Goal: Task Accomplishment & Management: Use online tool/utility

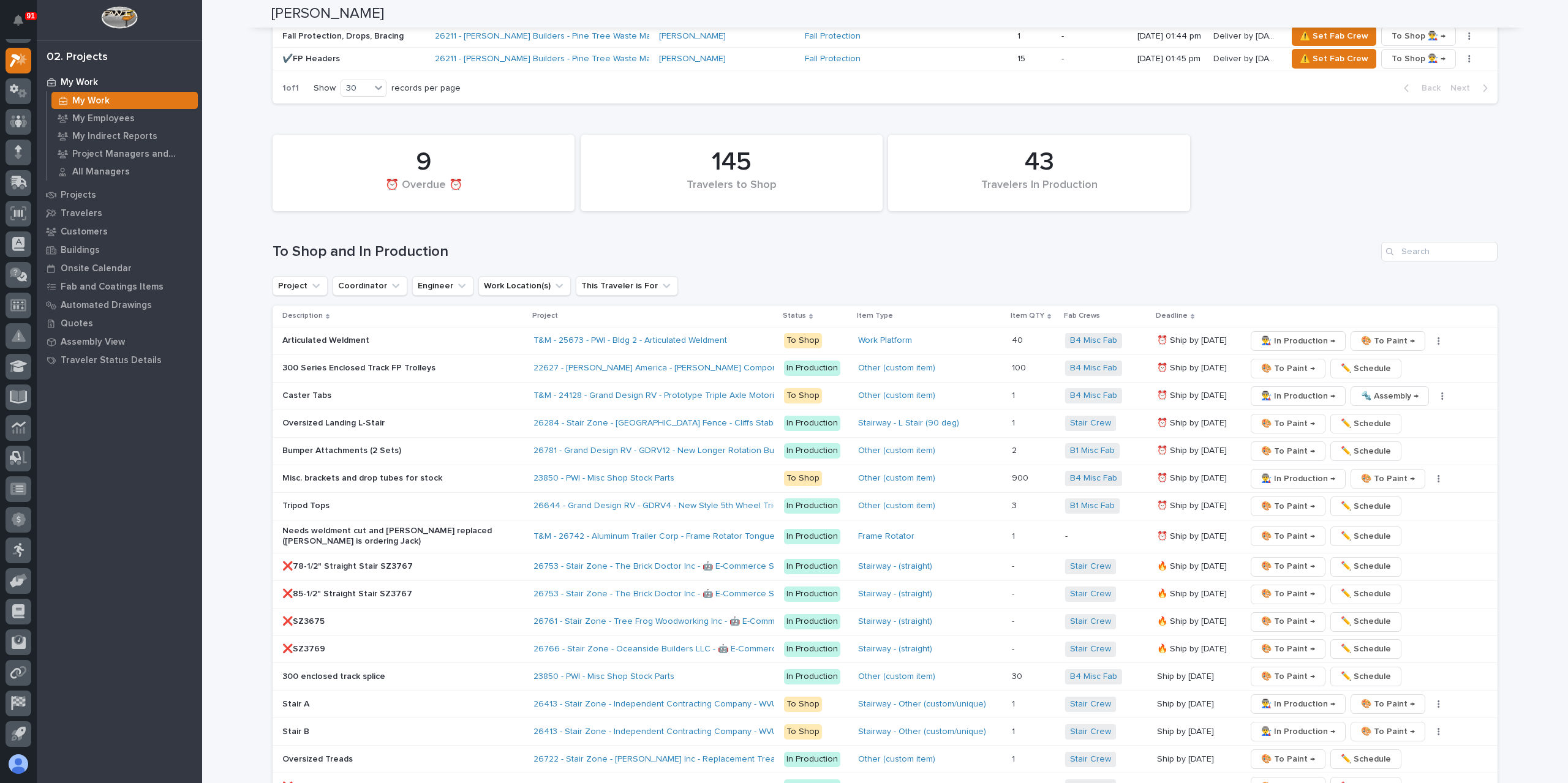
scroll to position [1959, 0]
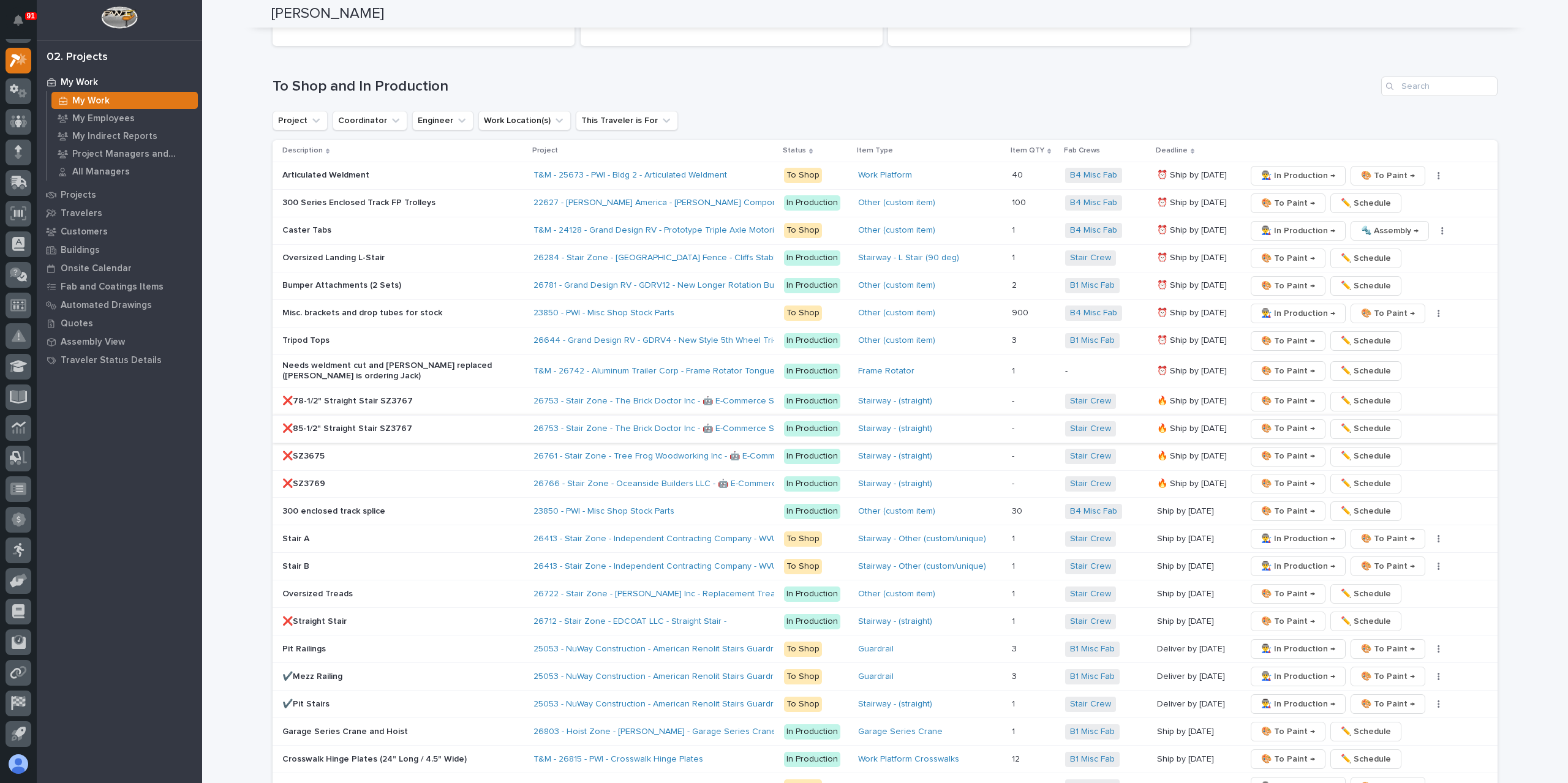
click at [1279, 421] on span "🎨 To Paint →" at bounding box center [1288, 428] width 54 height 15
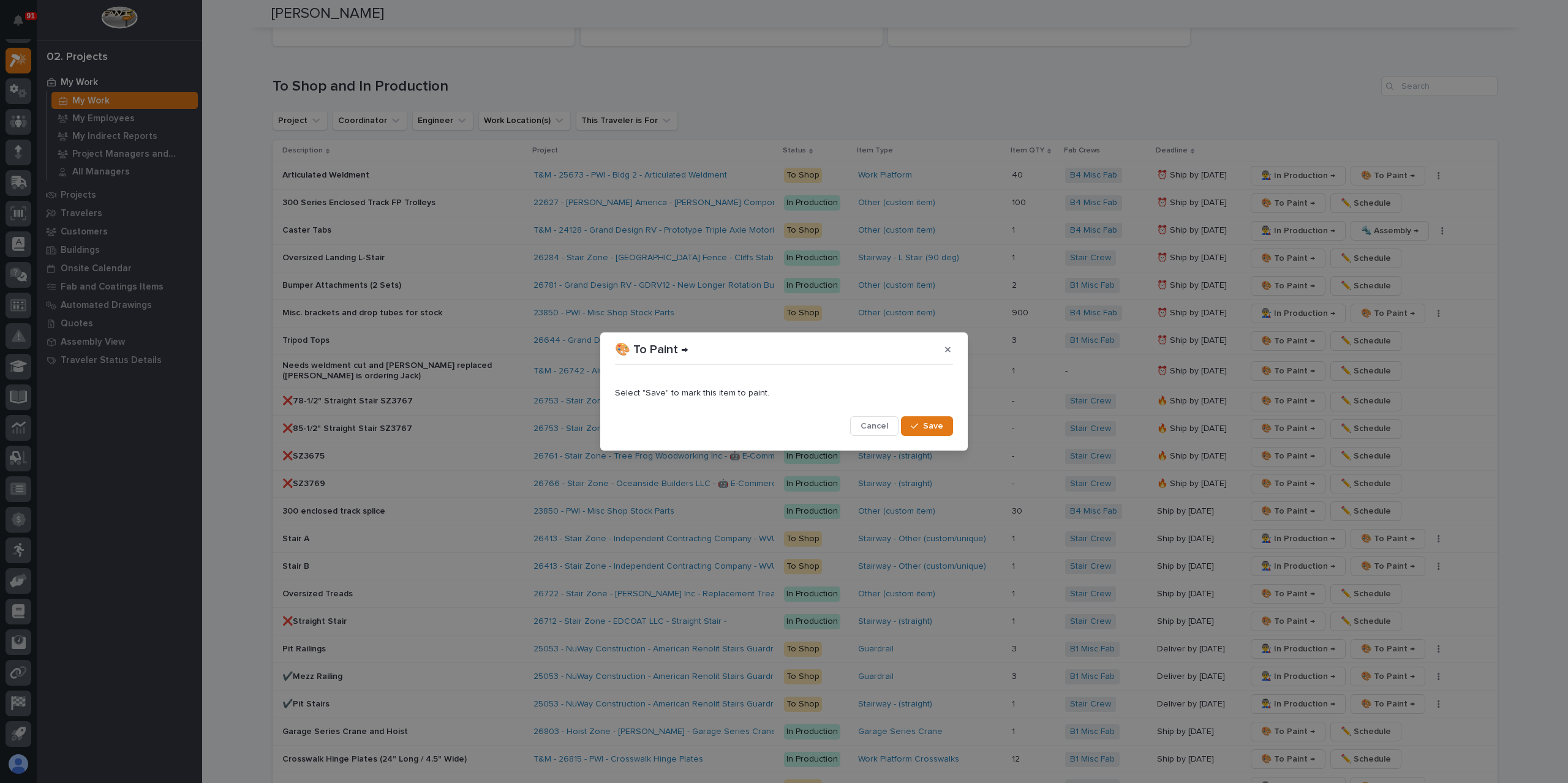
click at [939, 427] on span "Save" at bounding box center [933, 426] width 20 height 11
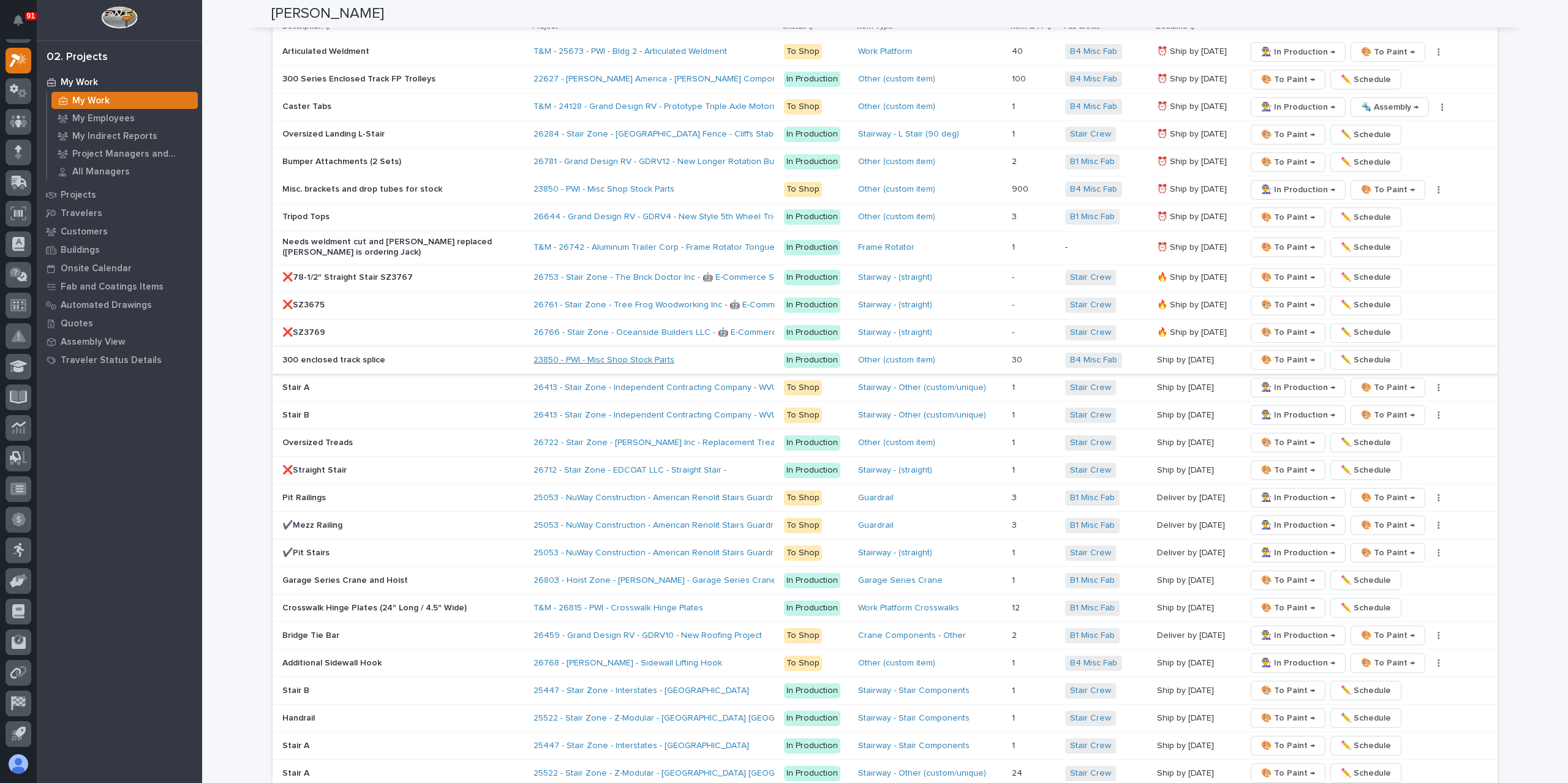
scroll to position [1945, 0]
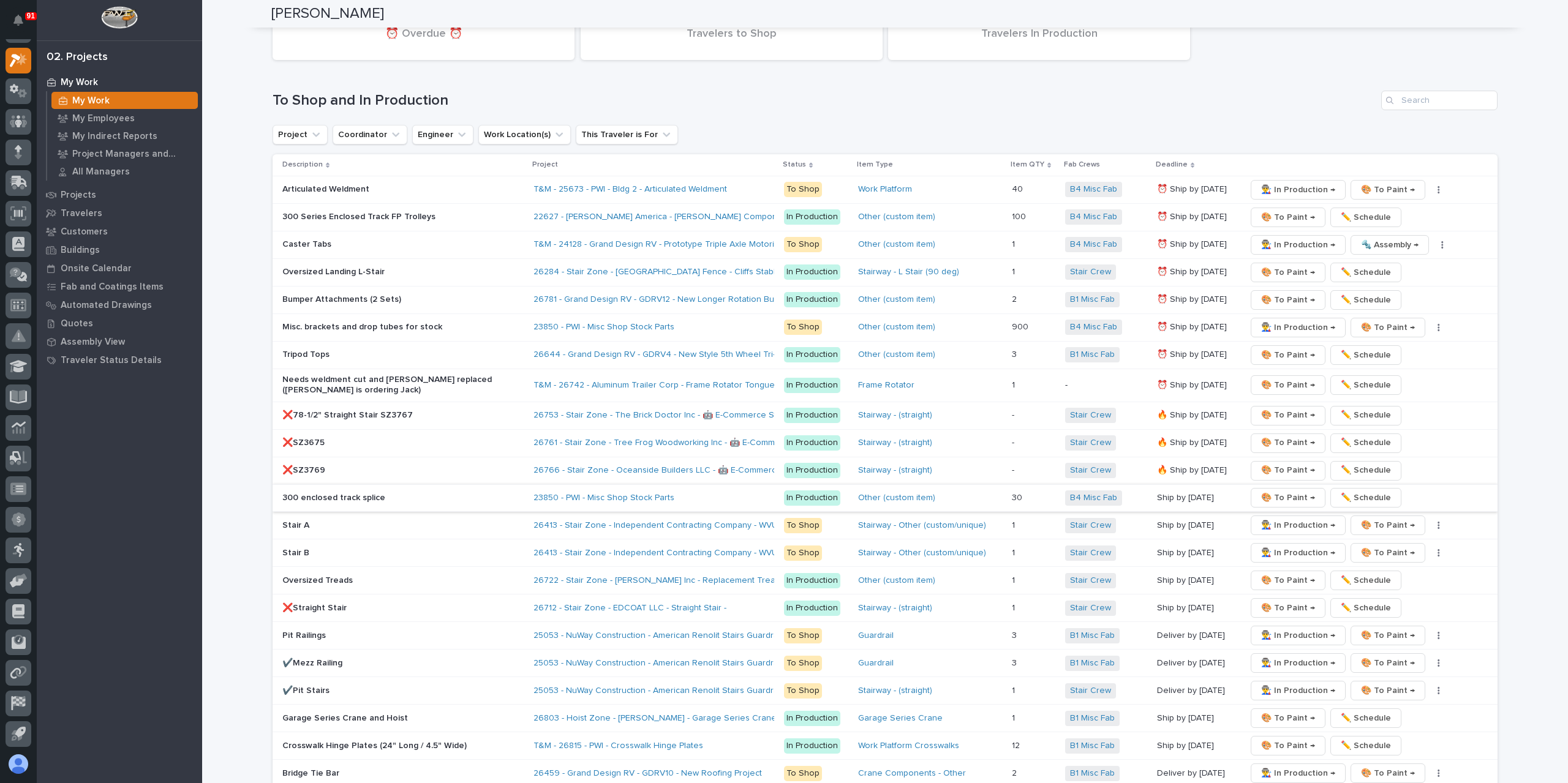
click at [347, 374] on p "Needs weldment cut and [PERSON_NAME] replaced ([PERSON_NAME] is ordering Jack)" at bounding box center [389, 384] width 214 height 20
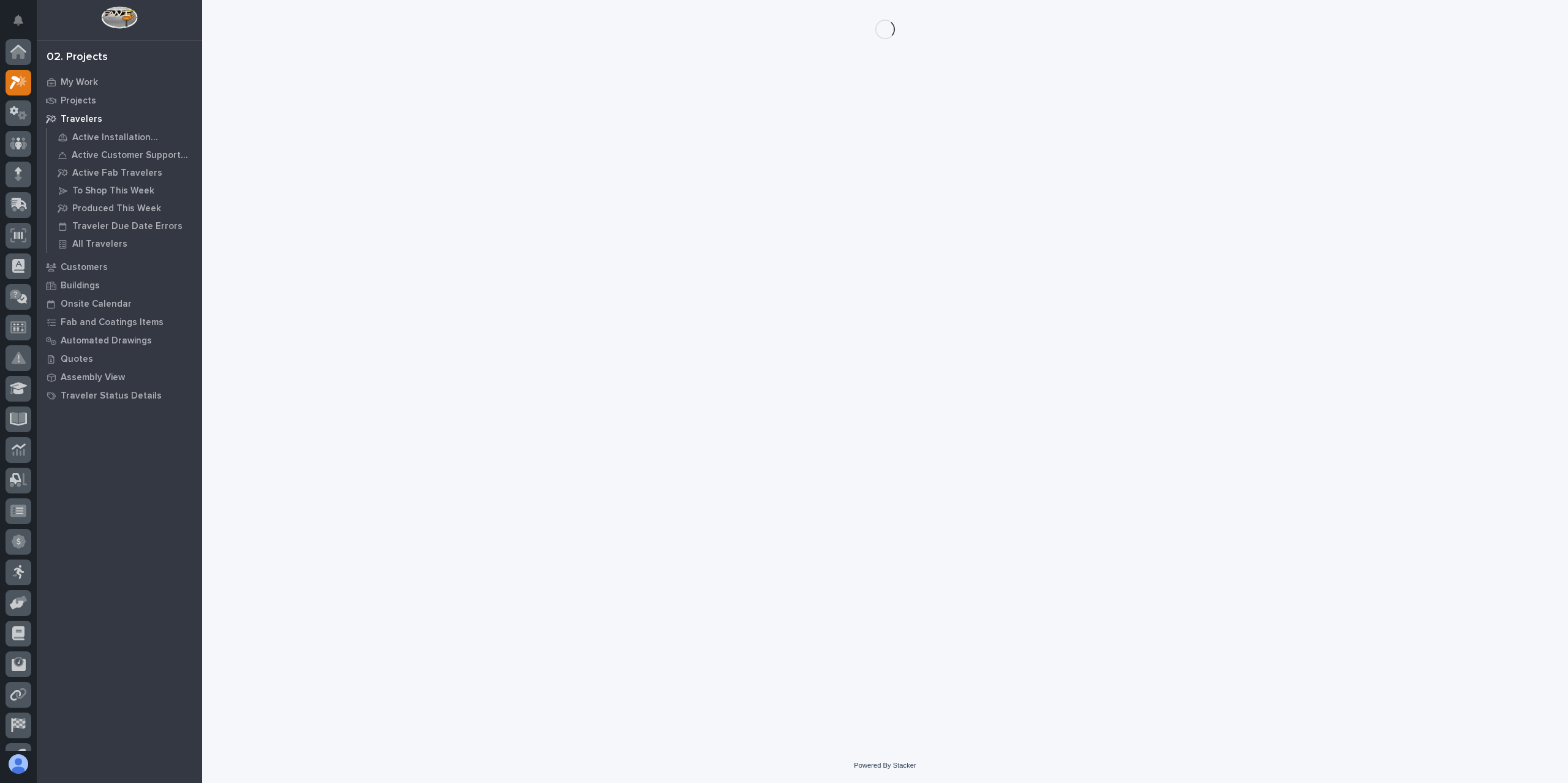
scroll to position [22, 0]
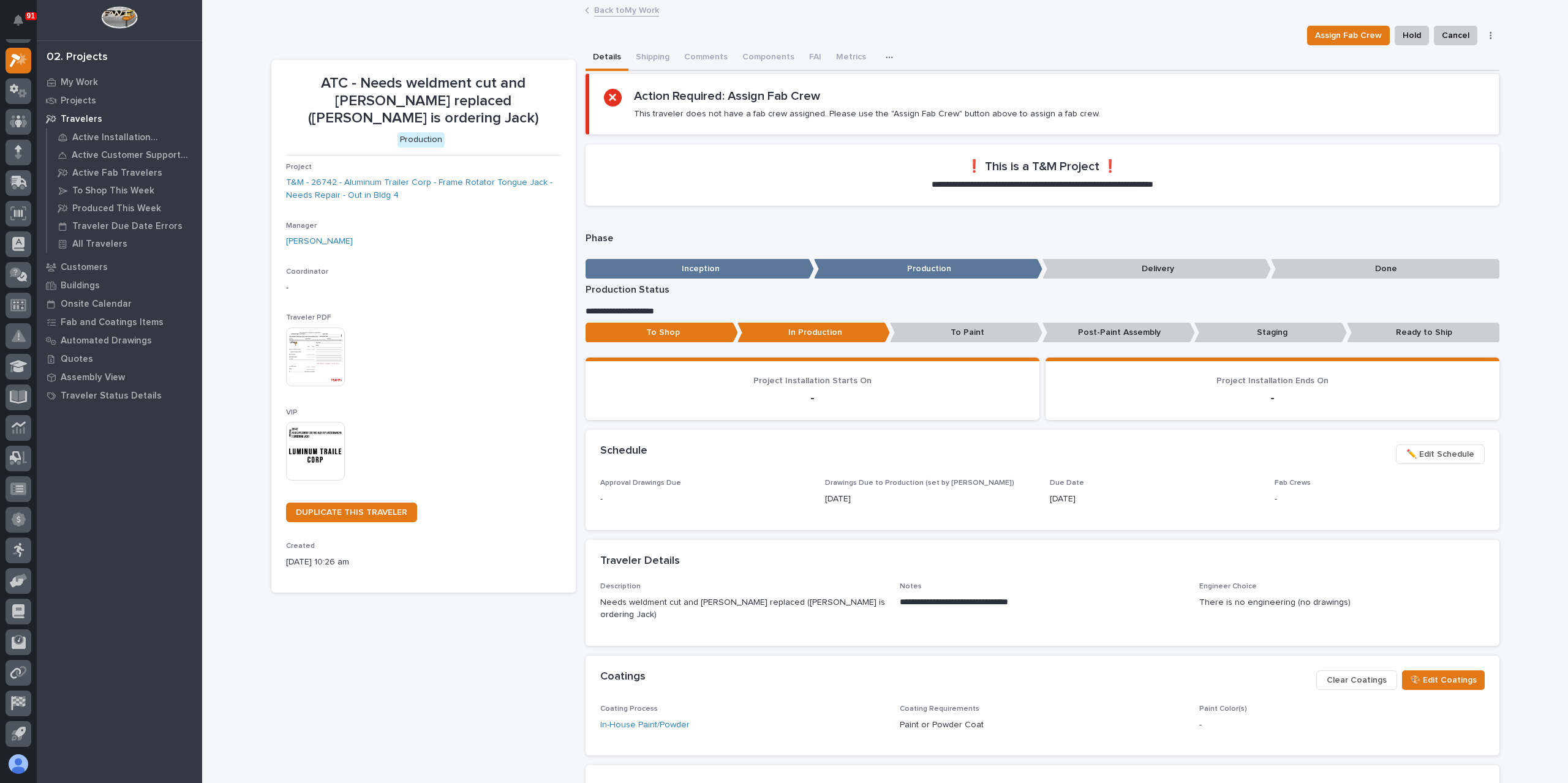
click at [1381, 338] on p "Ready to Ship" at bounding box center [1422, 333] width 153 height 20
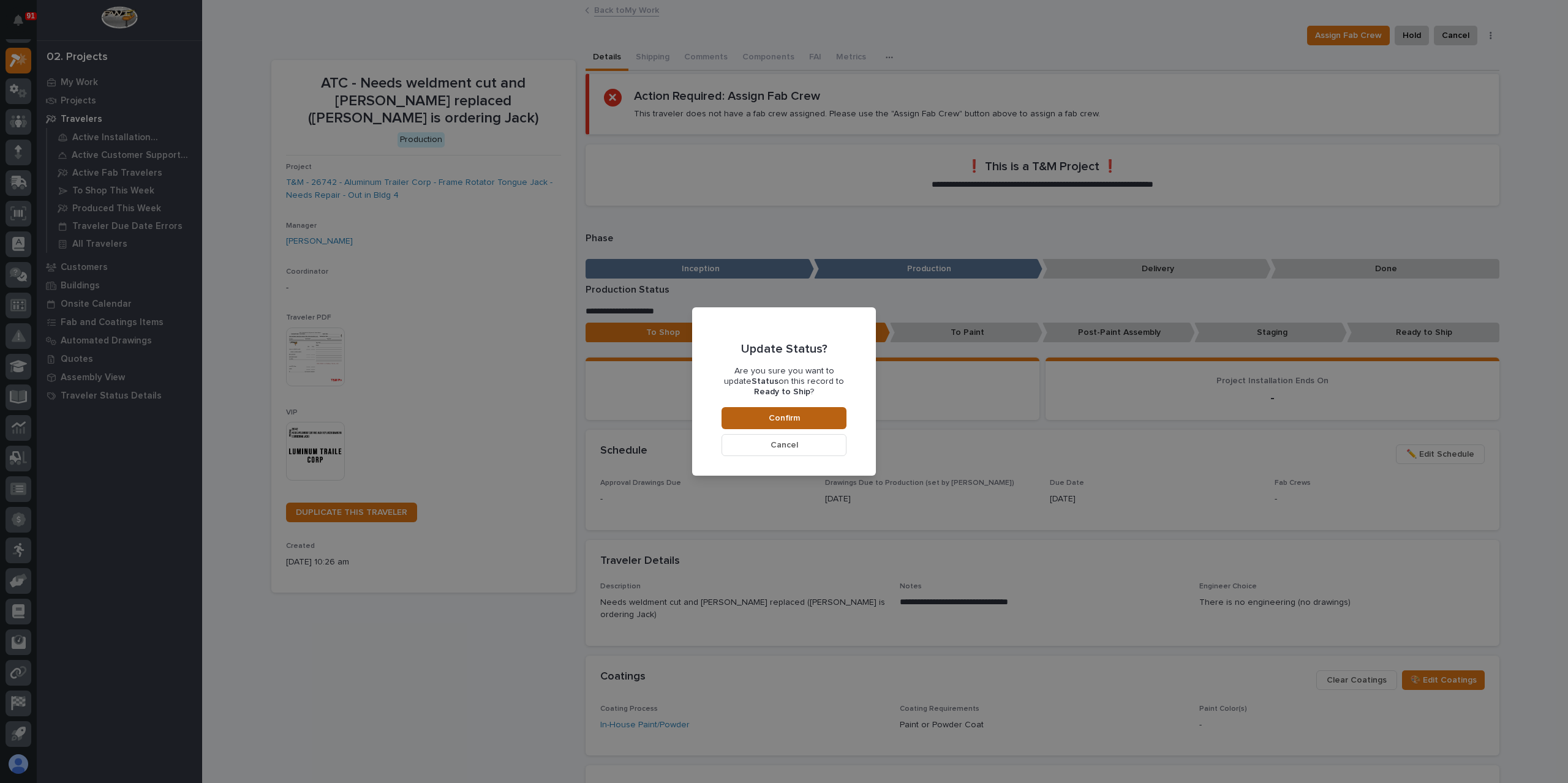
click at [809, 414] on button "Confirm" at bounding box center [784, 418] width 125 height 22
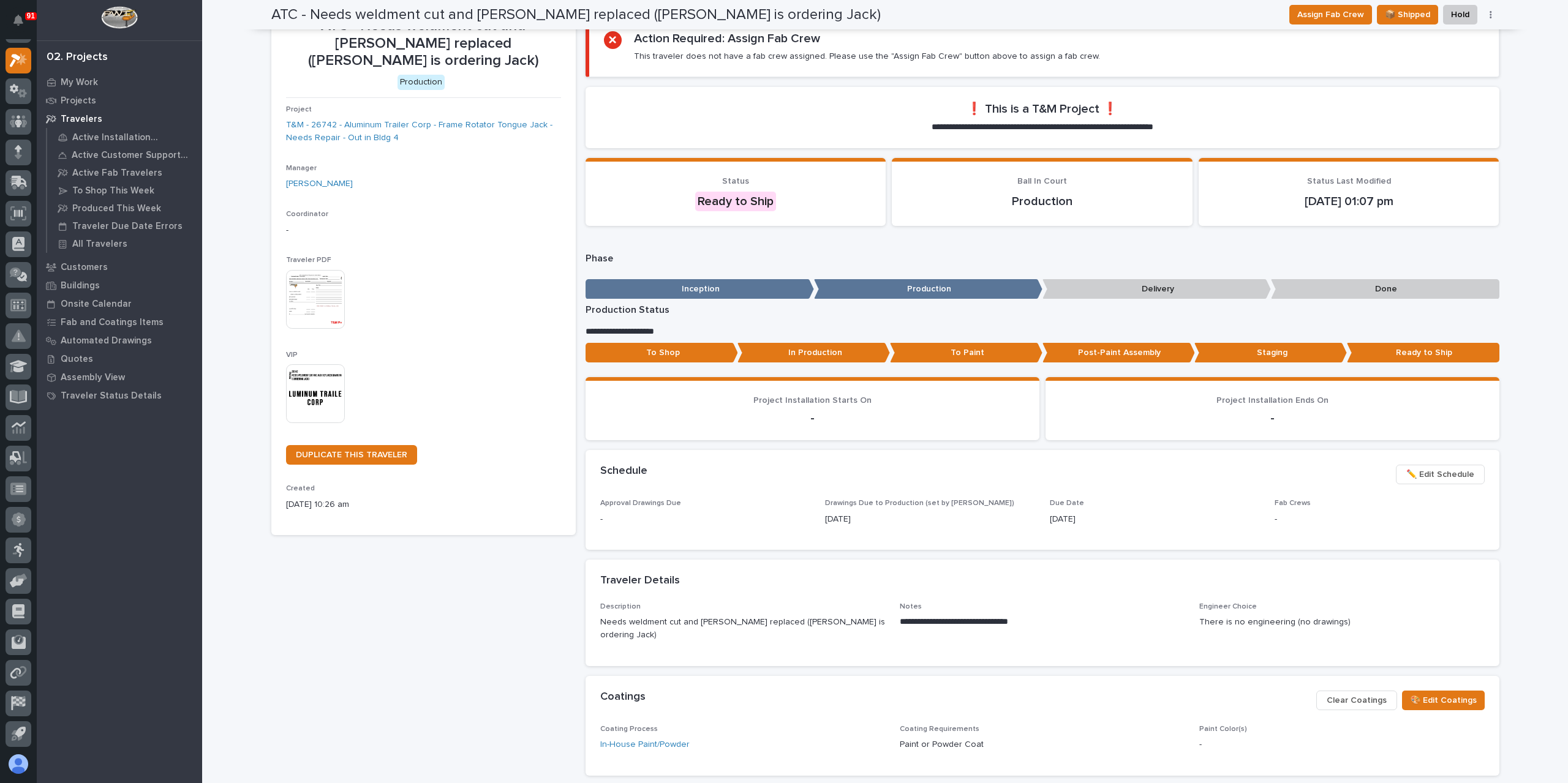
scroll to position [0, 0]
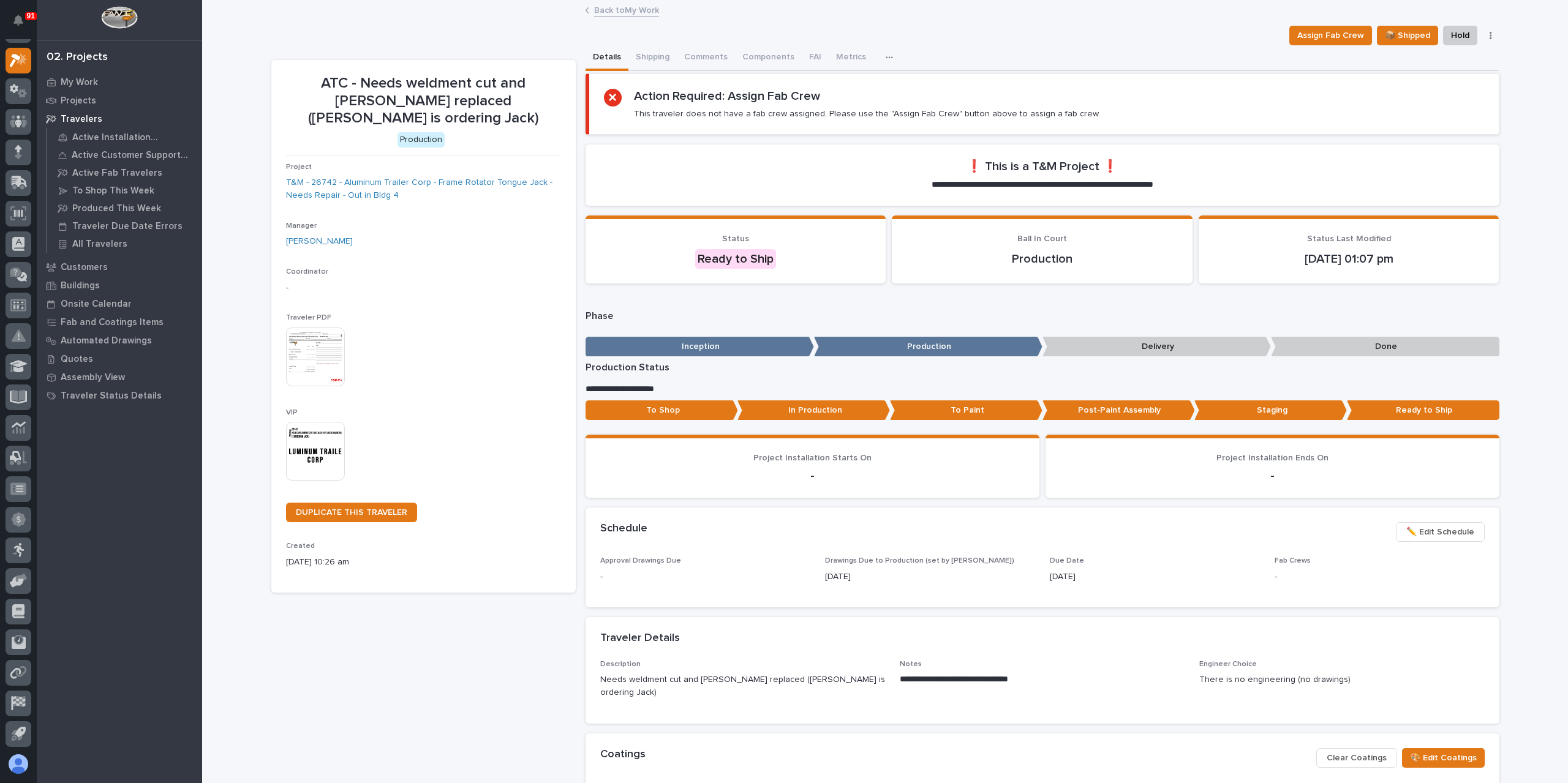
click at [624, 13] on link "Back to My Work" at bounding box center [626, 9] width 65 height 14
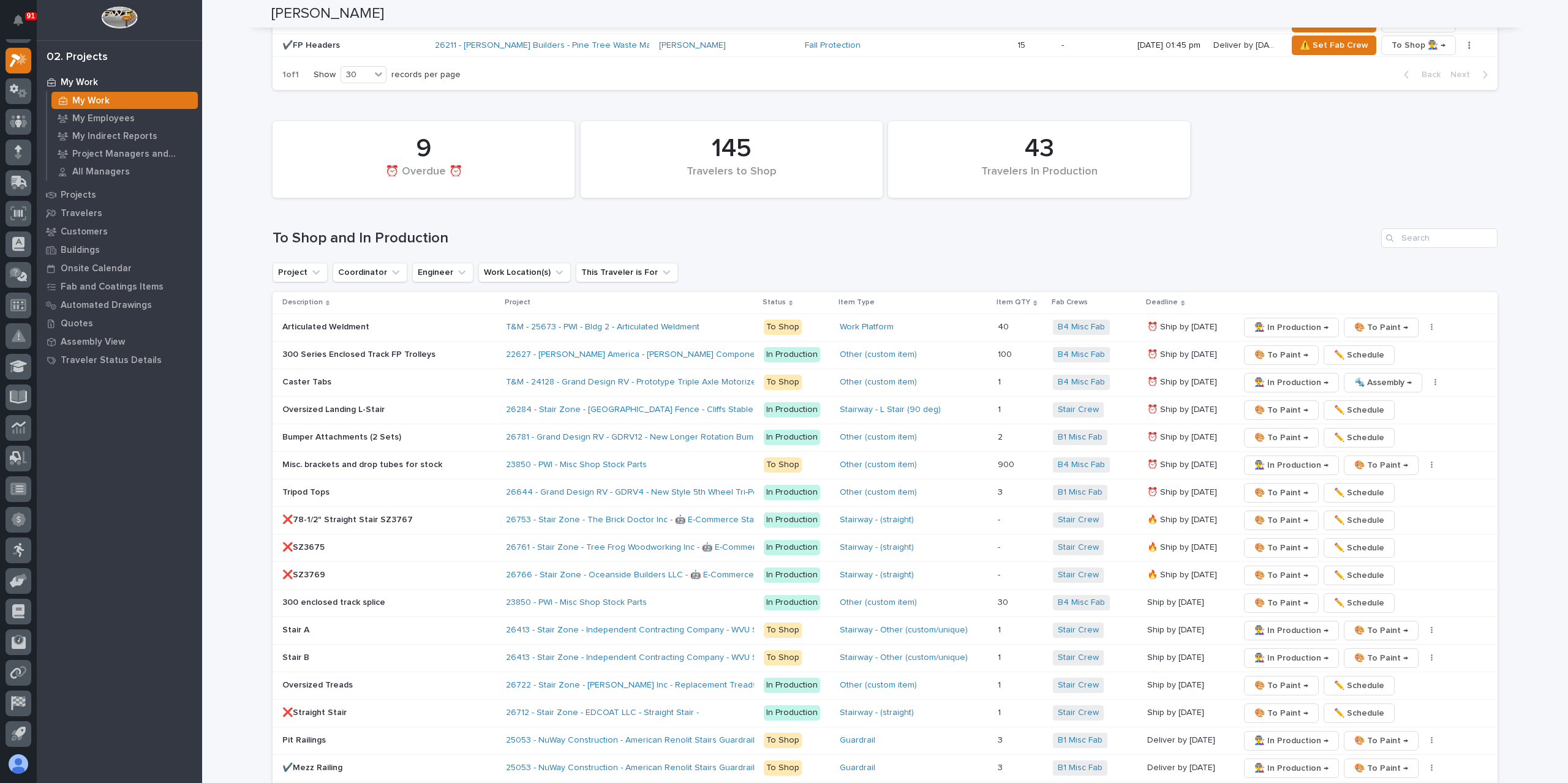
scroll to position [1776, 0]
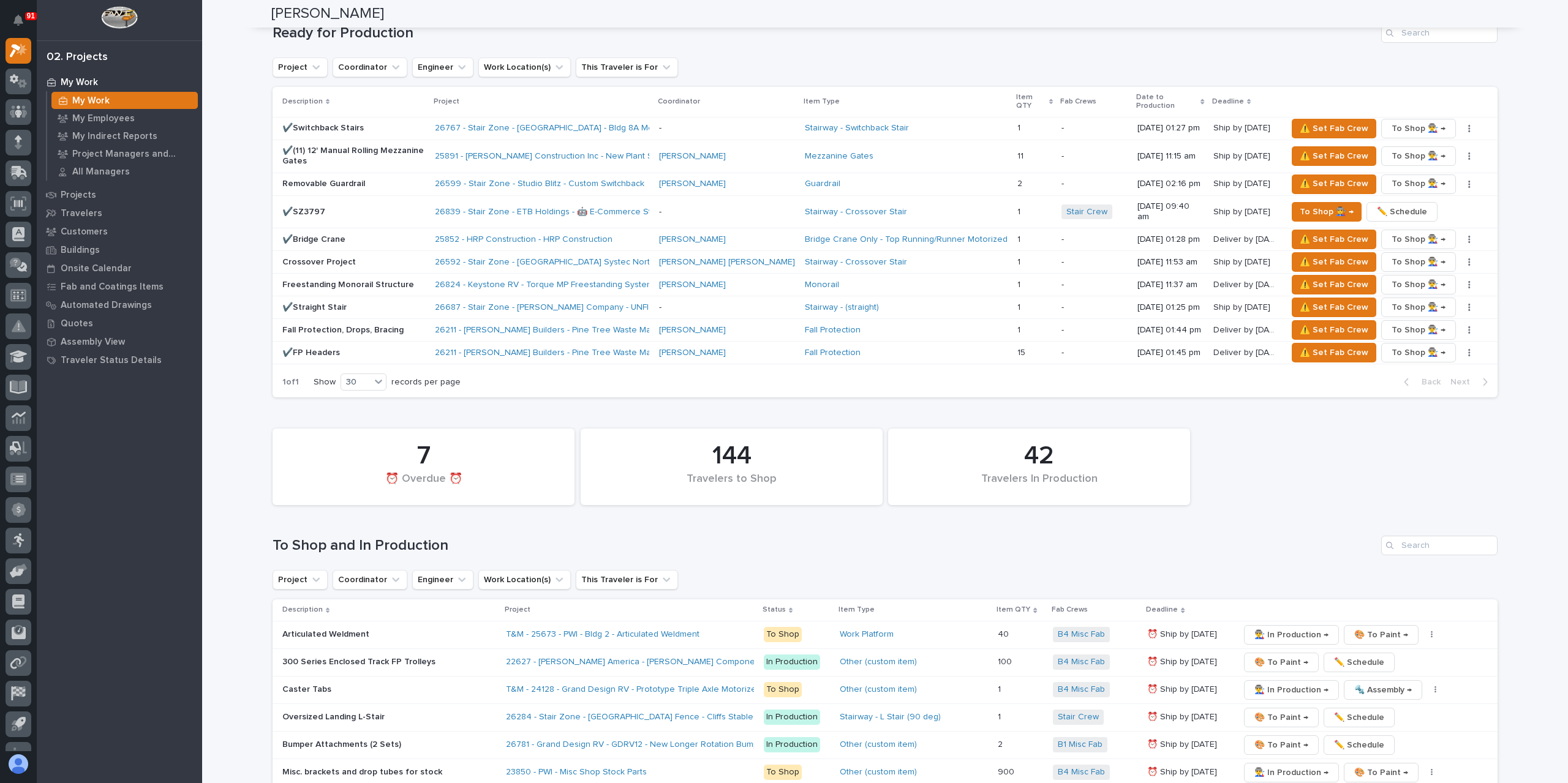
scroll to position [1715, 0]
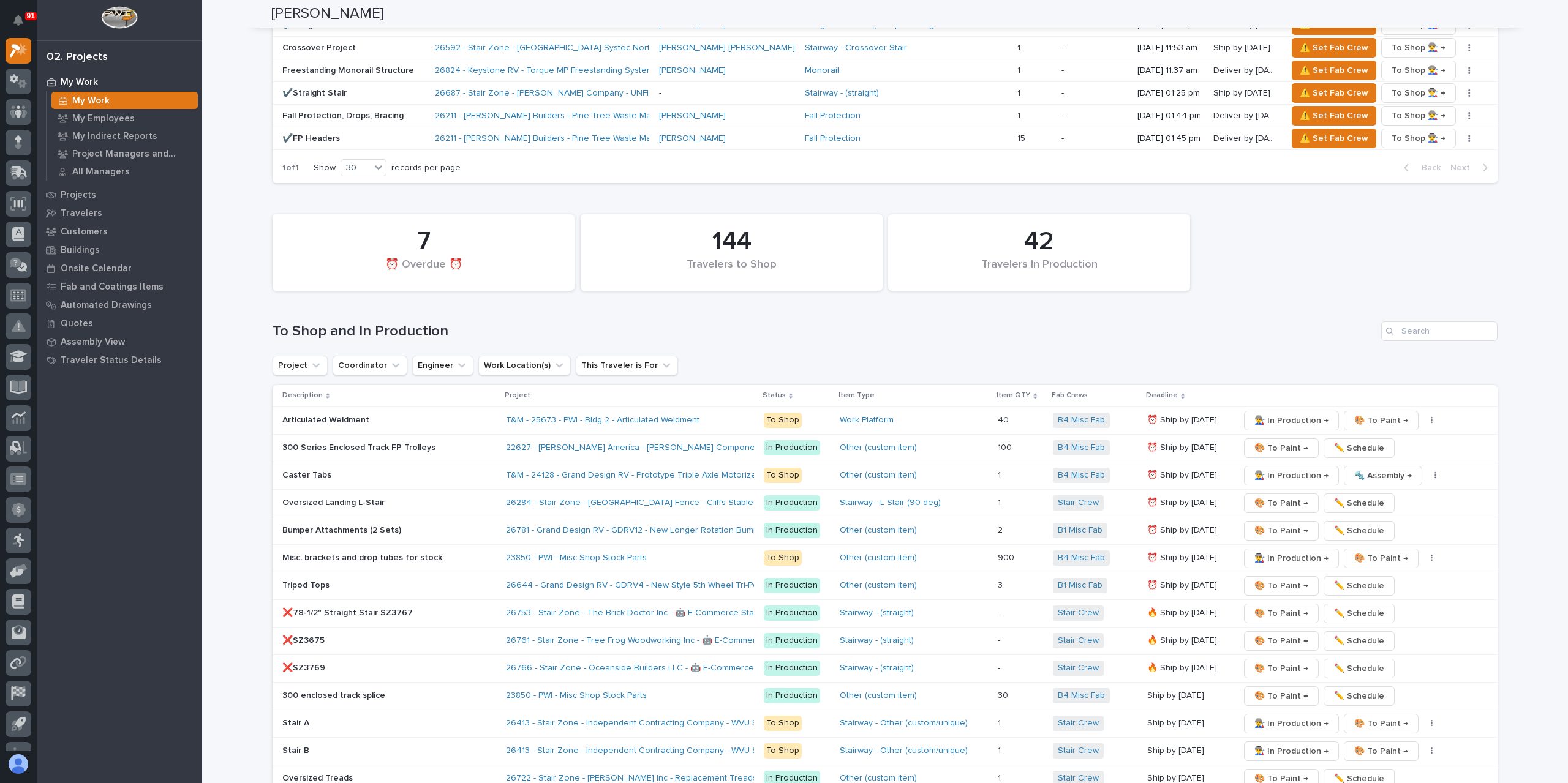
click at [1427, 466] on div "👨‍🏭 In Production → 🔩 Assembly → 📦 Ready to Ship → ✏️ Schedule" at bounding box center [1359, 476] width 239 height 20
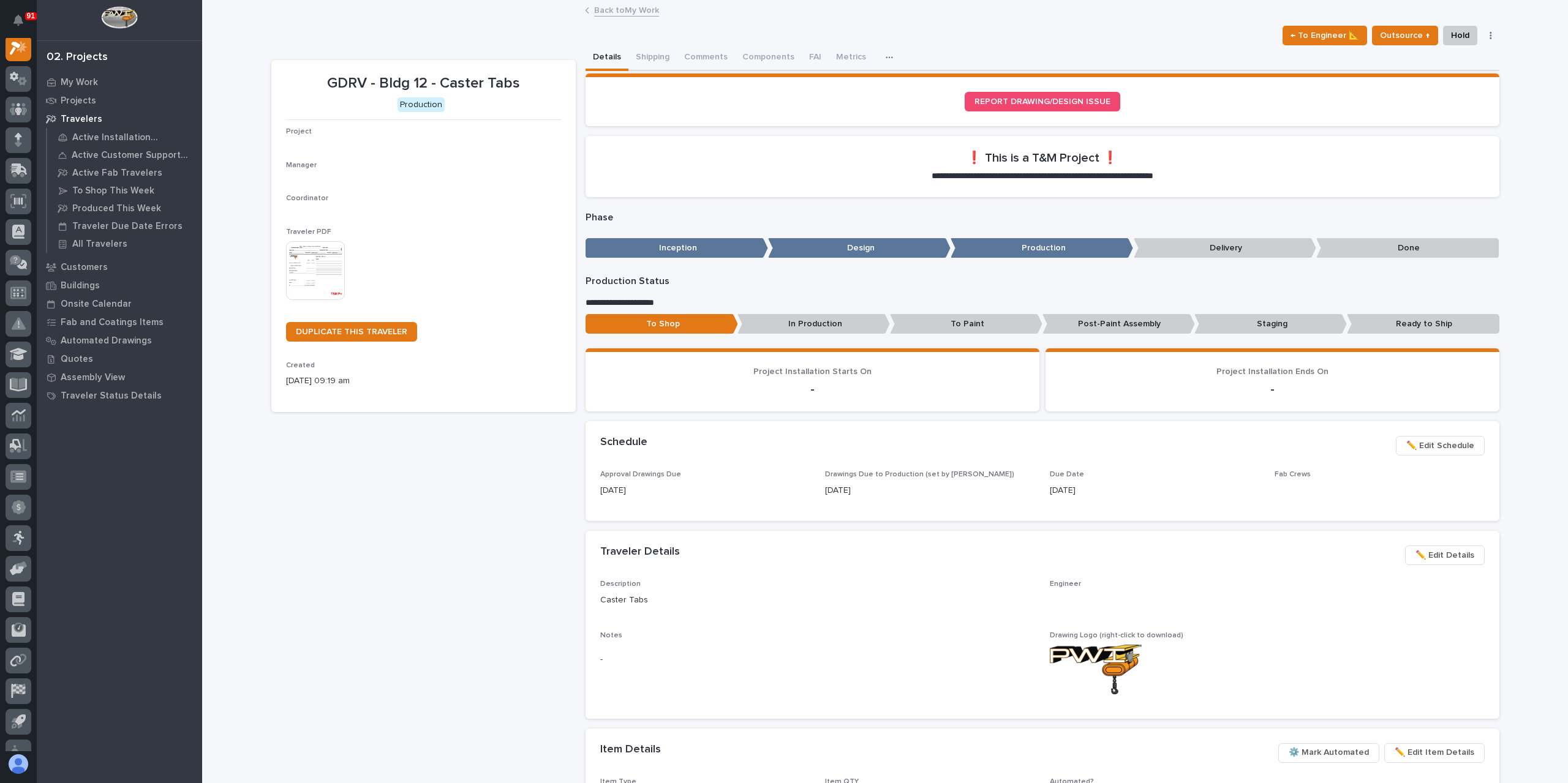
scroll to position [30, 0]
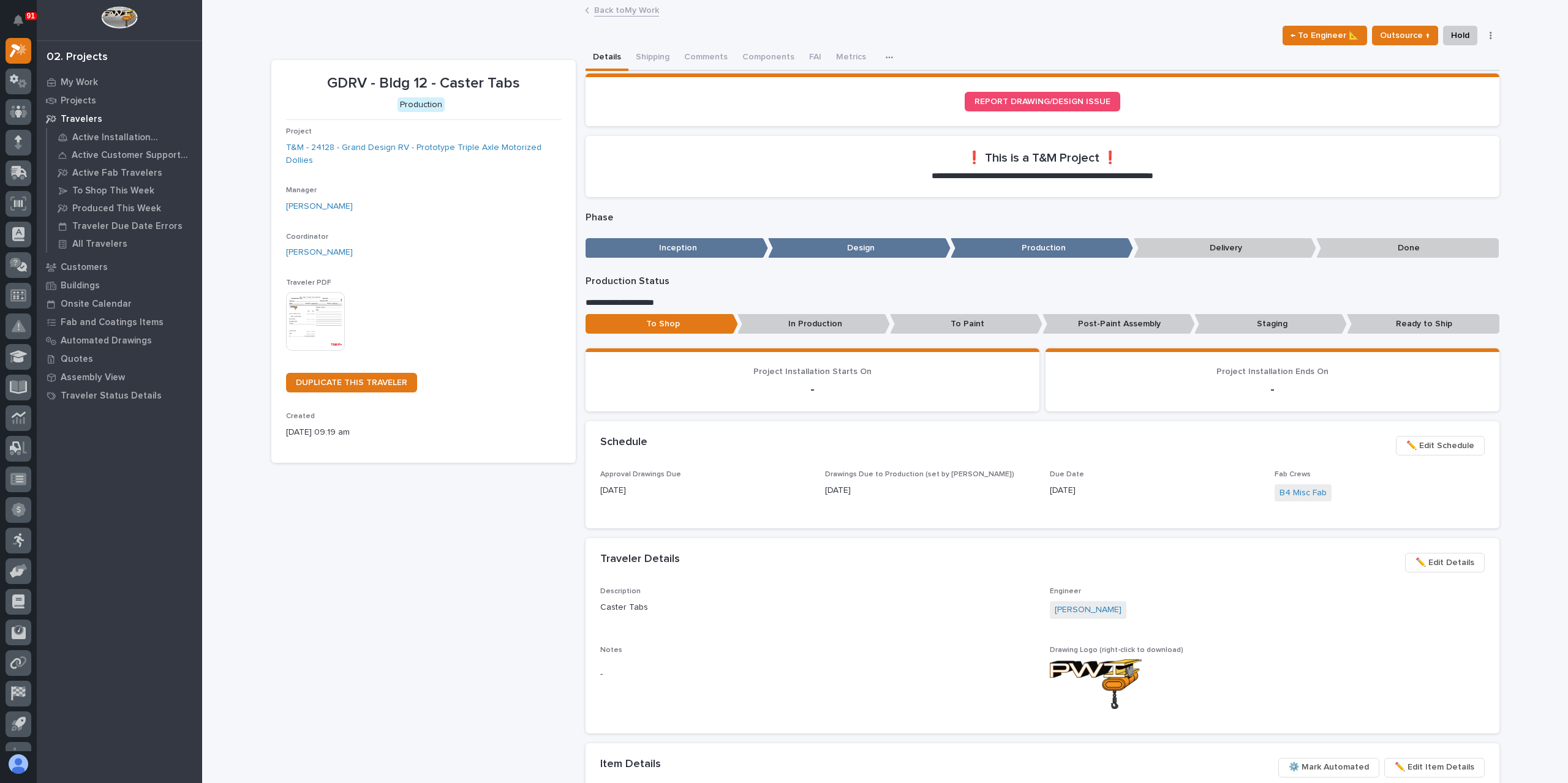
click at [635, 8] on link "Back to My Work" at bounding box center [626, 9] width 65 height 14
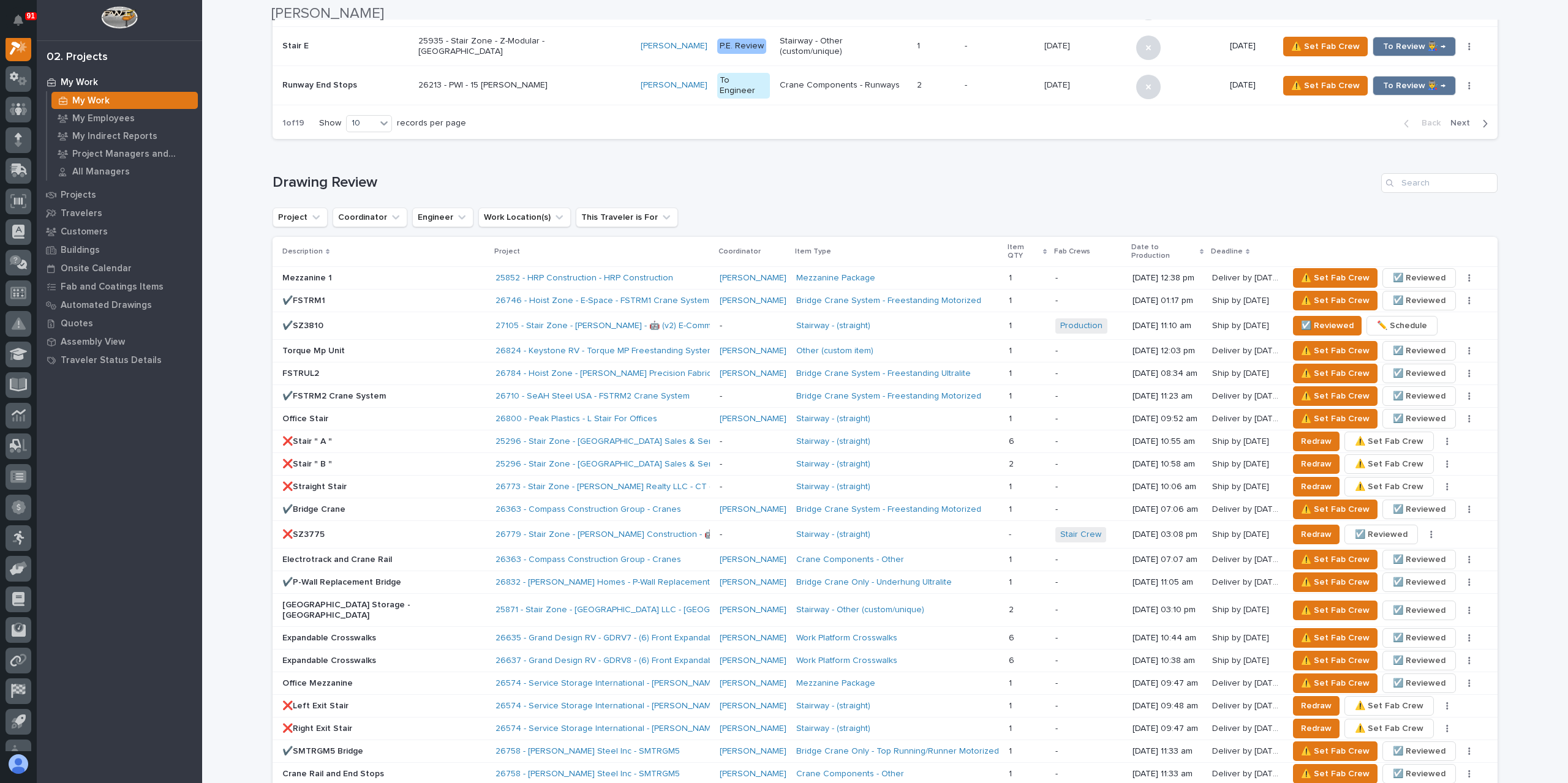
scroll to position [1776, 0]
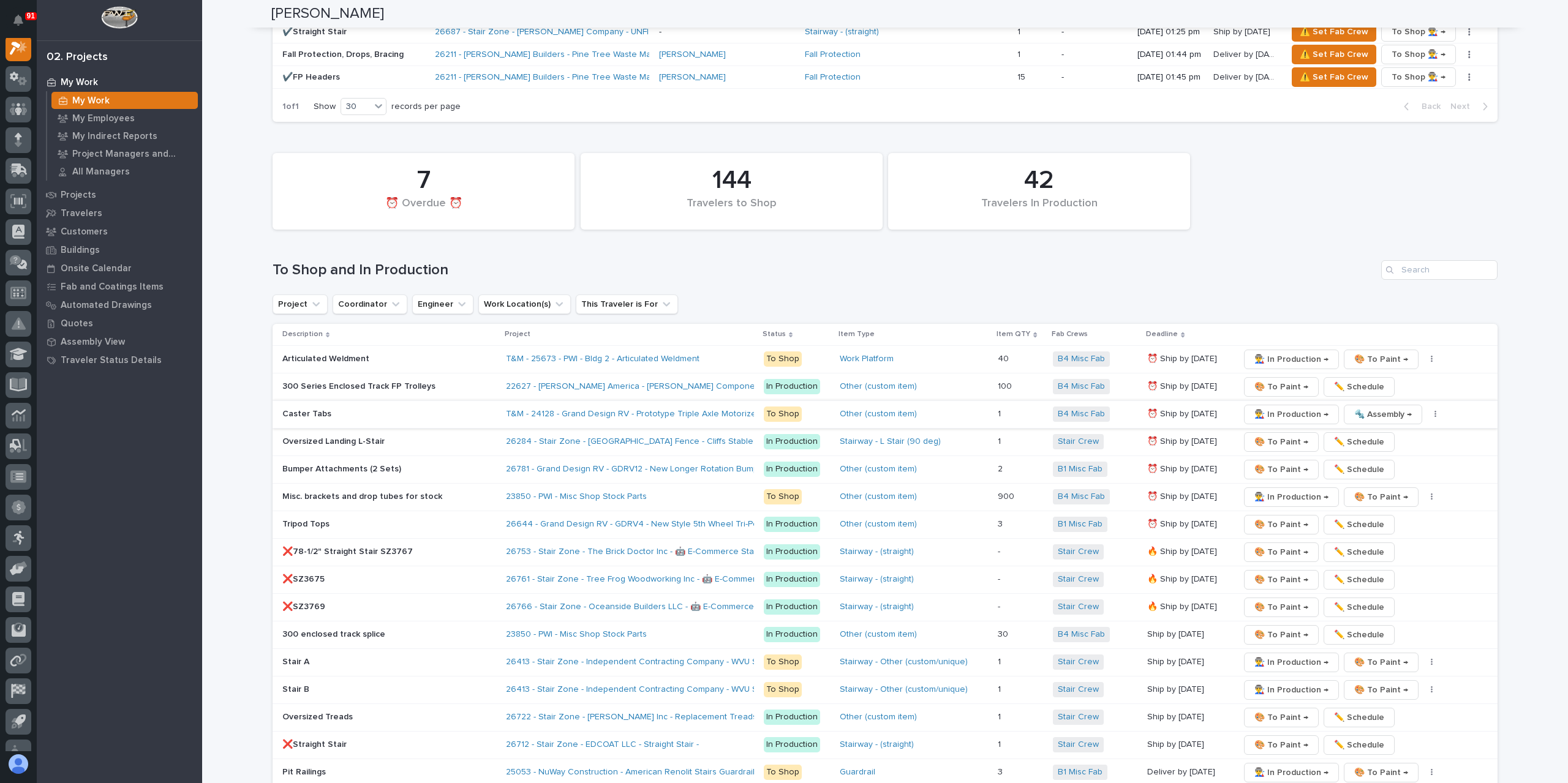
click at [1428, 410] on button "button" at bounding box center [1436, 414] width 17 height 8
click at [1388, 450] on span "✏️ Schedule" at bounding box center [1376, 458] width 50 height 15
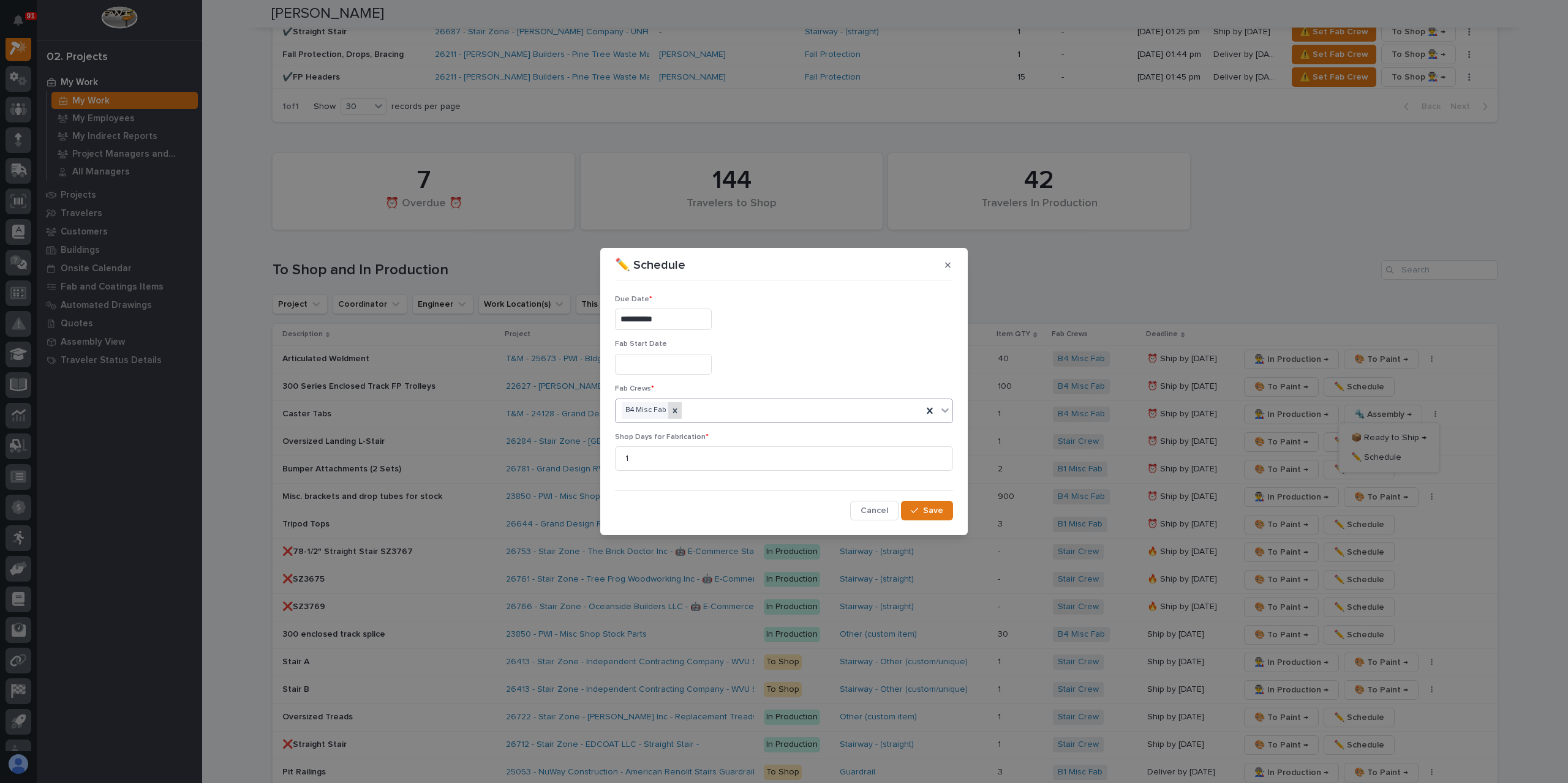
click at [674, 406] on icon at bounding box center [674, 410] width 8 height 8
click at [697, 406] on div "Select..." at bounding box center [776, 410] width 321 height 20
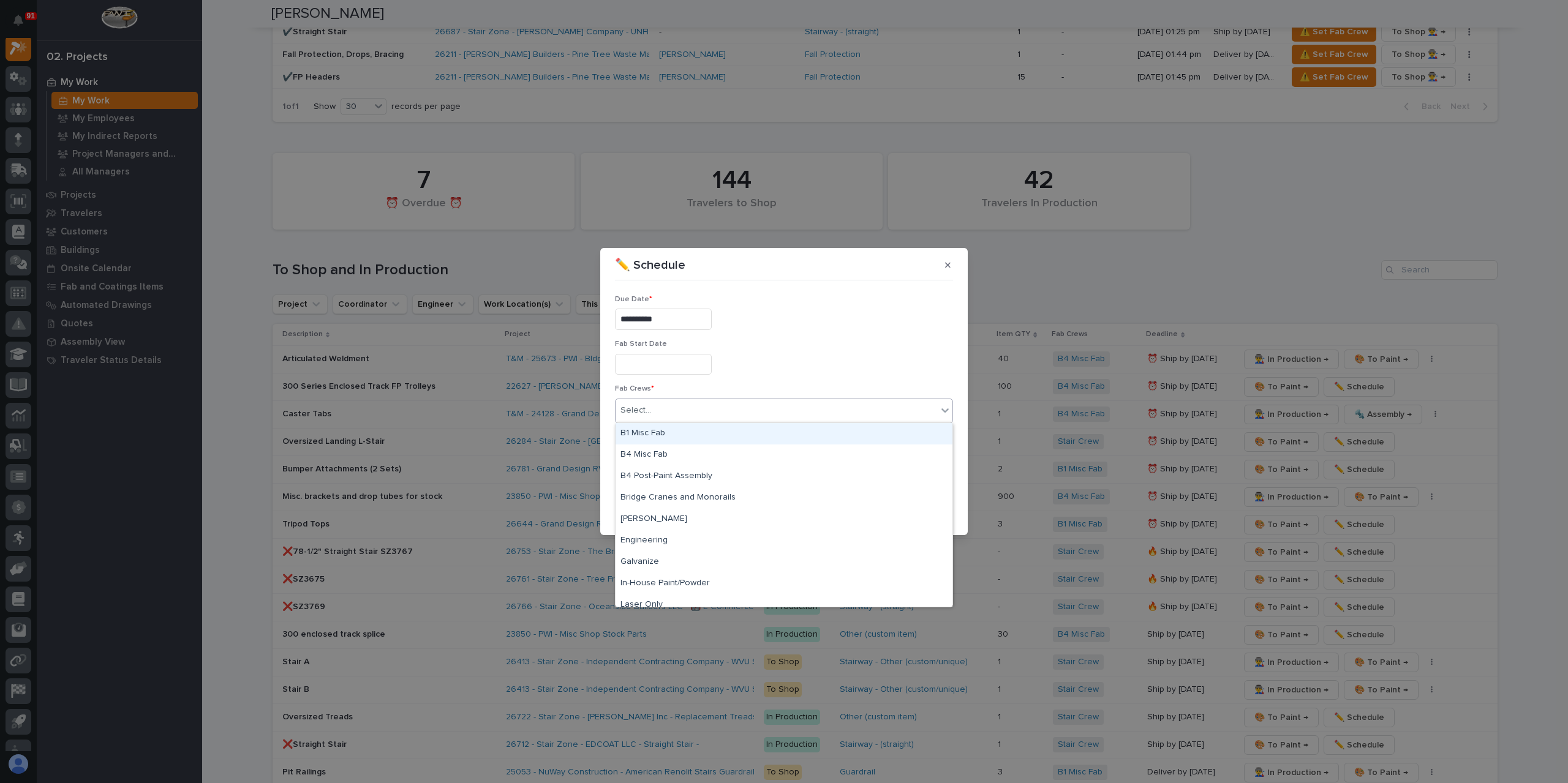
click at [688, 428] on div "B1 Misc Fab" at bounding box center [784, 434] width 337 height 21
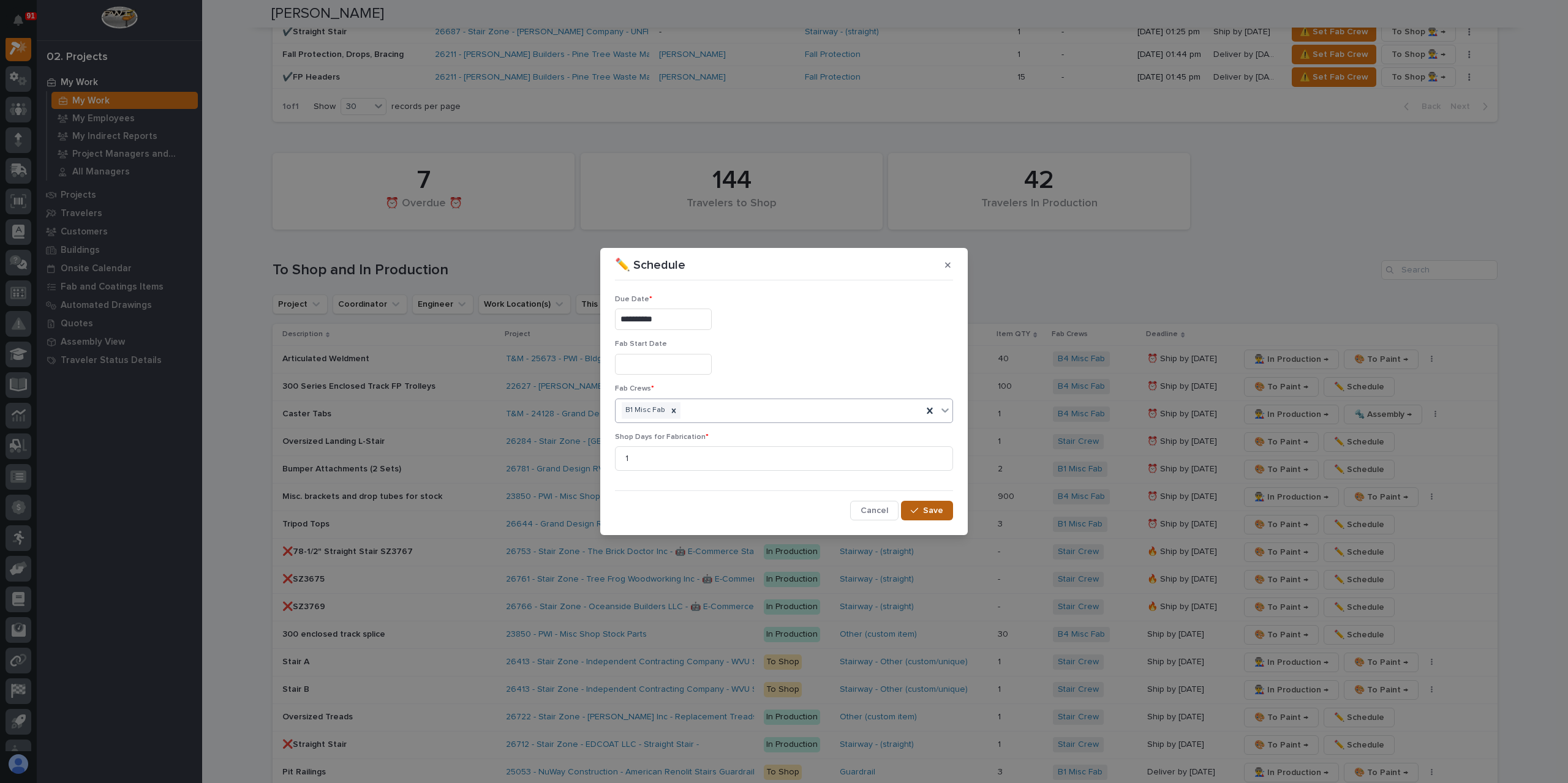
click at [926, 507] on span "Save" at bounding box center [933, 510] width 20 height 11
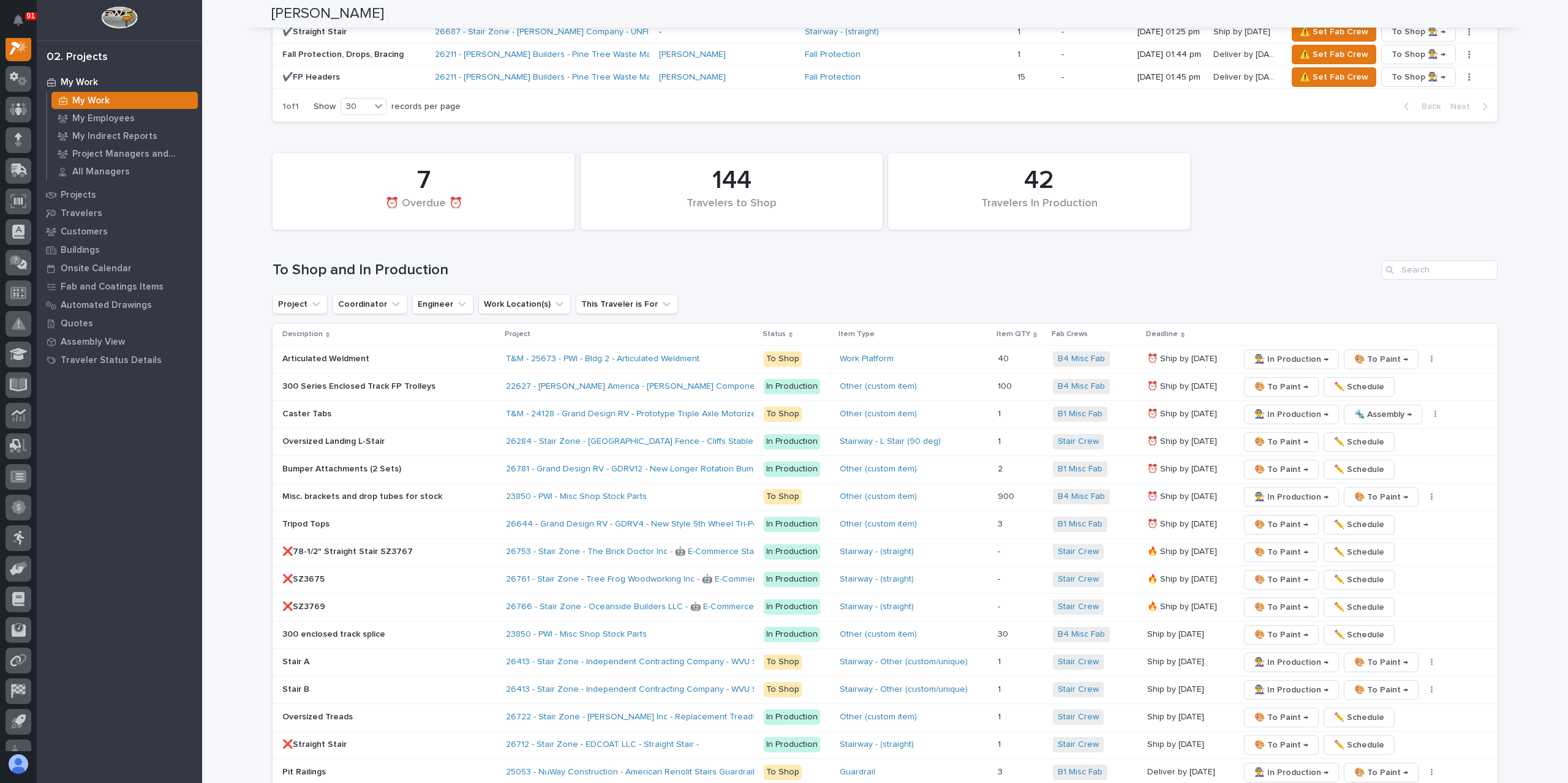
scroll to position [2266, 0]
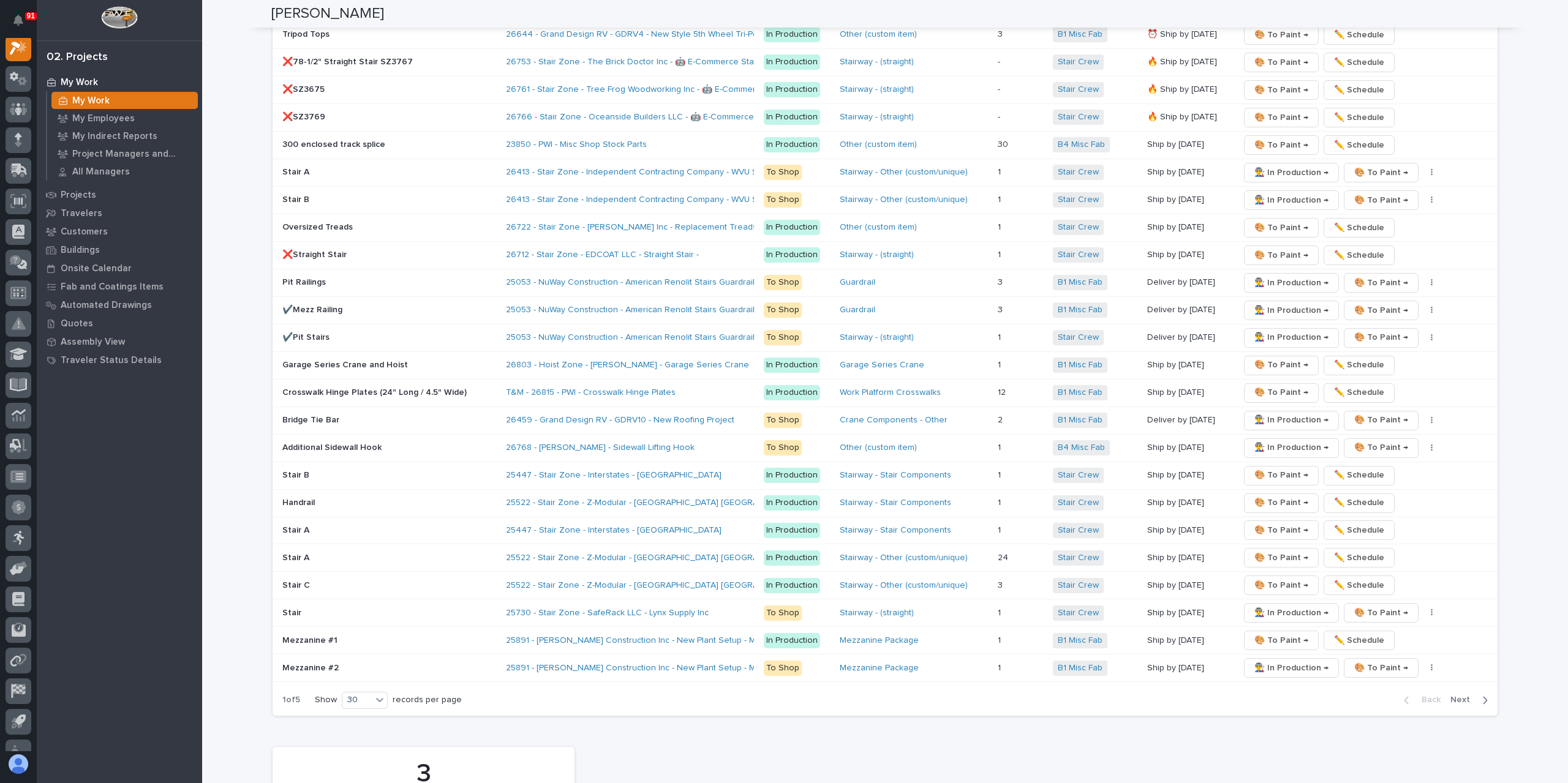
click at [1462, 695] on span "Next" at bounding box center [1463, 700] width 27 height 11
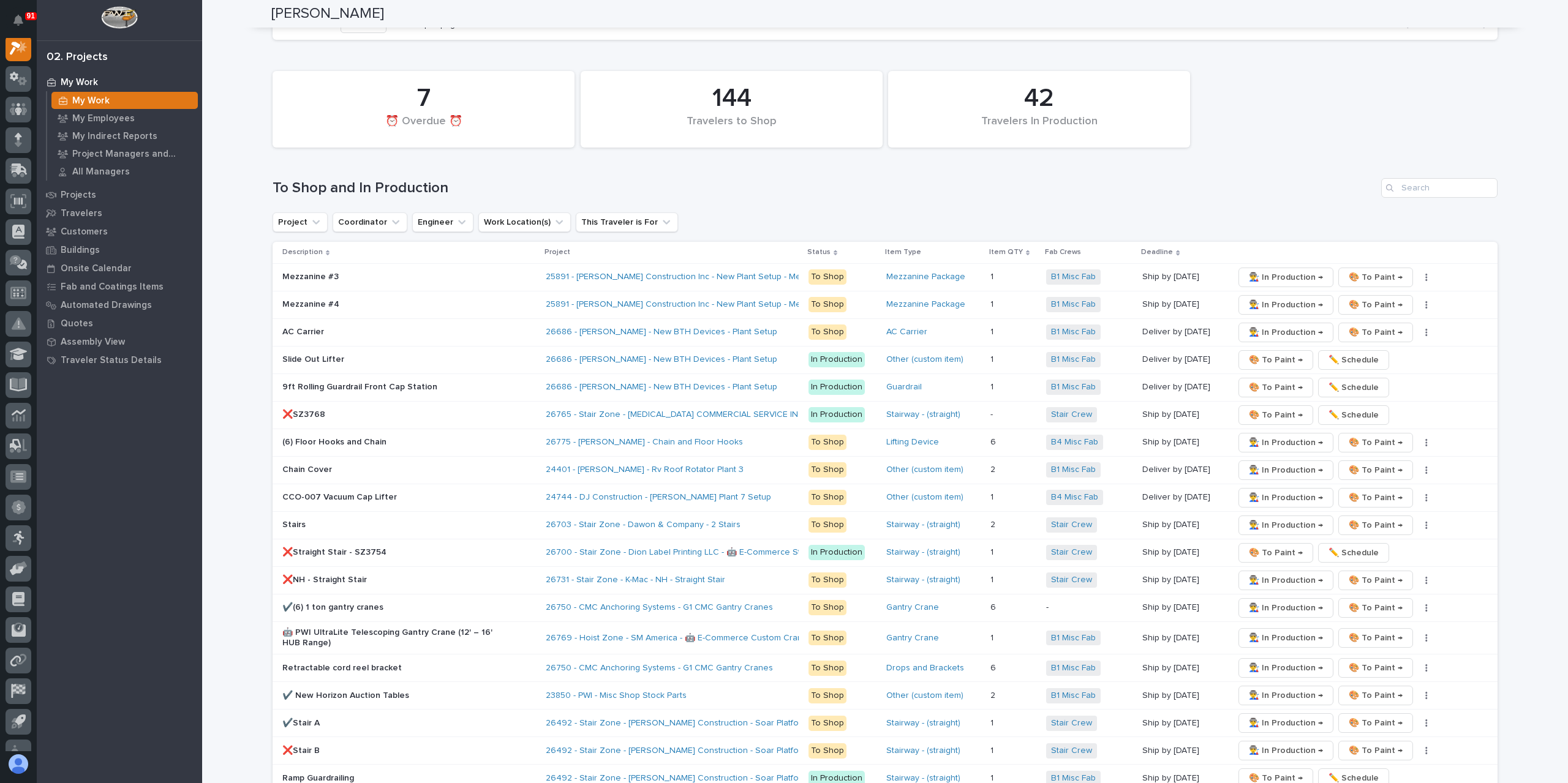
scroll to position [1839, 0]
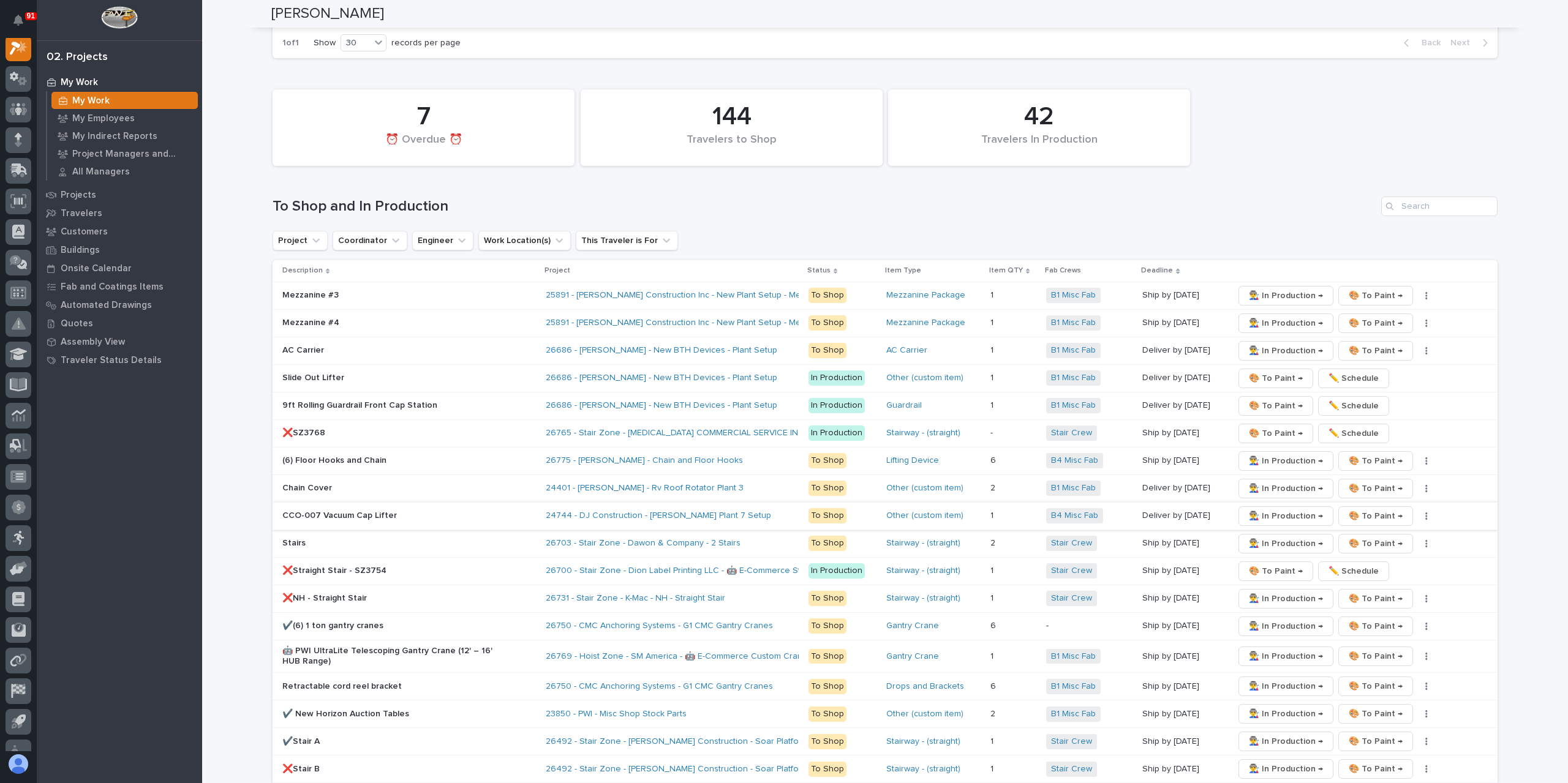
click at [1425, 512] on icon "button" at bounding box center [1426, 516] width 2 height 7
click at [1387, 531] on span "✏️ Schedule" at bounding box center [1376, 539] width 50 height 15
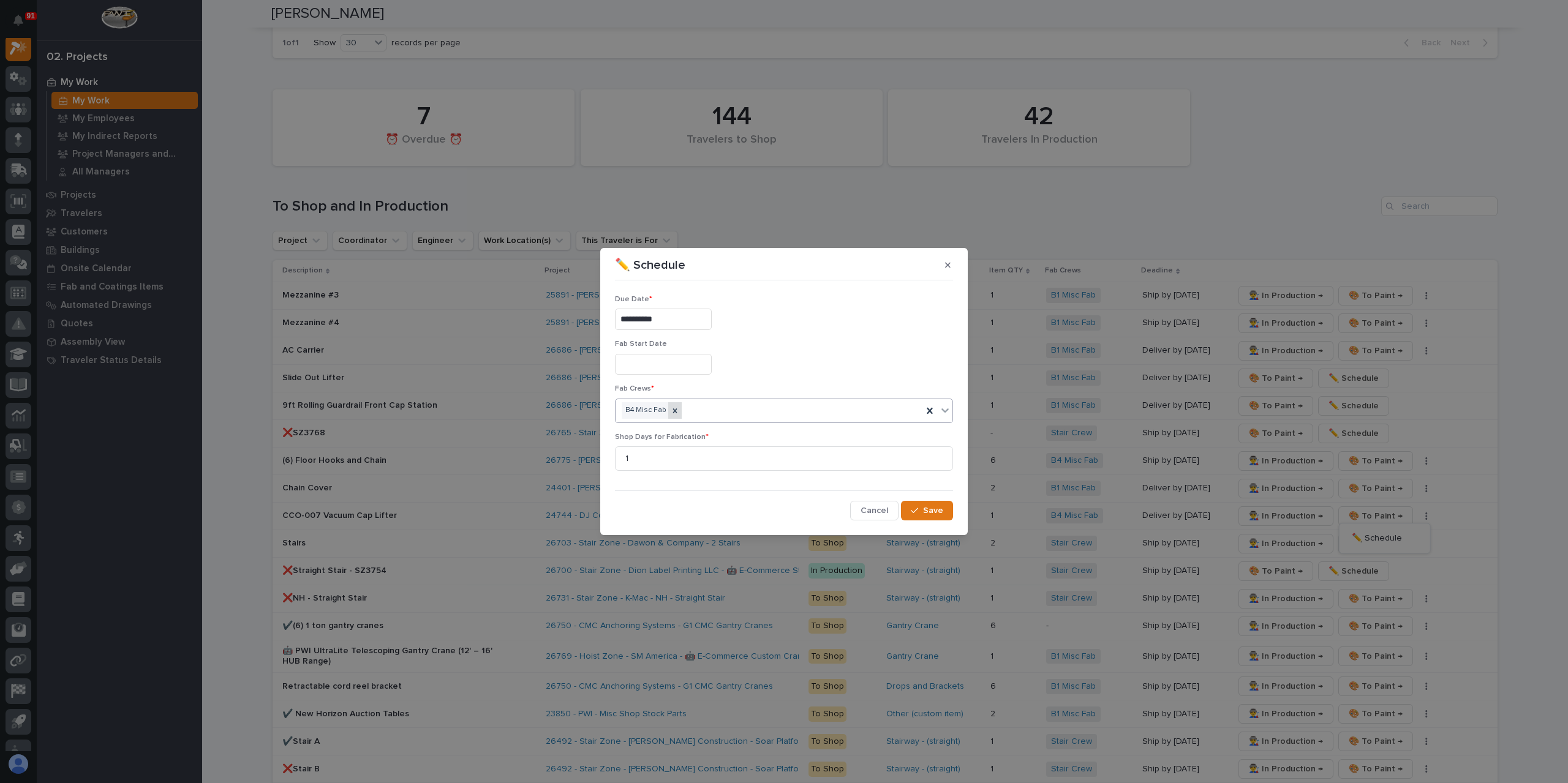
click at [675, 412] on icon at bounding box center [674, 410] width 8 height 8
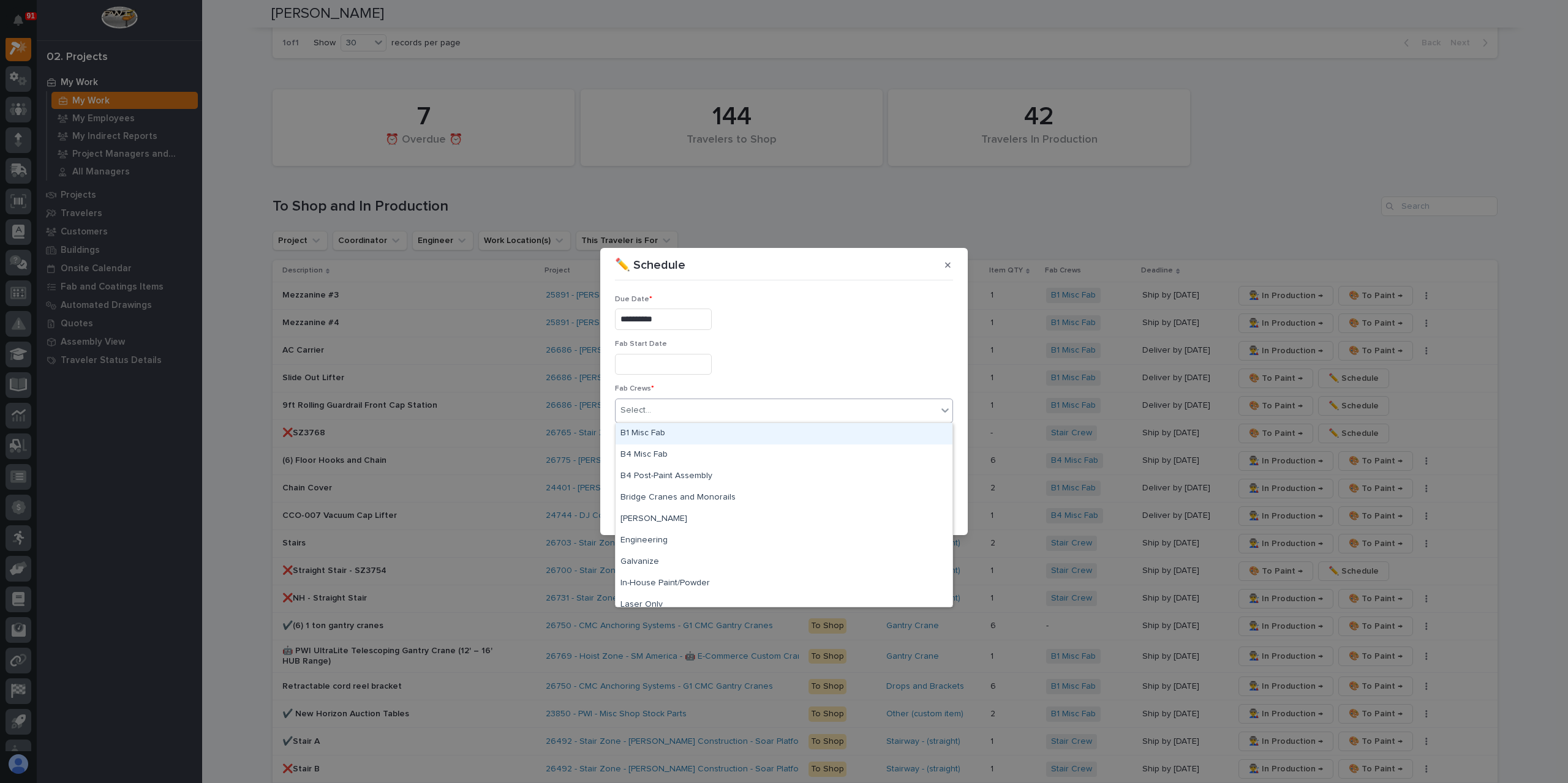
click at [675, 412] on div "Select..." at bounding box center [776, 410] width 321 height 20
click at [675, 432] on div "B1 Misc Fab" at bounding box center [784, 434] width 337 height 21
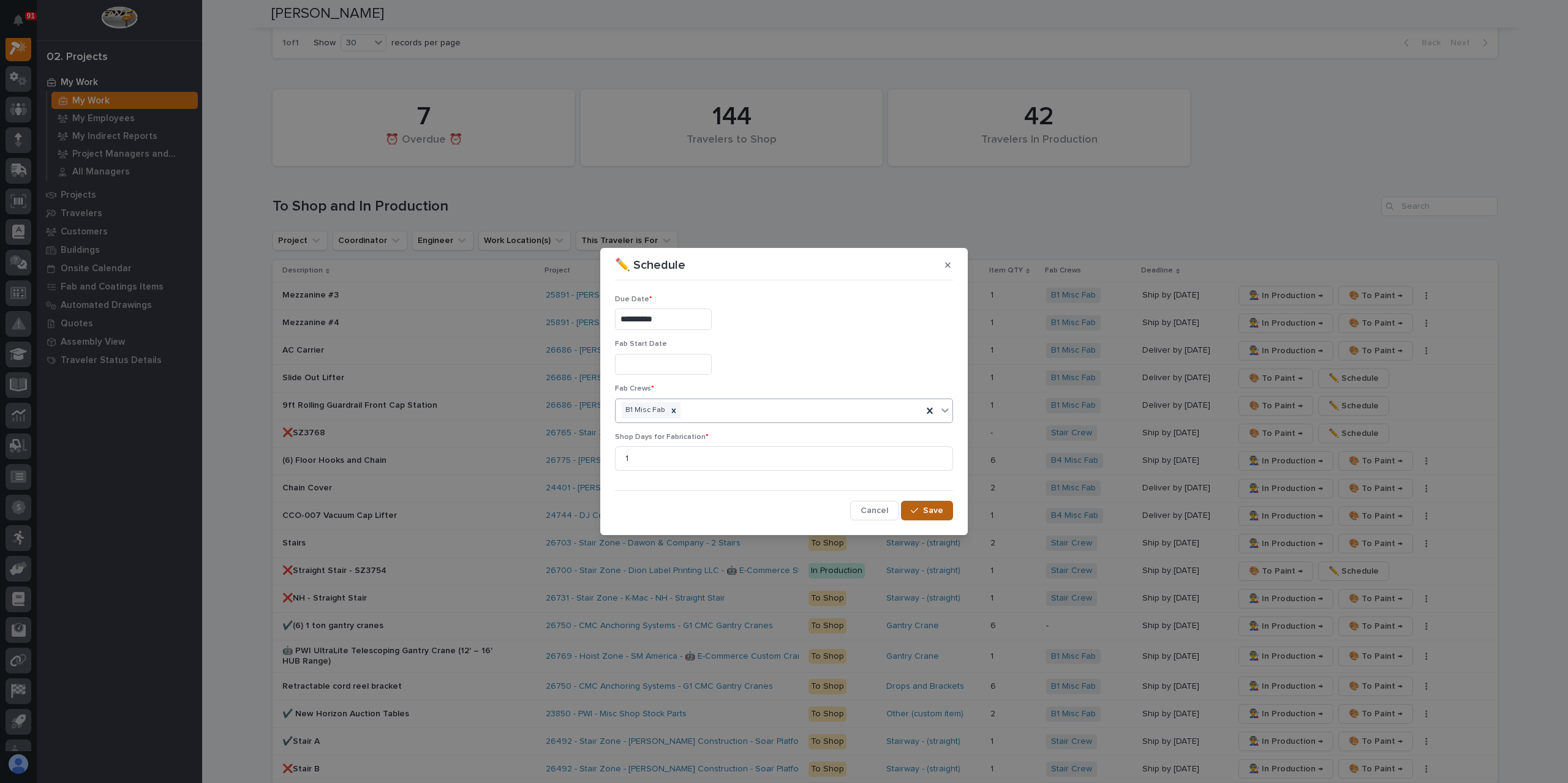
click at [924, 505] on button "Save" at bounding box center [927, 511] width 52 height 20
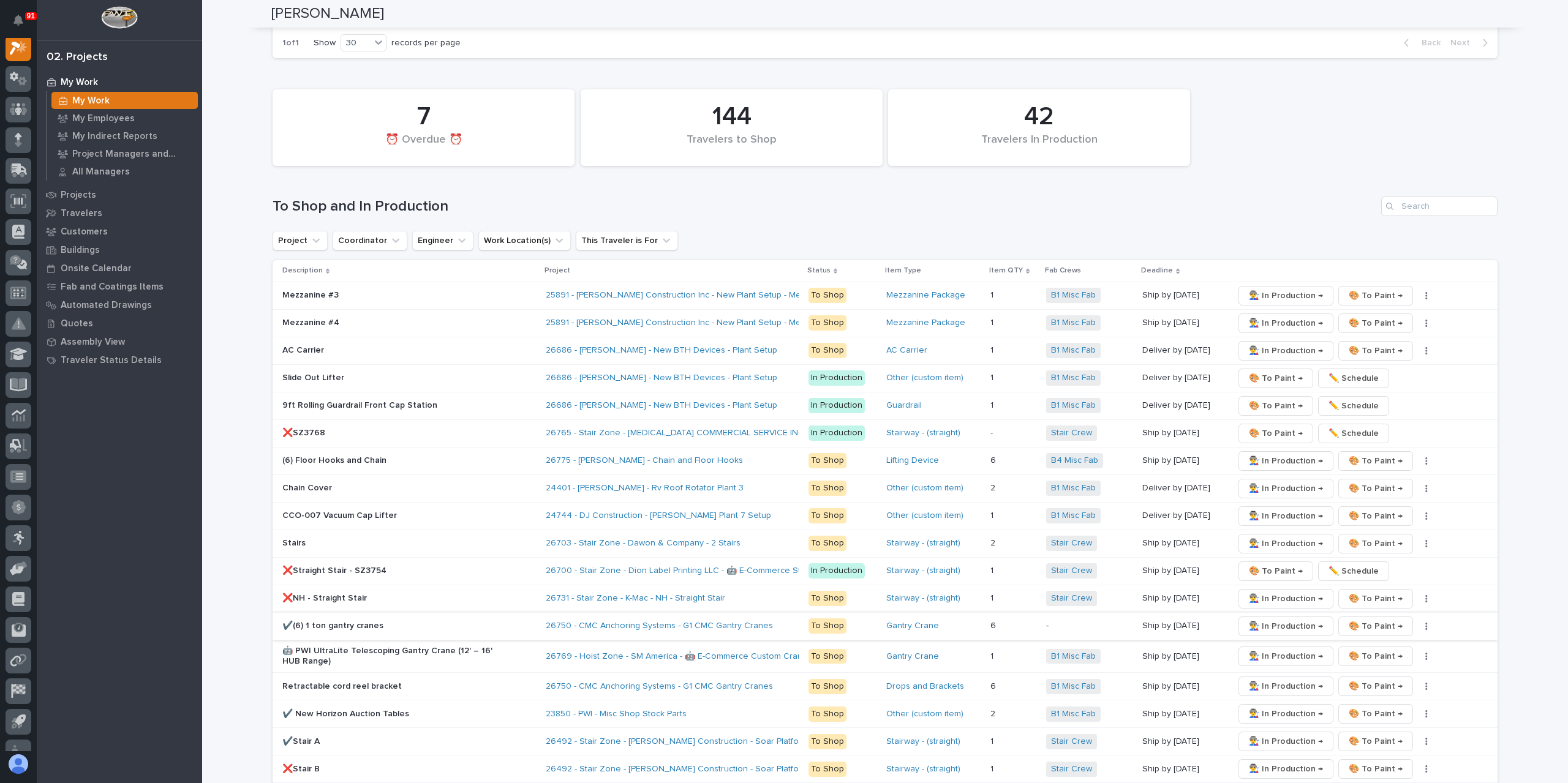
click at [1268, 619] on span "👨‍🏭 In Production →" at bounding box center [1286, 626] width 74 height 15
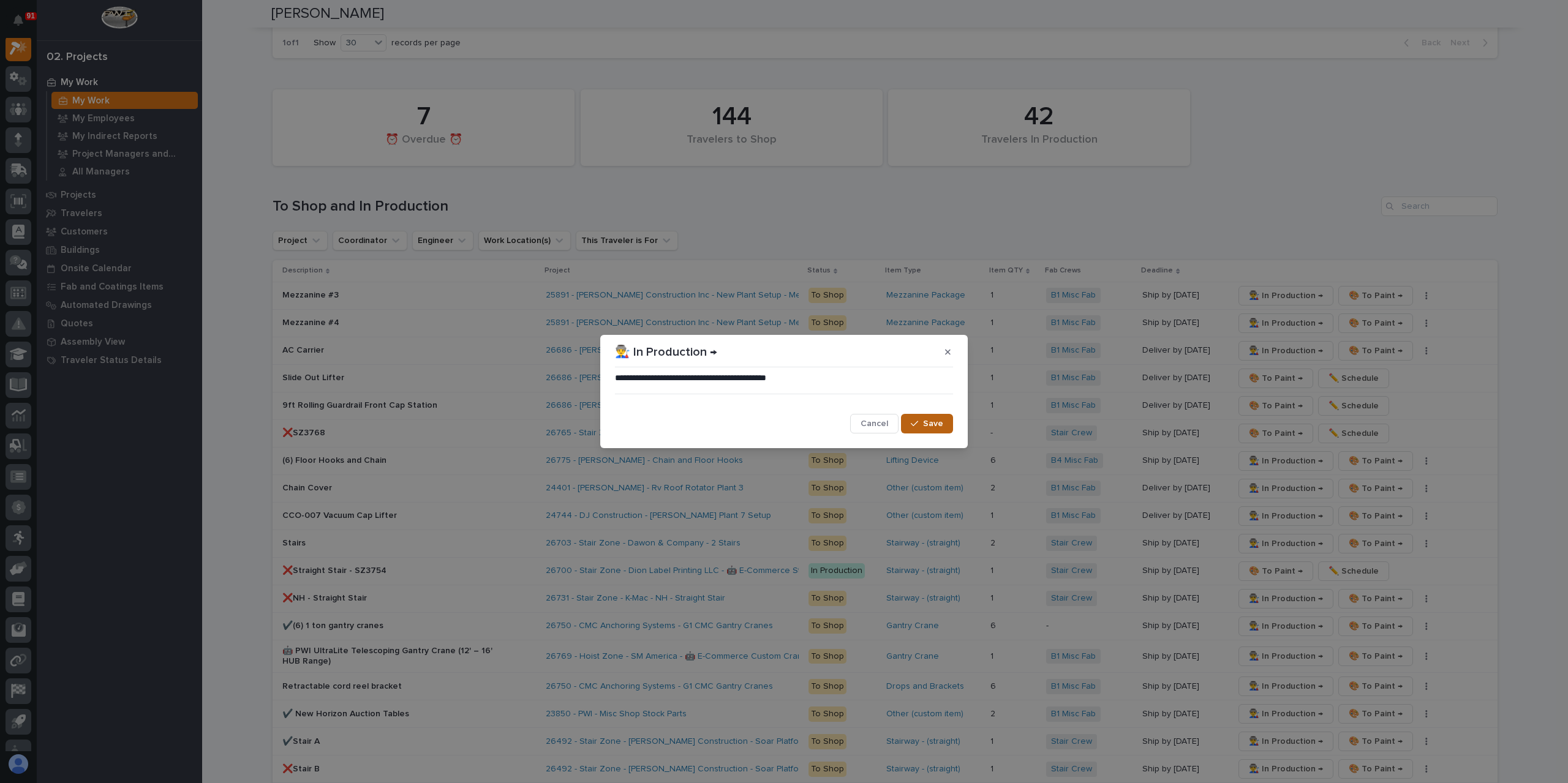
click at [915, 423] on icon "button" at bounding box center [914, 423] width 7 height 8
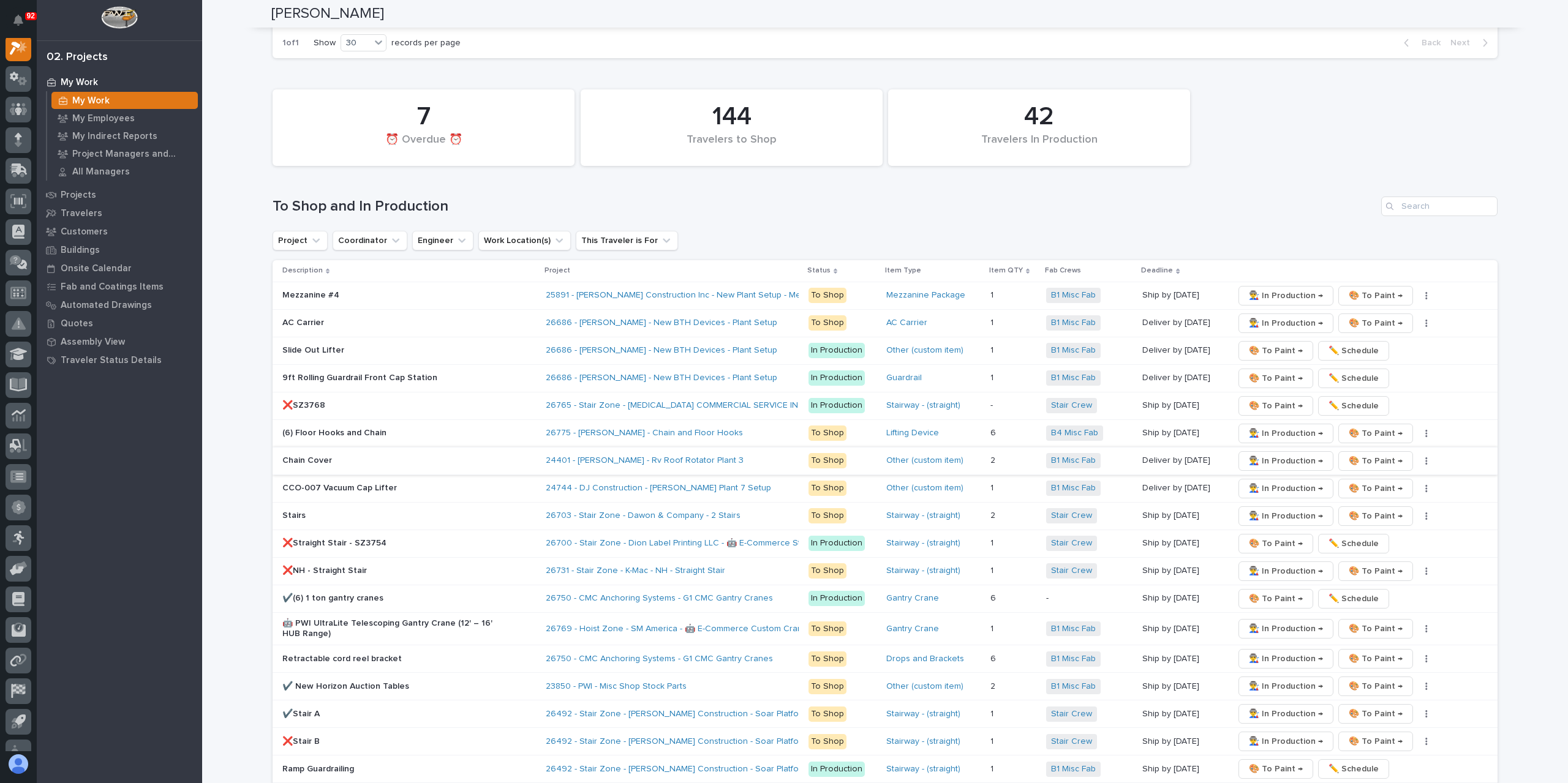
scroll to position [1853, 0]
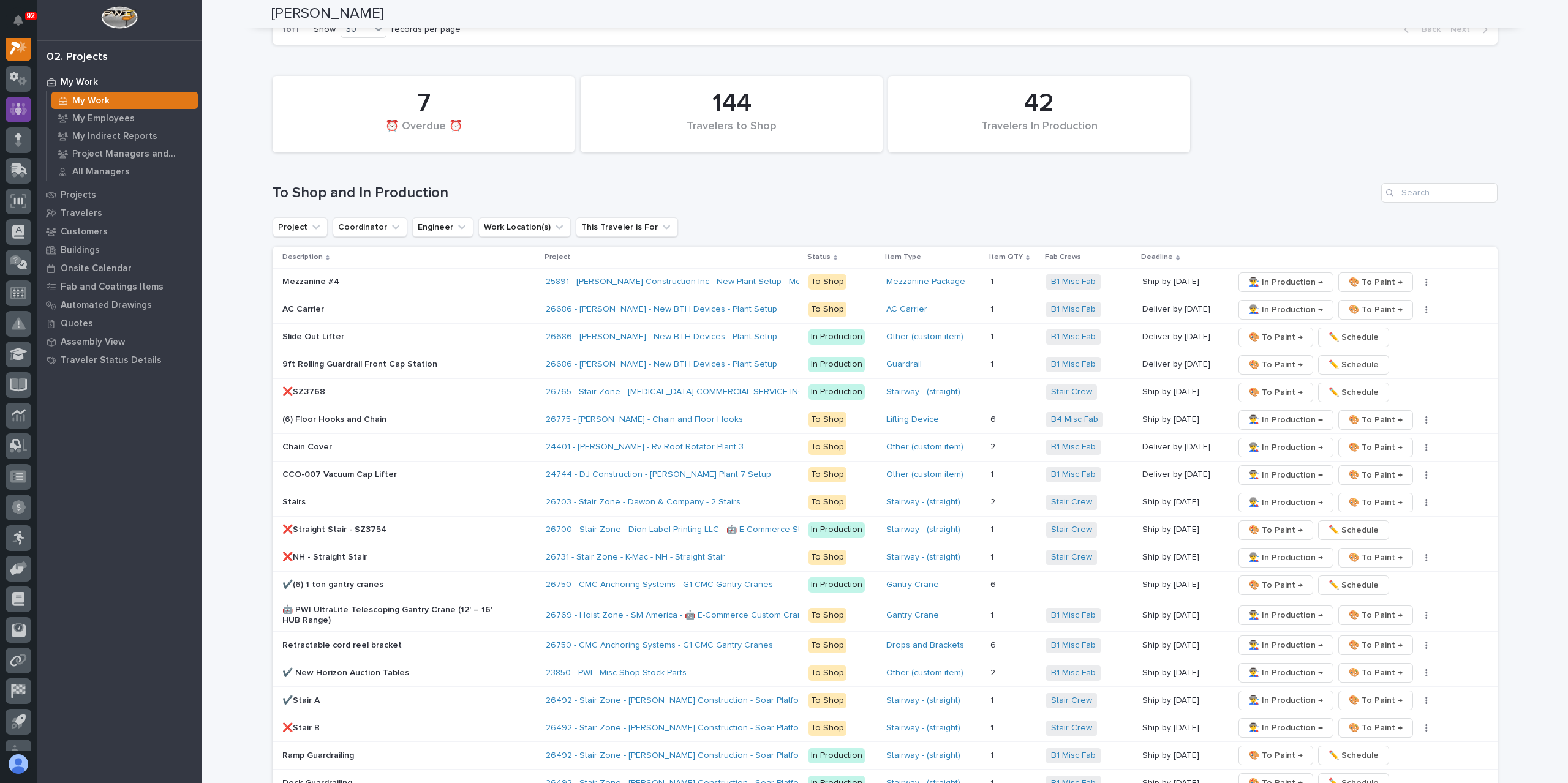
click at [17, 114] on icon at bounding box center [18, 109] width 7 height 12
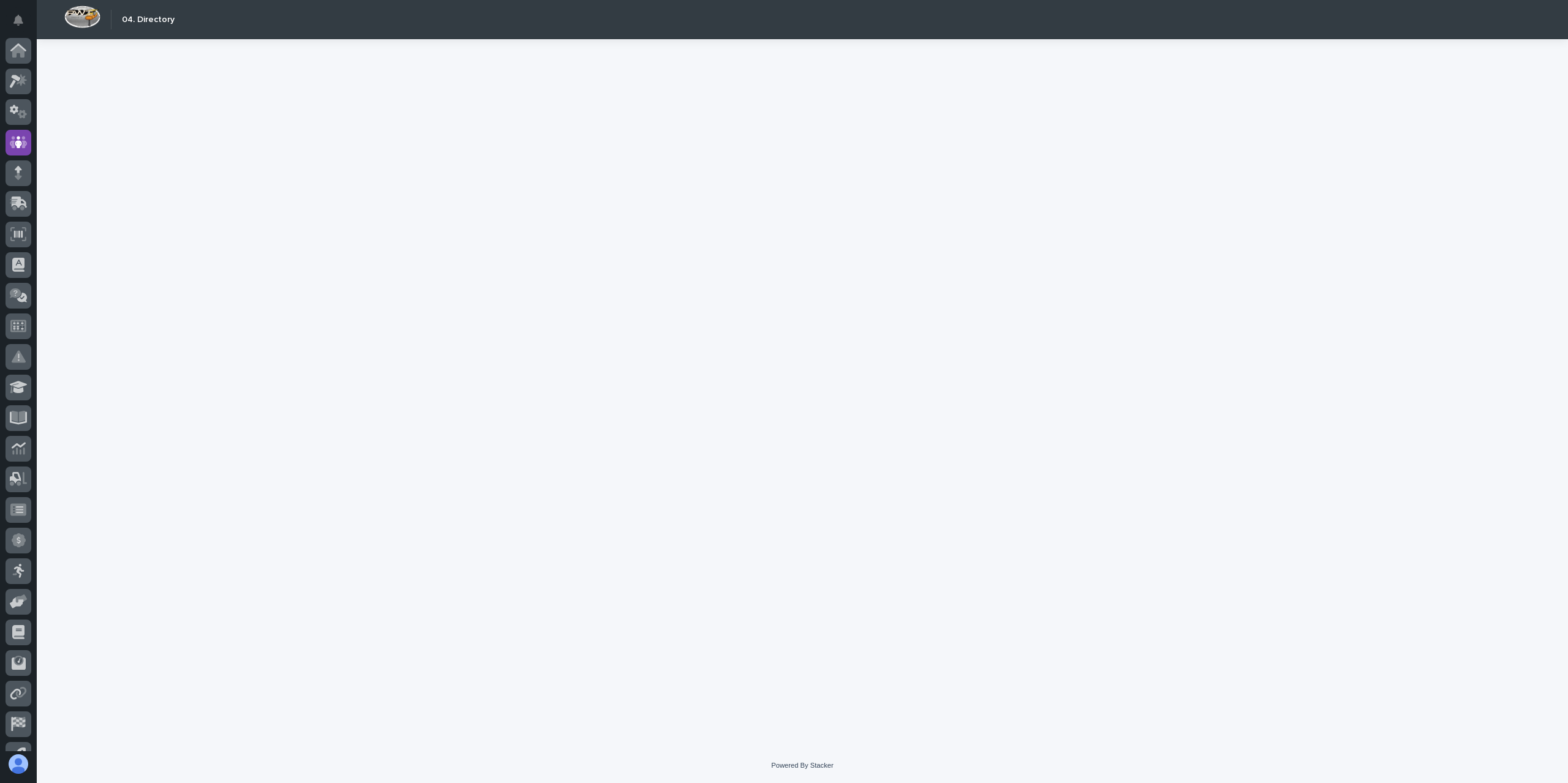
scroll to position [51, 0]
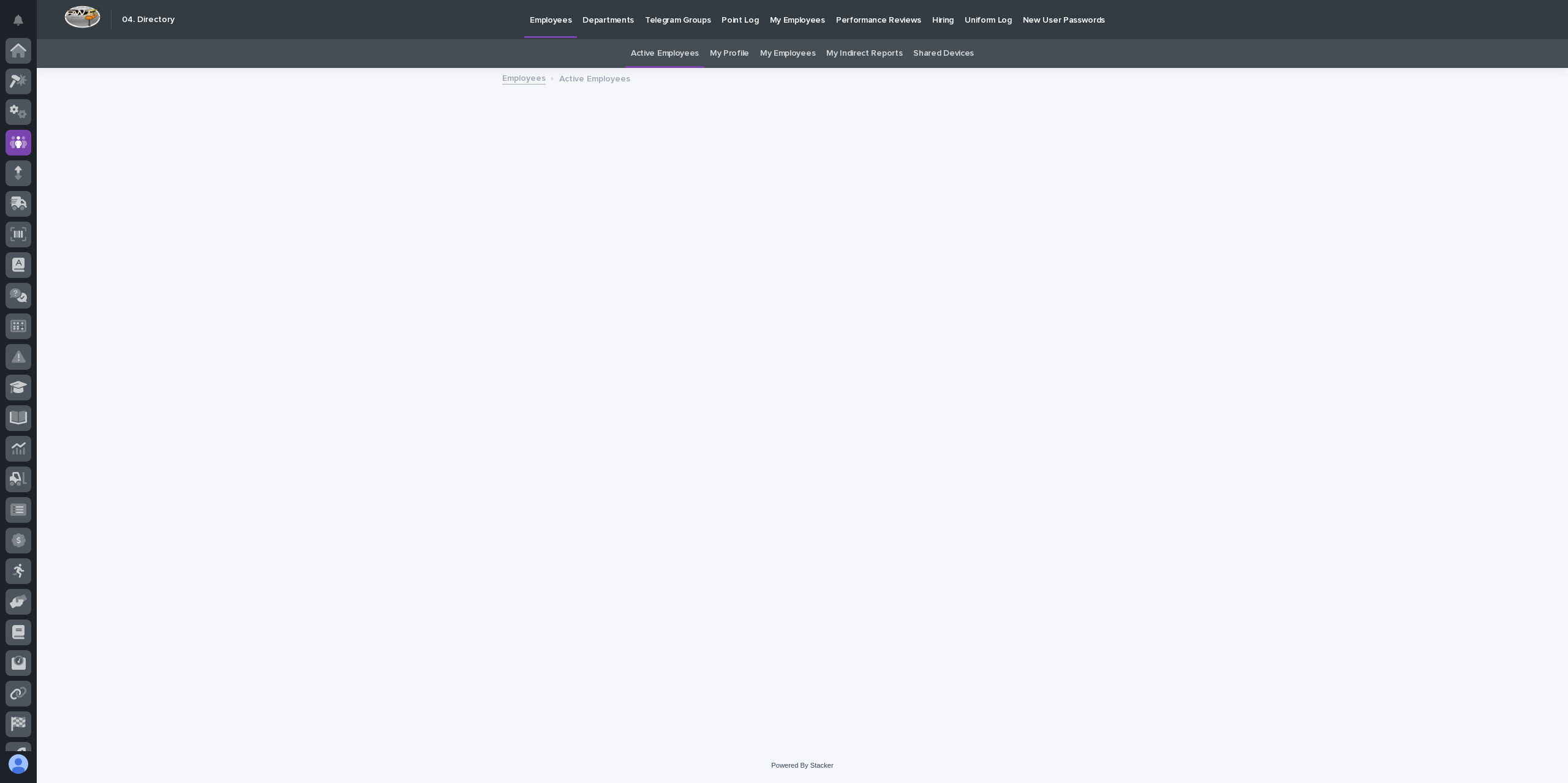
scroll to position [51, 0]
click at [932, 16] on p "Hiring" at bounding box center [943, 12] width 21 height 25
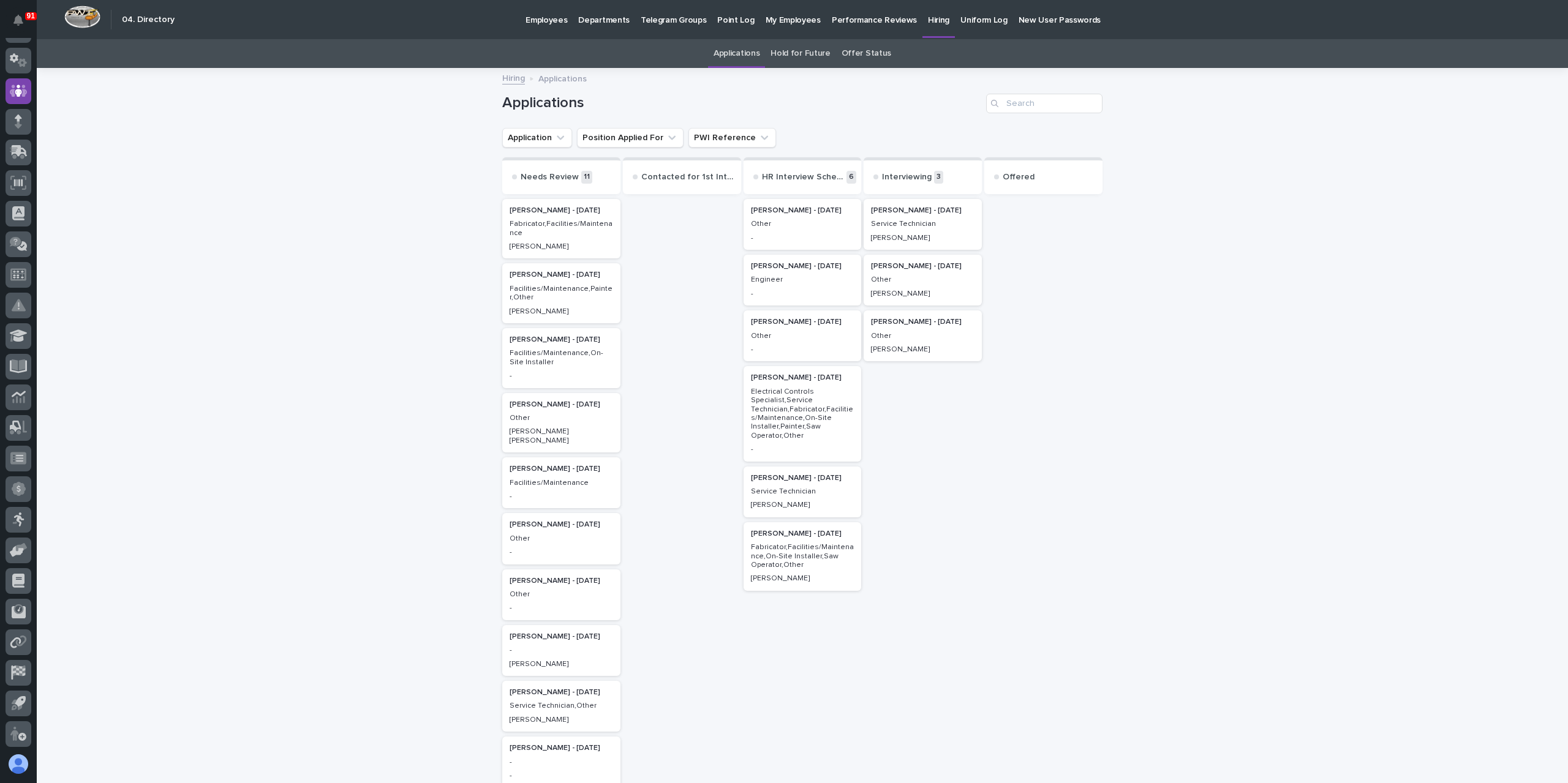
click at [946, 272] on h2 "[PERSON_NAME] - [DATE]" at bounding box center [923, 266] width 111 height 16
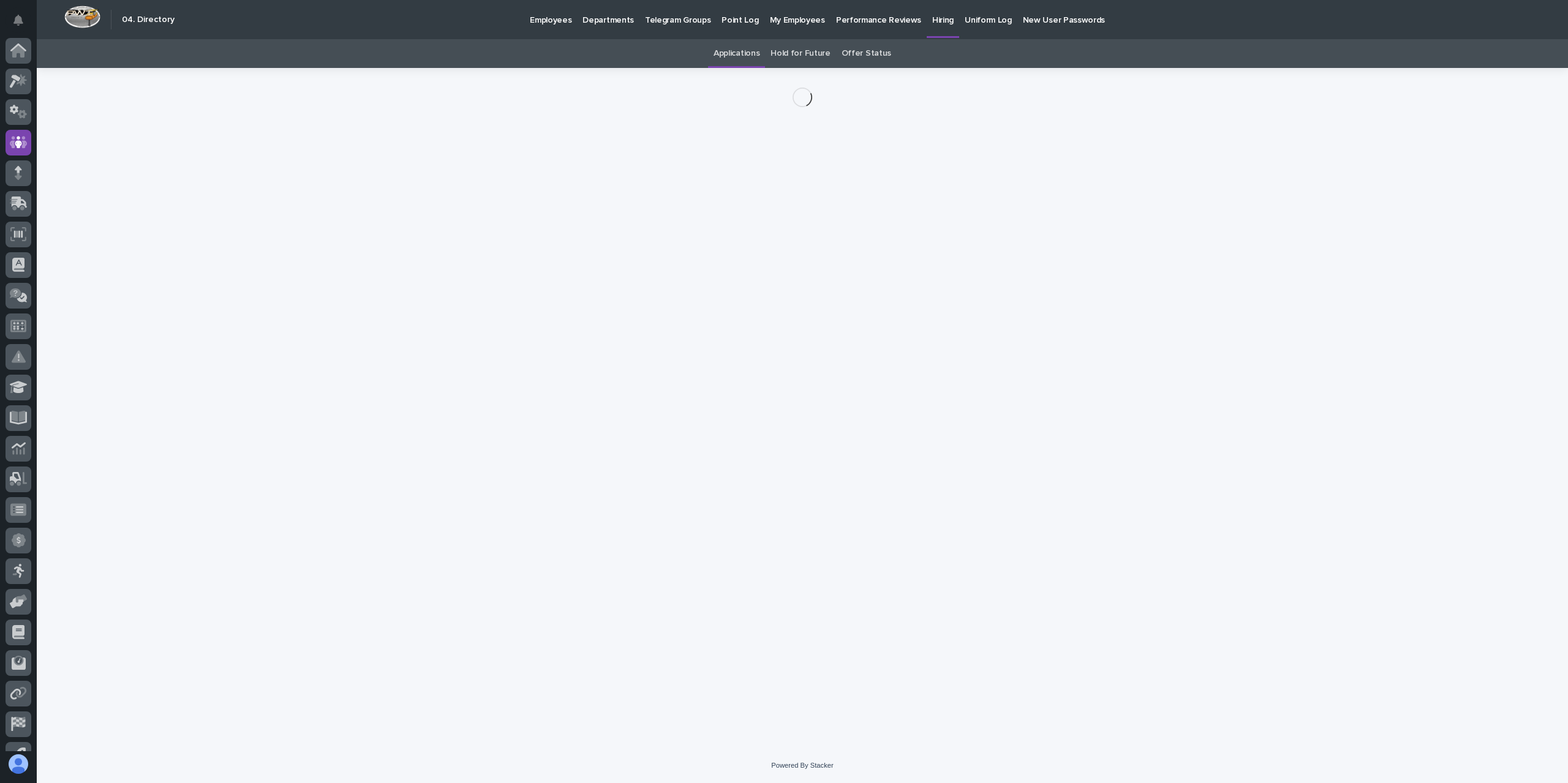
scroll to position [51, 0]
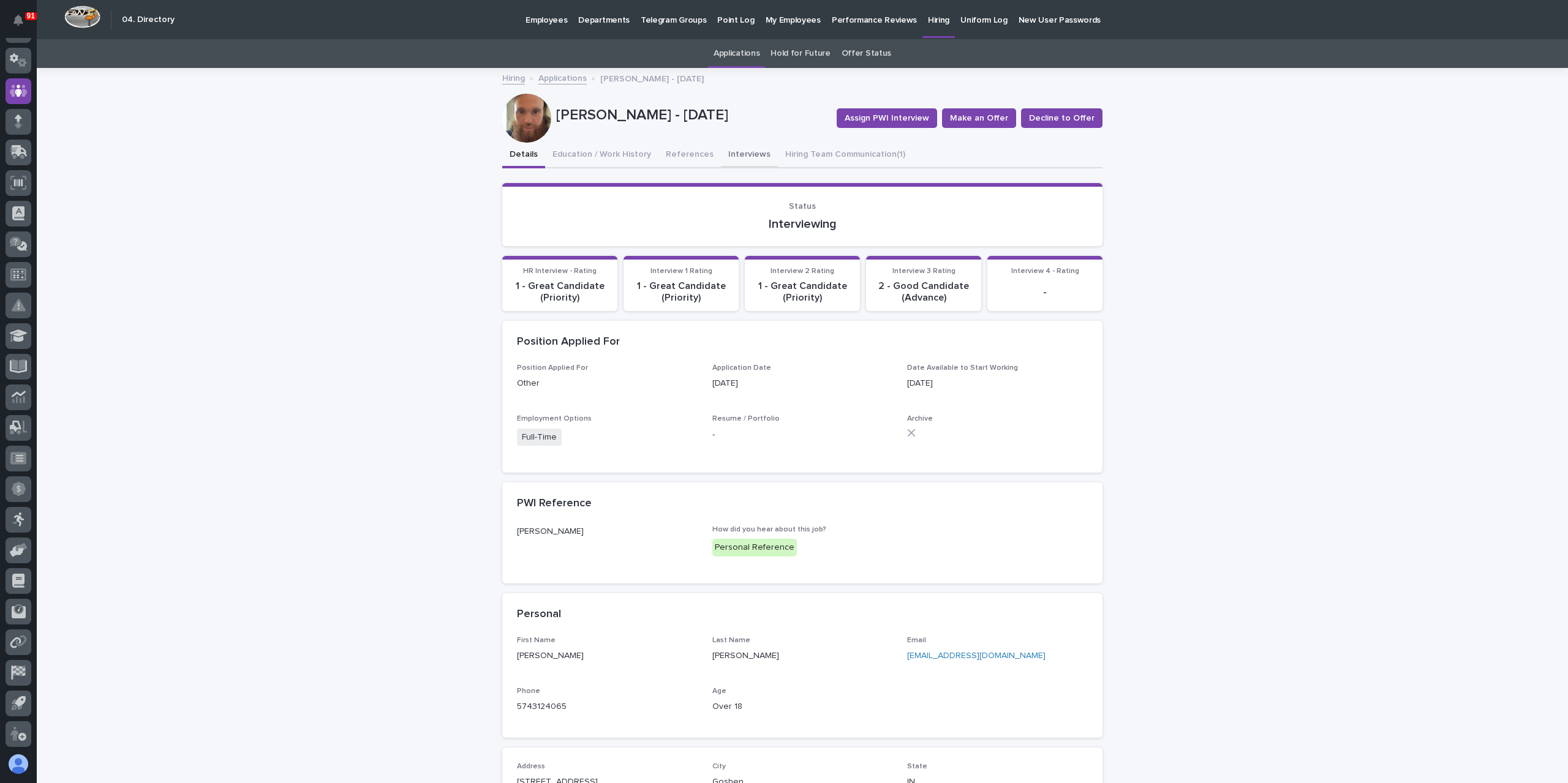
click at [734, 159] on button "Interviews" at bounding box center [750, 155] width 57 height 25
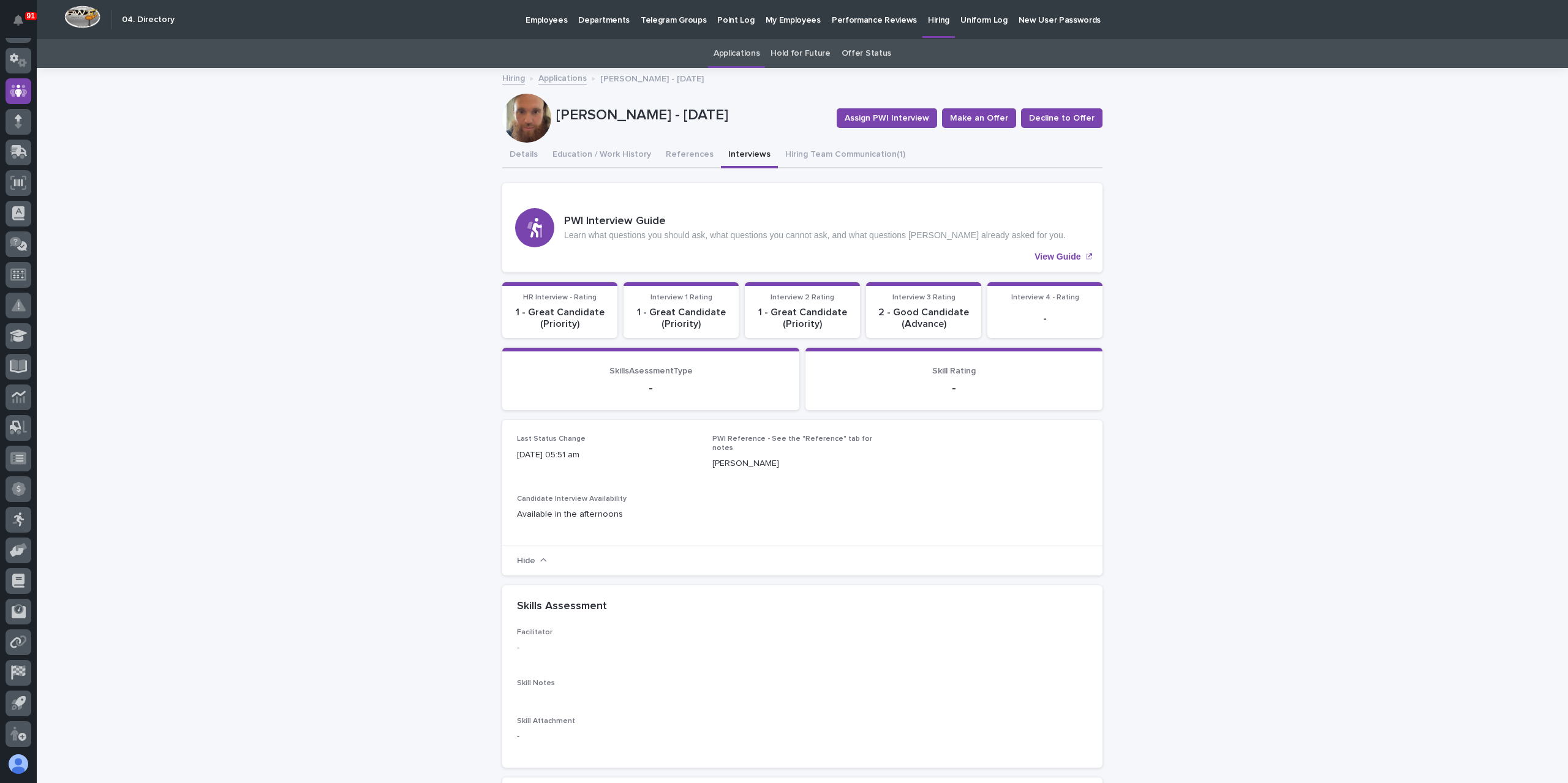
click at [558, 78] on link "Applications" at bounding box center [562, 77] width 48 height 14
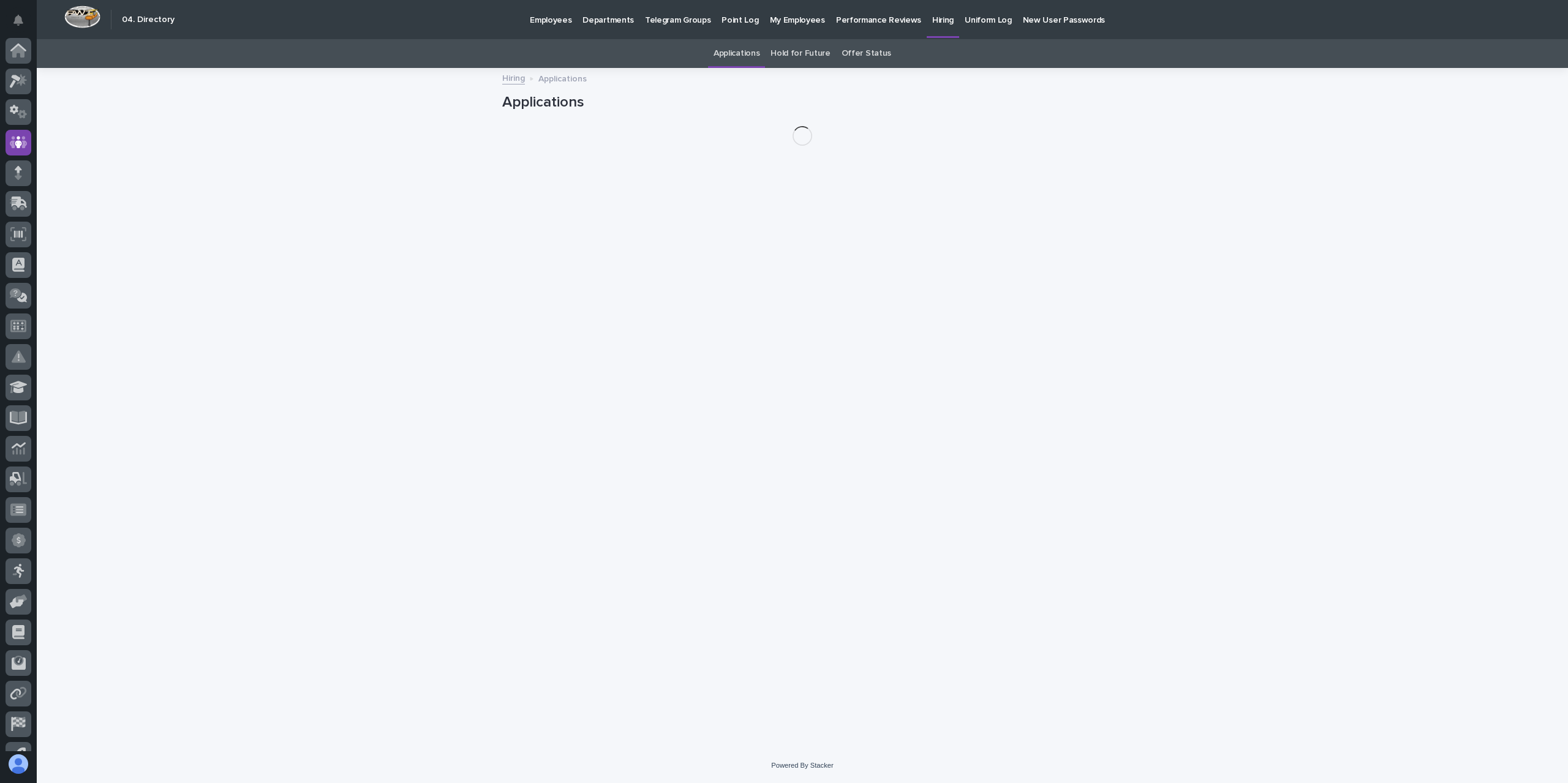
scroll to position [51, 0]
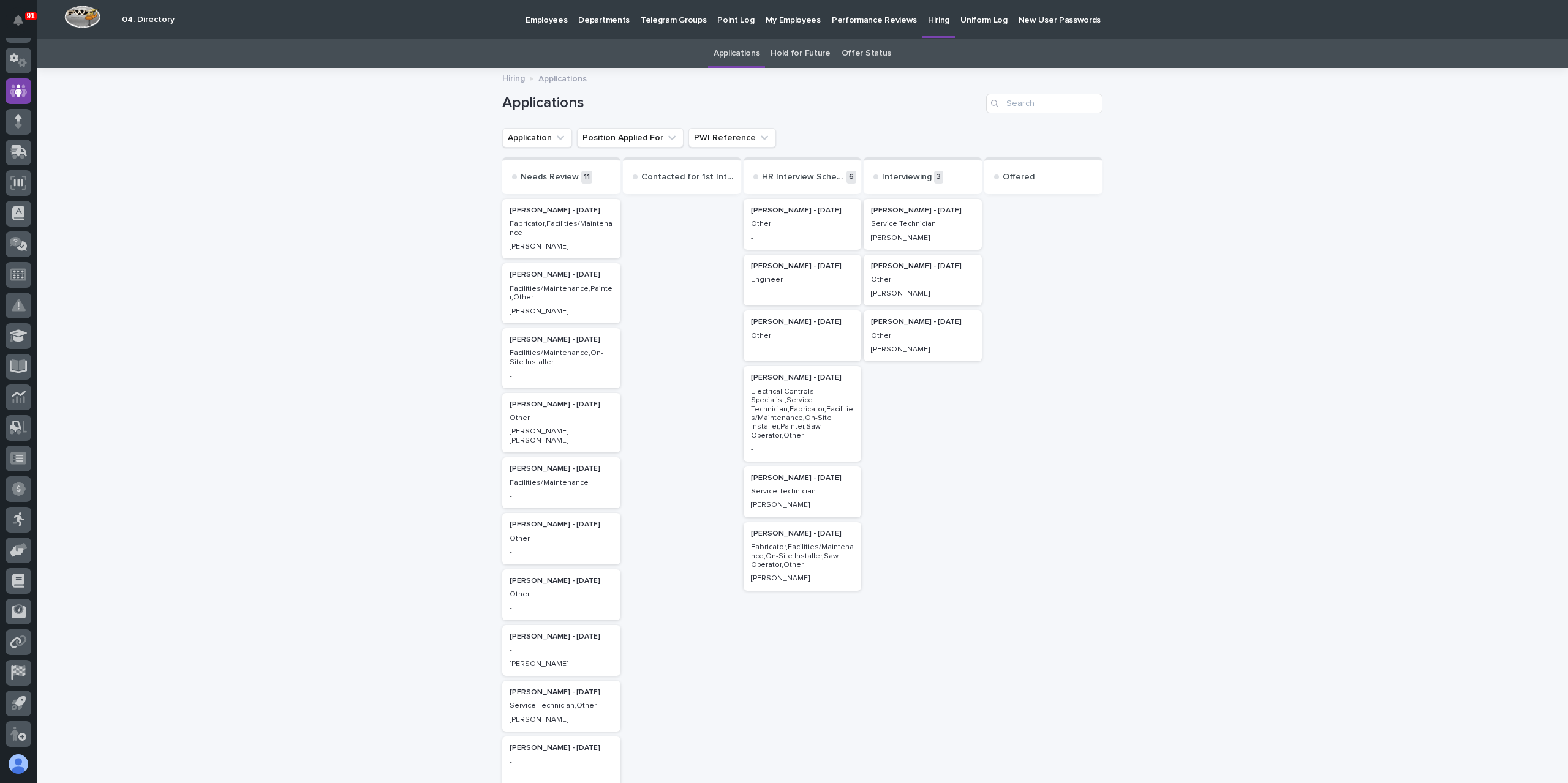
click at [803, 228] on p "Other" at bounding box center [802, 224] width 104 height 8
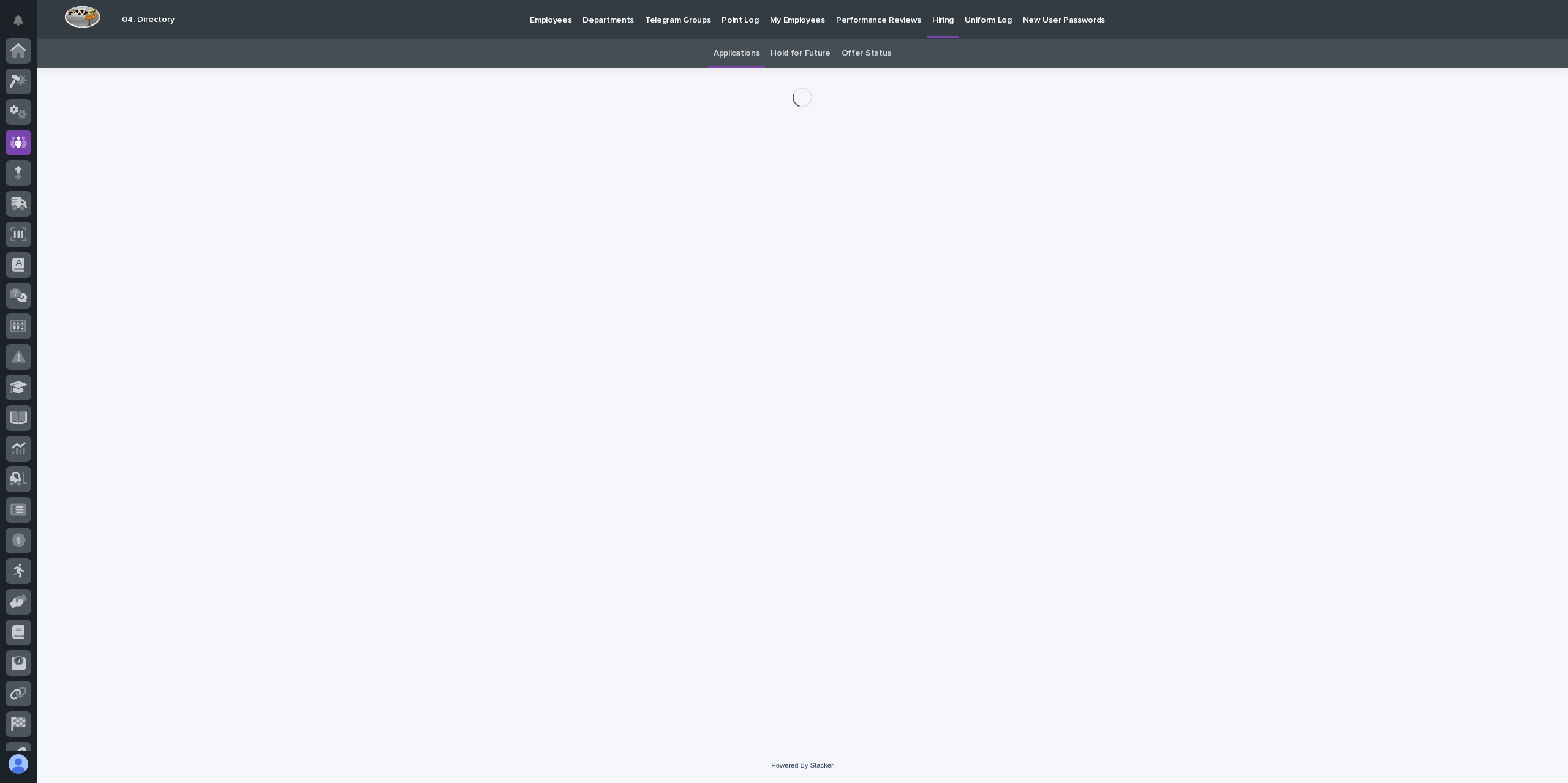
scroll to position [51, 0]
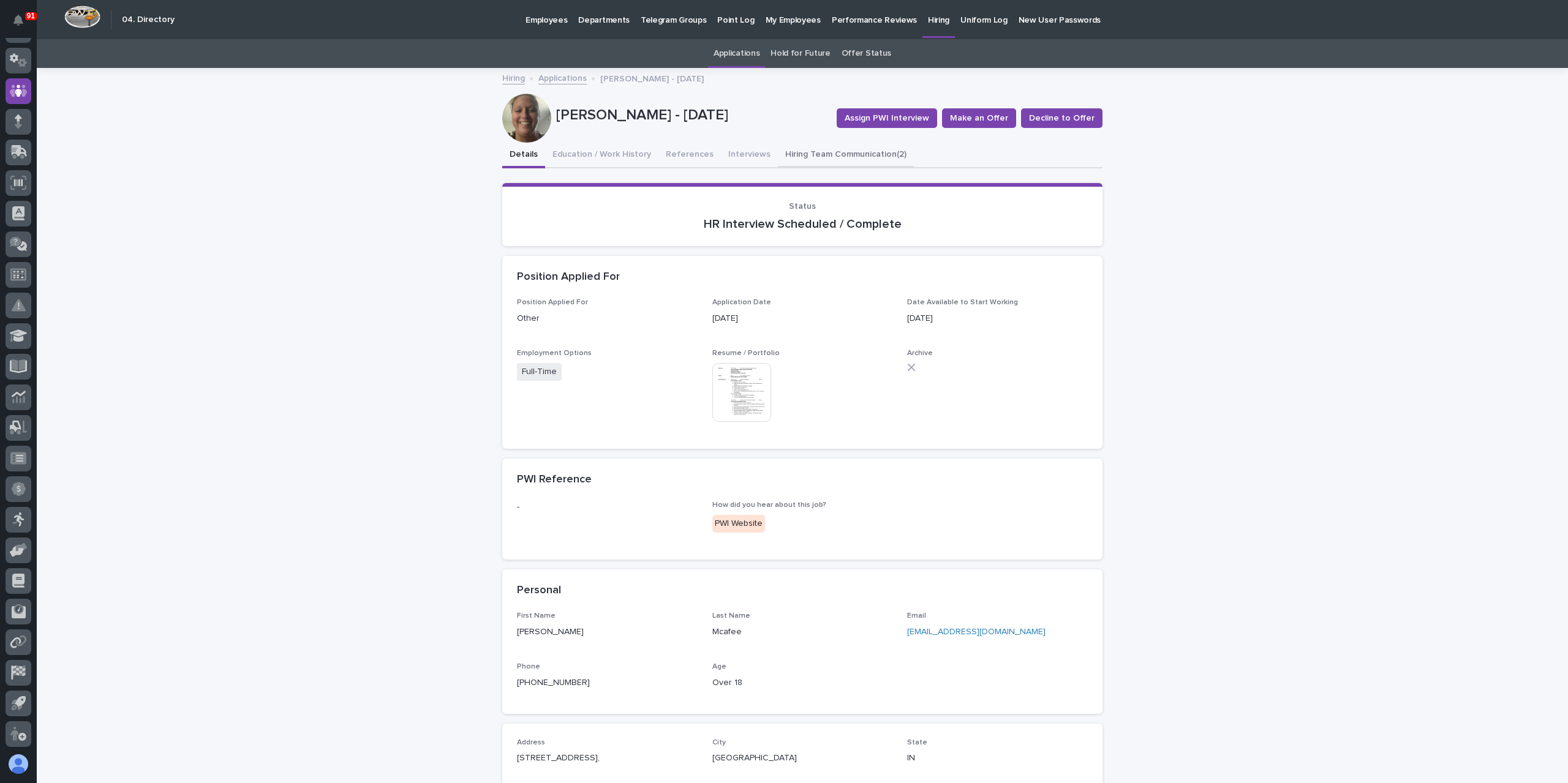
click at [811, 158] on button "Hiring Team Communication (2)" at bounding box center [845, 155] width 136 height 25
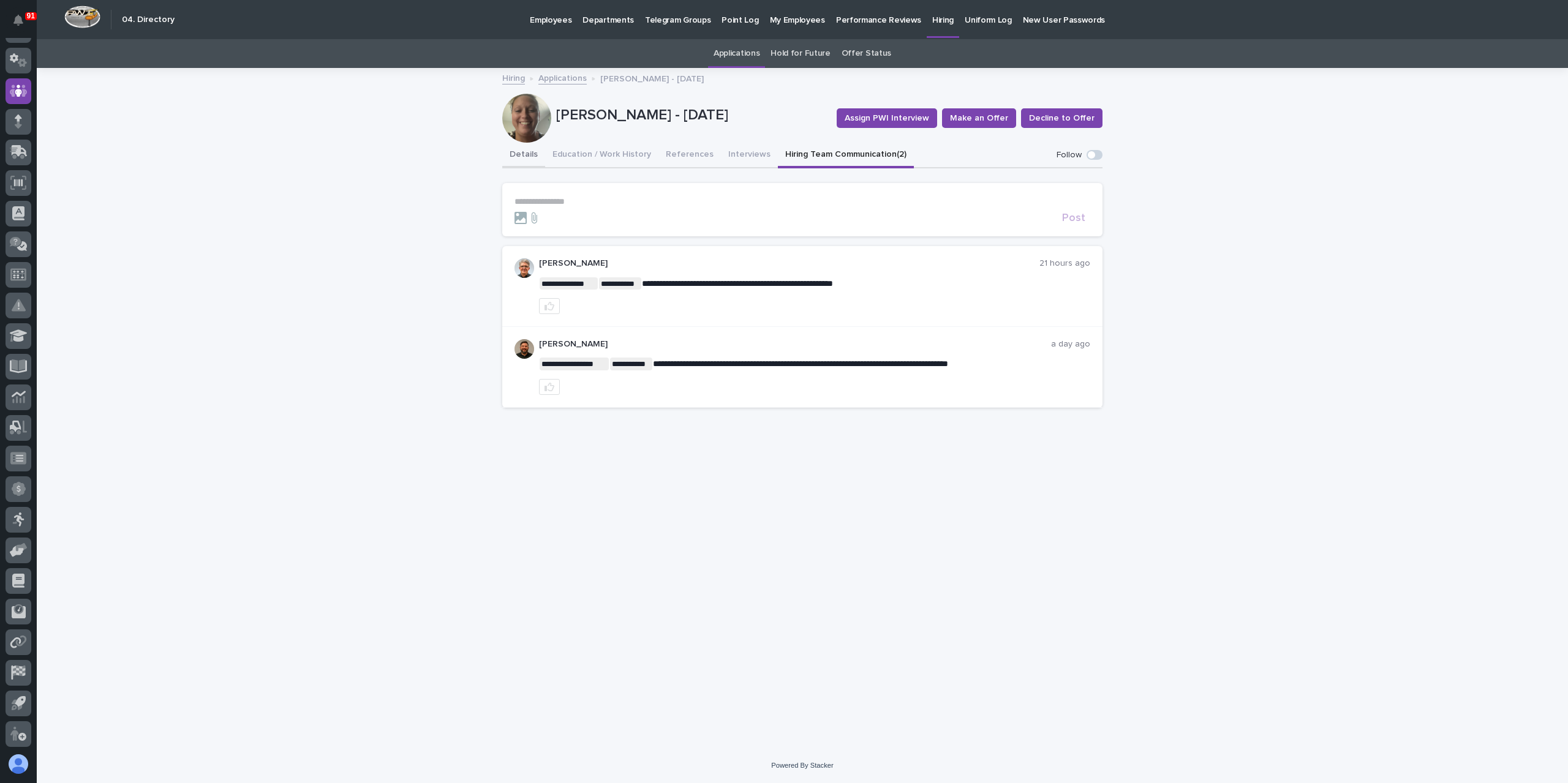
click at [516, 154] on button "Details" at bounding box center [523, 155] width 43 height 25
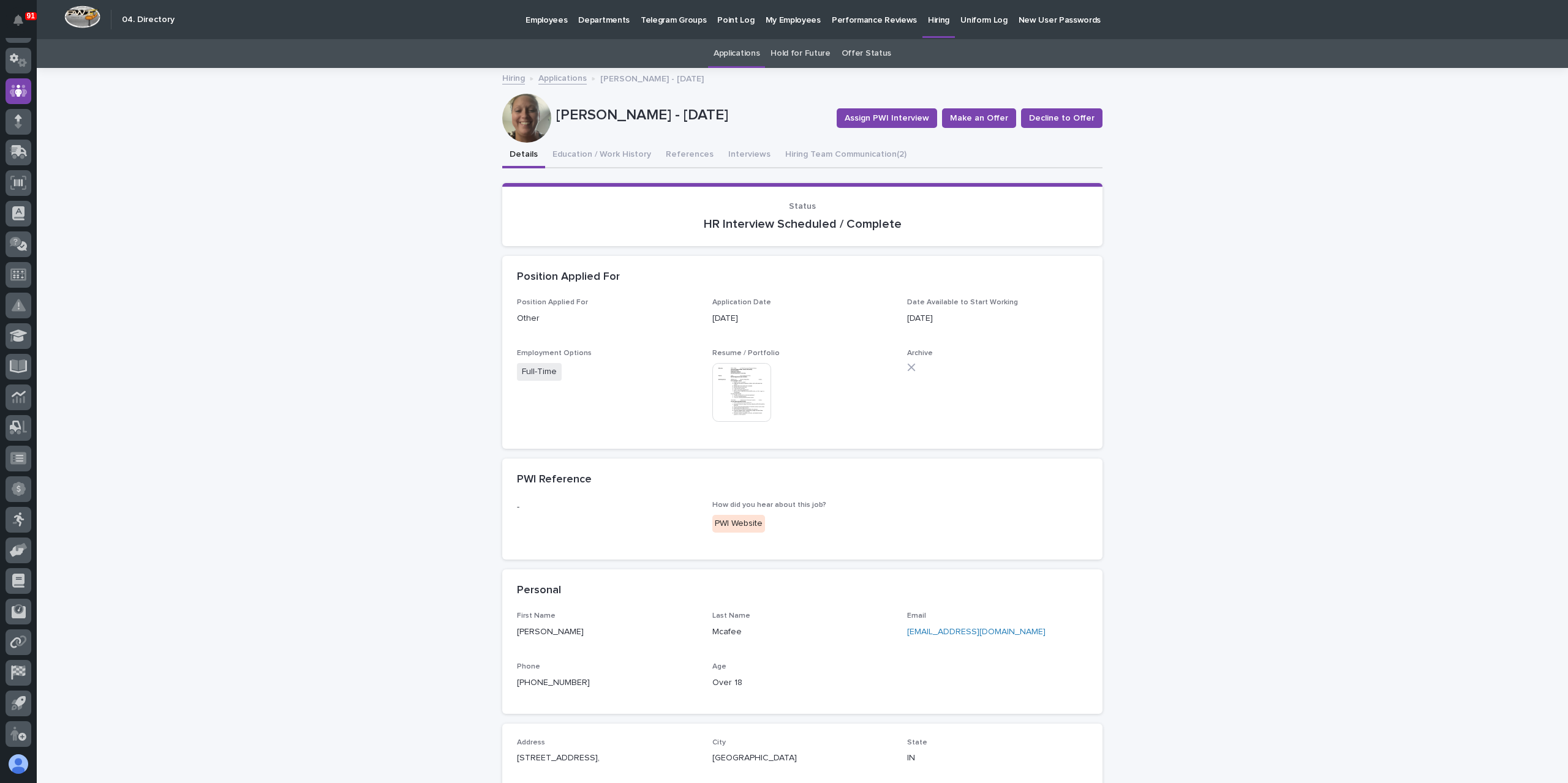
click at [741, 397] on img at bounding box center [741, 392] width 59 height 59
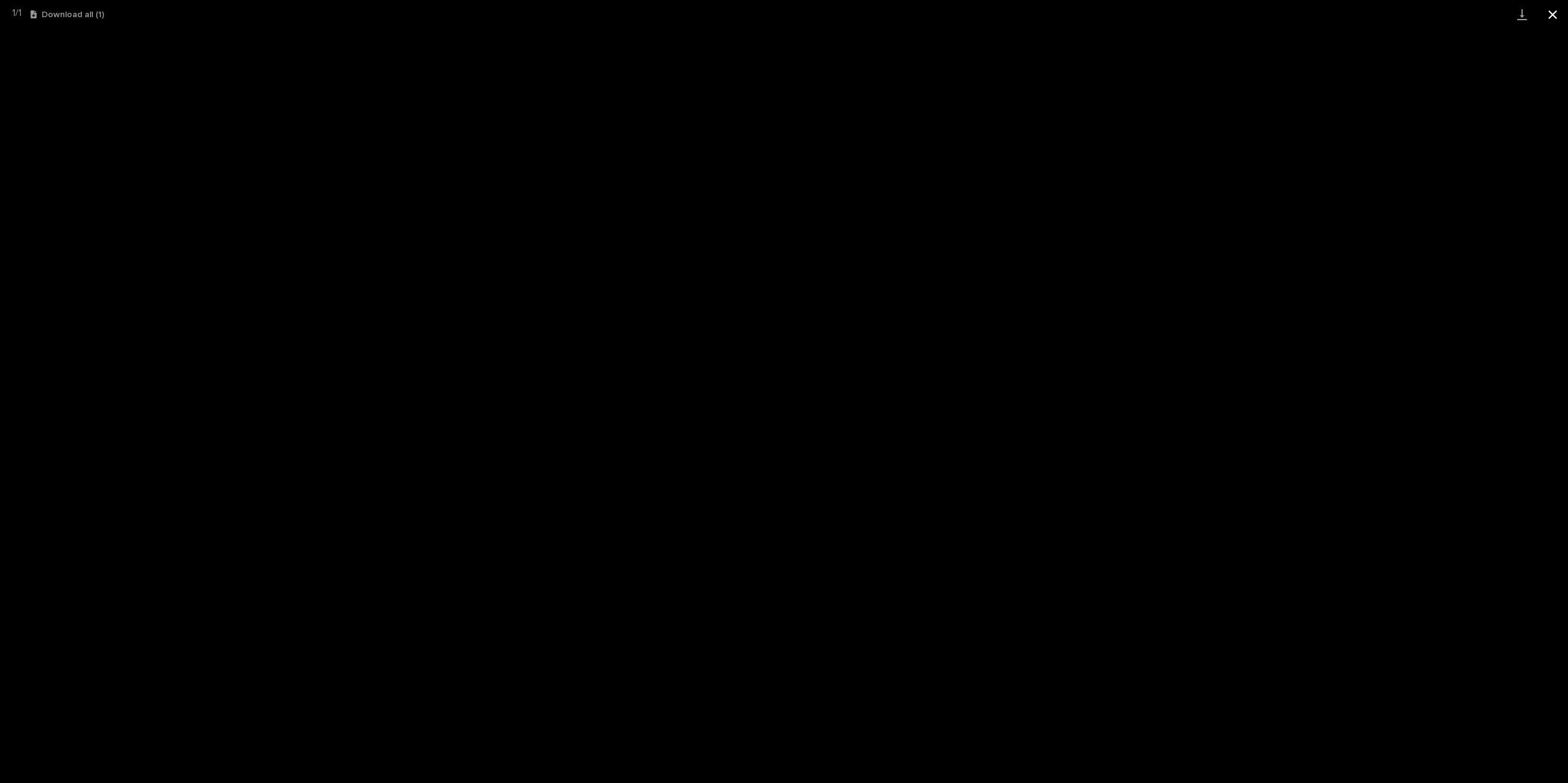
click at [1549, 15] on button "Close gallery" at bounding box center [1552, 14] width 30 height 29
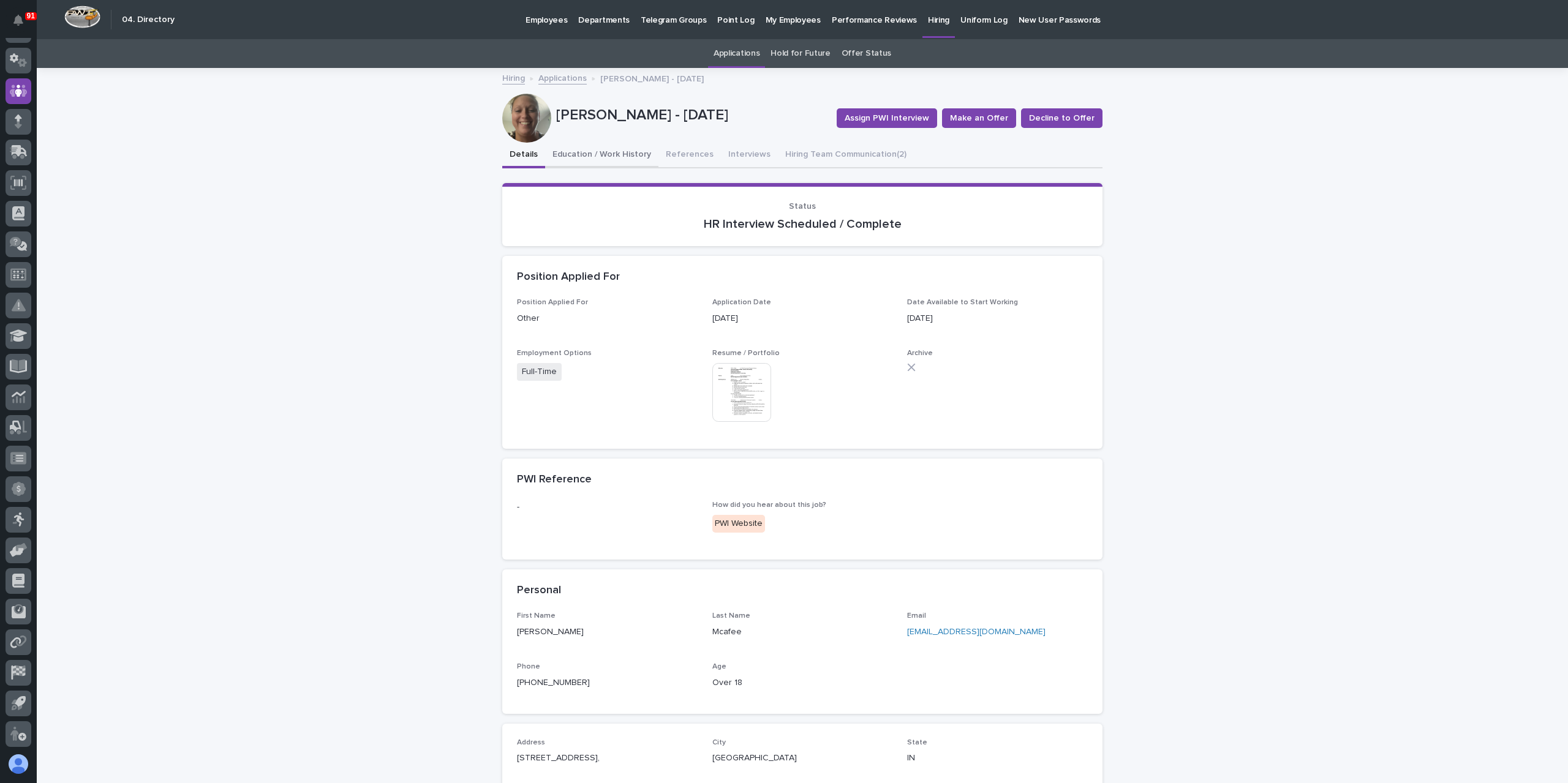
click at [607, 158] on button "Education / Work History" at bounding box center [602, 155] width 114 height 25
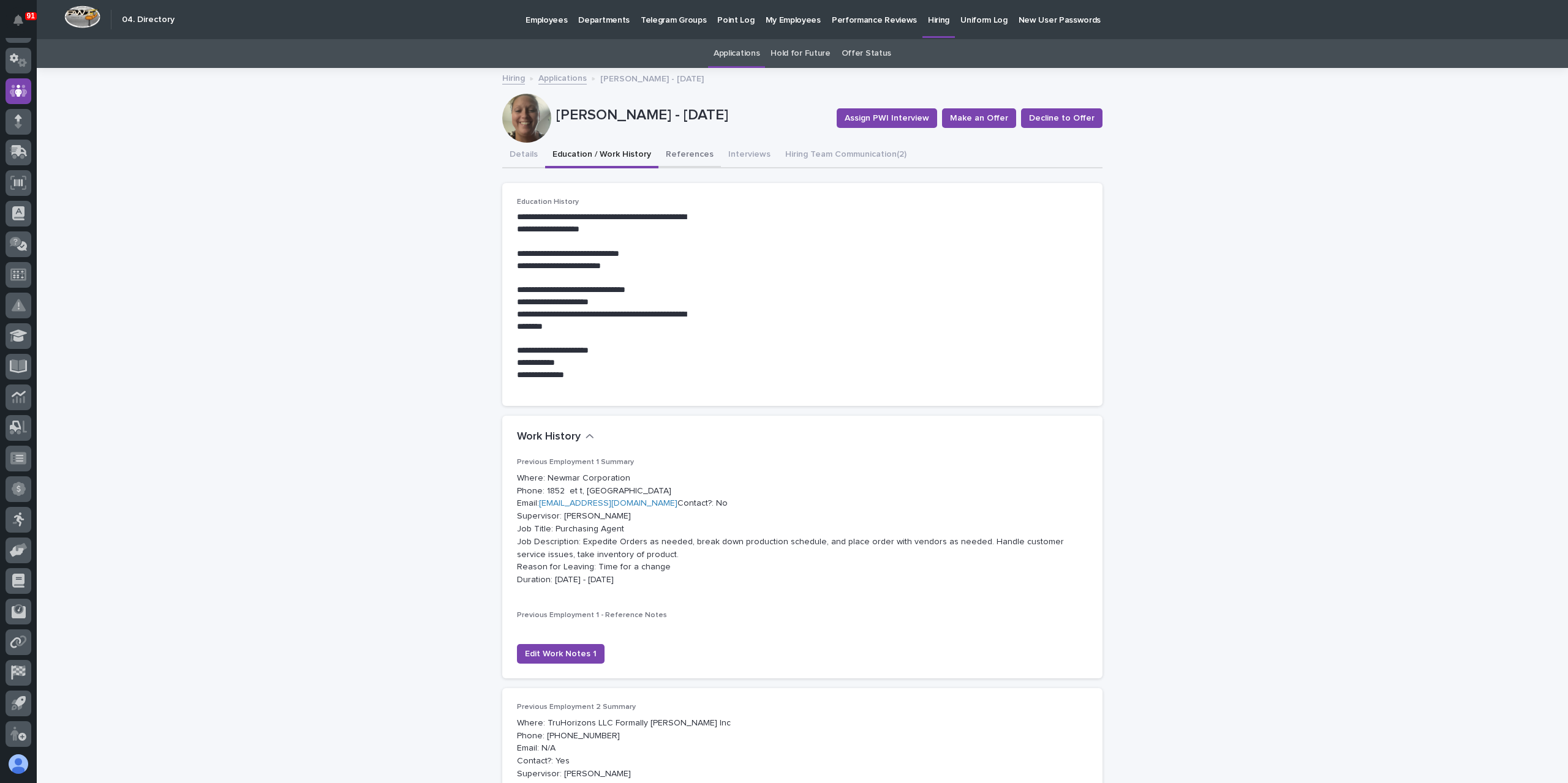
click at [684, 157] on button "References" at bounding box center [689, 155] width 62 height 25
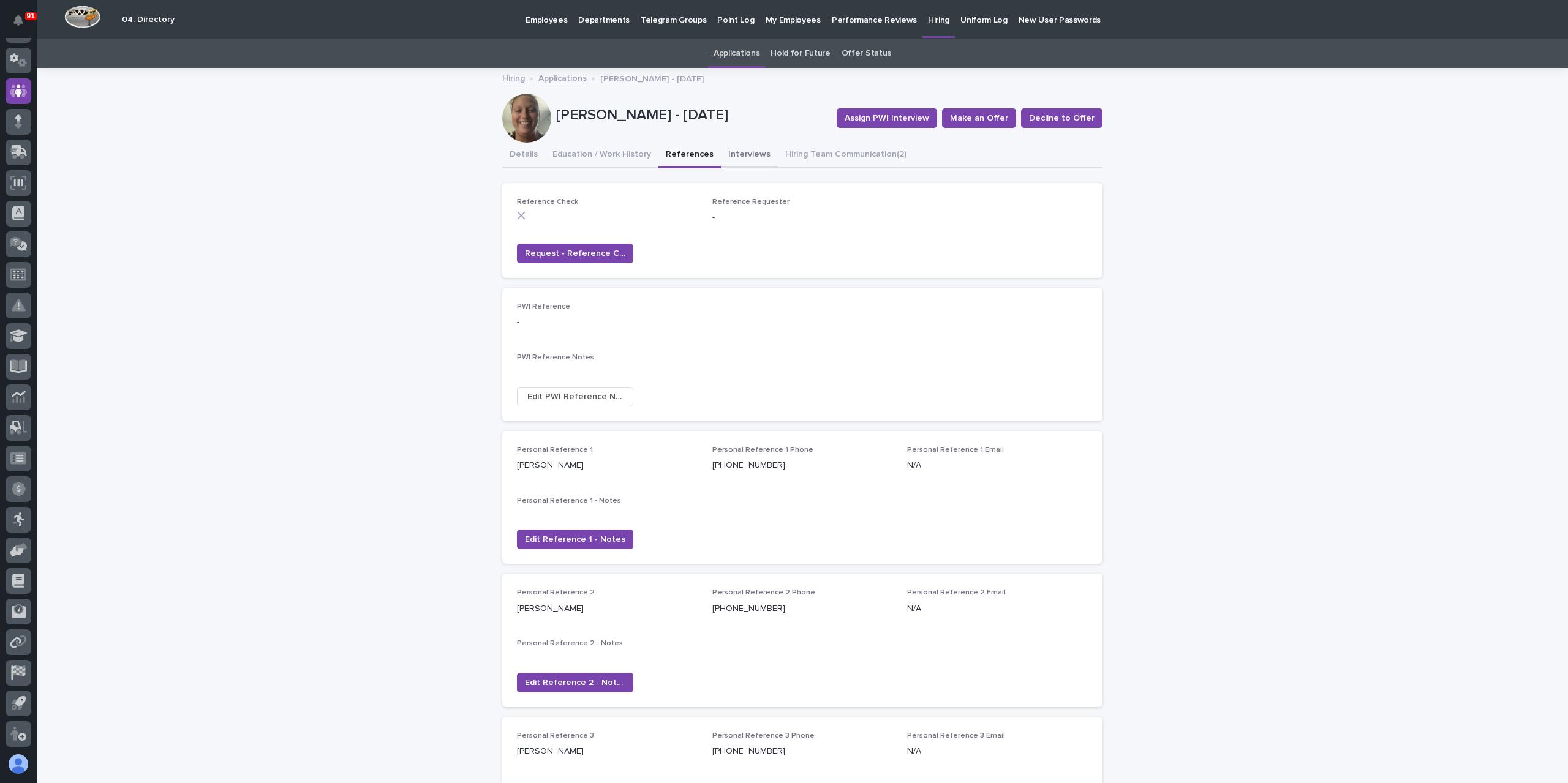
click at [747, 150] on button "Interviews" at bounding box center [750, 155] width 57 height 25
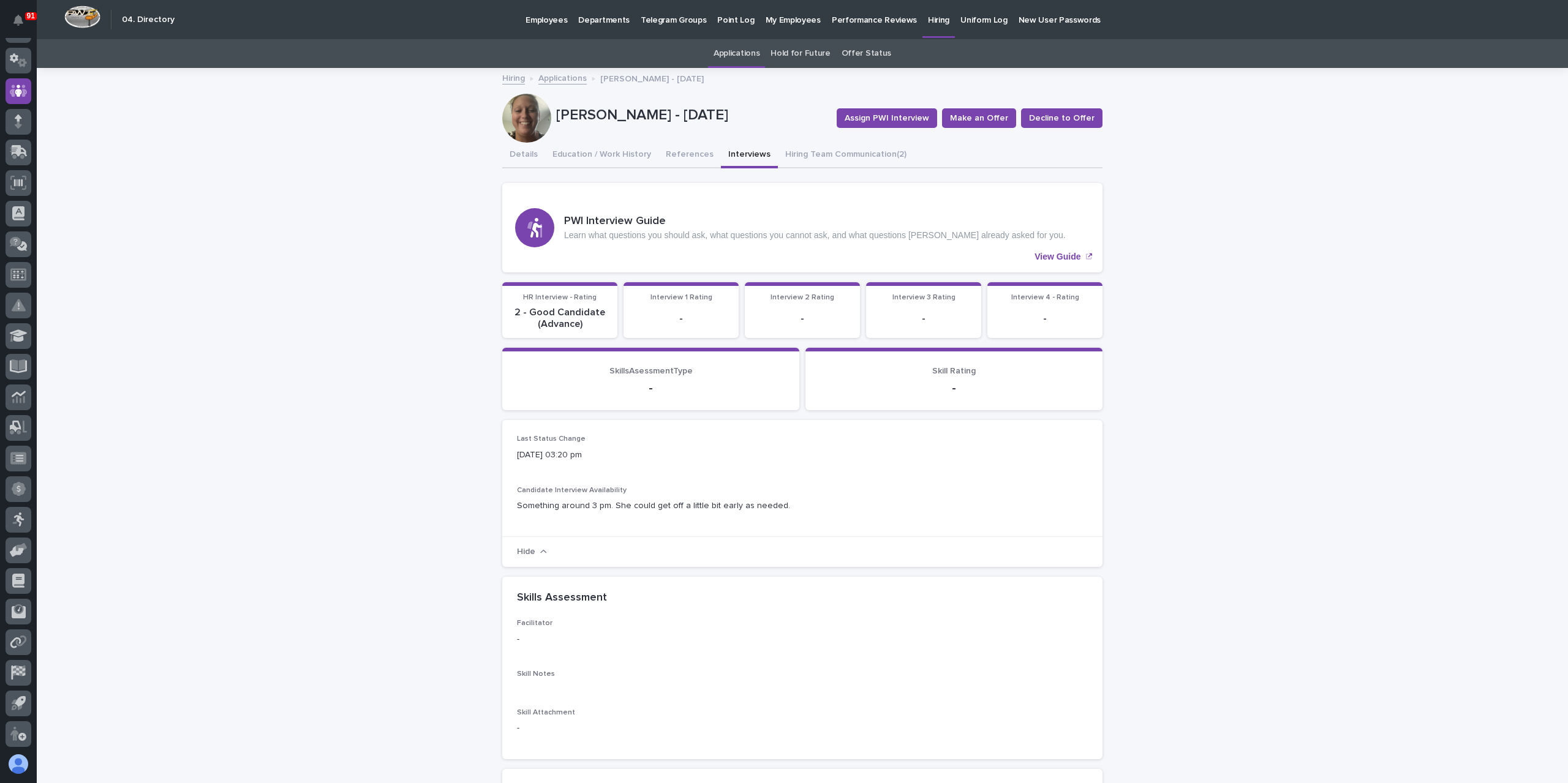
click at [558, 79] on link "Applications" at bounding box center [562, 77] width 48 height 14
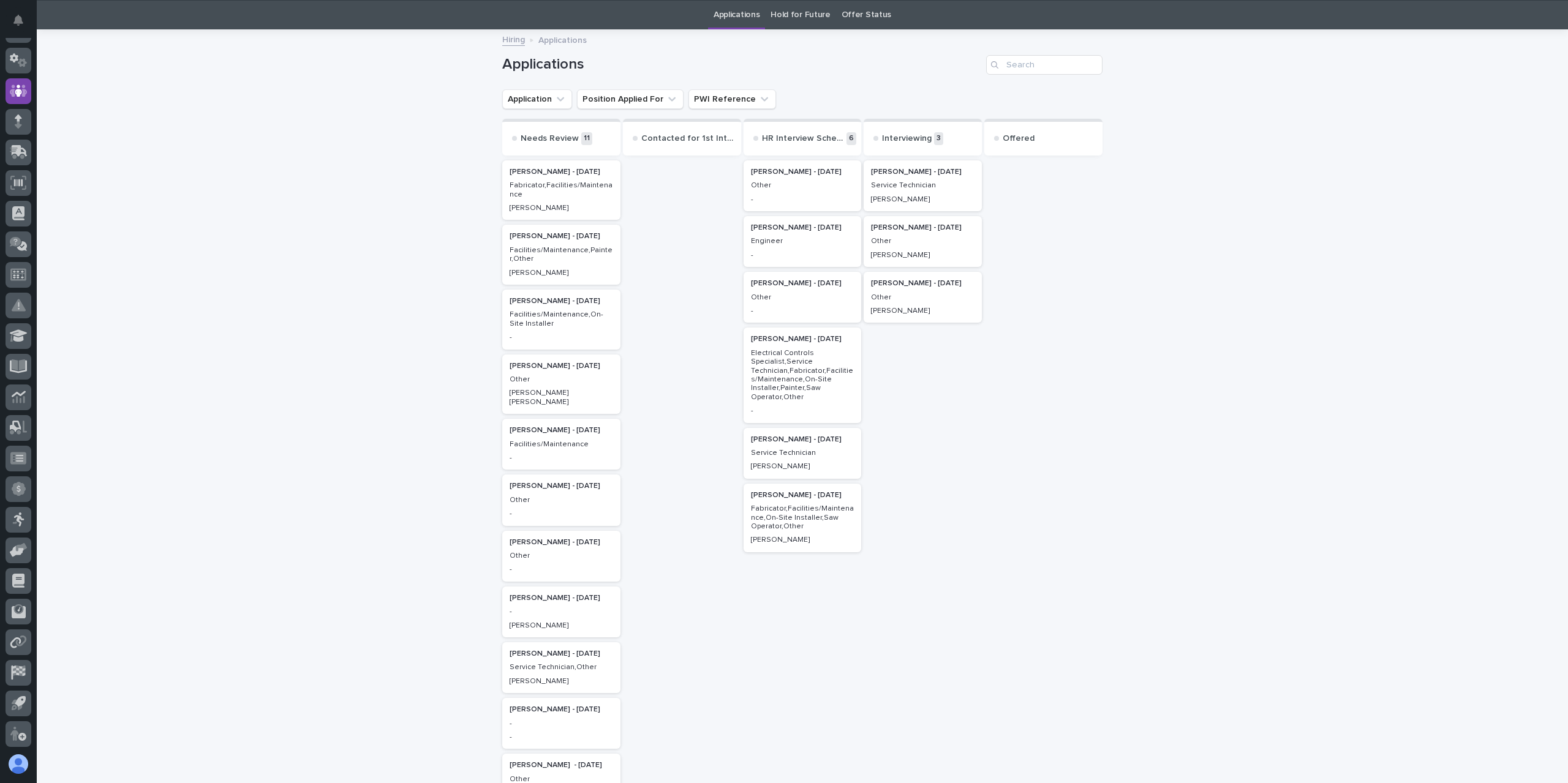
scroll to position [39, 0]
click at [795, 301] on p "Other" at bounding box center [802, 297] width 104 height 8
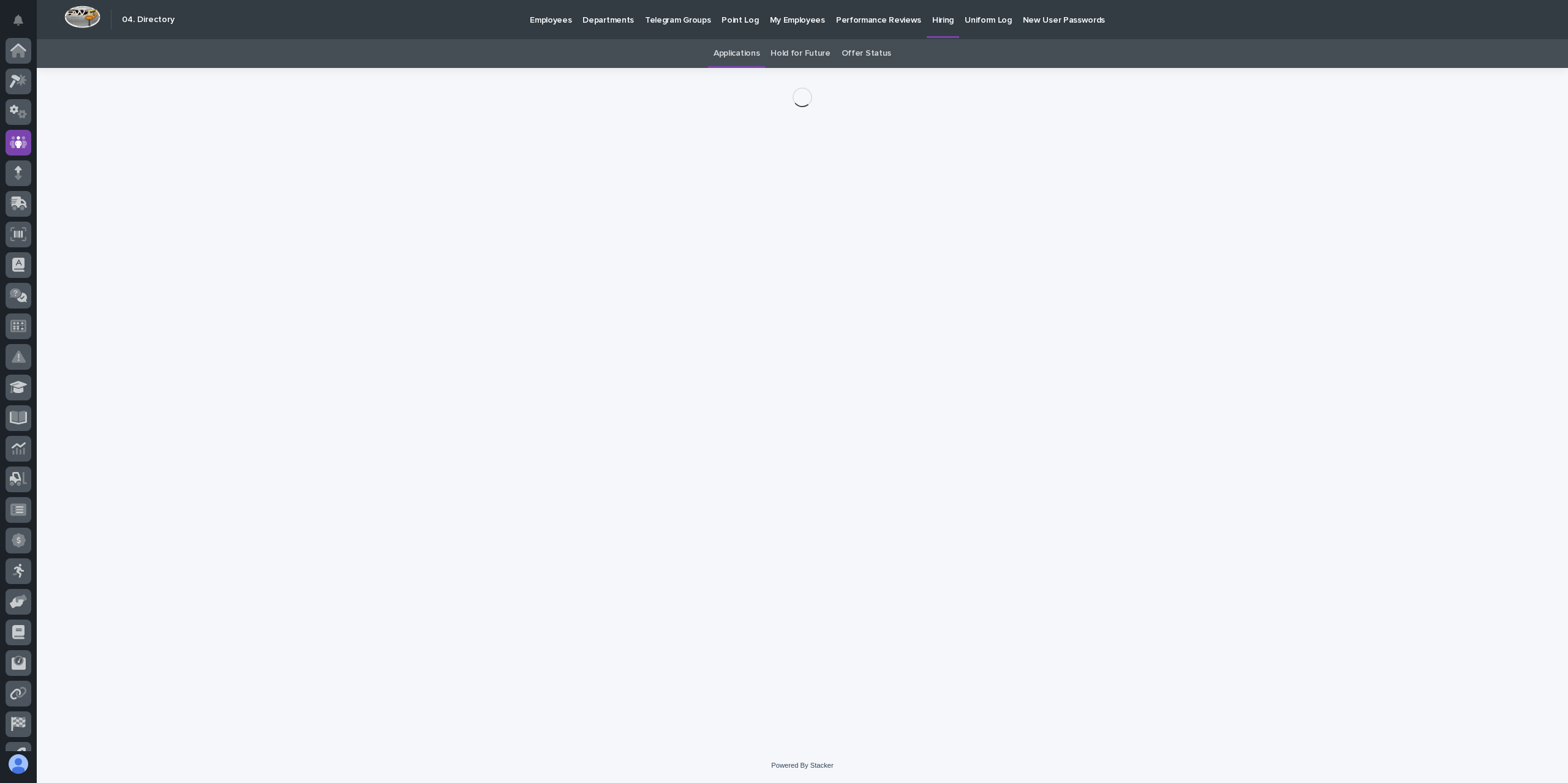
scroll to position [51, 0]
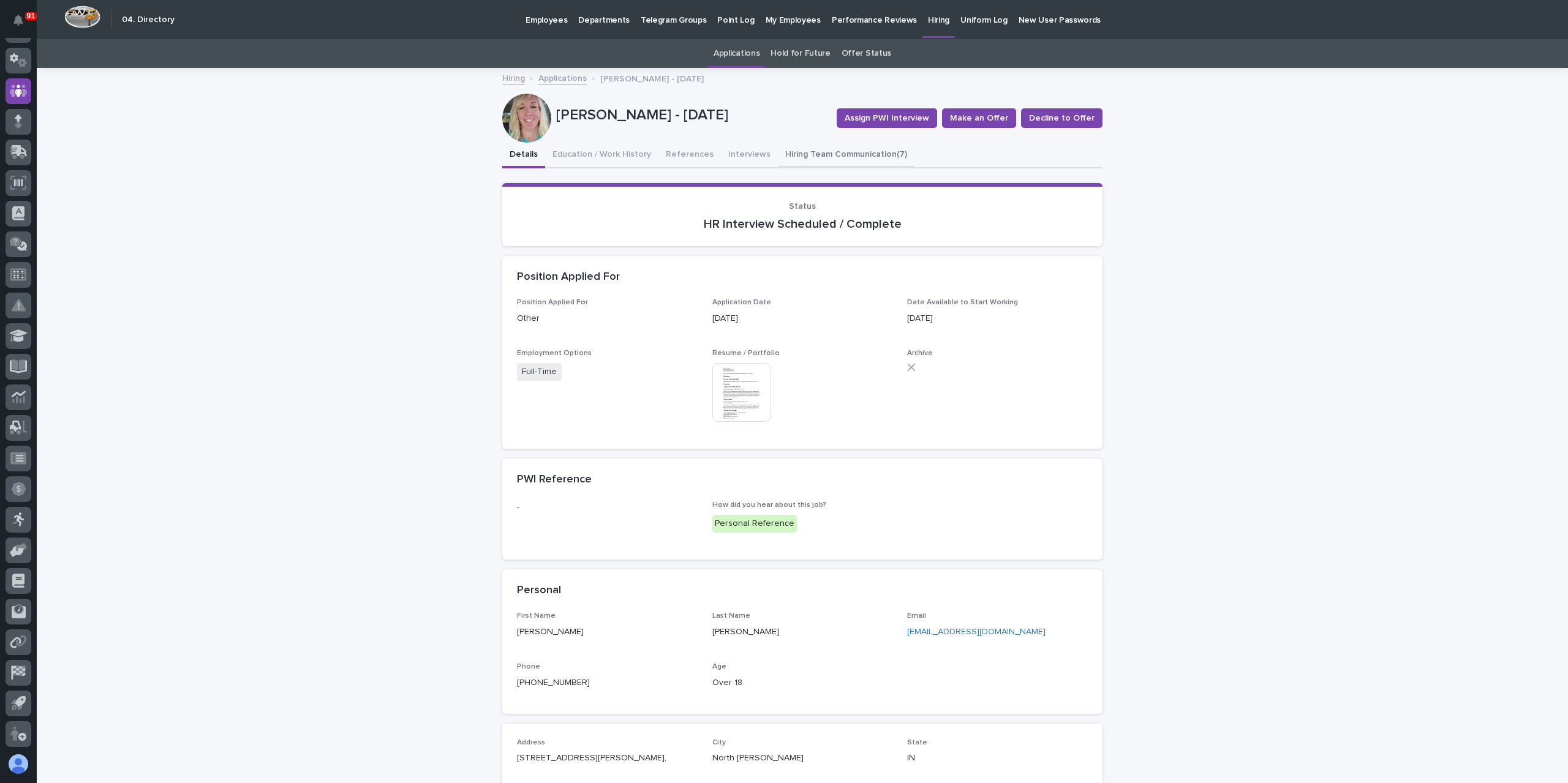
click at [823, 151] on button "Hiring Team Communication (7)" at bounding box center [845, 155] width 137 height 25
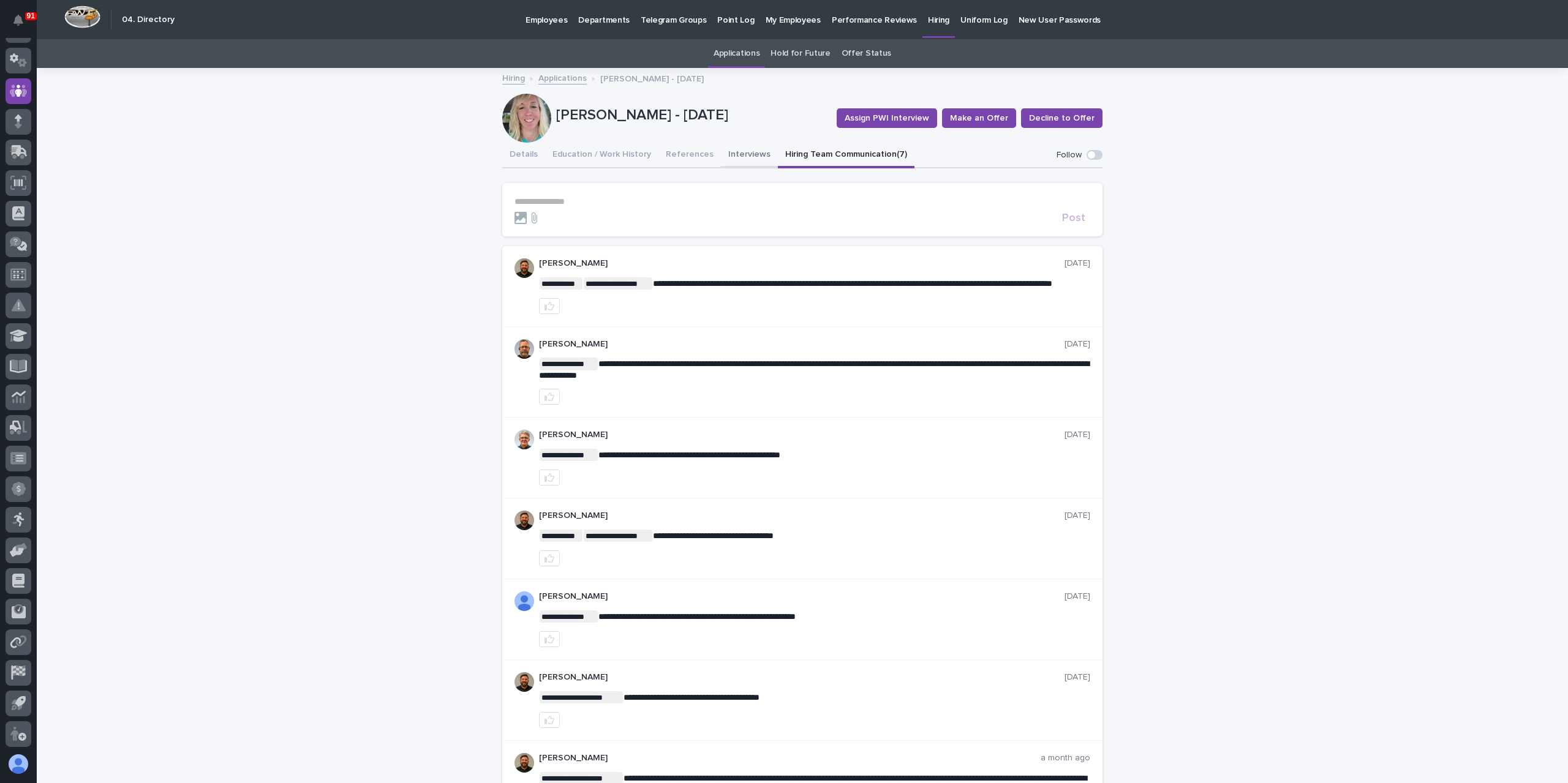
click at [731, 160] on button "Interviews" at bounding box center [750, 155] width 57 height 25
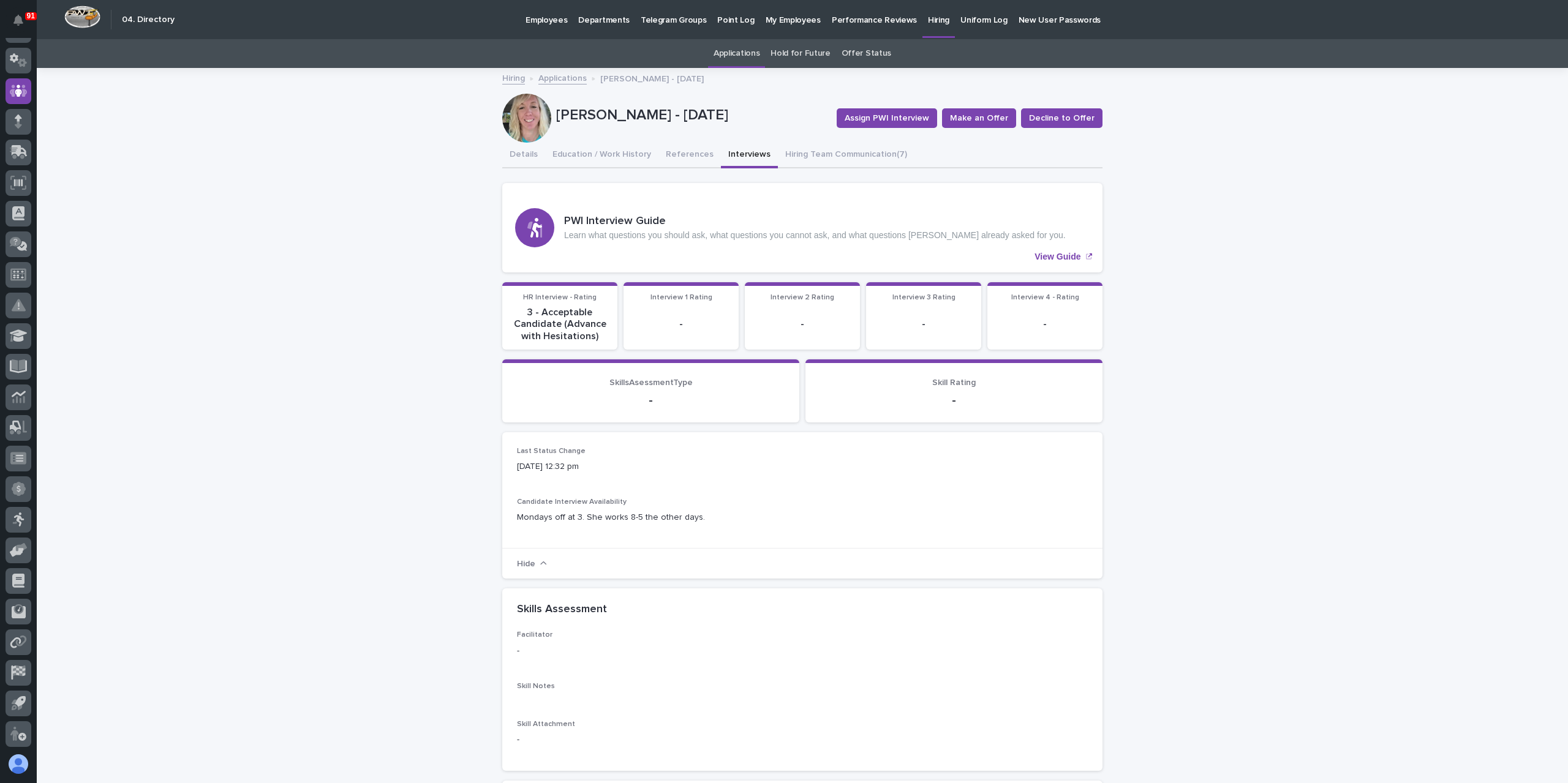
click at [553, 75] on link "Applications" at bounding box center [562, 77] width 48 height 14
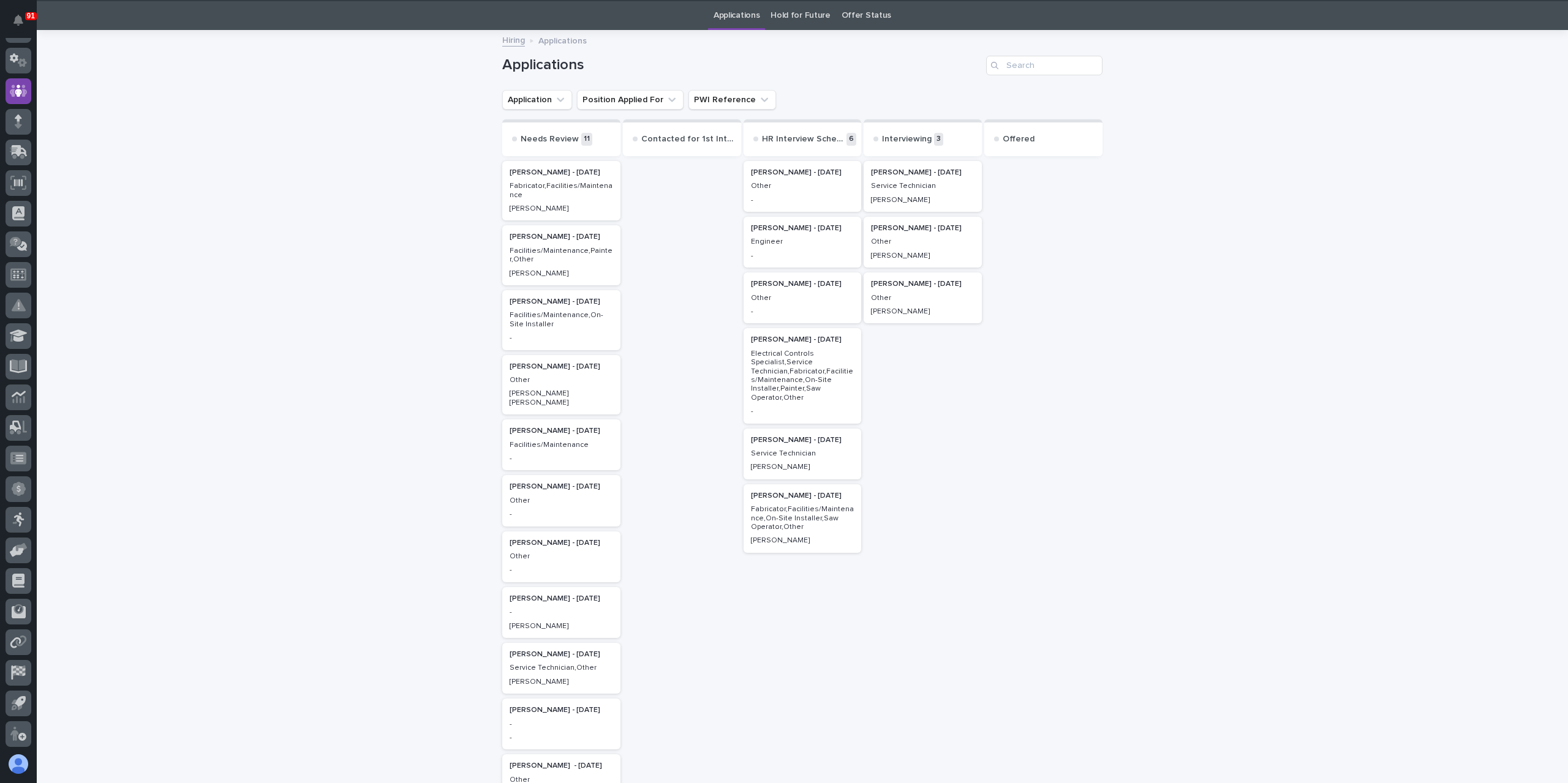
scroll to position [39, 0]
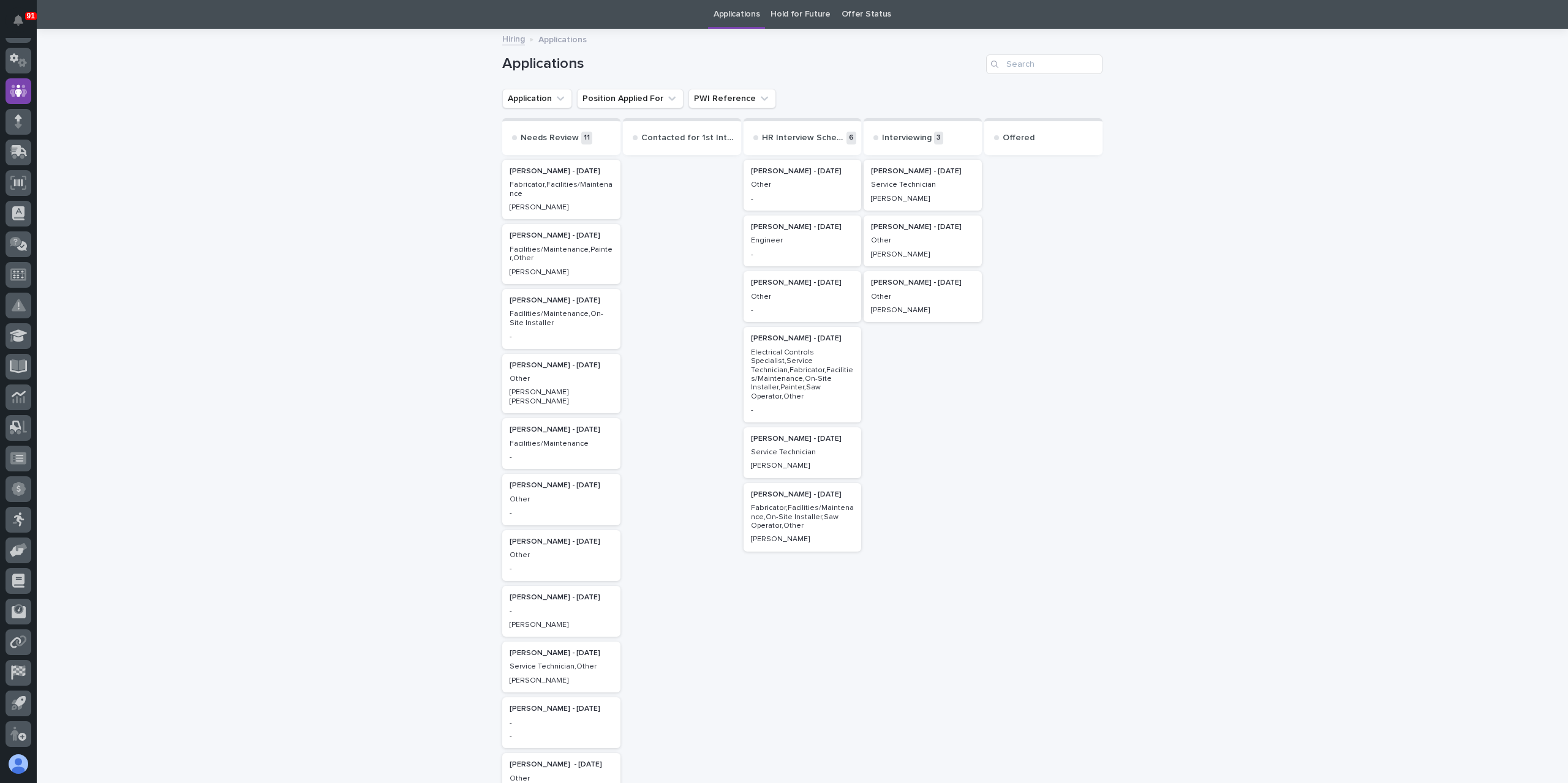
click at [787, 455] on p "Service Technician" at bounding box center [802, 452] width 104 height 8
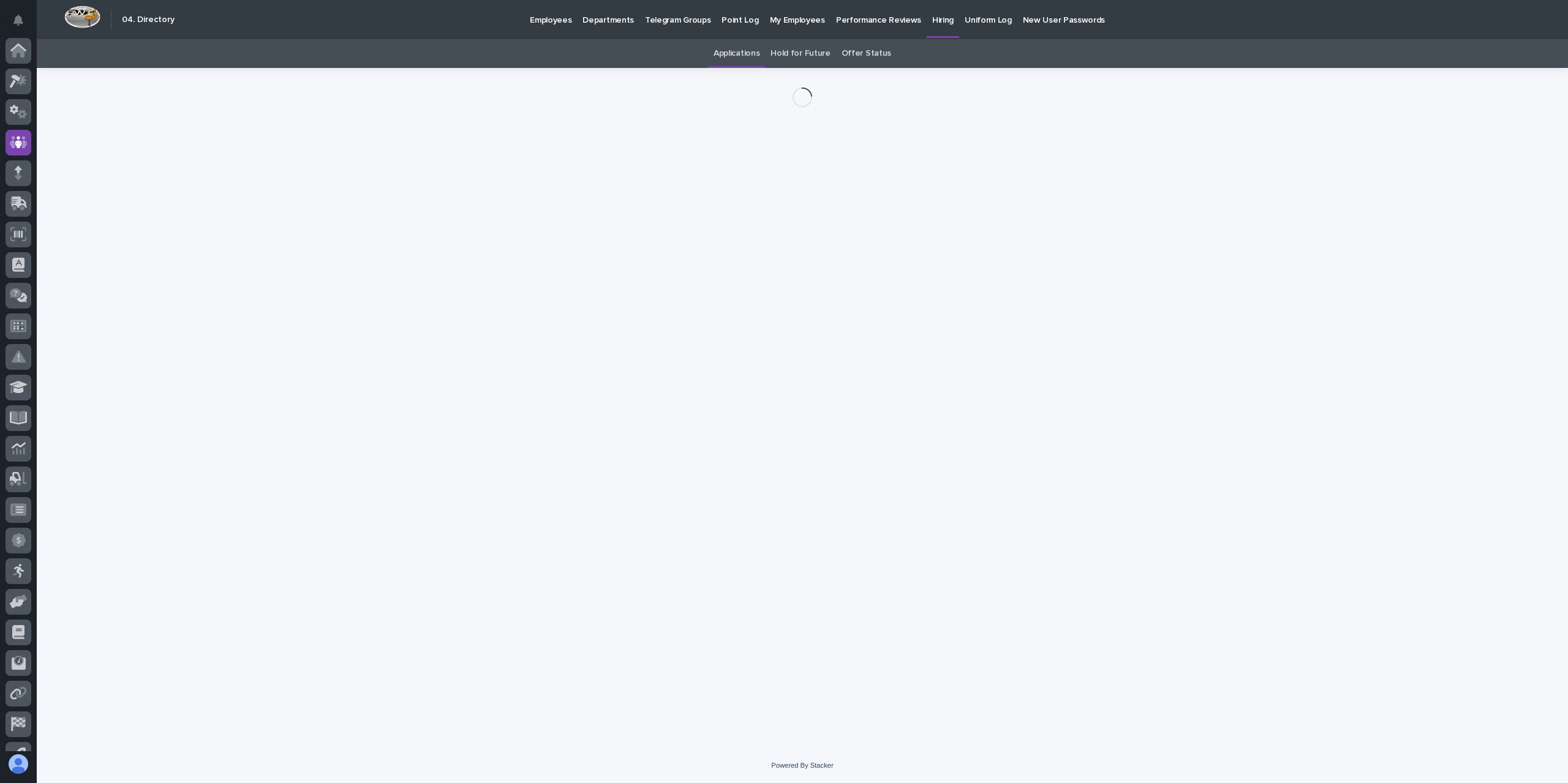
scroll to position [51, 0]
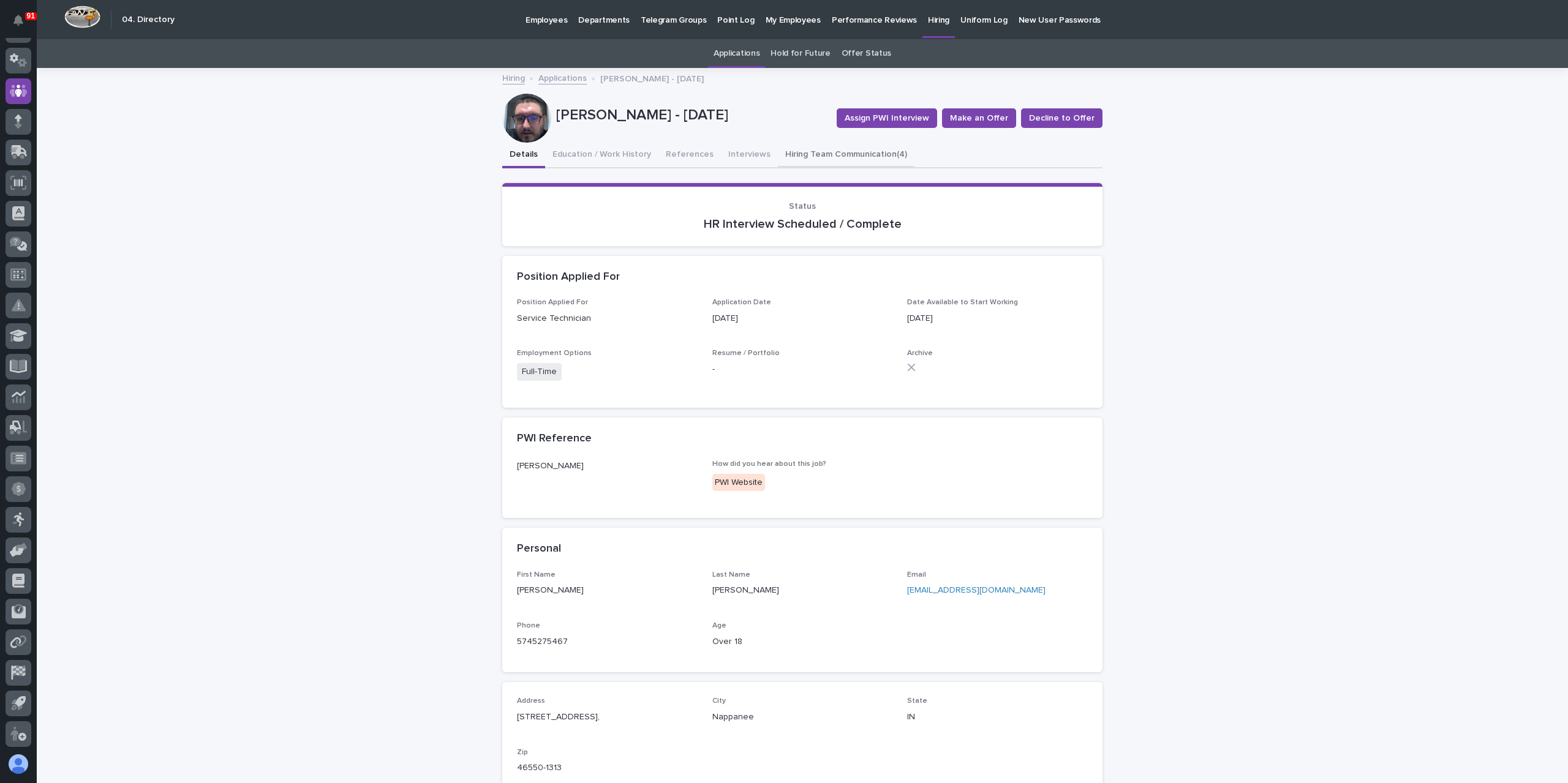
click at [815, 155] on button "Hiring Team Communication (4)" at bounding box center [845, 155] width 137 height 25
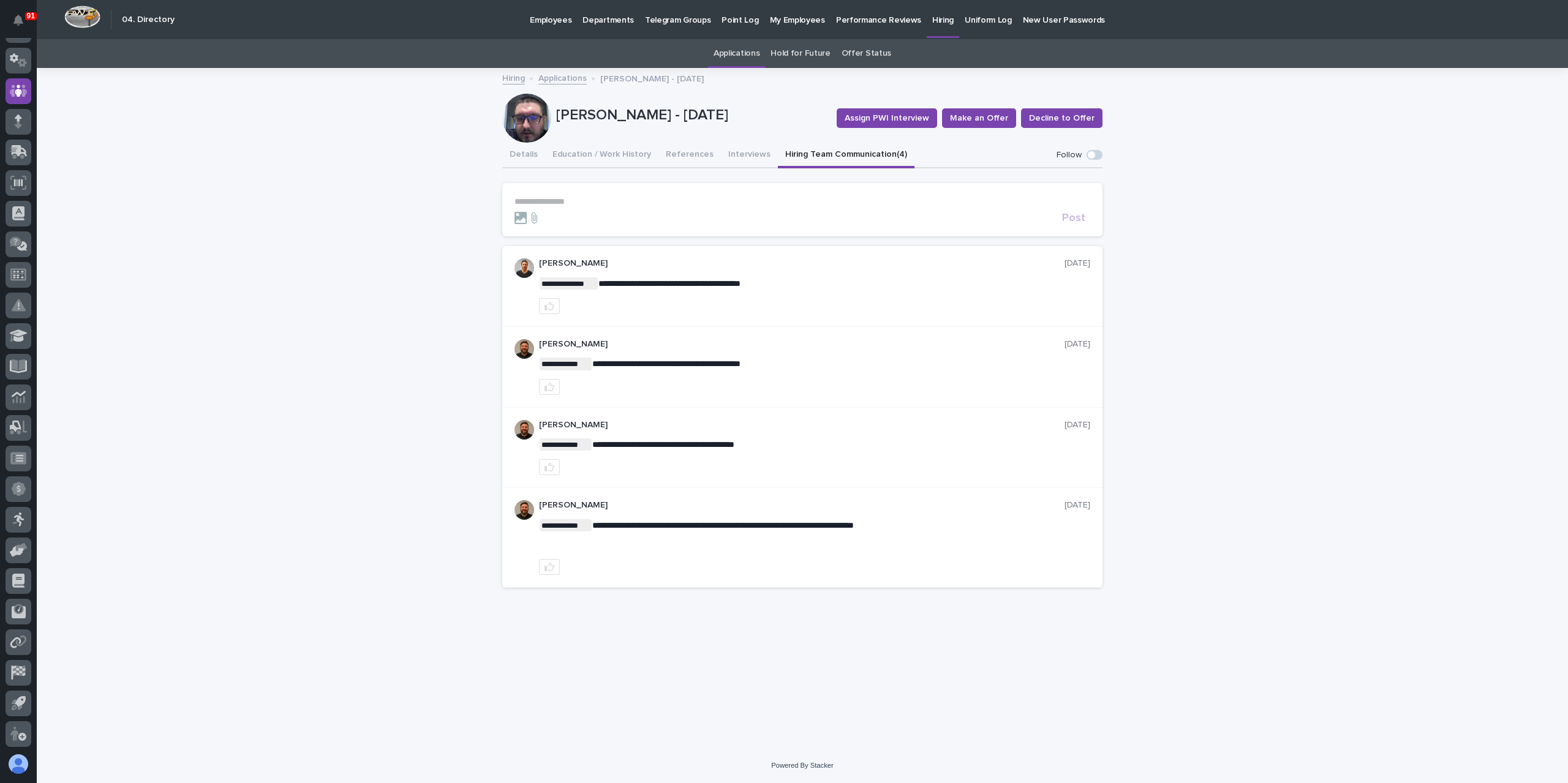
click at [566, 77] on link "Applications" at bounding box center [562, 77] width 48 height 14
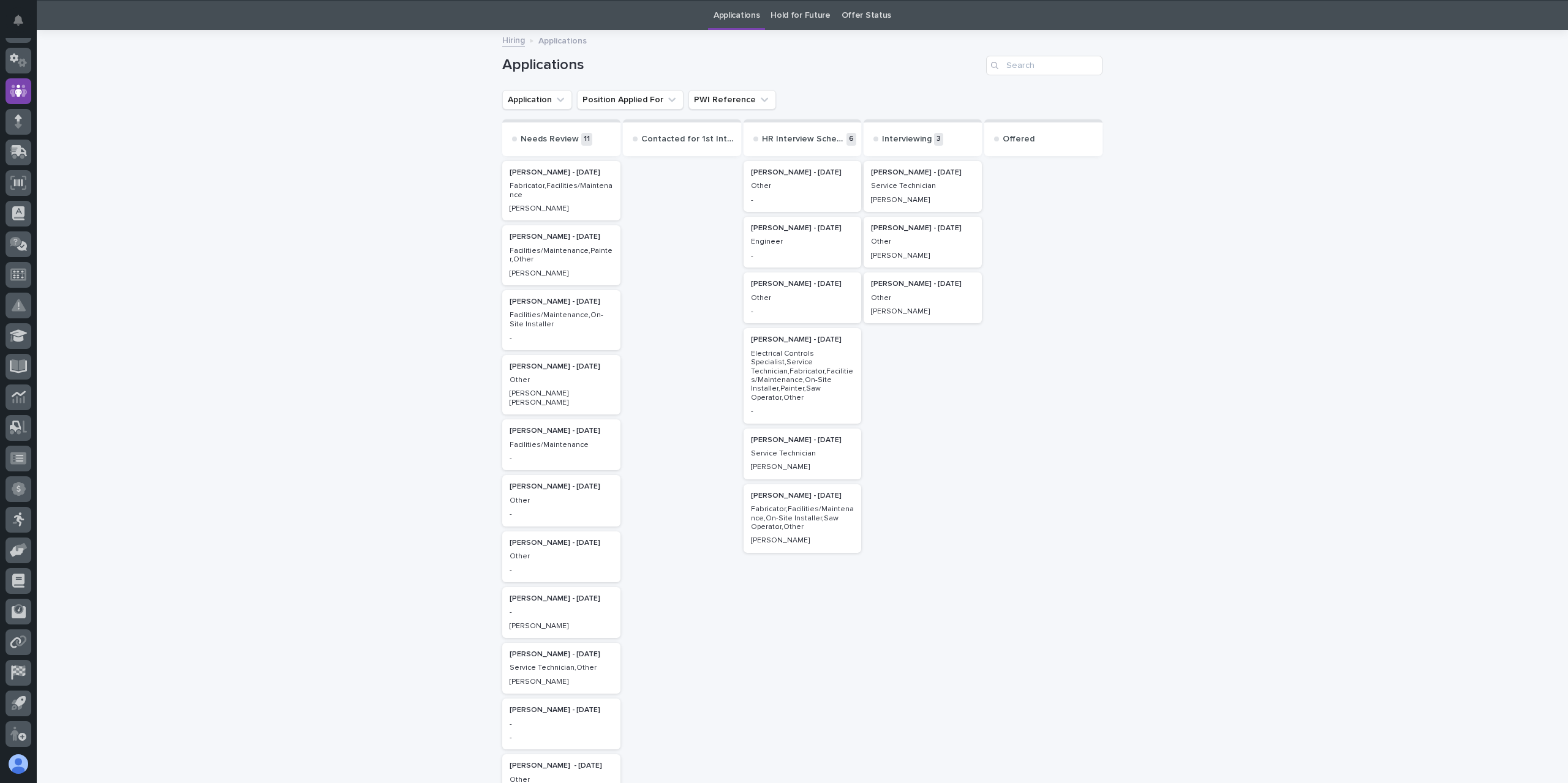
scroll to position [39, 0]
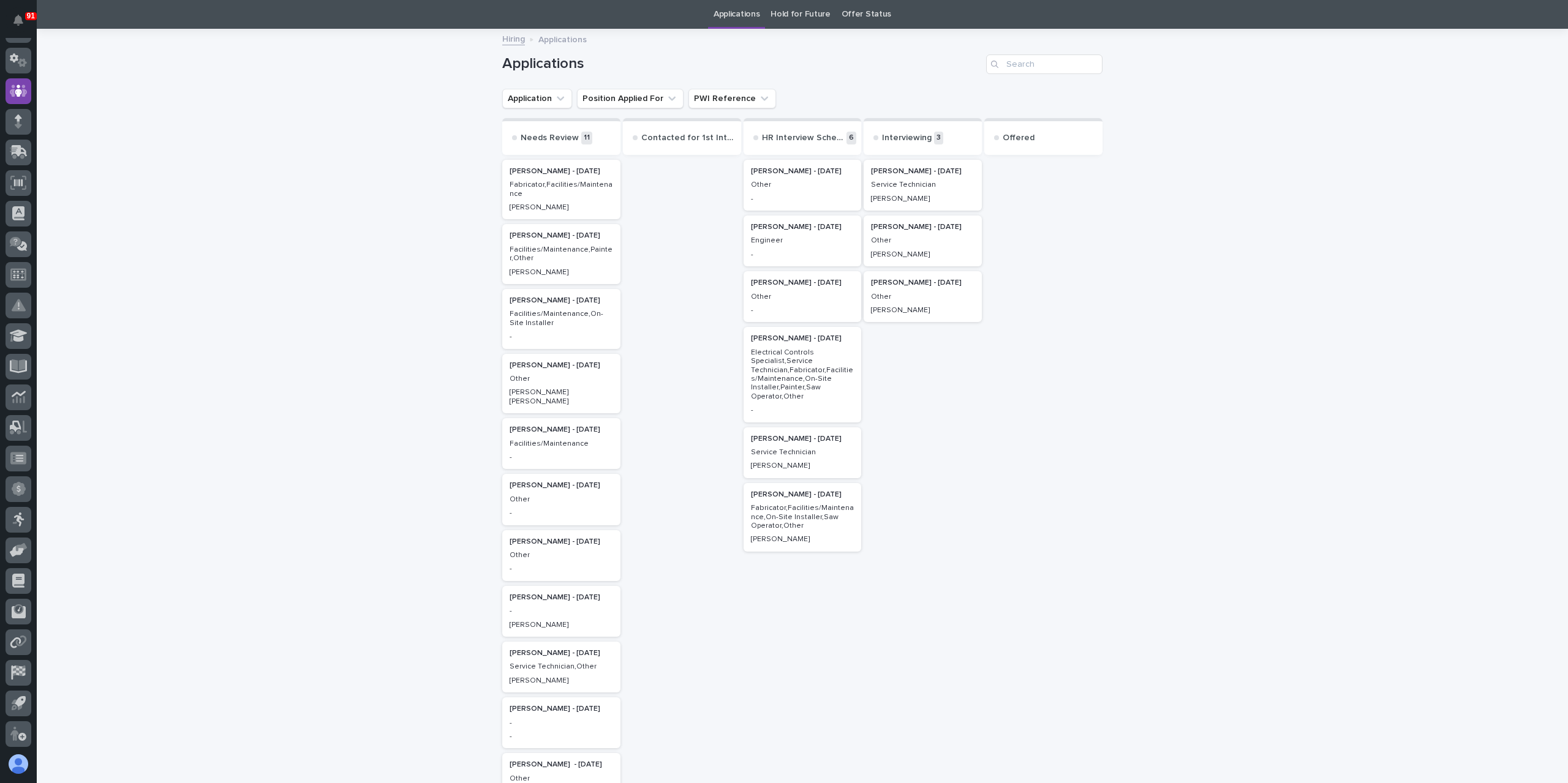
click at [804, 526] on p "Fabricator,Facilities/Maintenance,On-Site Installer,Saw Operator,Other" at bounding box center [802, 517] width 104 height 26
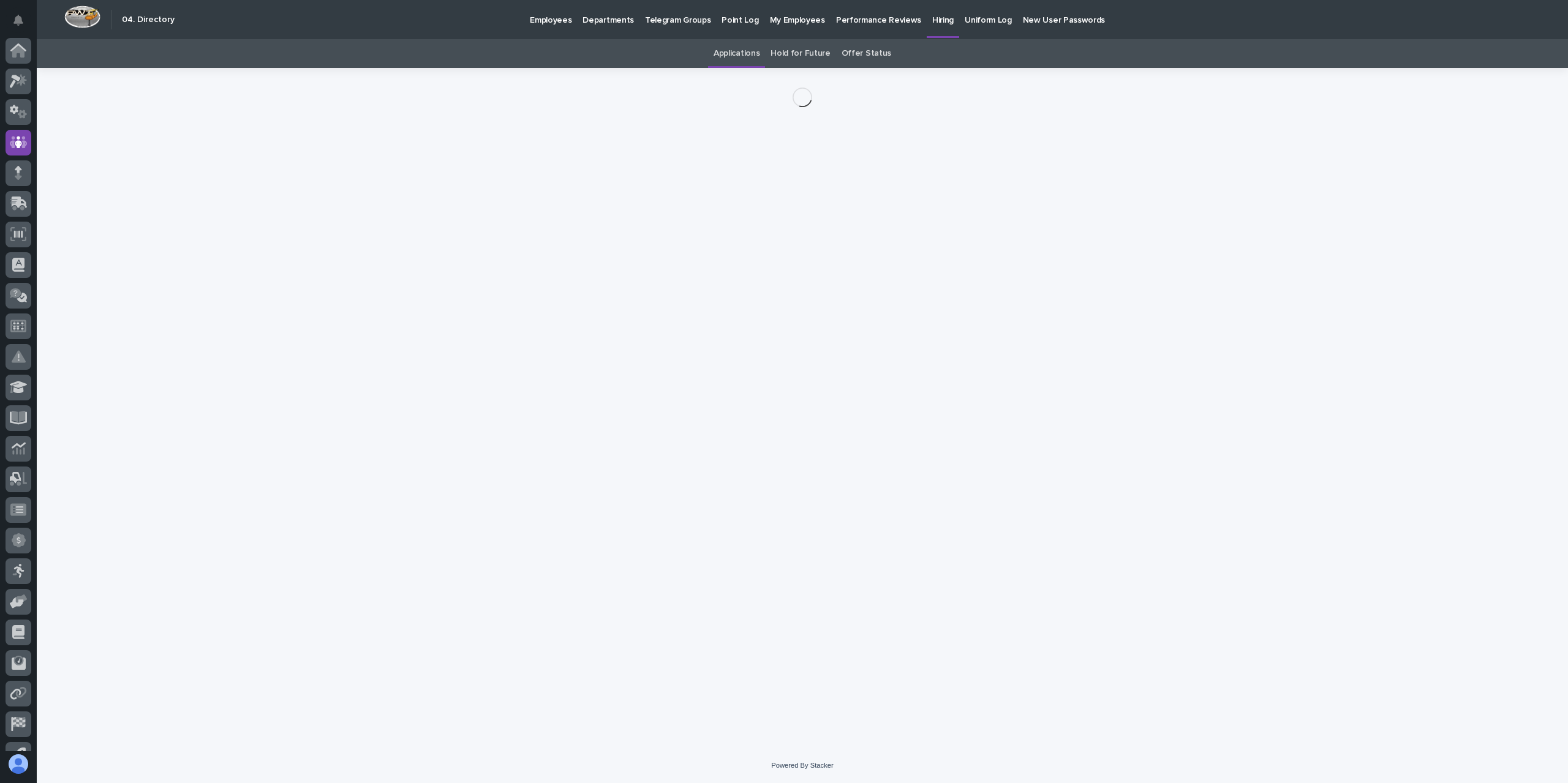
scroll to position [51, 0]
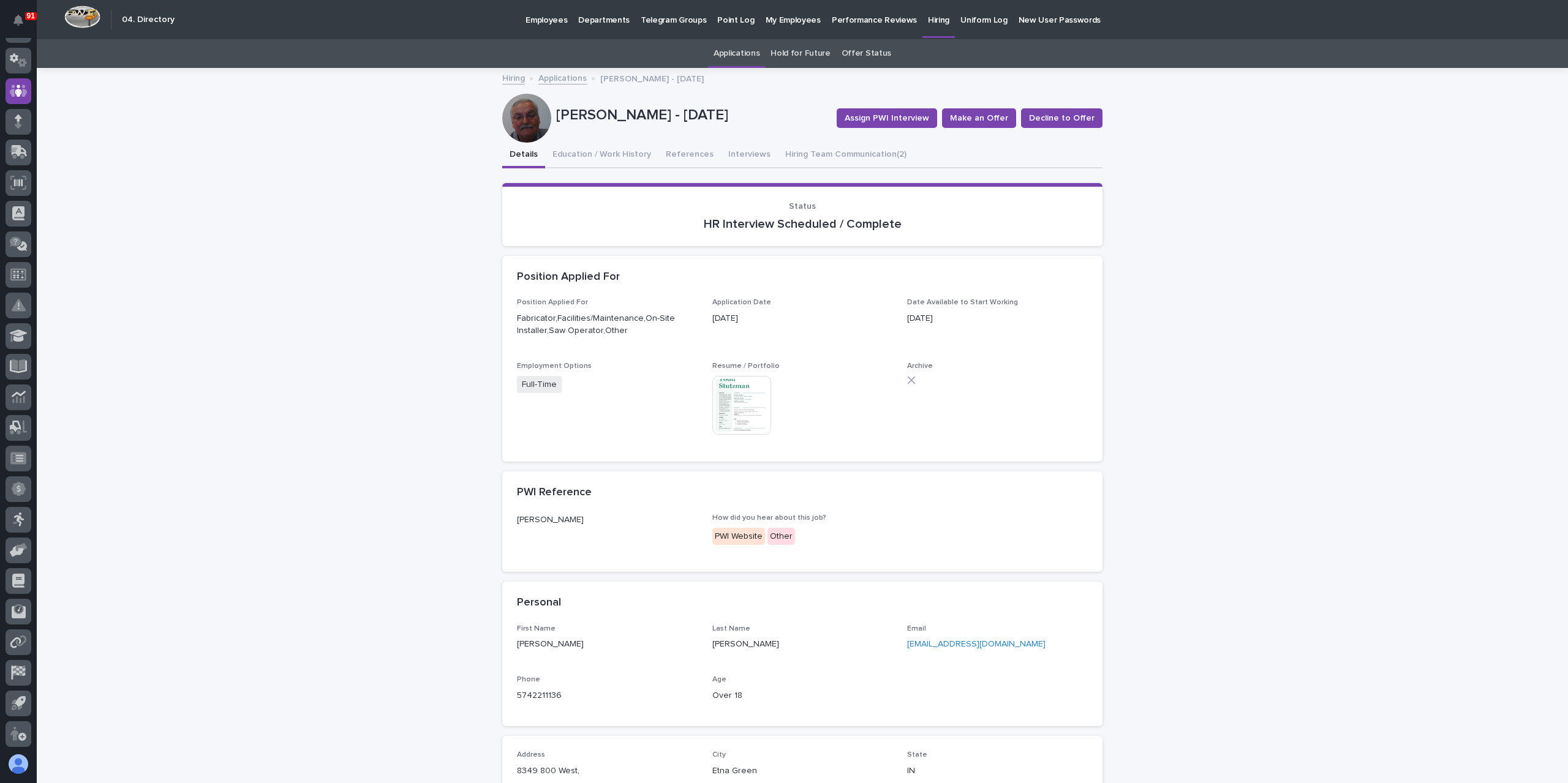
click at [553, 80] on link "Applications" at bounding box center [562, 77] width 48 height 14
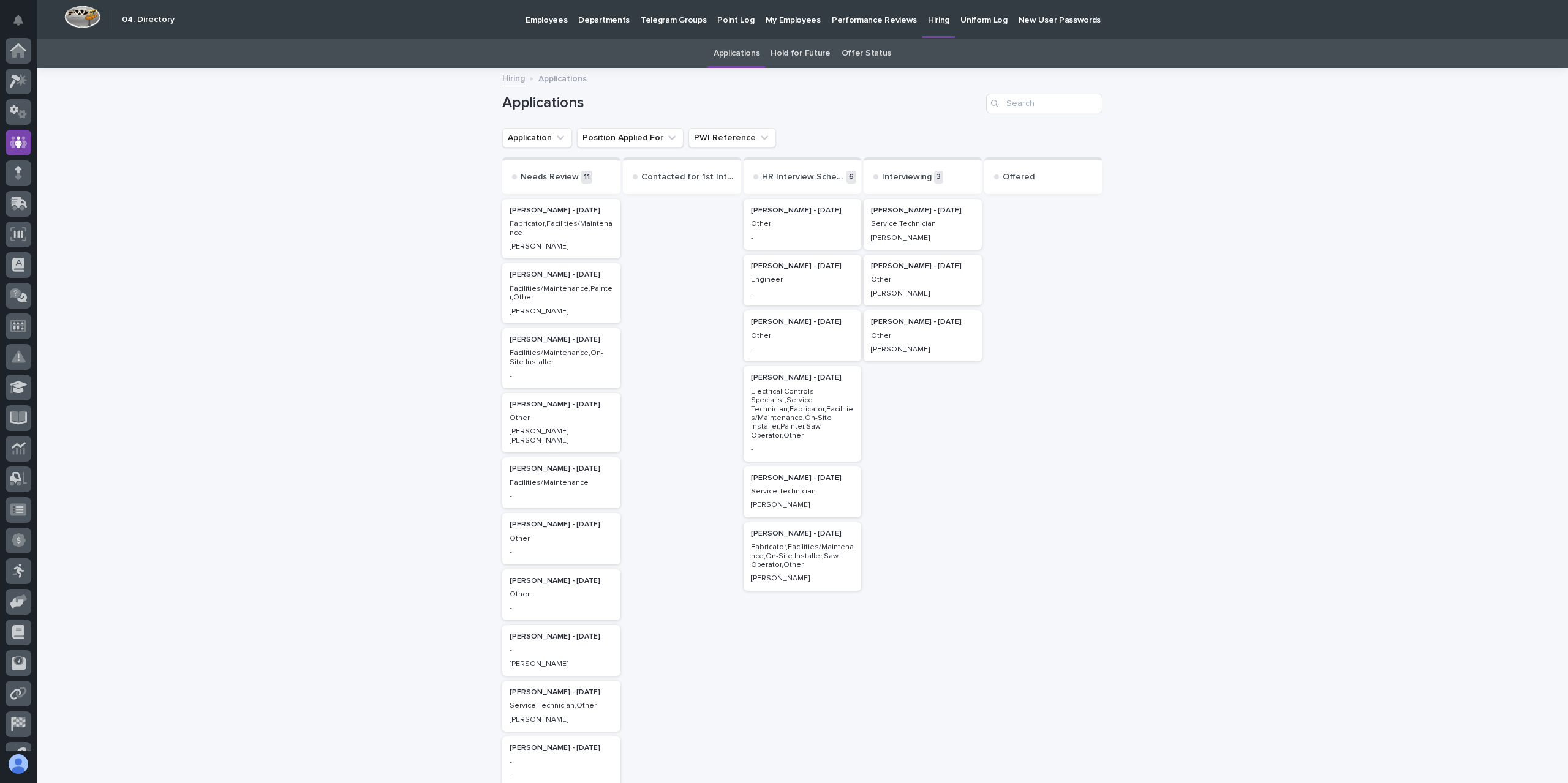
scroll to position [51, 0]
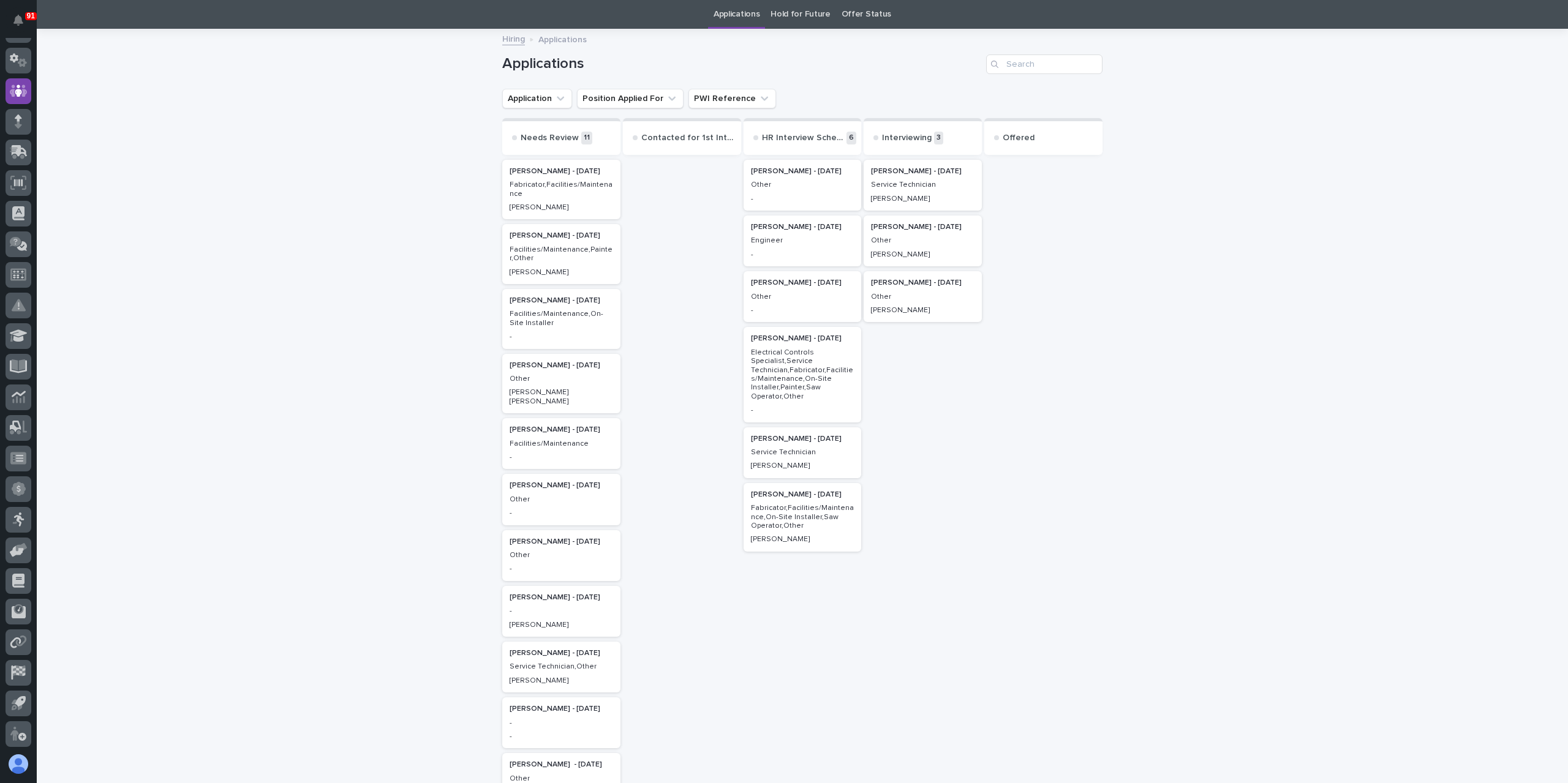
click at [775, 365] on p "Electrical Controls Specialist,Service Technician,Fabricator,Facilities/Mainten…" at bounding box center [802, 374] width 104 height 52
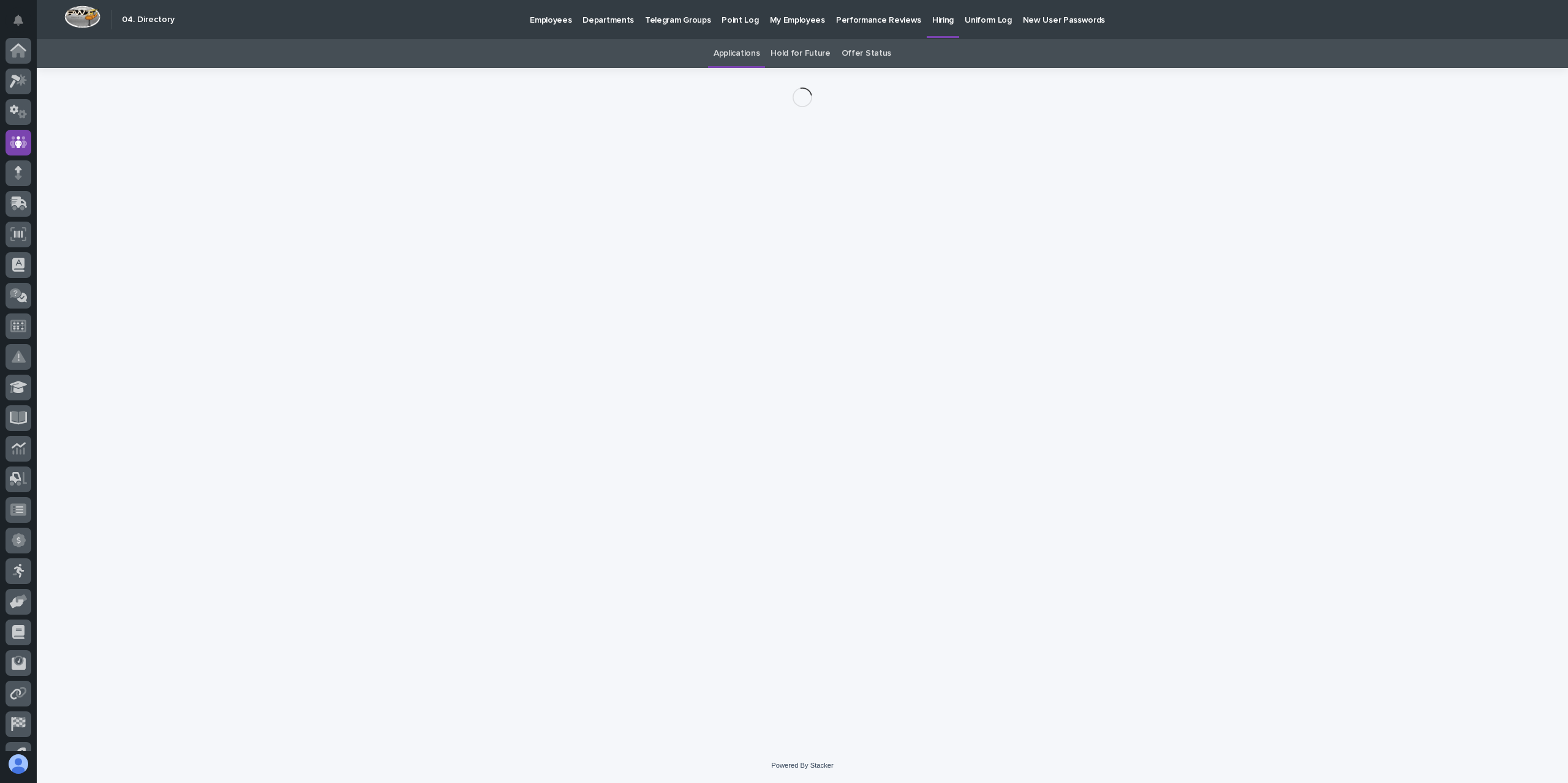
scroll to position [51, 0]
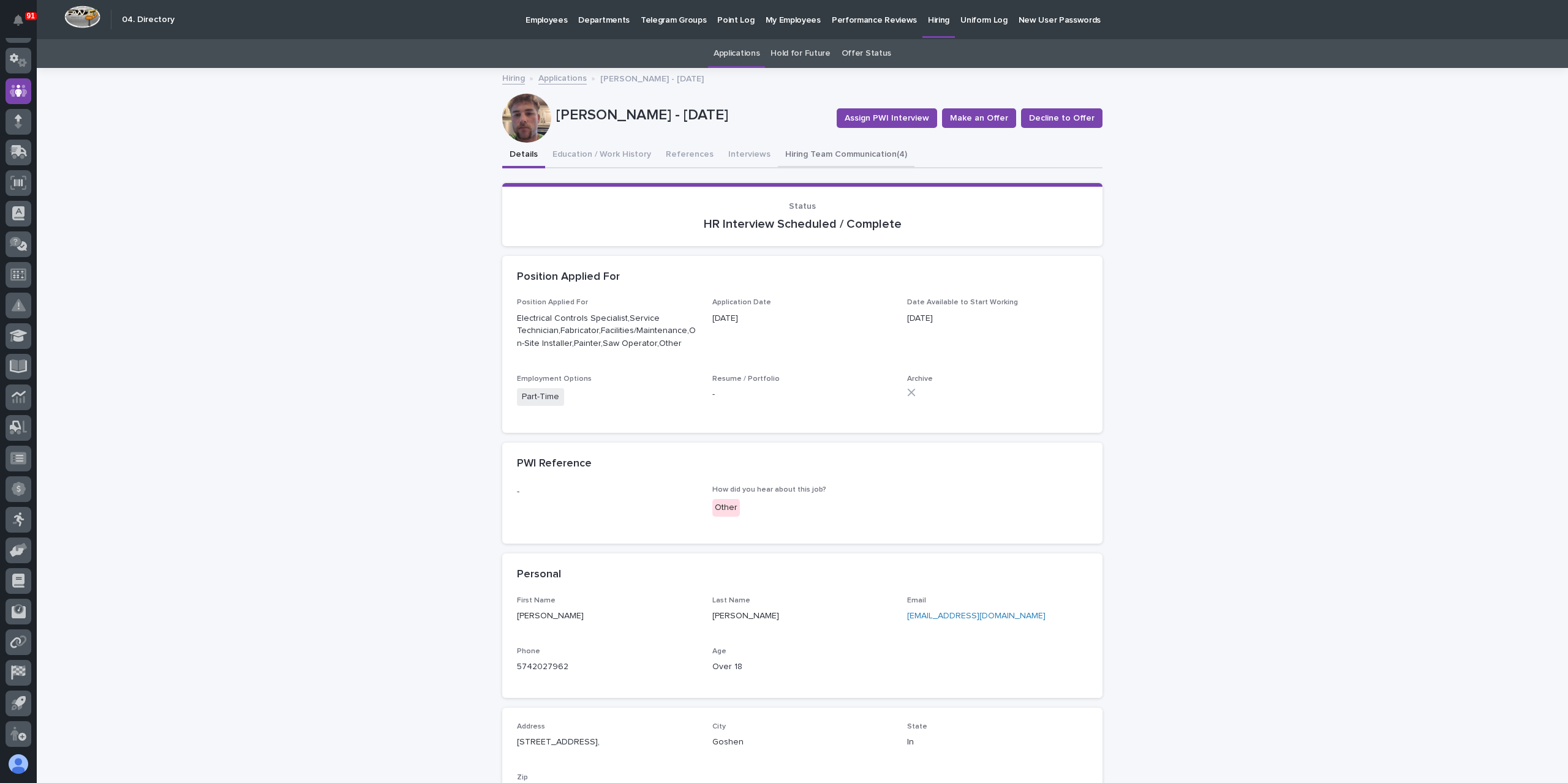
click at [818, 148] on button "Hiring Team Communication (4)" at bounding box center [845, 155] width 137 height 25
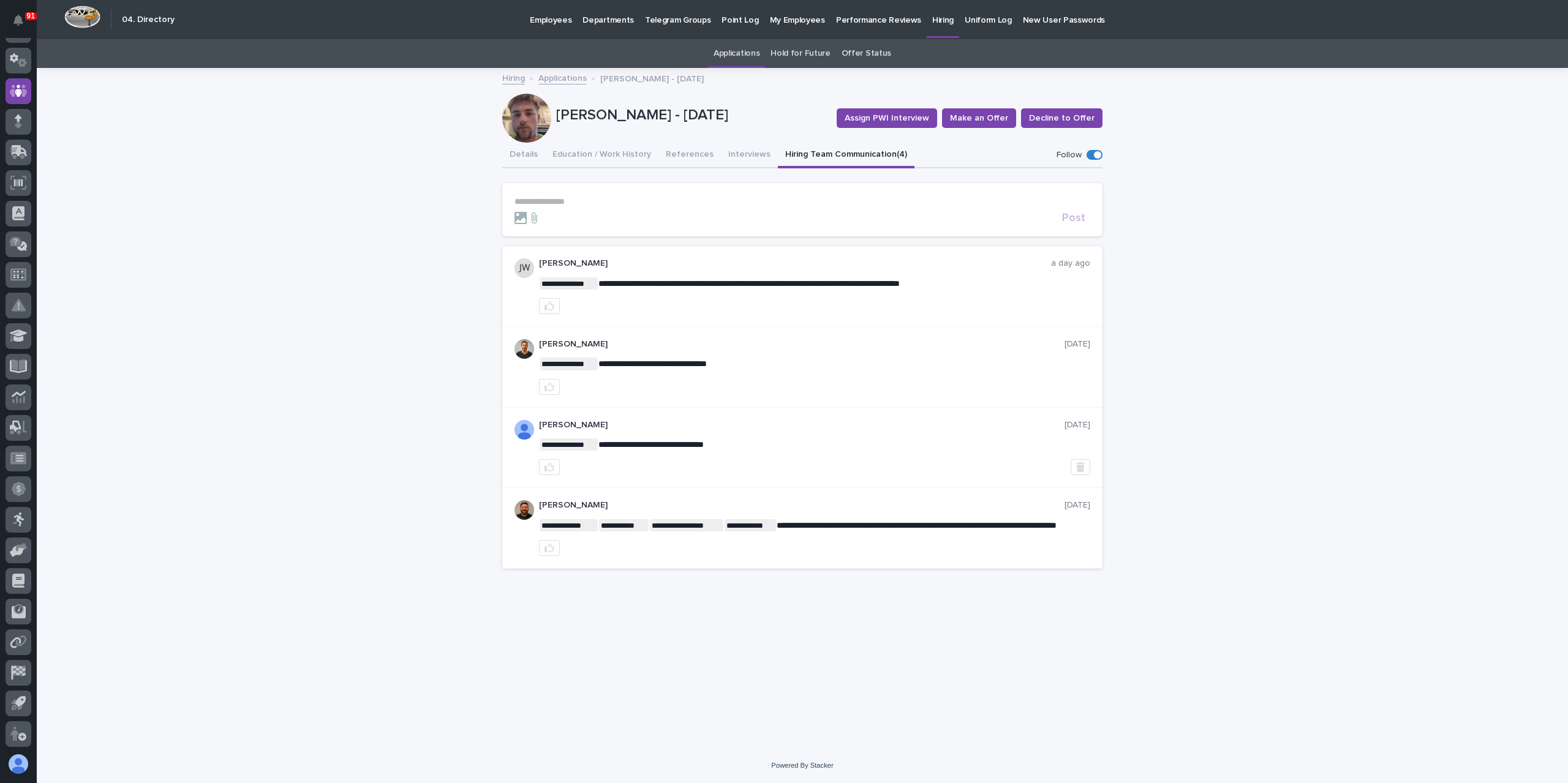
click at [568, 81] on link "Applications" at bounding box center [562, 77] width 48 height 14
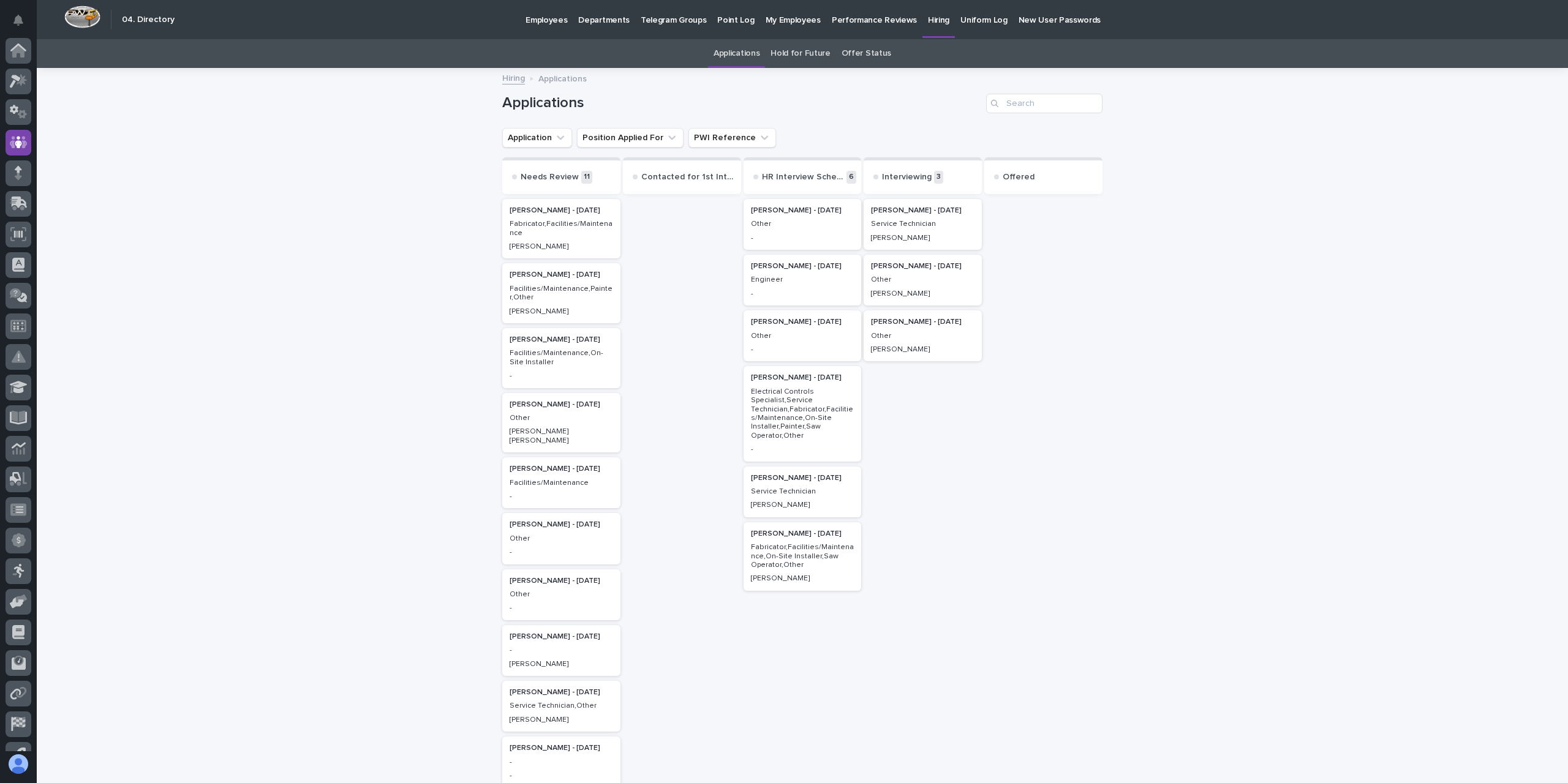
scroll to position [51, 0]
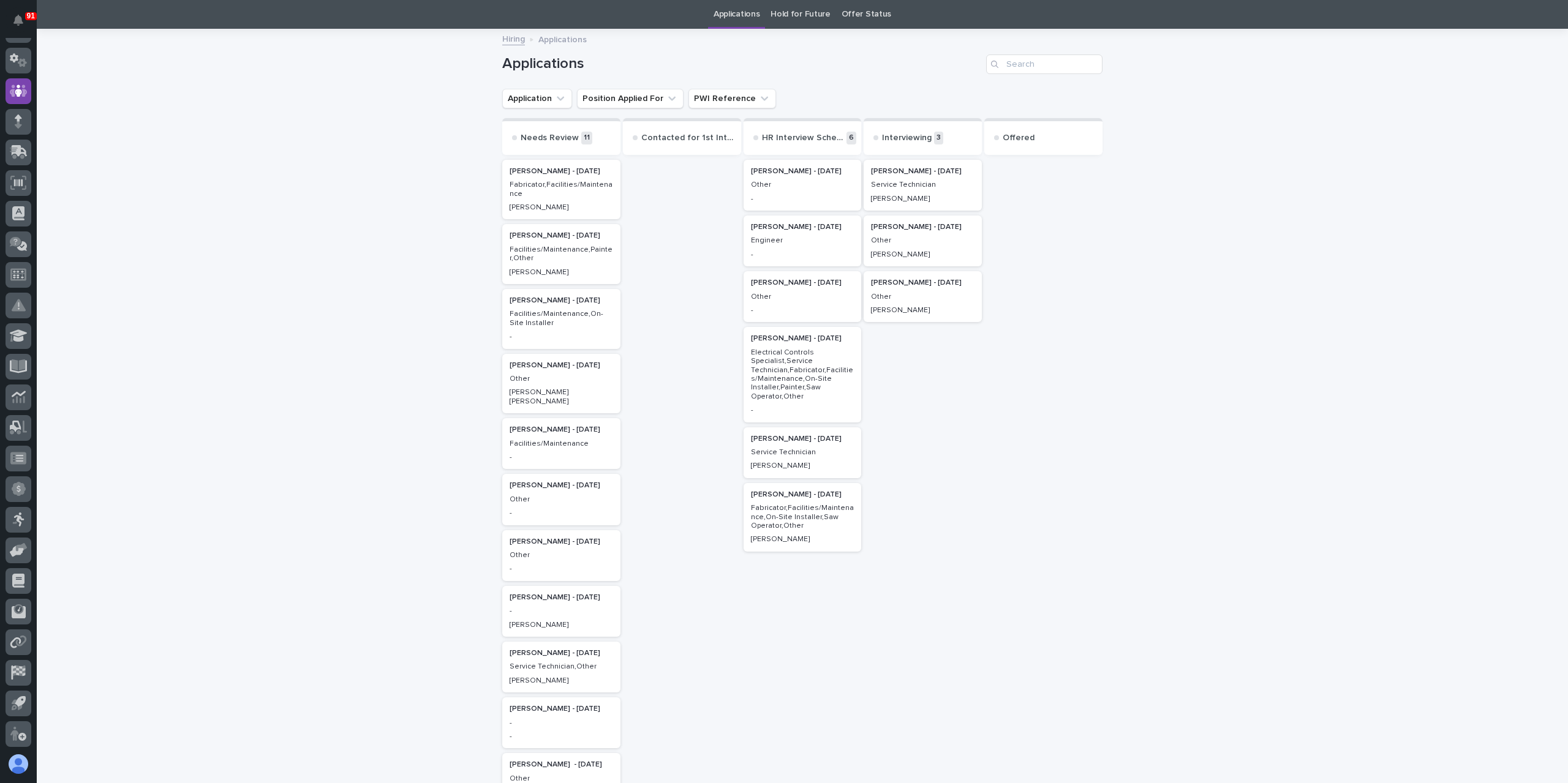
click at [781, 239] on p "Engineer" at bounding box center [802, 240] width 104 height 8
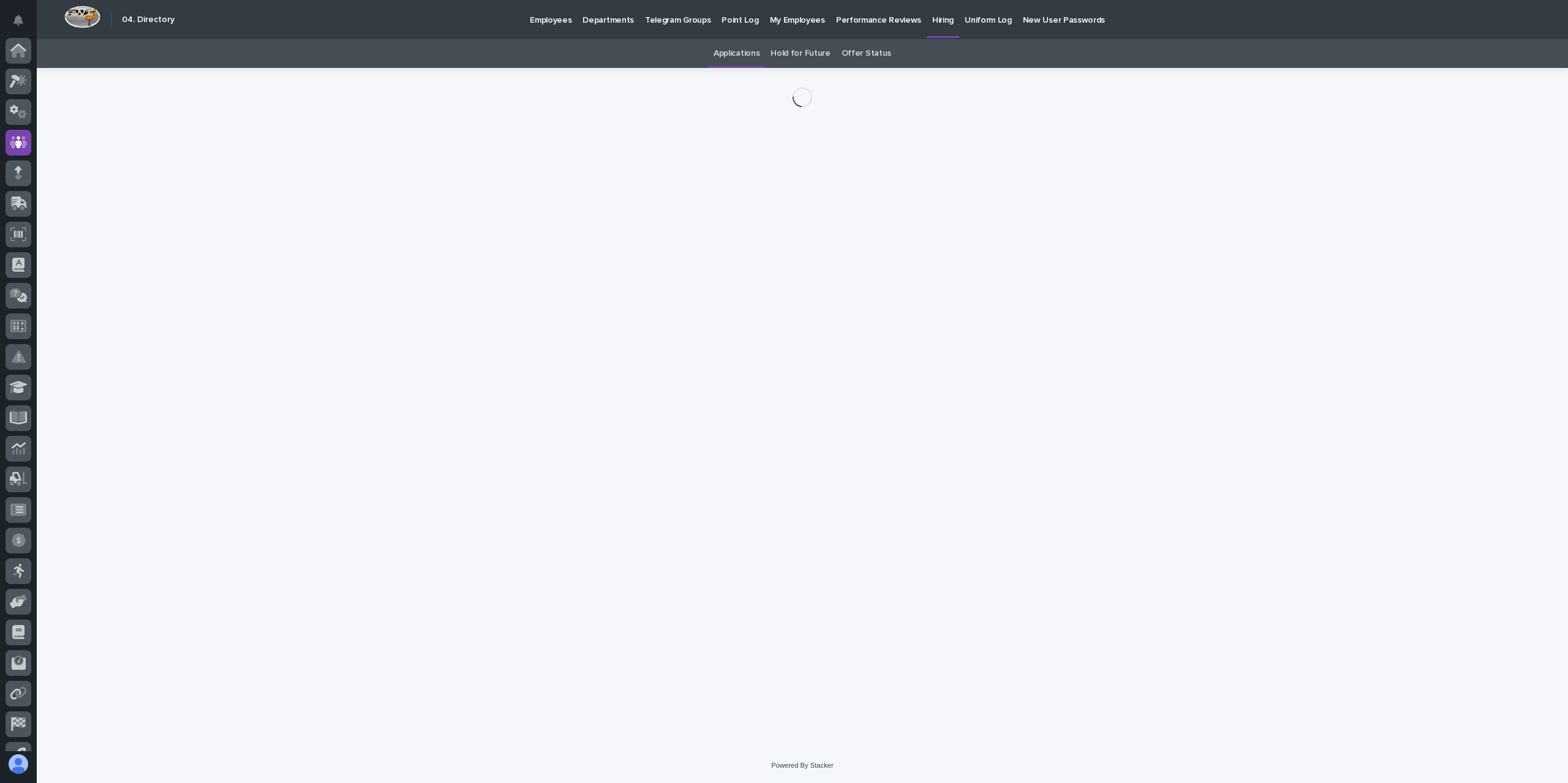
scroll to position [51, 0]
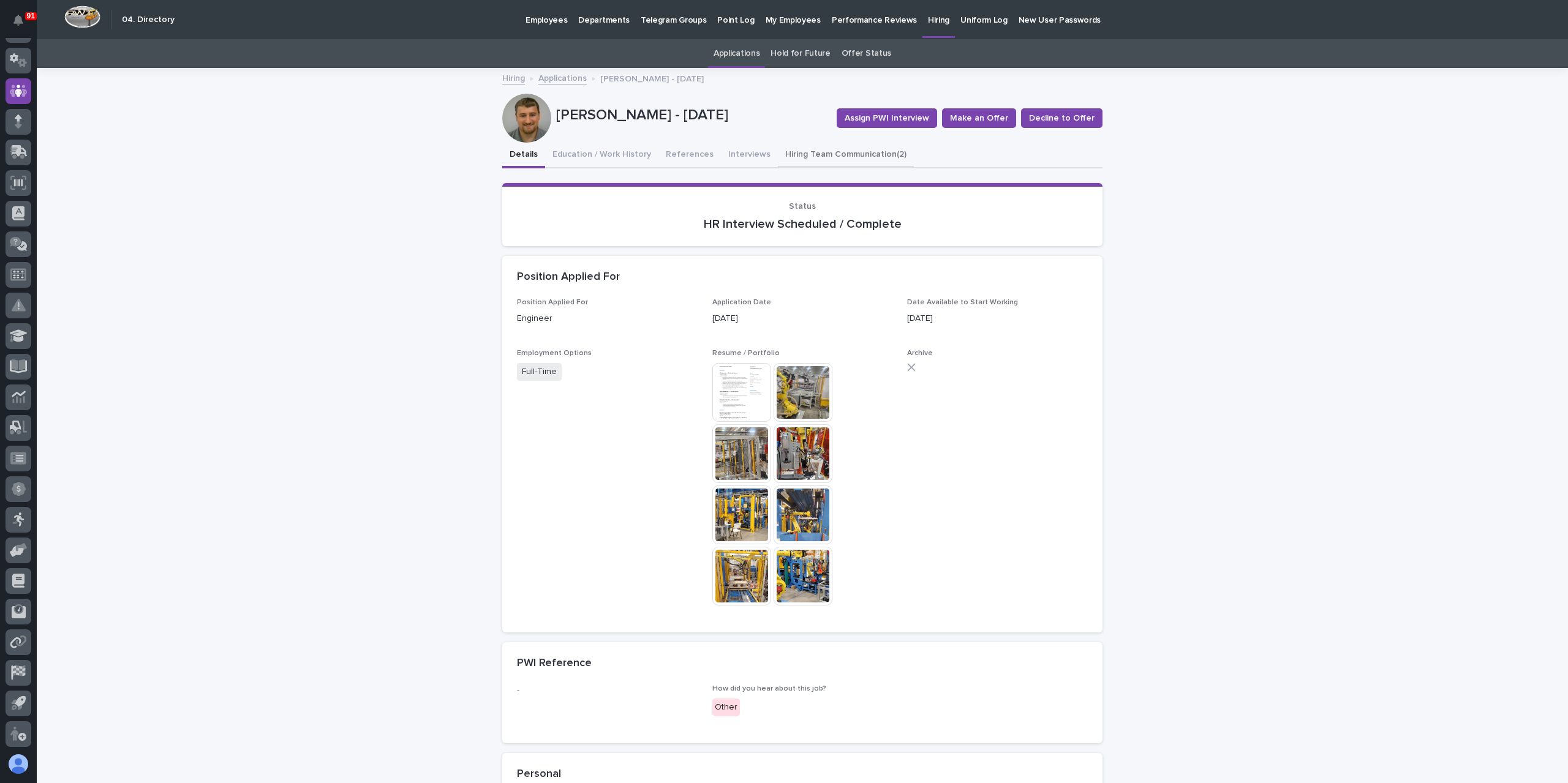
click at [819, 150] on button "Hiring Team Communication (2)" at bounding box center [845, 155] width 136 height 25
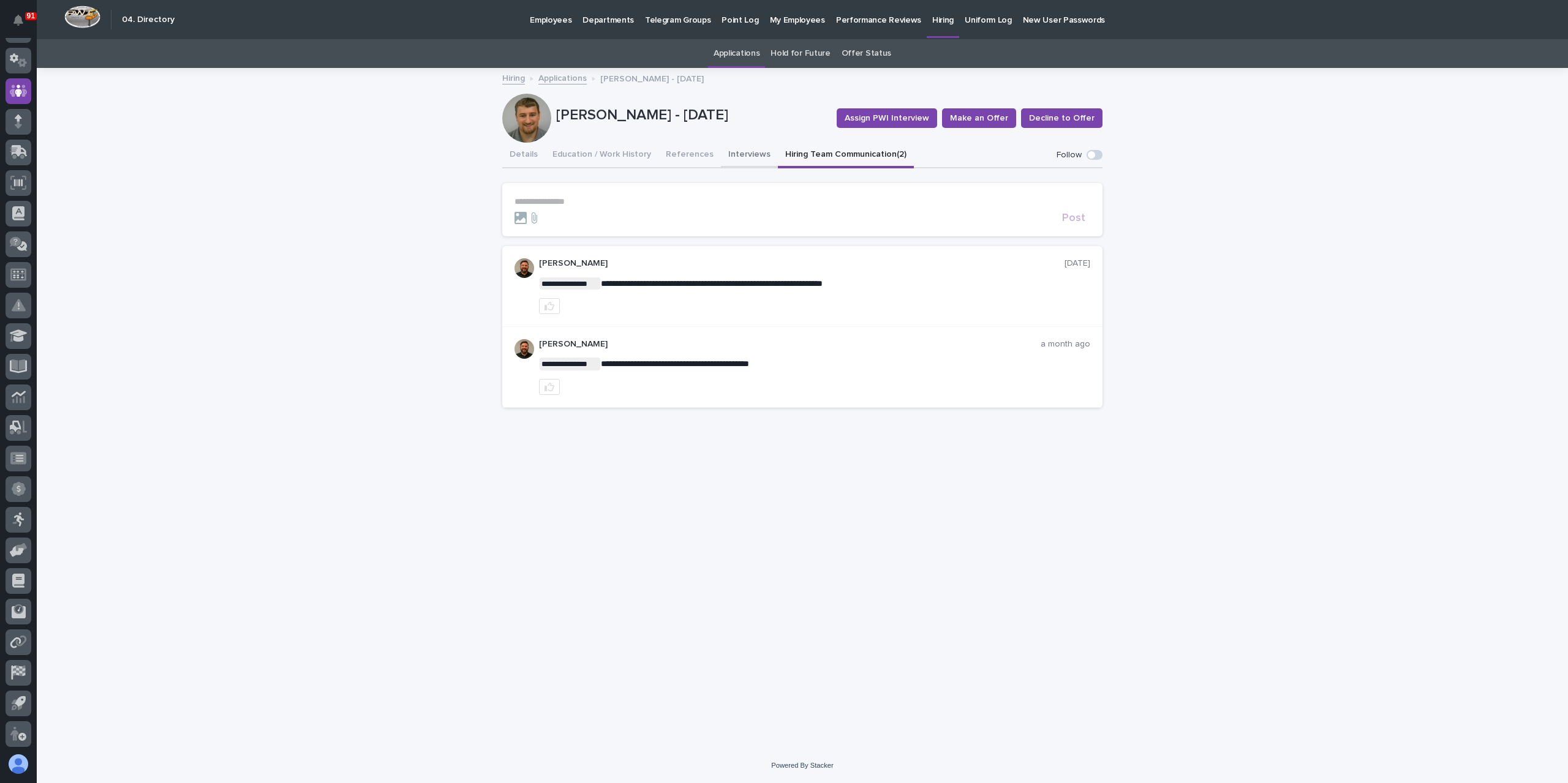
click at [723, 158] on button "Interviews" at bounding box center [750, 155] width 57 height 25
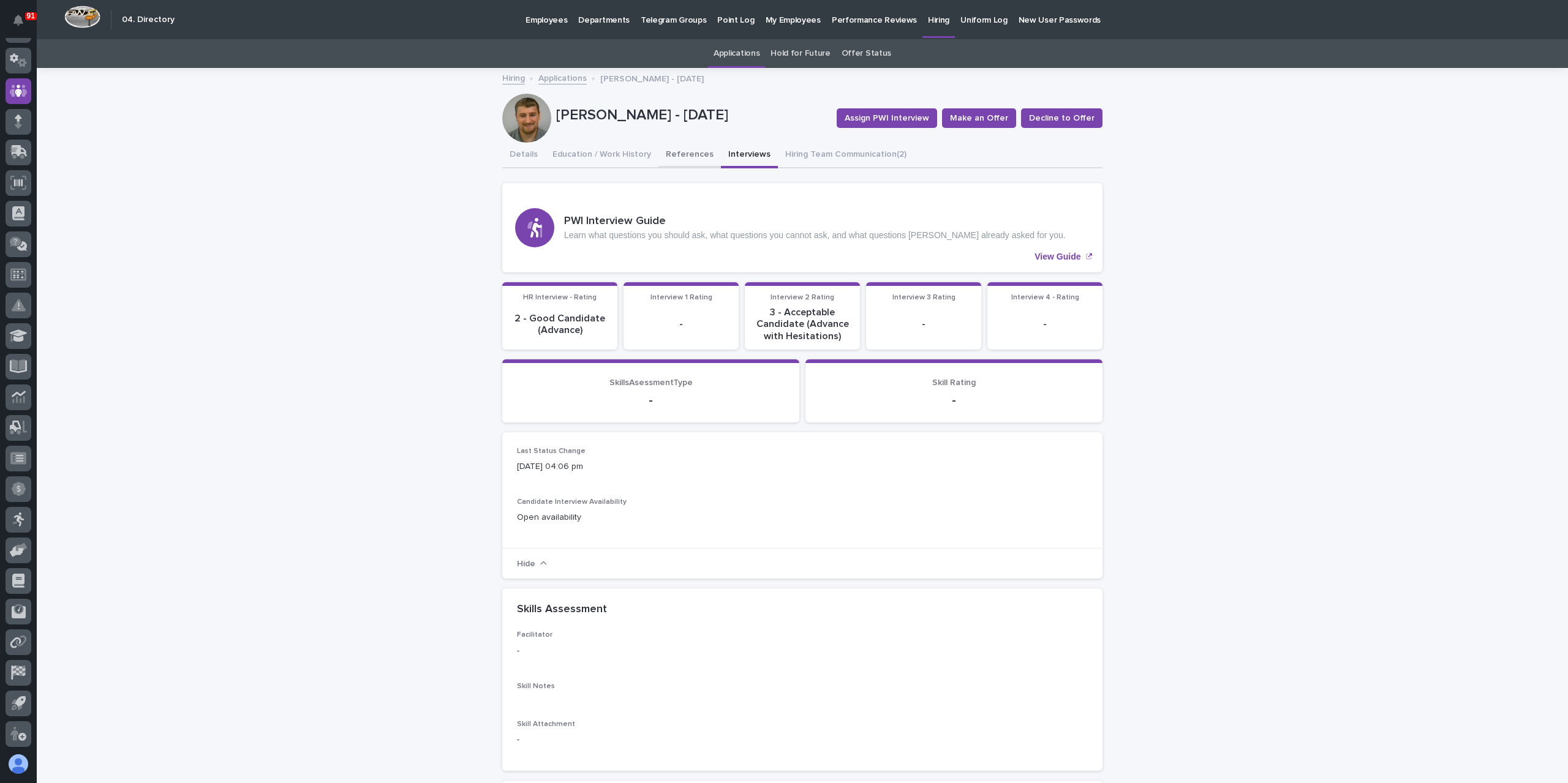
click at [679, 158] on button "References" at bounding box center [689, 155] width 62 height 25
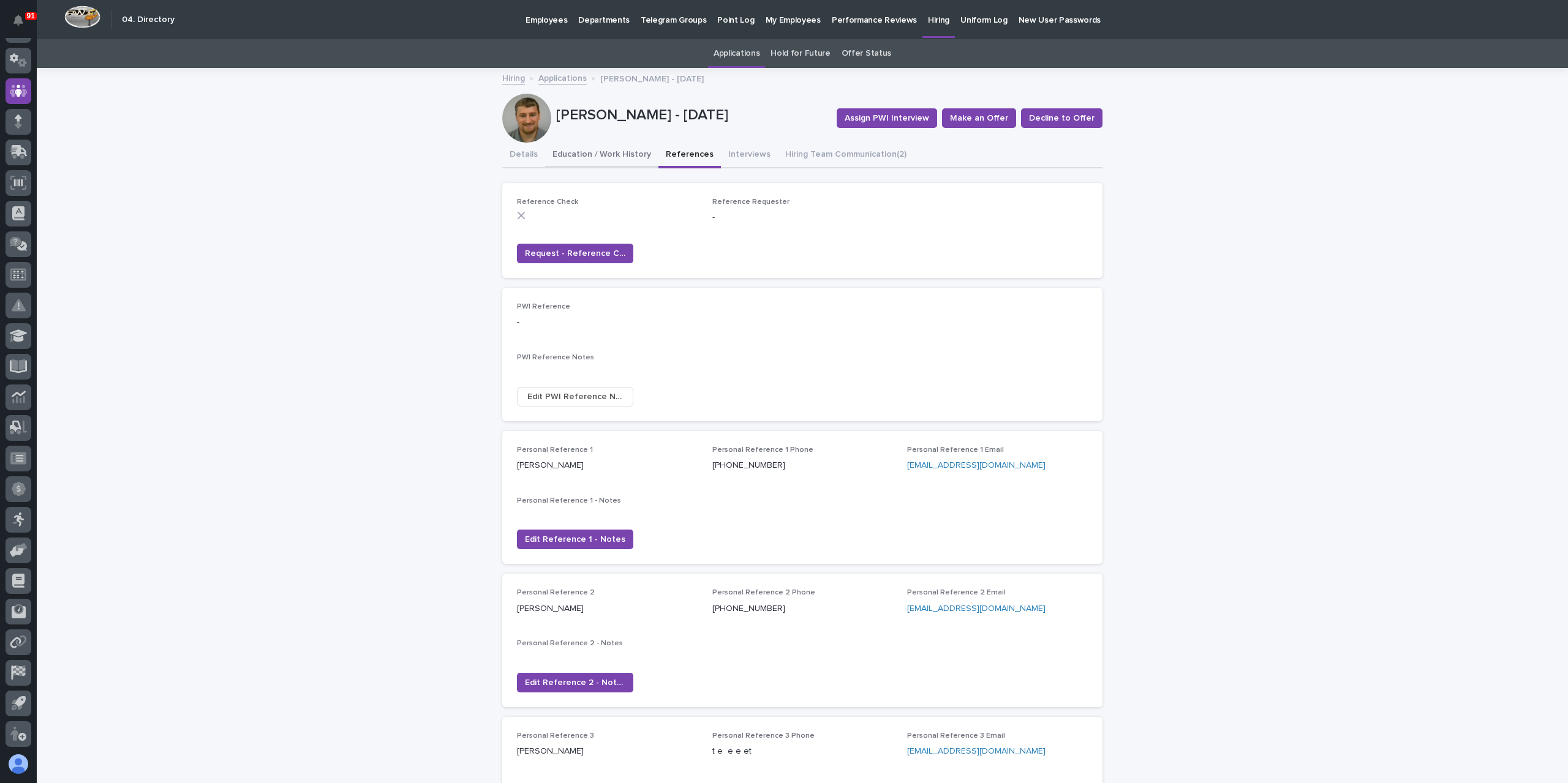
click at [623, 153] on button "Education / Work History" at bounding box center [602, 155] width 114 height 25
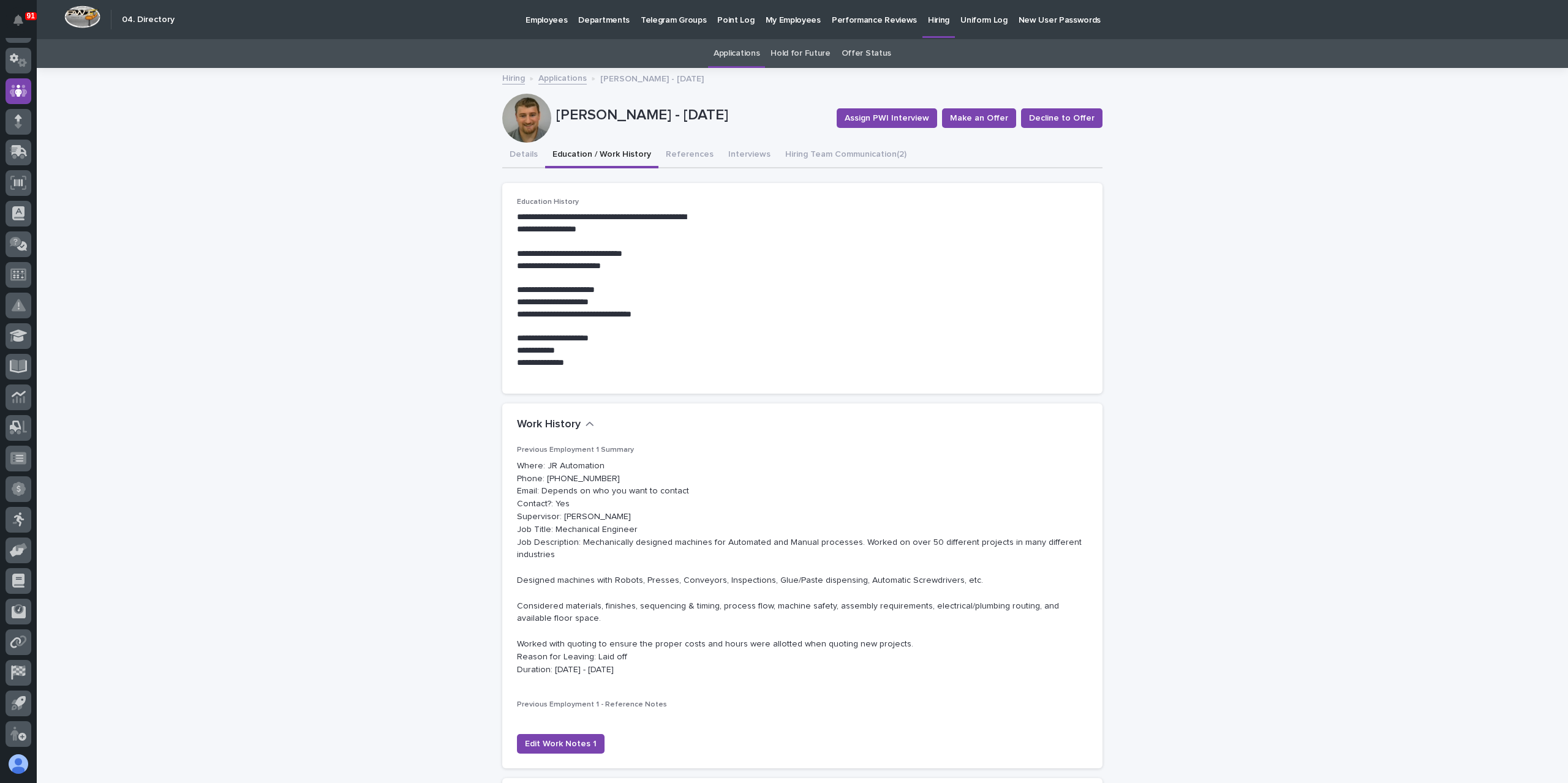
click at [520, 168] on div "**********" at bounding box center [802, 705] width 600 height 1125
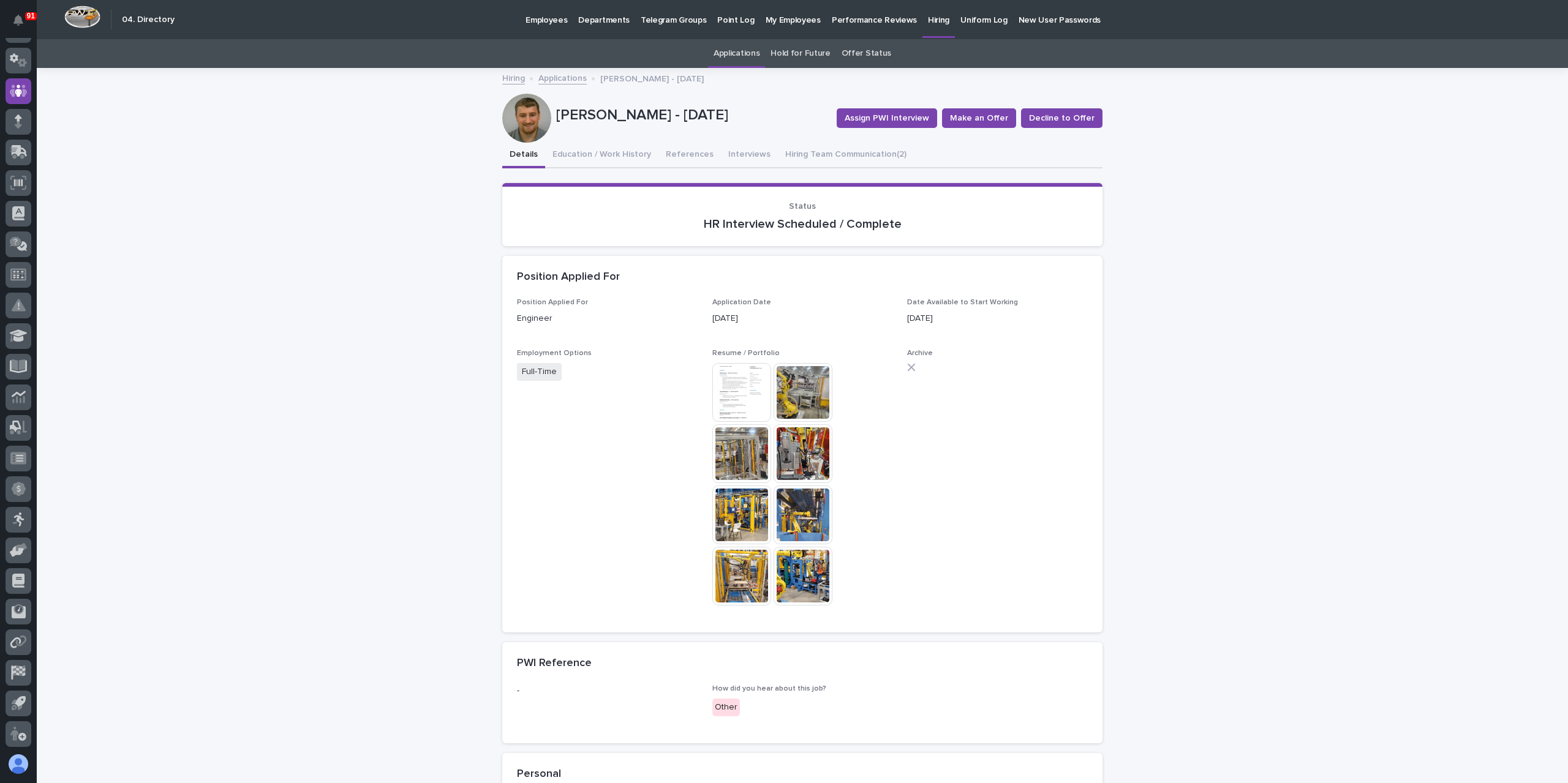
click at [799, 384] on img at bounding box center [803, 392] width 59 height 59
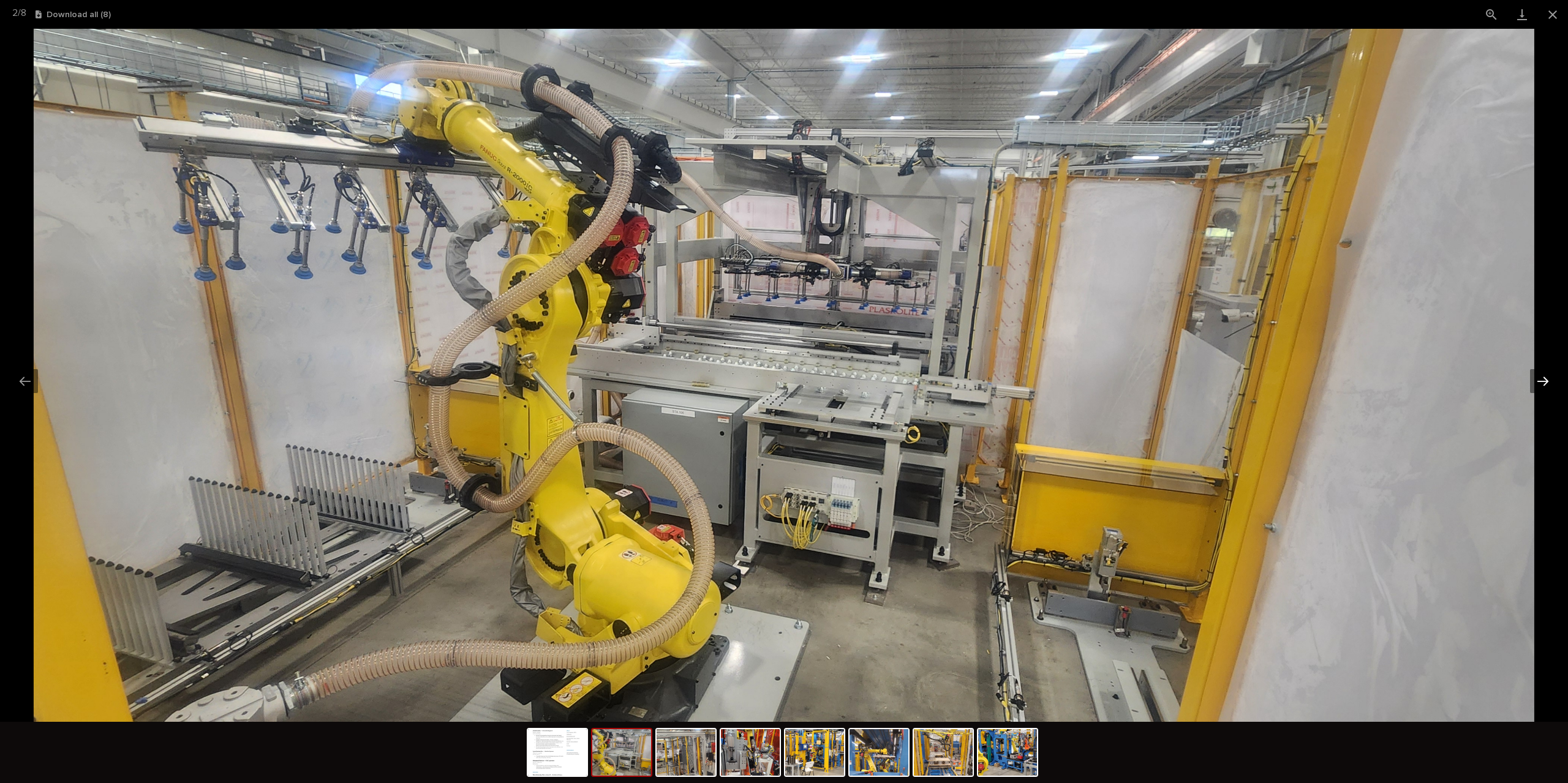
click at [1542, 382] on button "Next slide" at bounding box center [1542, 381] width 25 height 24
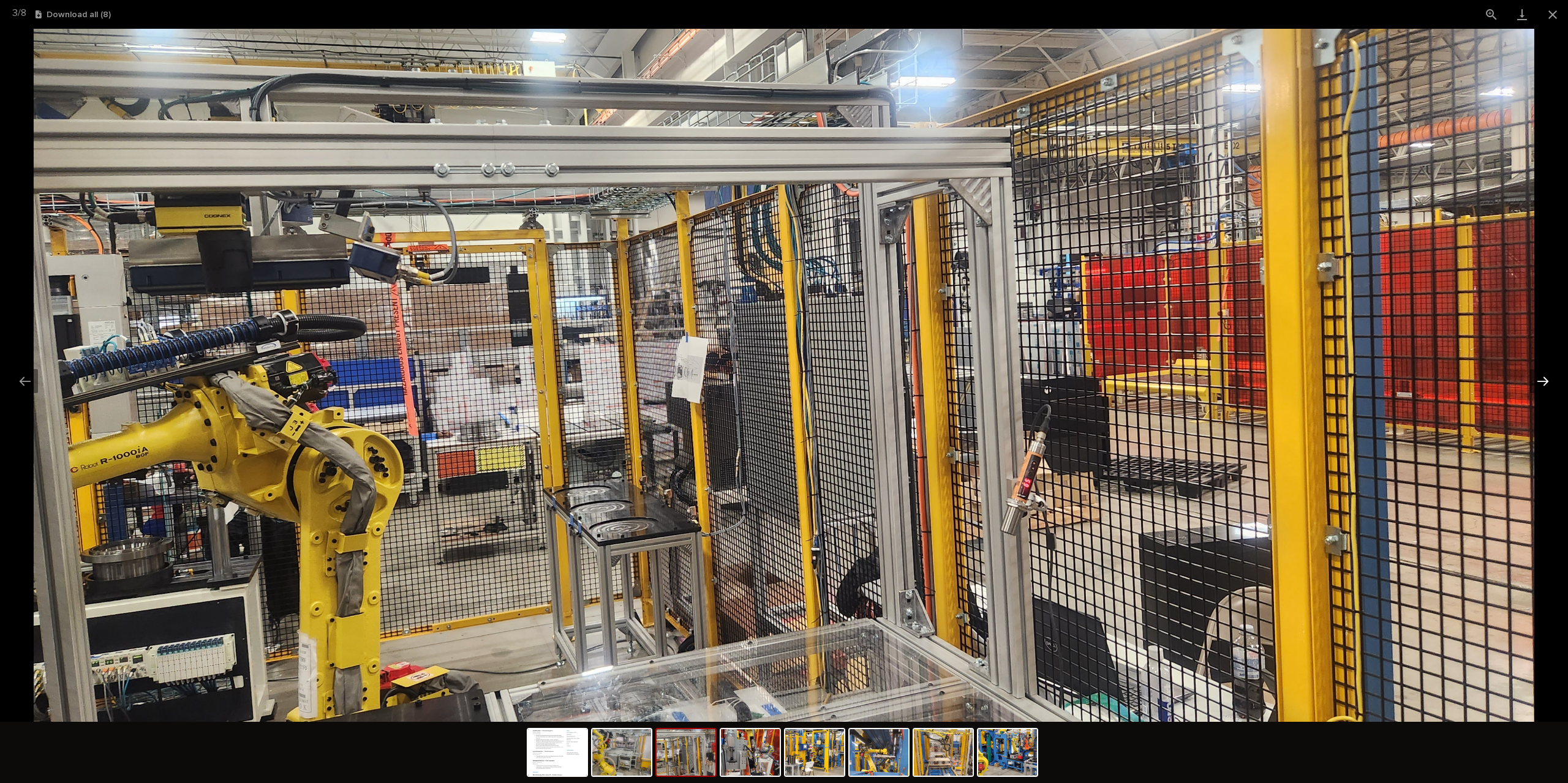
click at [1542, 382] on button "Next slide" at bounding box center [1542, 381] width 25 height 24
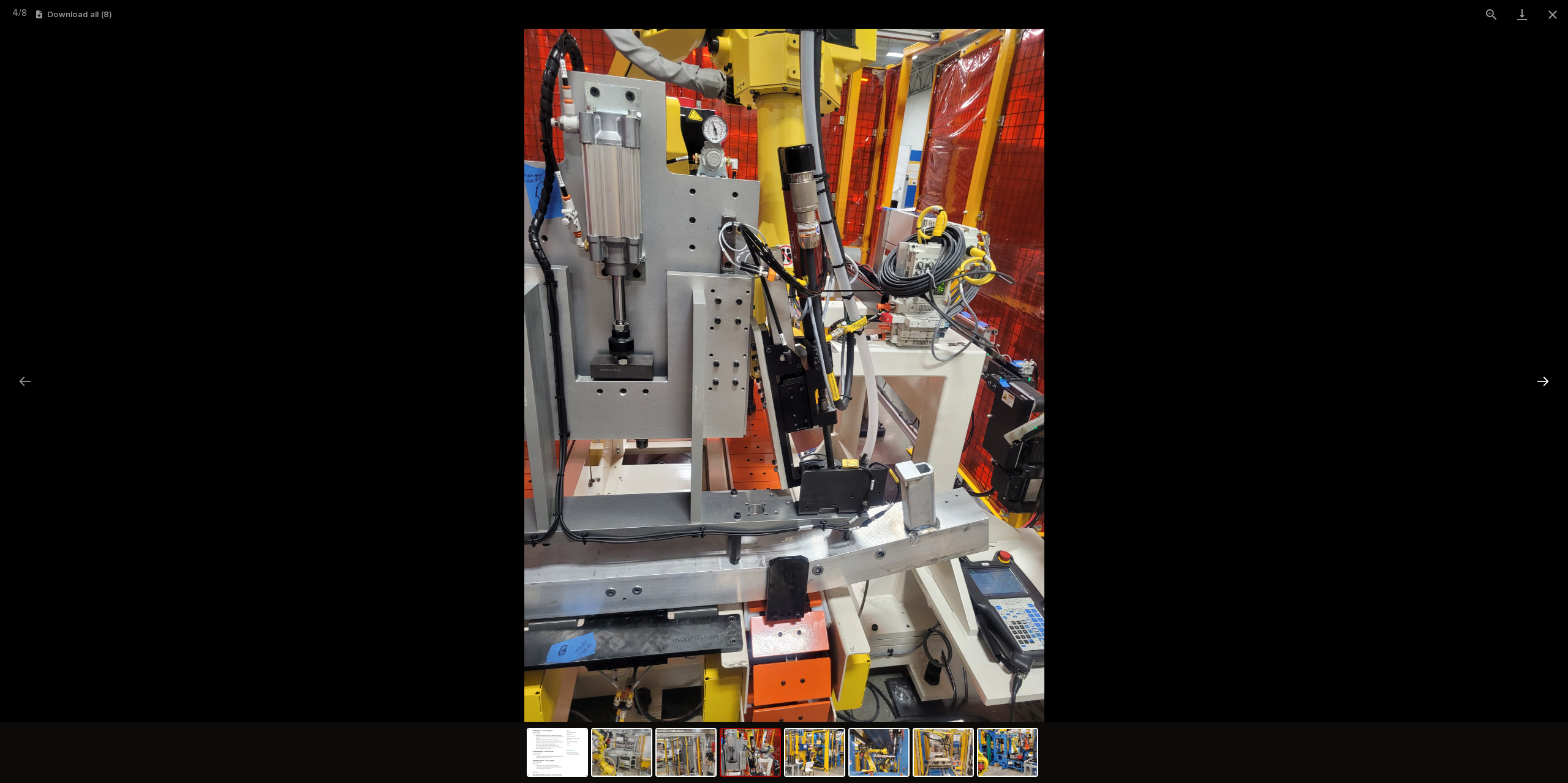
click at [1542, 382] on button "Next slide" at bounding box center [1542, 381] width 25 height 24
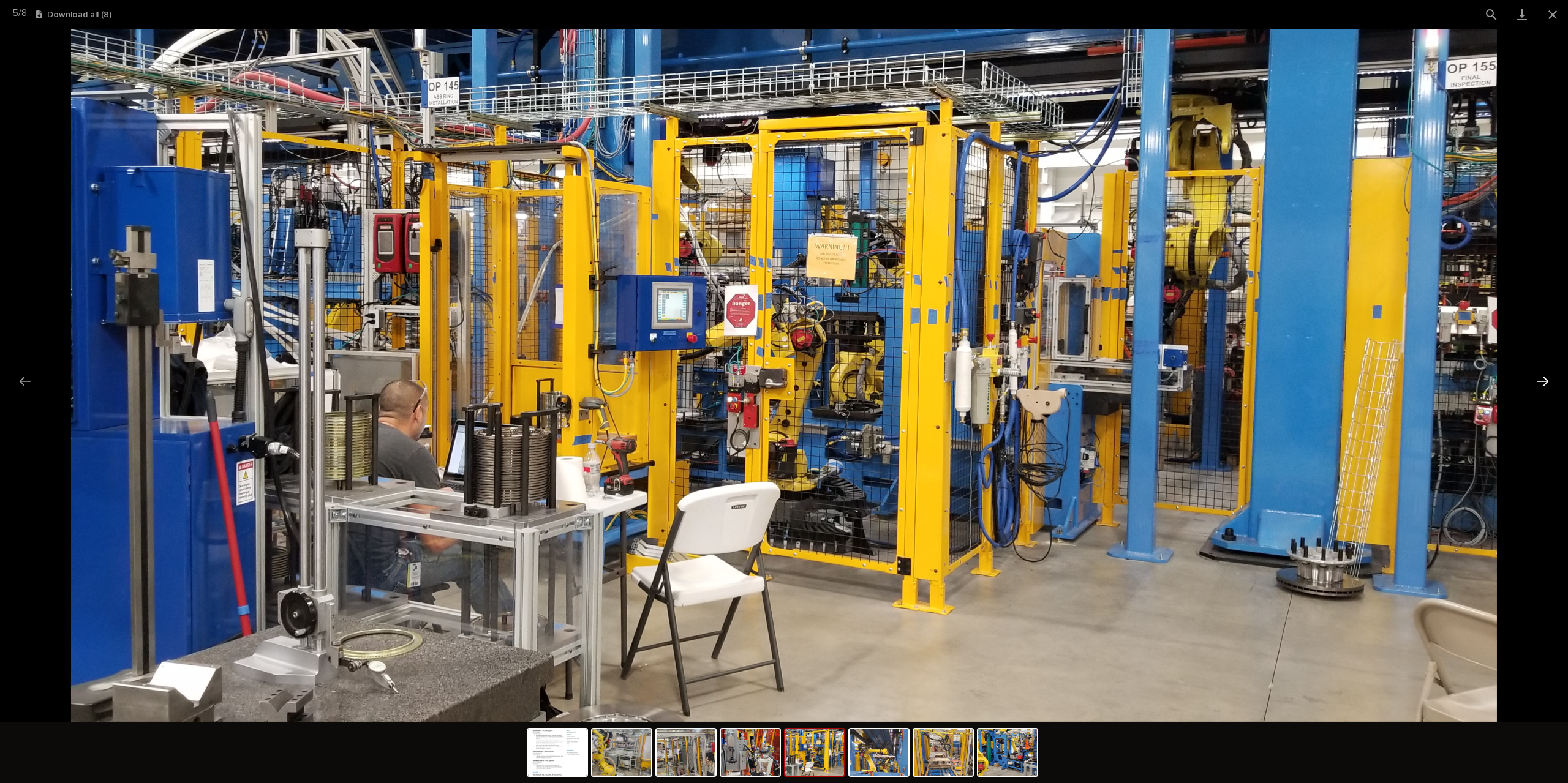
click at [1542, 382] on button "Next slide" at bounding box center [1542, 381] width 25 height 24
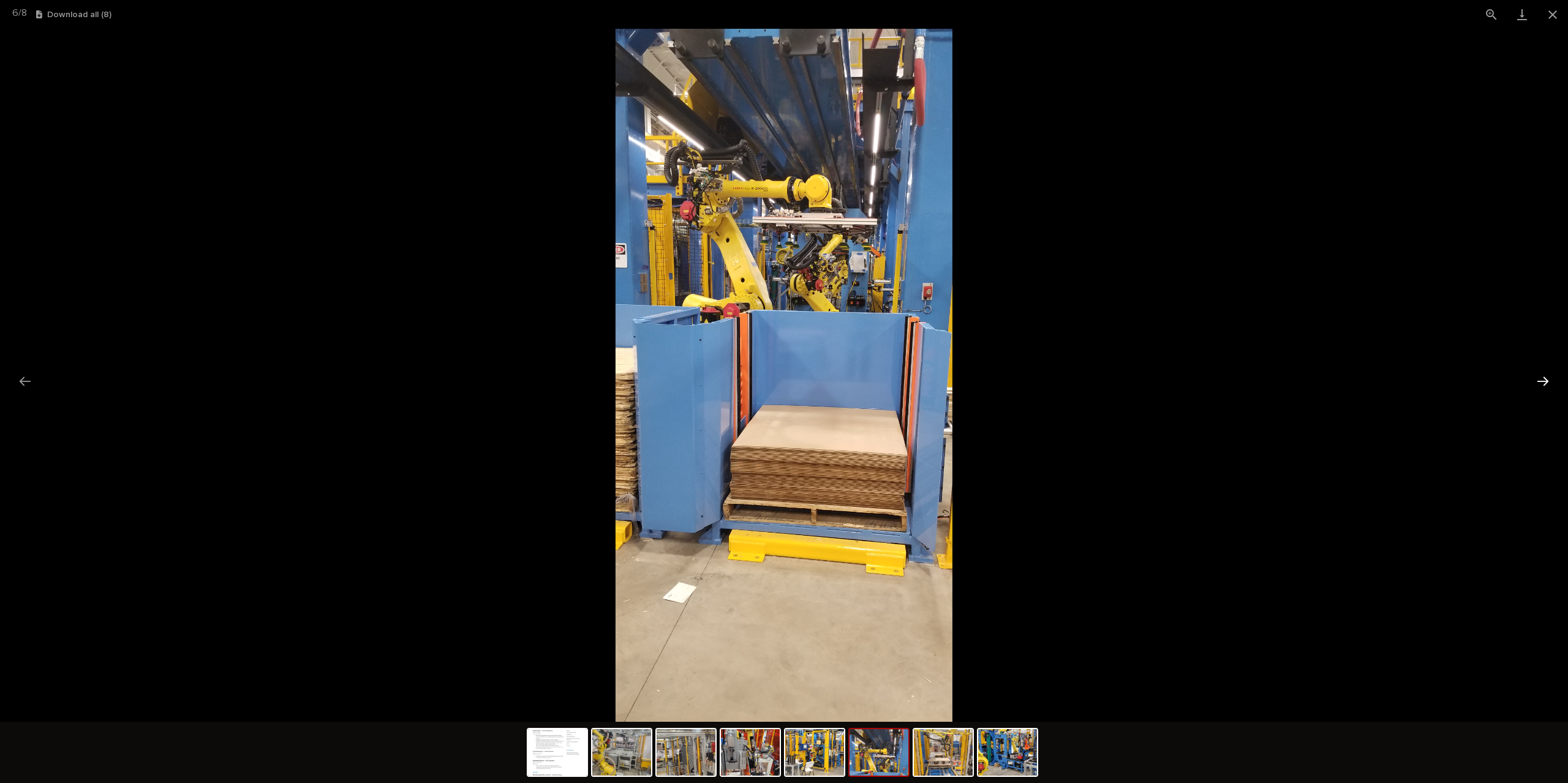
click at [1542, 382] on button "Next slide" at bounding box center [1542, 381] width 25 height 24
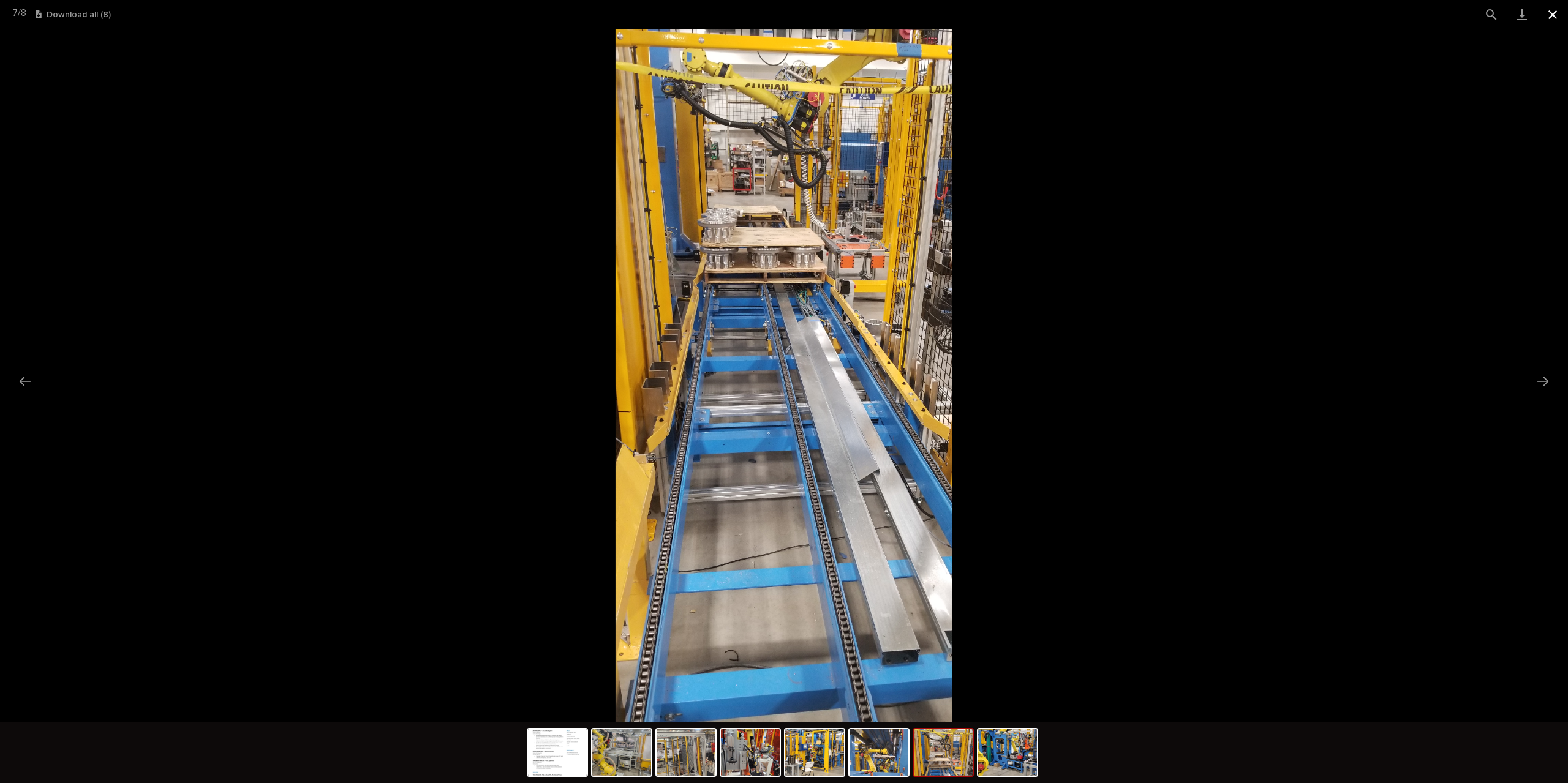
click at [1549, 16] on button "Close gallery" at bounding box center [1552, 14] width 30 height 29
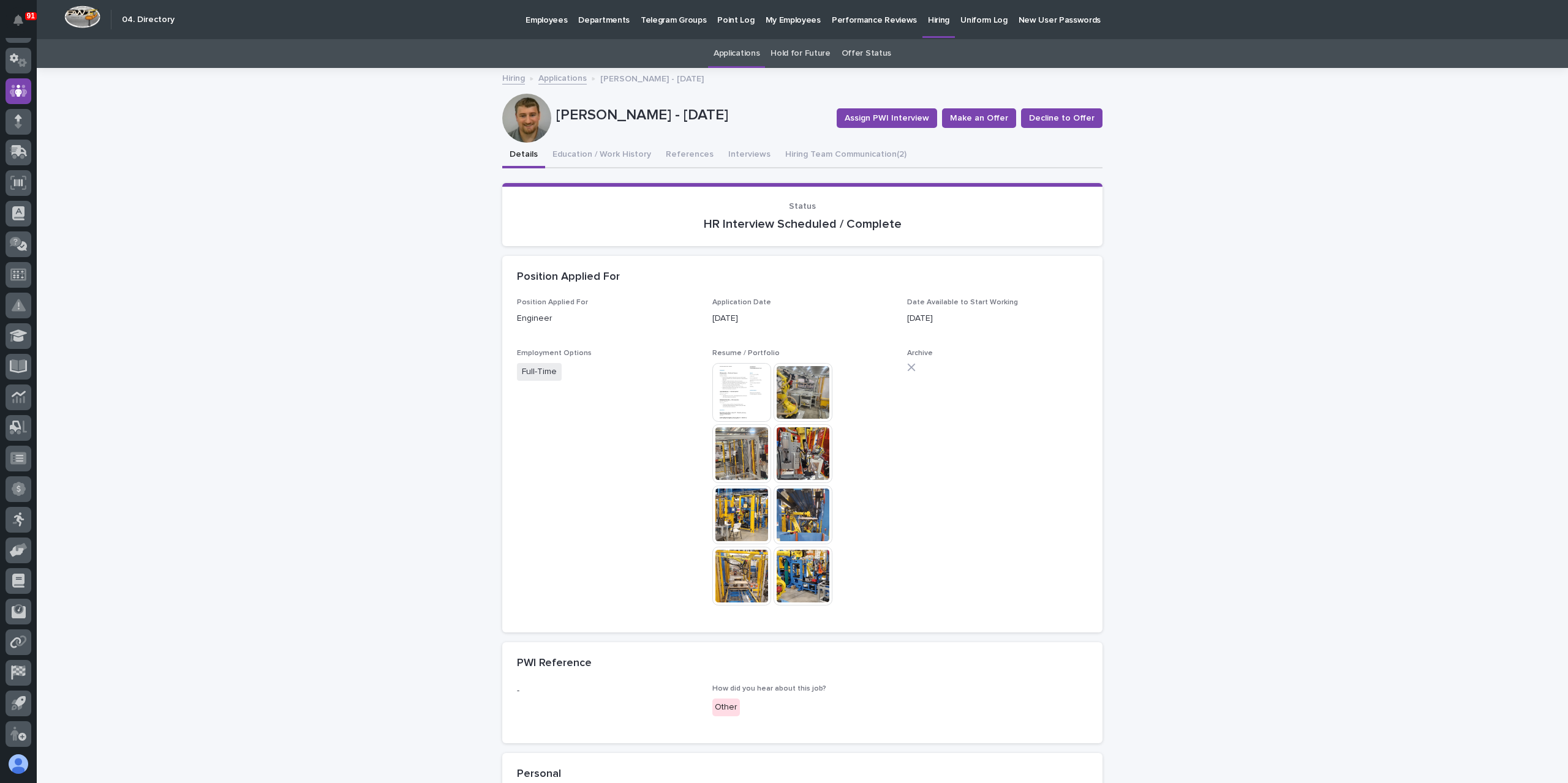
click at [553, 76] on link "Applications" at bounding box center [562, 77] width 48 height 14
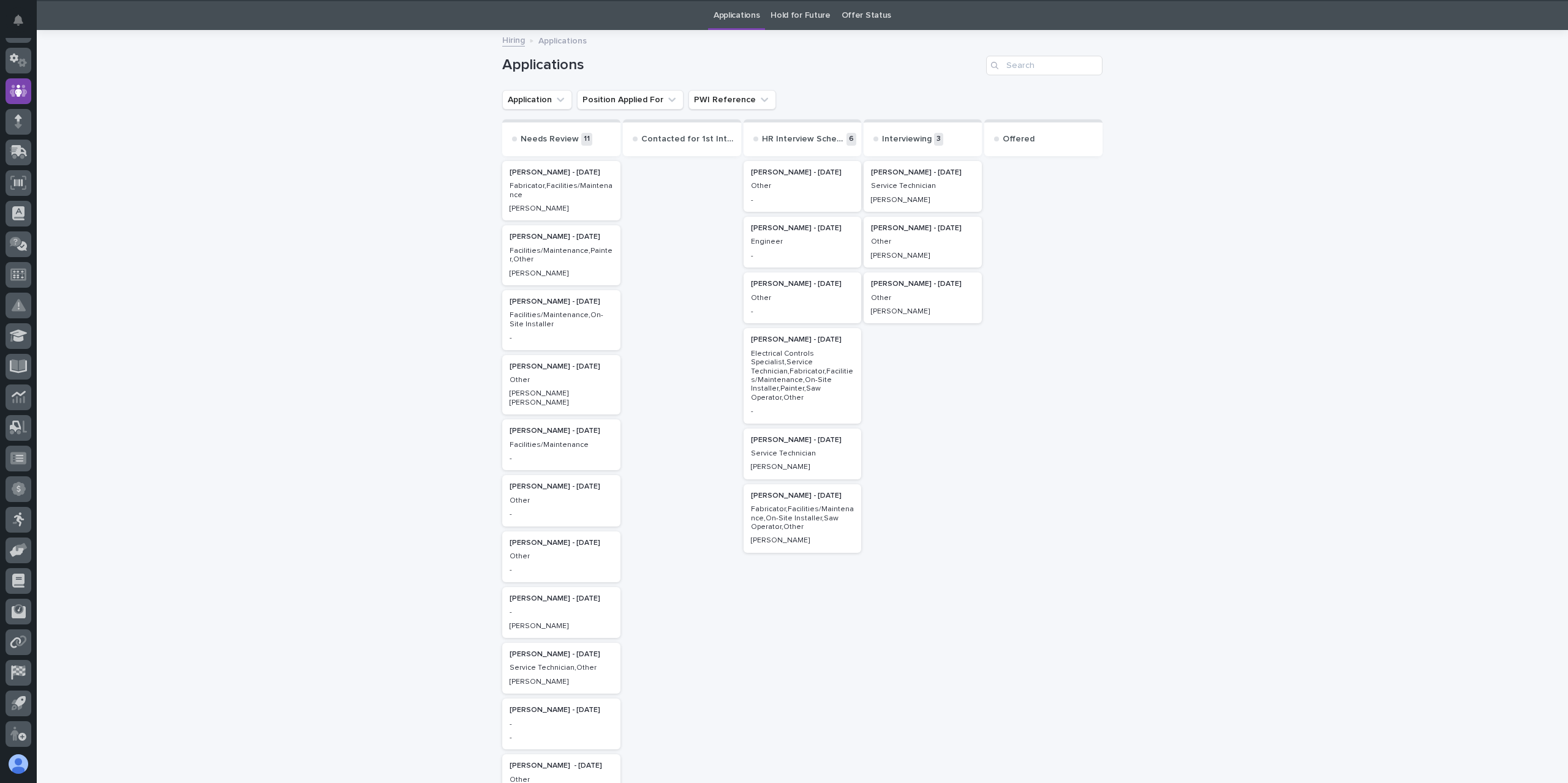
scroll to position [39, 0]
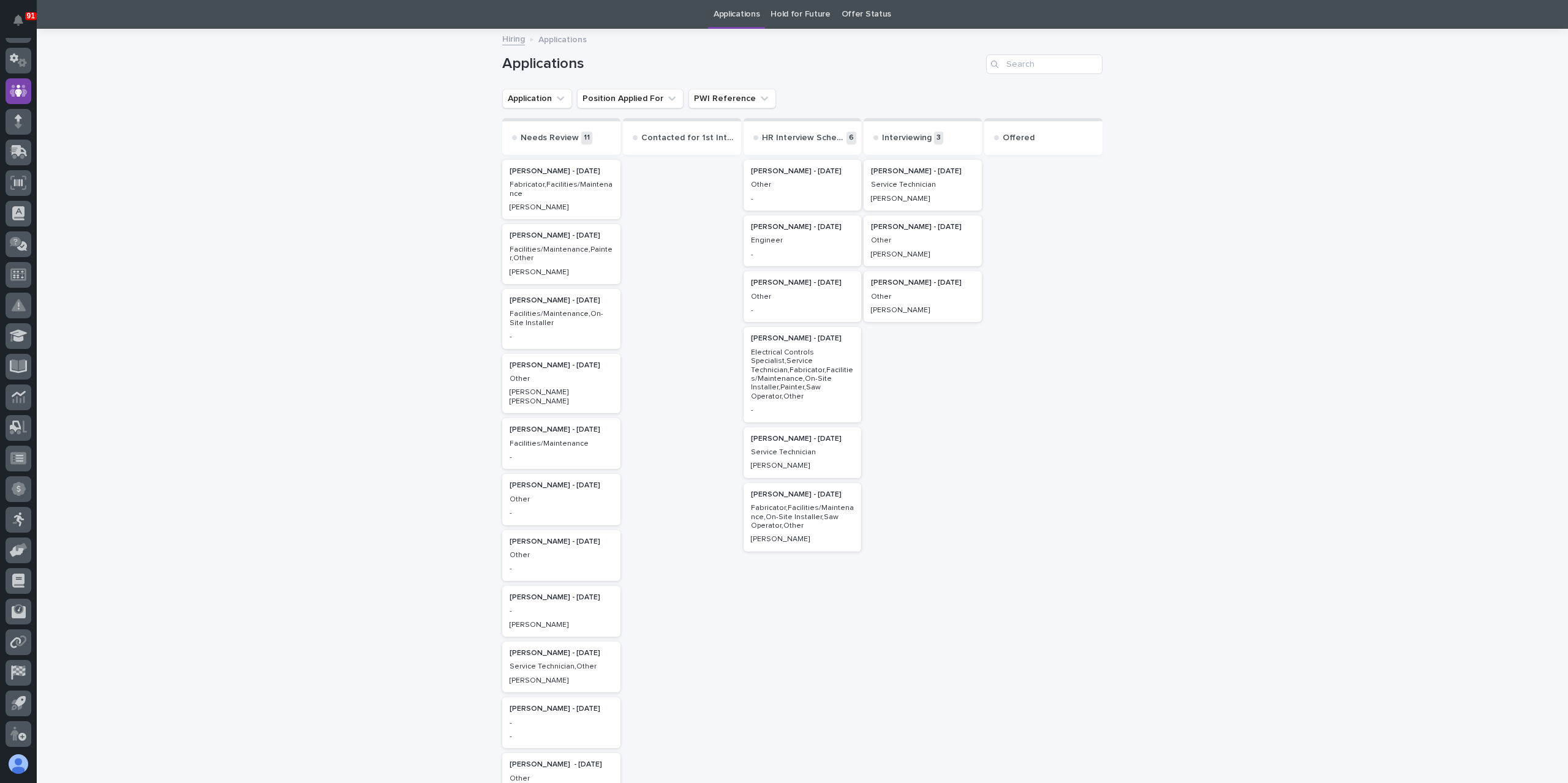
click at [560, 495] on p "Other" at bounding box center [561, 499] width 104 height 8
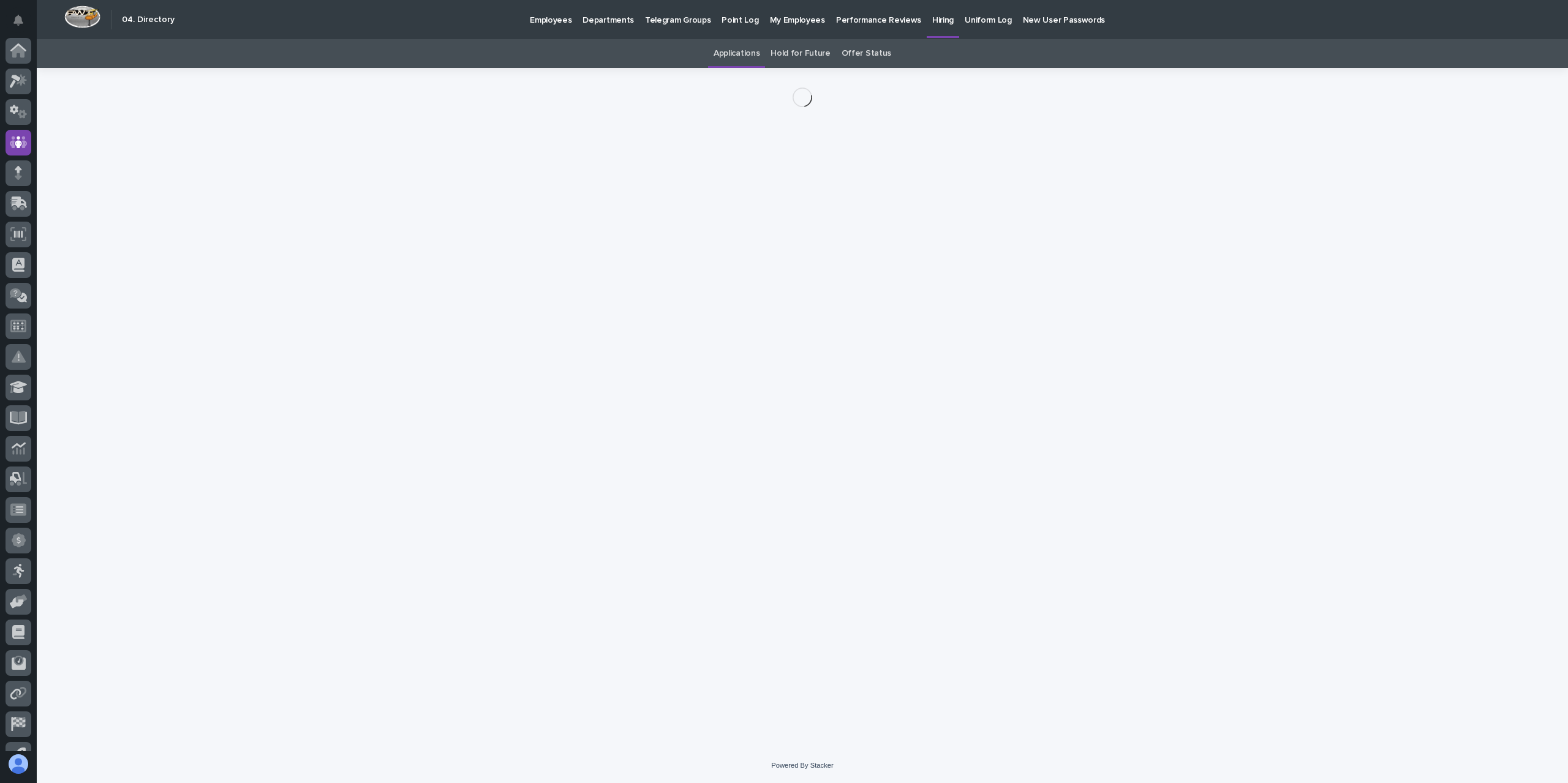
scroll to position [51, 0]
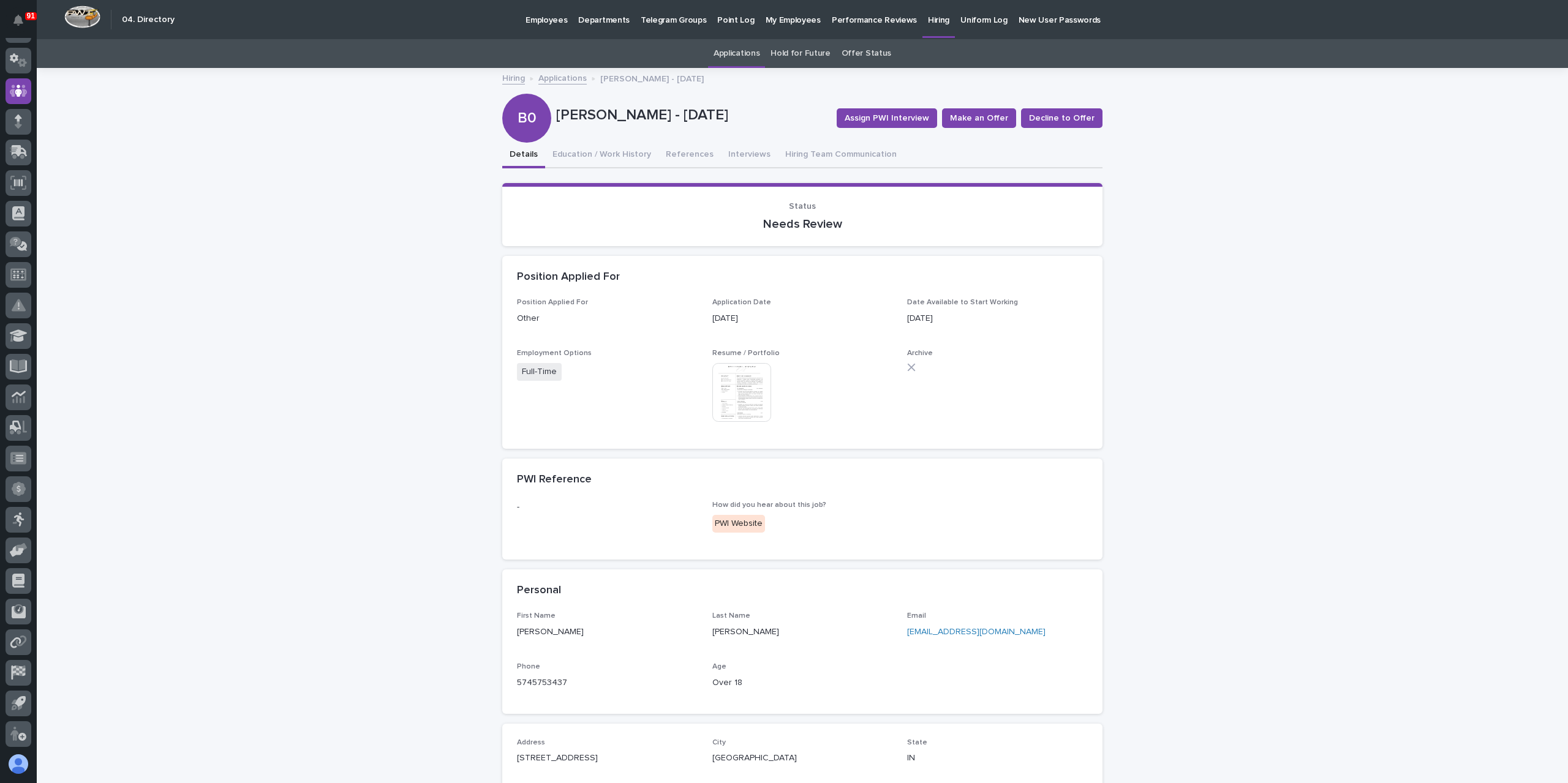
click at [543, 76] on link "Applications" at bounding box center [562, 77] width 48 height 14
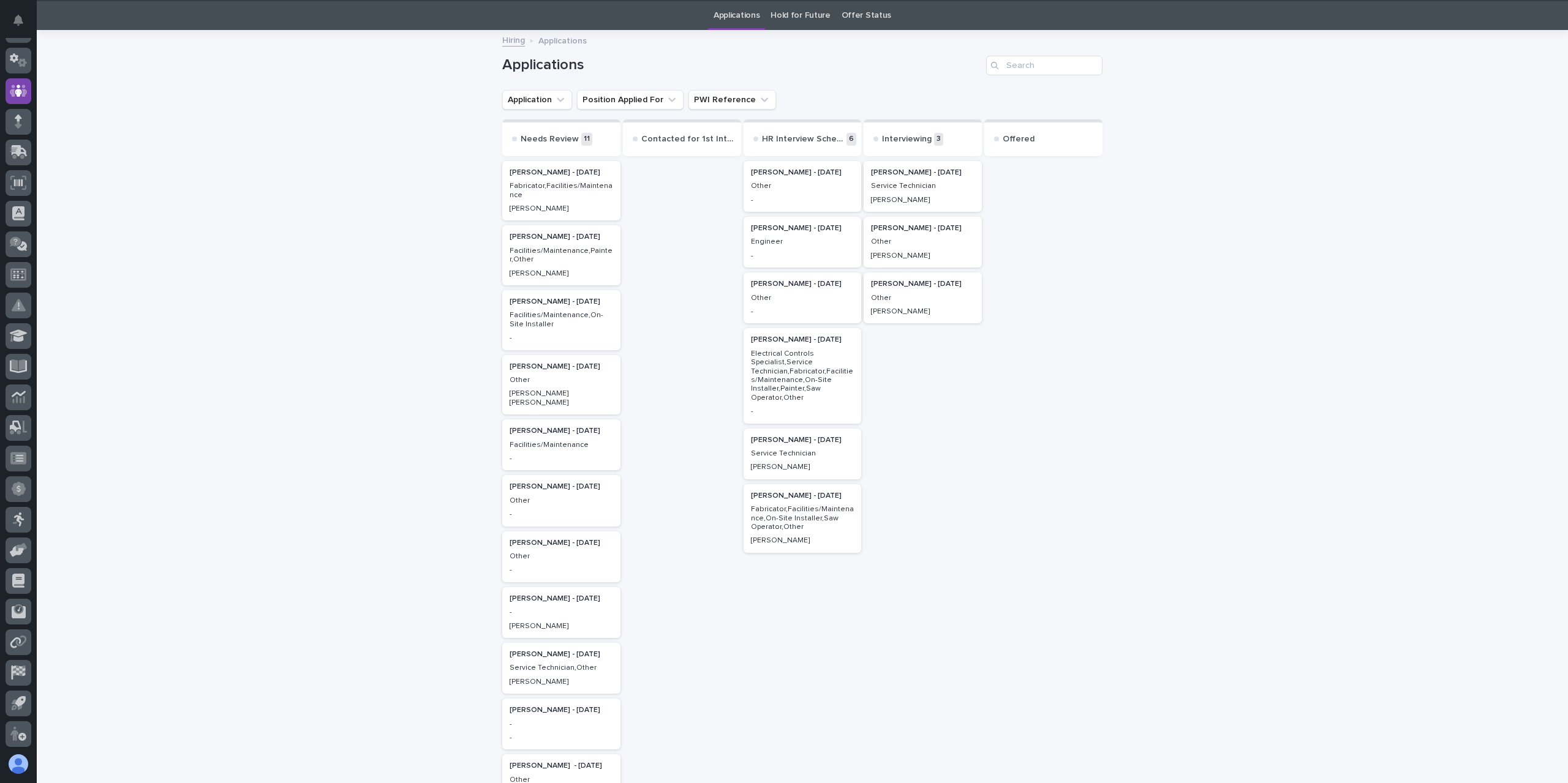
scroll to position [39, 0]
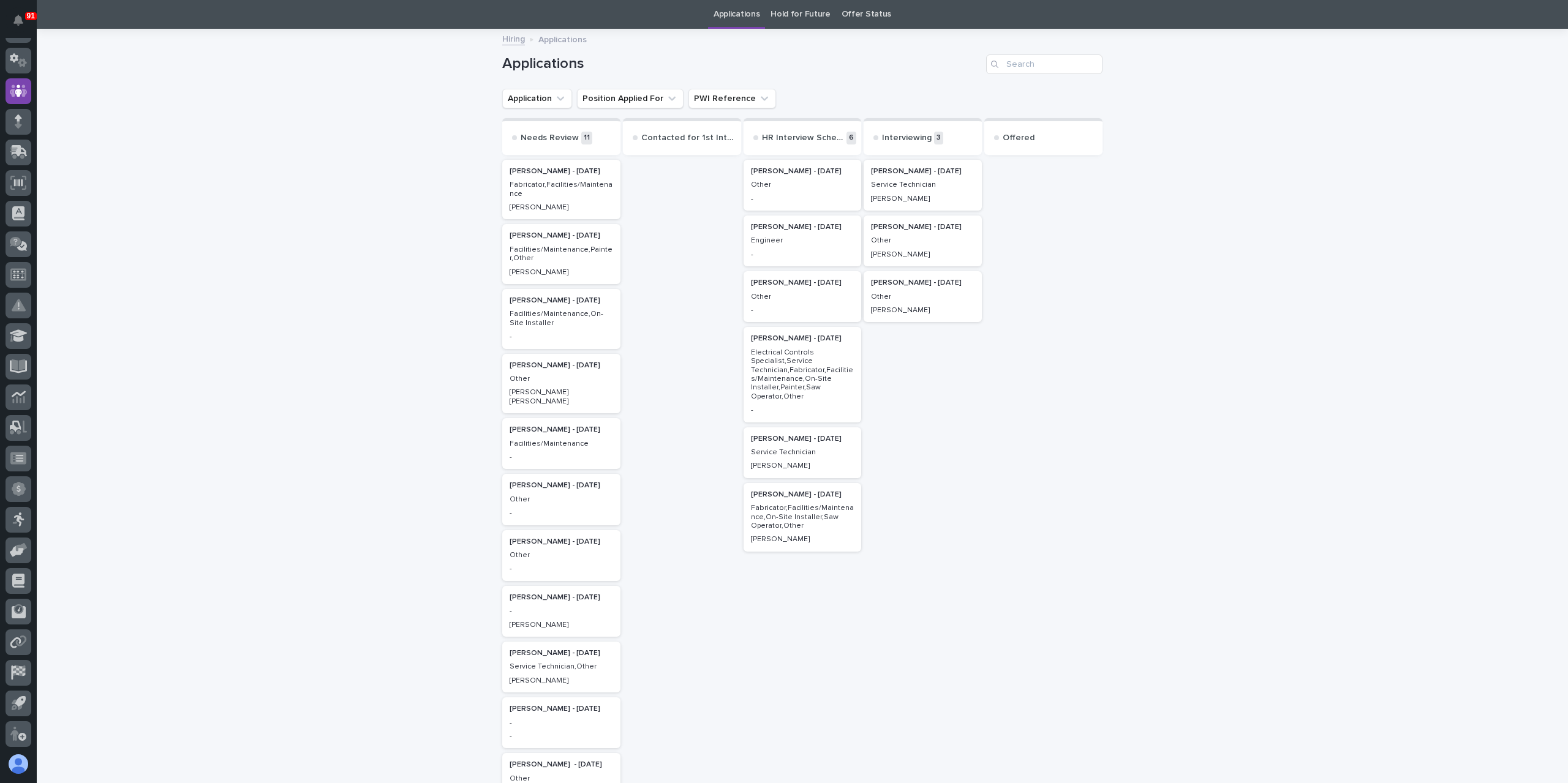
drag, startPoint x: 204, startPoint y: 186, endPoint x: 571, endPoint y: 378, distance: 414.2
click at [571, 378] on p "Other" at bounding box center [561, 378] width 104 height 8
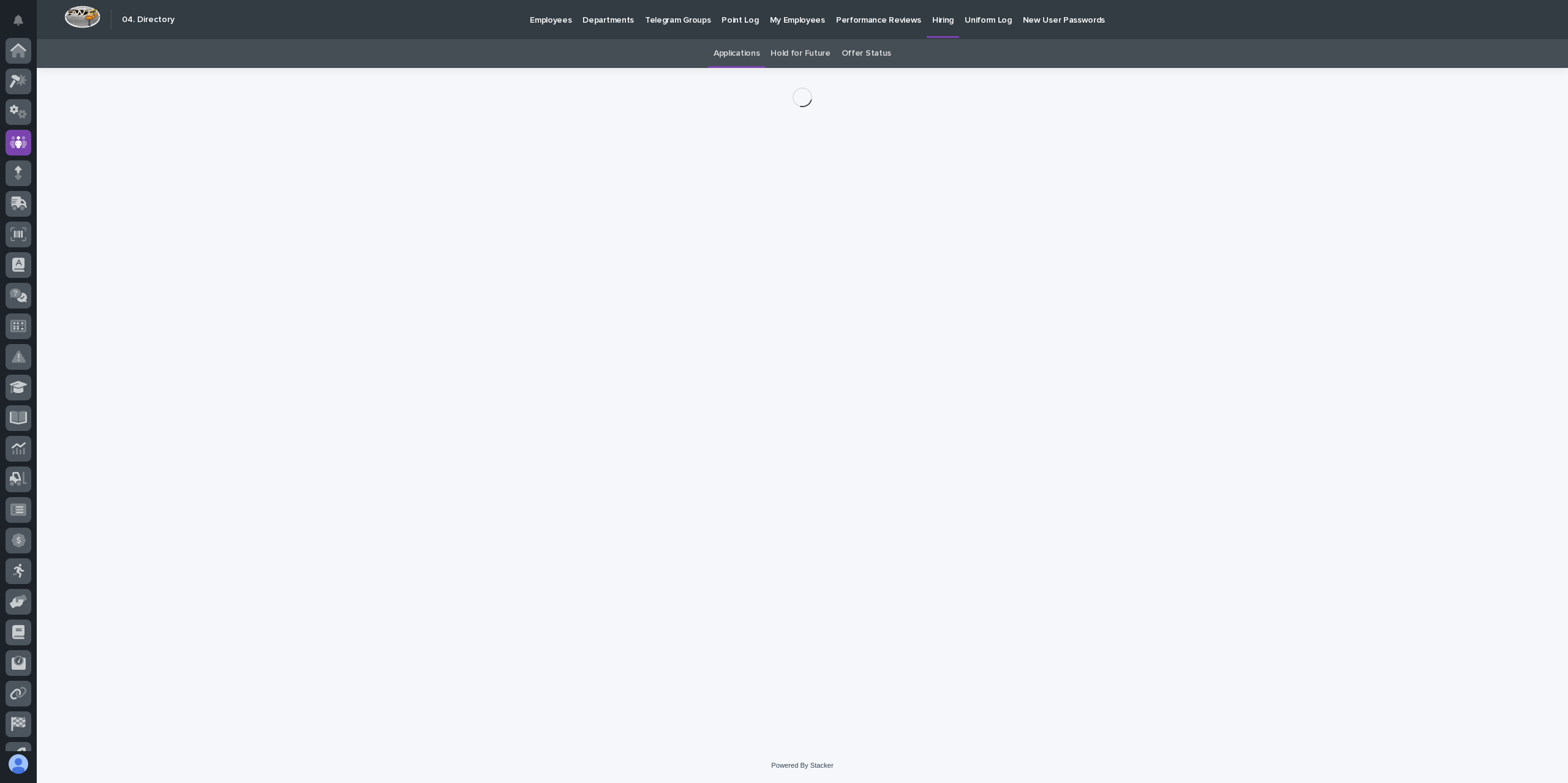
scroll to position [51, 0]
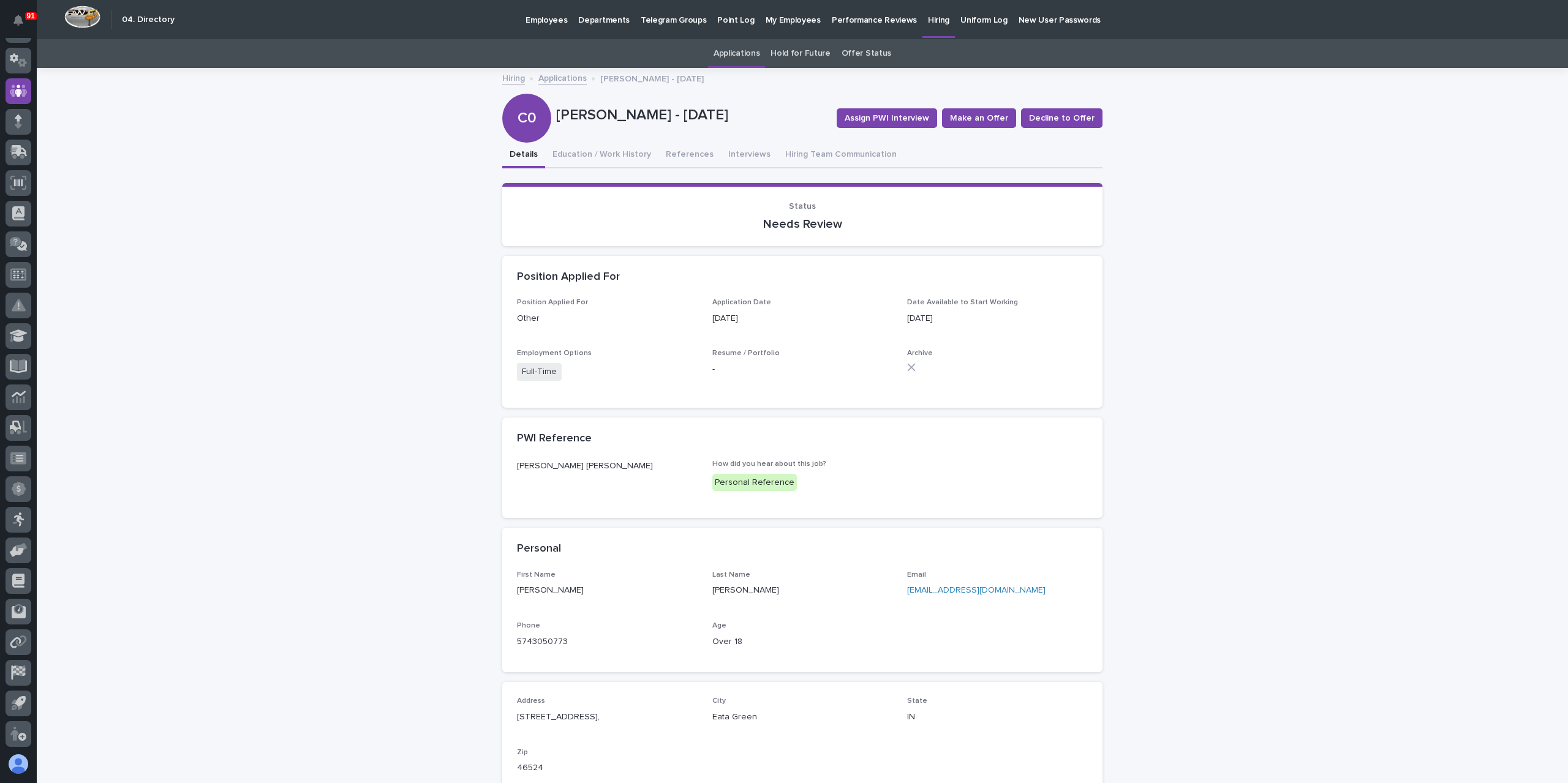
click at [540, 79] on link "Applications" at bounding box center [562, 77] width 48 height 14
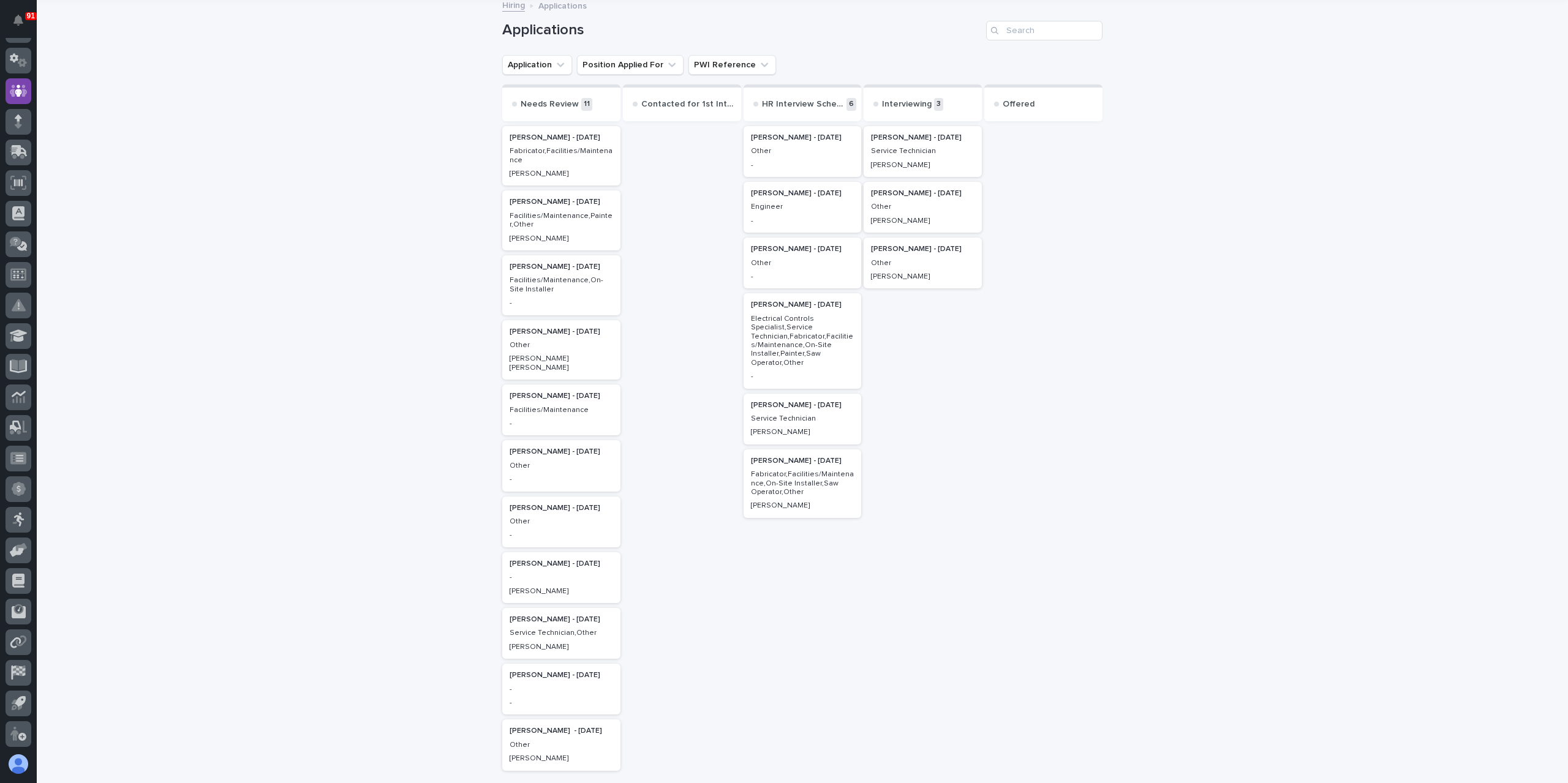
scroll to position [101, 0]
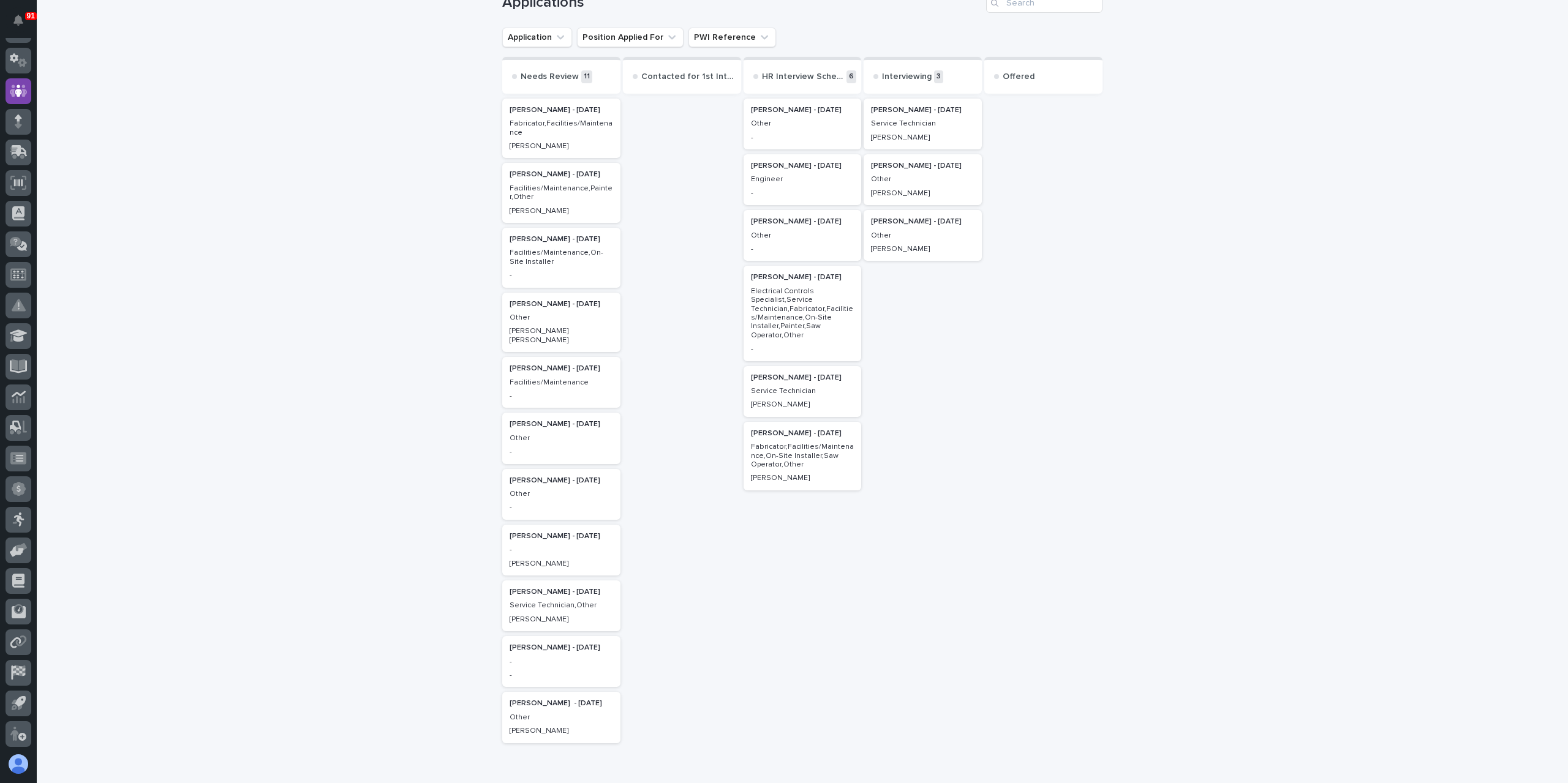
drag, startPoint x: 382, startPoint y: 180, endPoint x: 276, endPoint y: 150, distance: 110.2
click at [276, 150] on div "Loading... Saving… Loading... Saving… Applications Application Position Applied…" at bounding box center [802, 420] width 1531 height 902
drag, startPoint x: 283, startPoint y: 143, endPoint x: 347, endPoint y: 190, distance: 79.4
drag, startPoint x: 347, startPoint y: 190, endPoint x: 172, endPoint y: 272, distance: 193.3
click at [172, 272] on div "Loading... Saving… Loading... Saving… Applications Application Position Applied…" at bounding box center [802, 420] width 1531 height 902
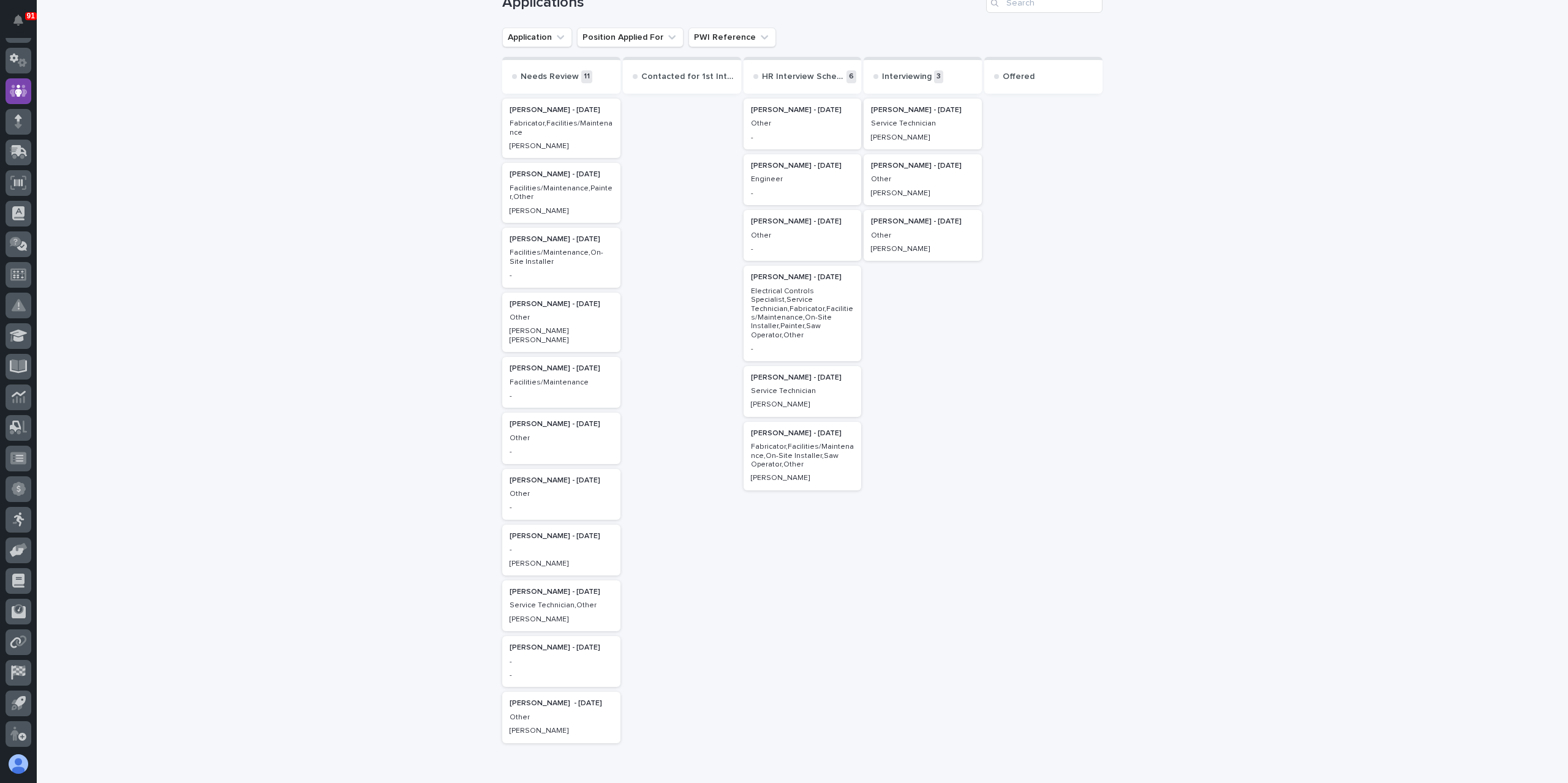
drag, startPoint x: 212, startPoint y: 255, endPoint x: 218, endPoint y: 254, distance: 6.1
drag, startPoint x: 218, startPoint y: 254, endPoint x: 140, endPoint y: 132, distance: 144.8
click at [133, 132] on div "Loading... Saving… Loading... Saving… Applications Application Position Applied…" at bounding box center [802, 420] width 1531 height 902
drag, startPoint x: 147, startPoint y: 124, endPoint x: 136, endPoint y: 143, distance: 22.0
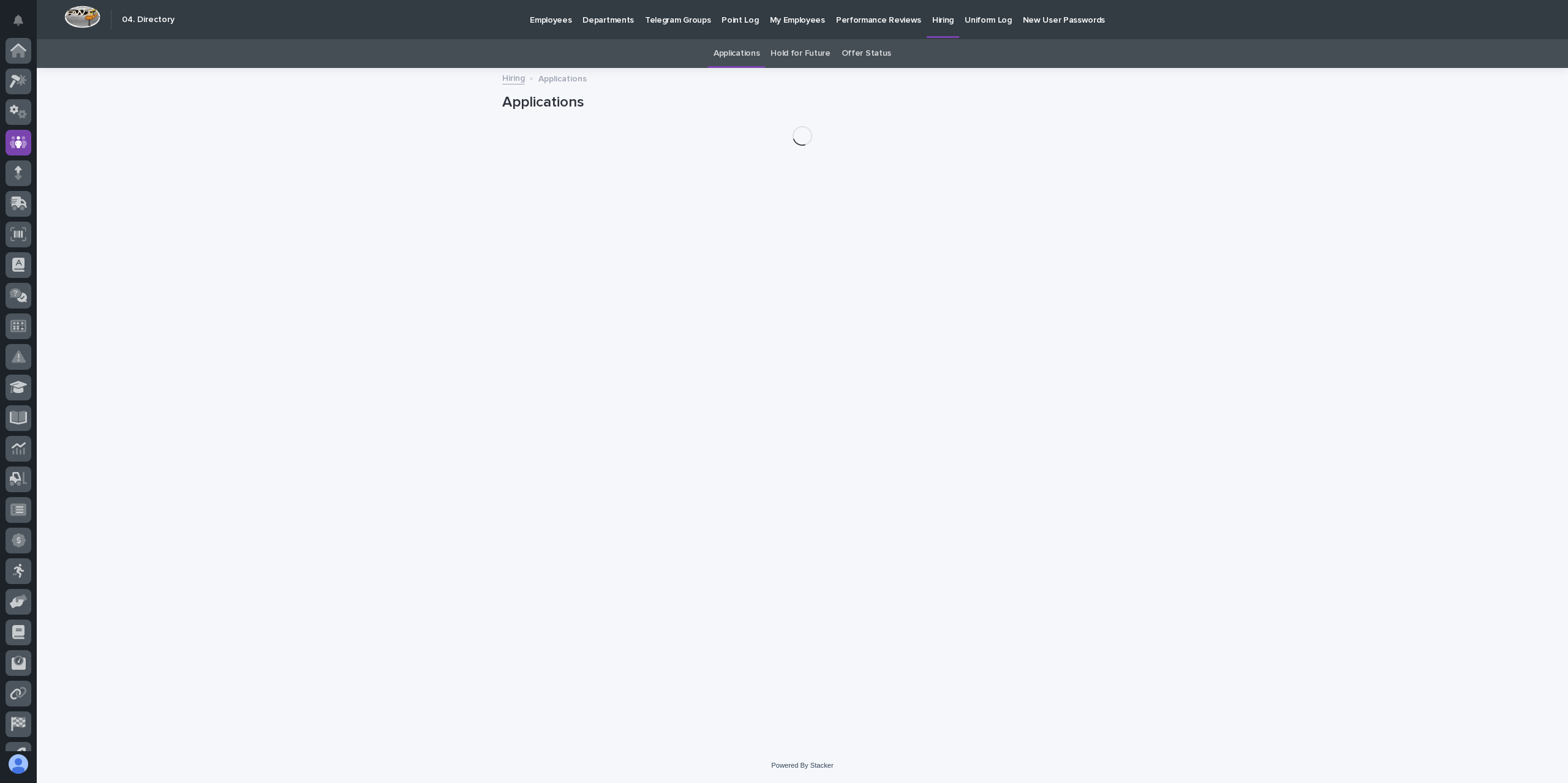
scroll to position [51, 0]
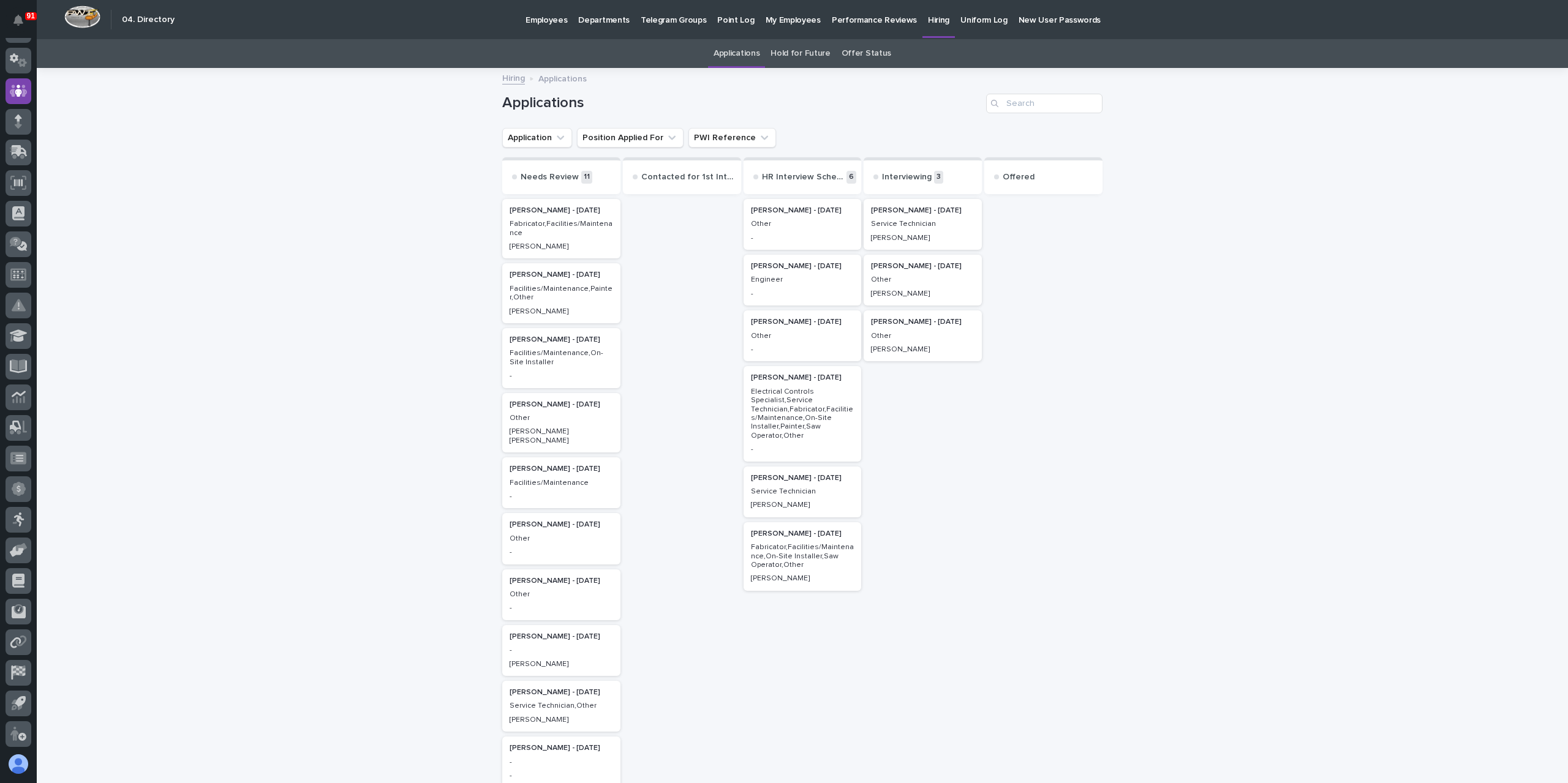
drag, startPoint x: 0, startPoint y: 0, endPoint x: 229, endPoint y: 218, distance: 316.2
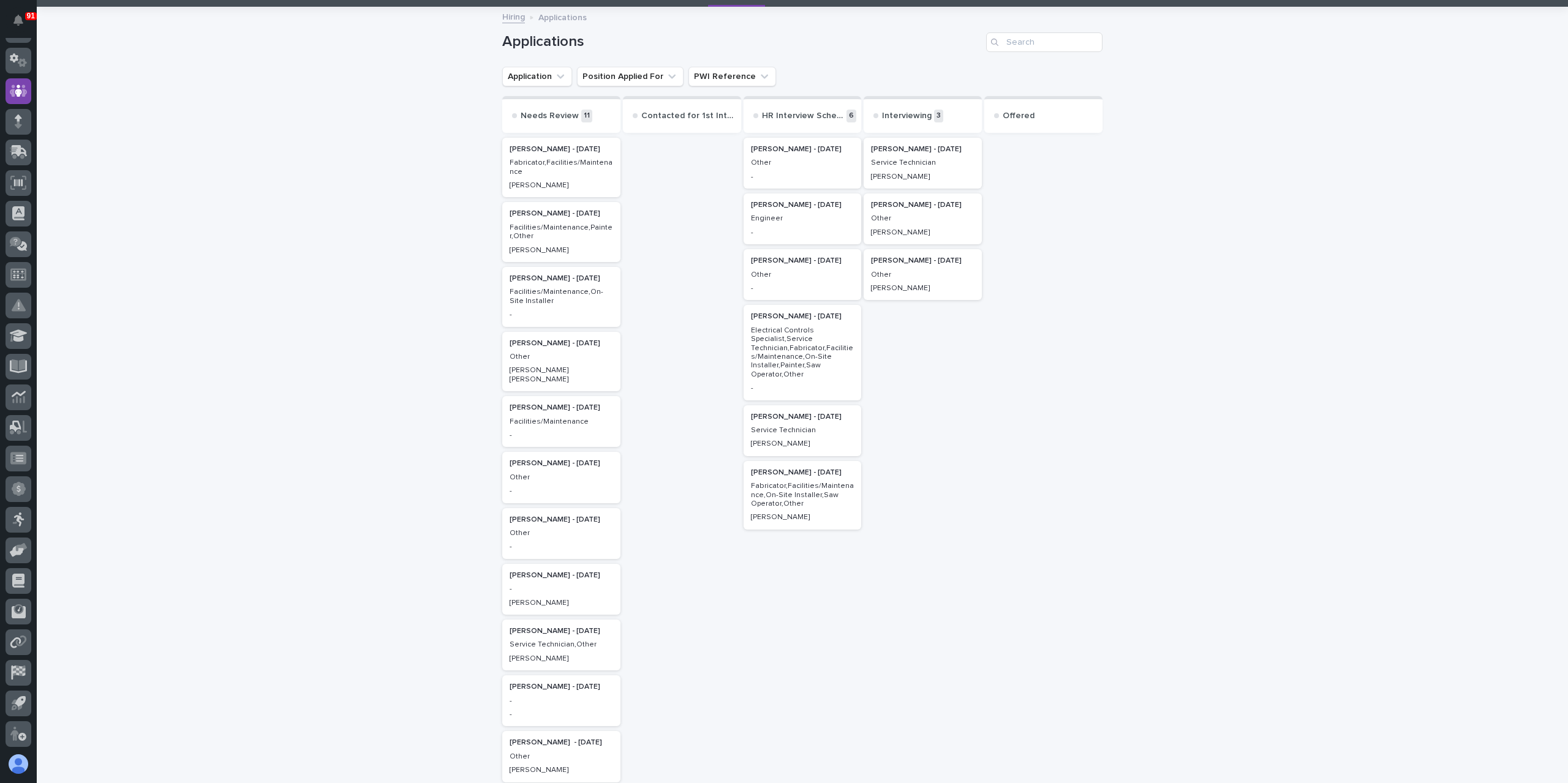
drag, startPoint x: 229, startPoint y: 218, endPoint x: 299, endPoint y: 226, distance: 70.5
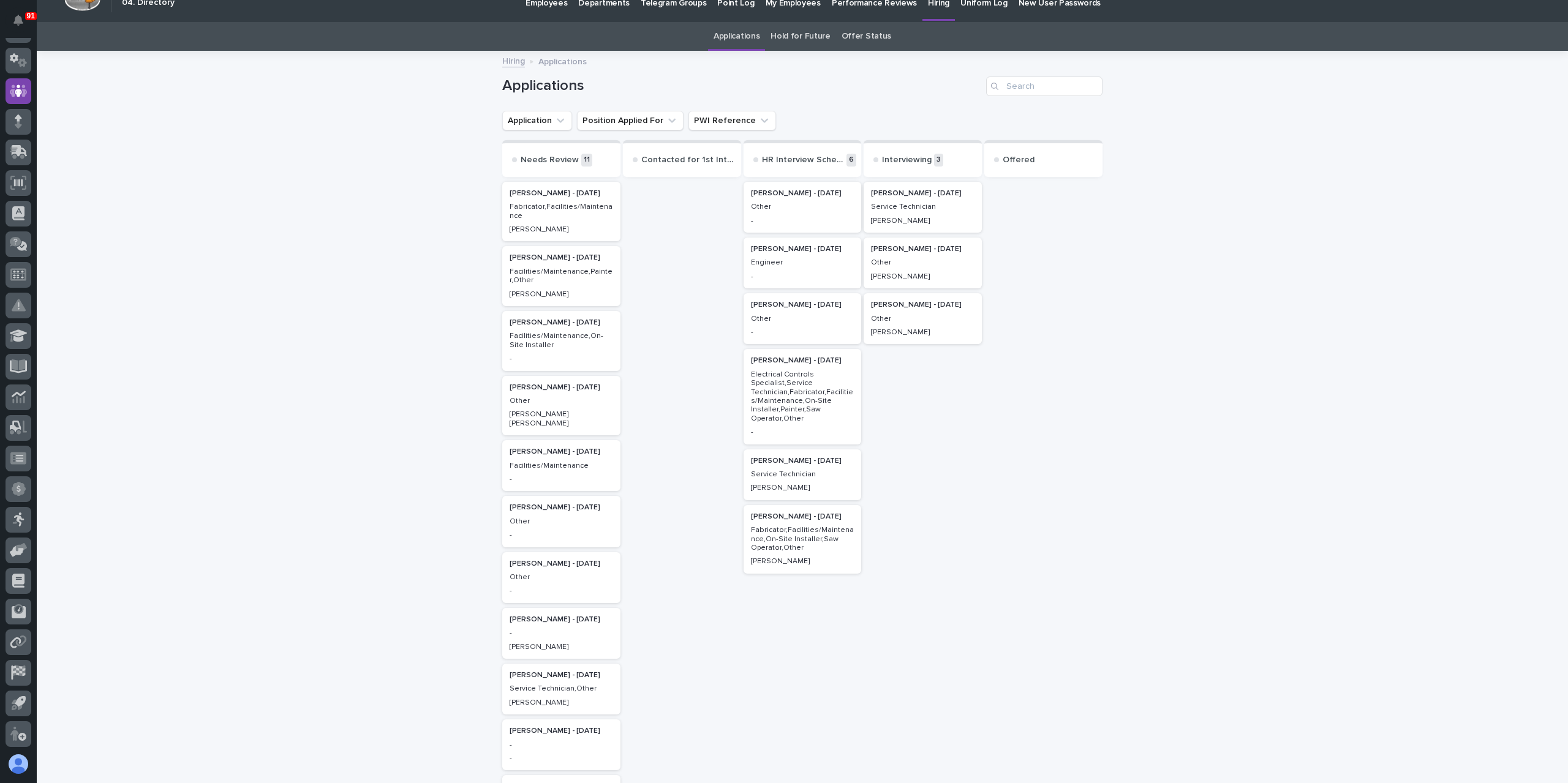
scroll to position [61, 0]
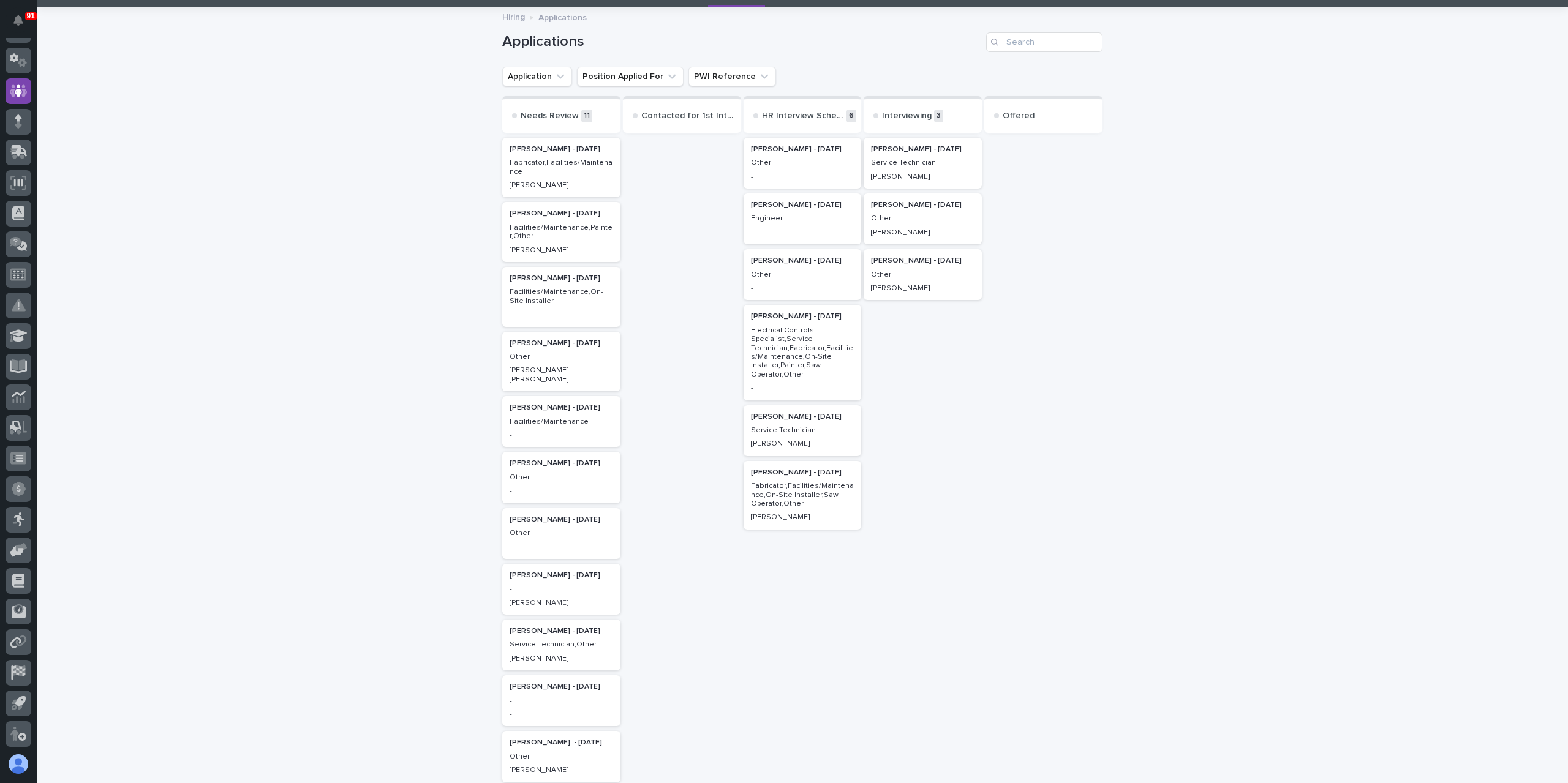
drag, startPoint x: 267, startPoint y: 289, endPoint x: 381, endPoint y: 423, distance: 175.9
drag, startPoint x: 379, startPoint y: 426, endPoint x: 125, endPoint y: 499, distance: 264.3
drag, startPoint x: 125, startPoint y: 499, endPoint x: 164, endPoint y: 498, distance: 39.0
drag, startPoint x: 164, startPoint y: 498, endPoint x: 224, endPoint y: 329, distance: 179.3
click at [226, 329] on div "Loading... Saving… Loading... Saving… Applications Application Position Applied…" at bounding box center [802, 459] width 1531 height 902
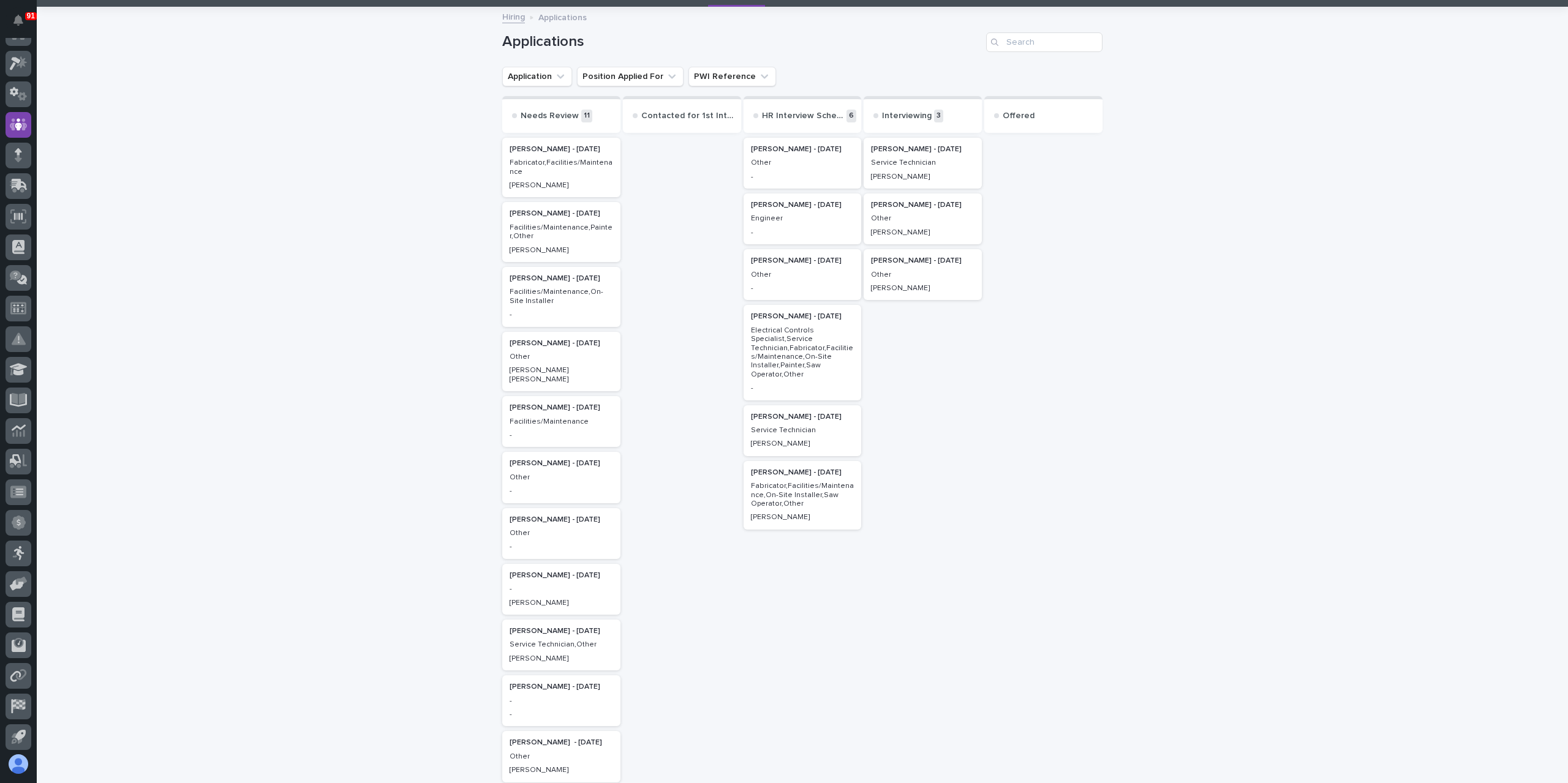
scroll to position [0, 0]
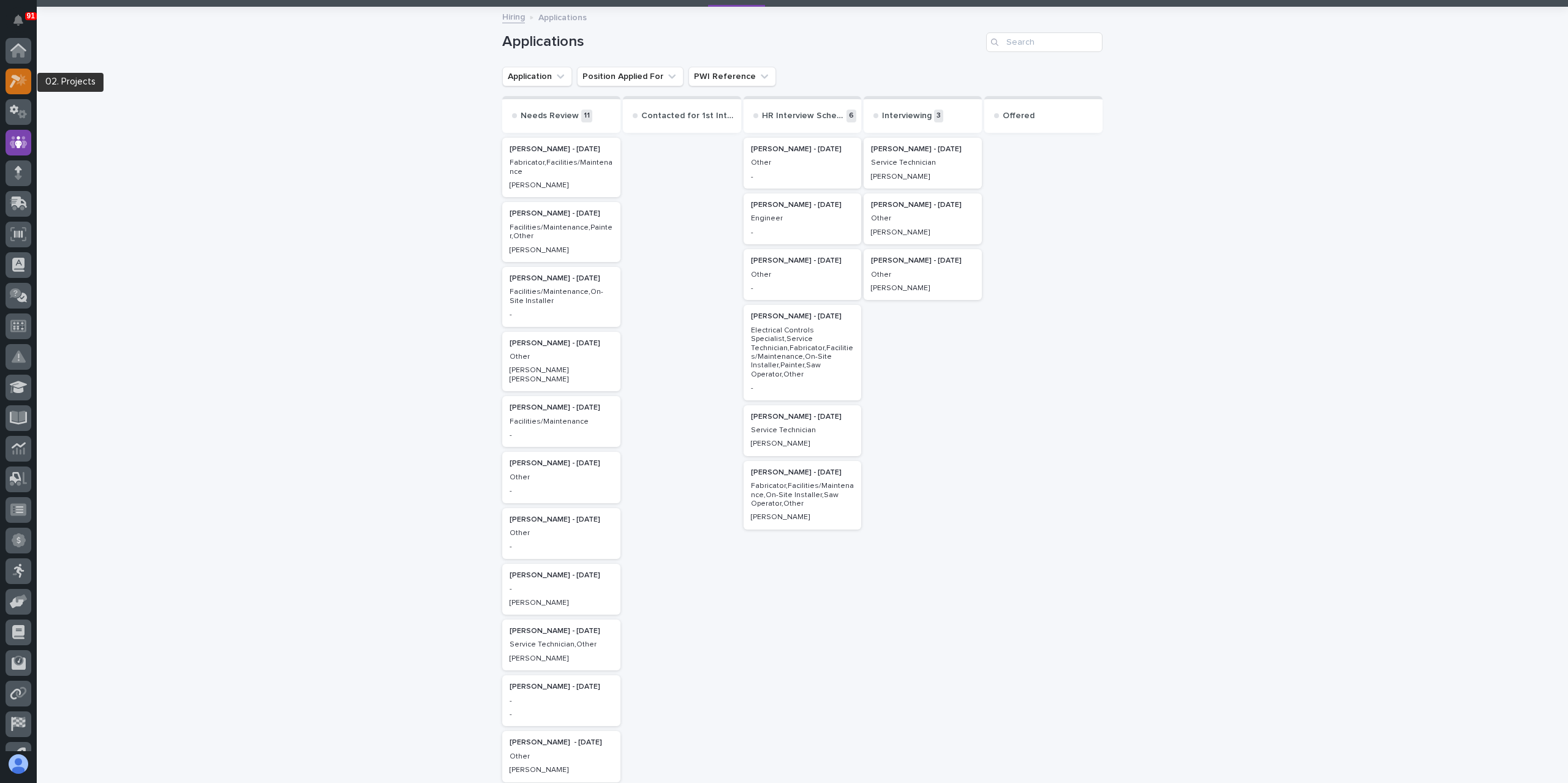
click at [25, 82] on icon at bounding box center [19, 81] width 18 height 14
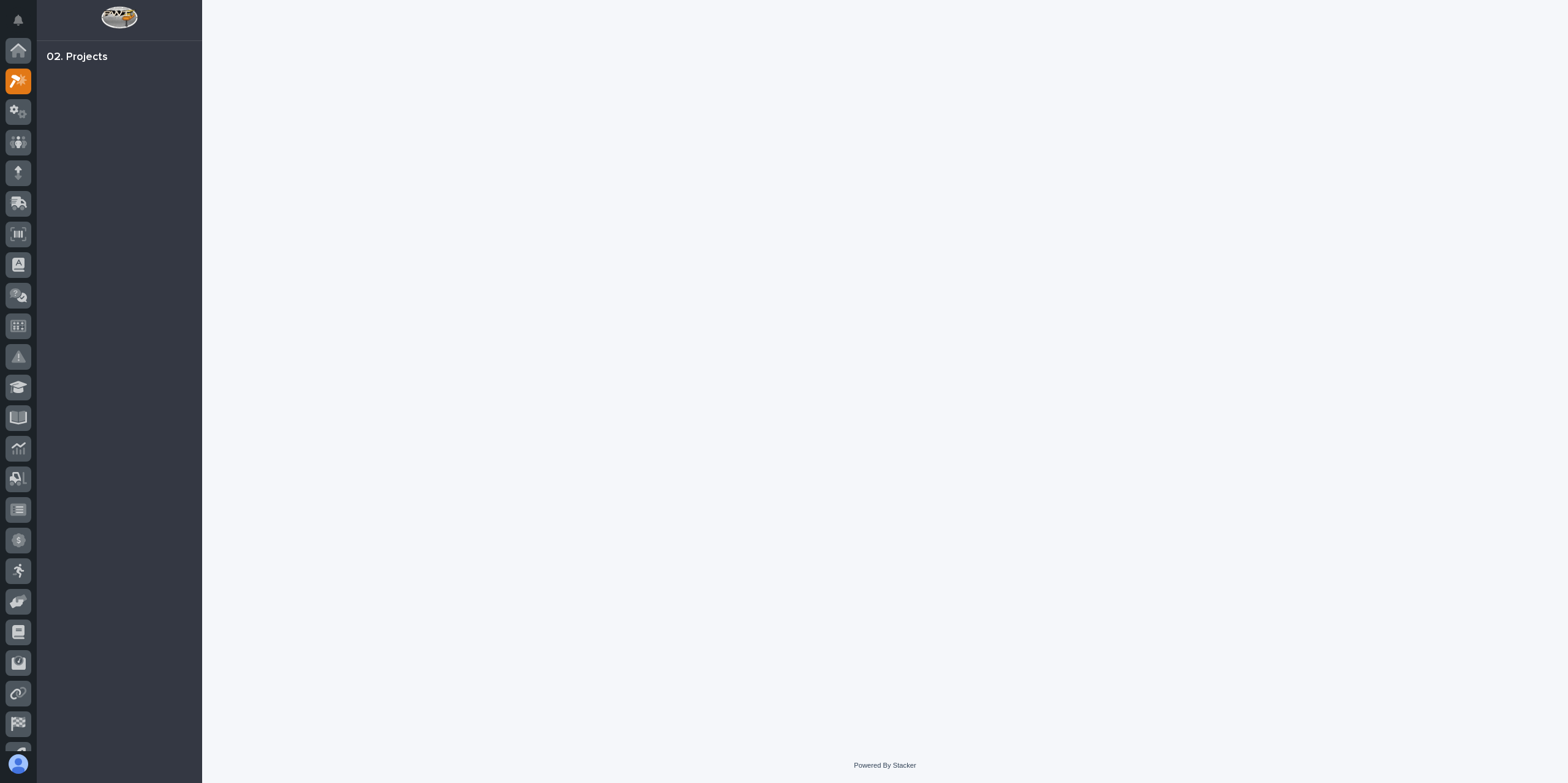
scroll to position [30, 0]
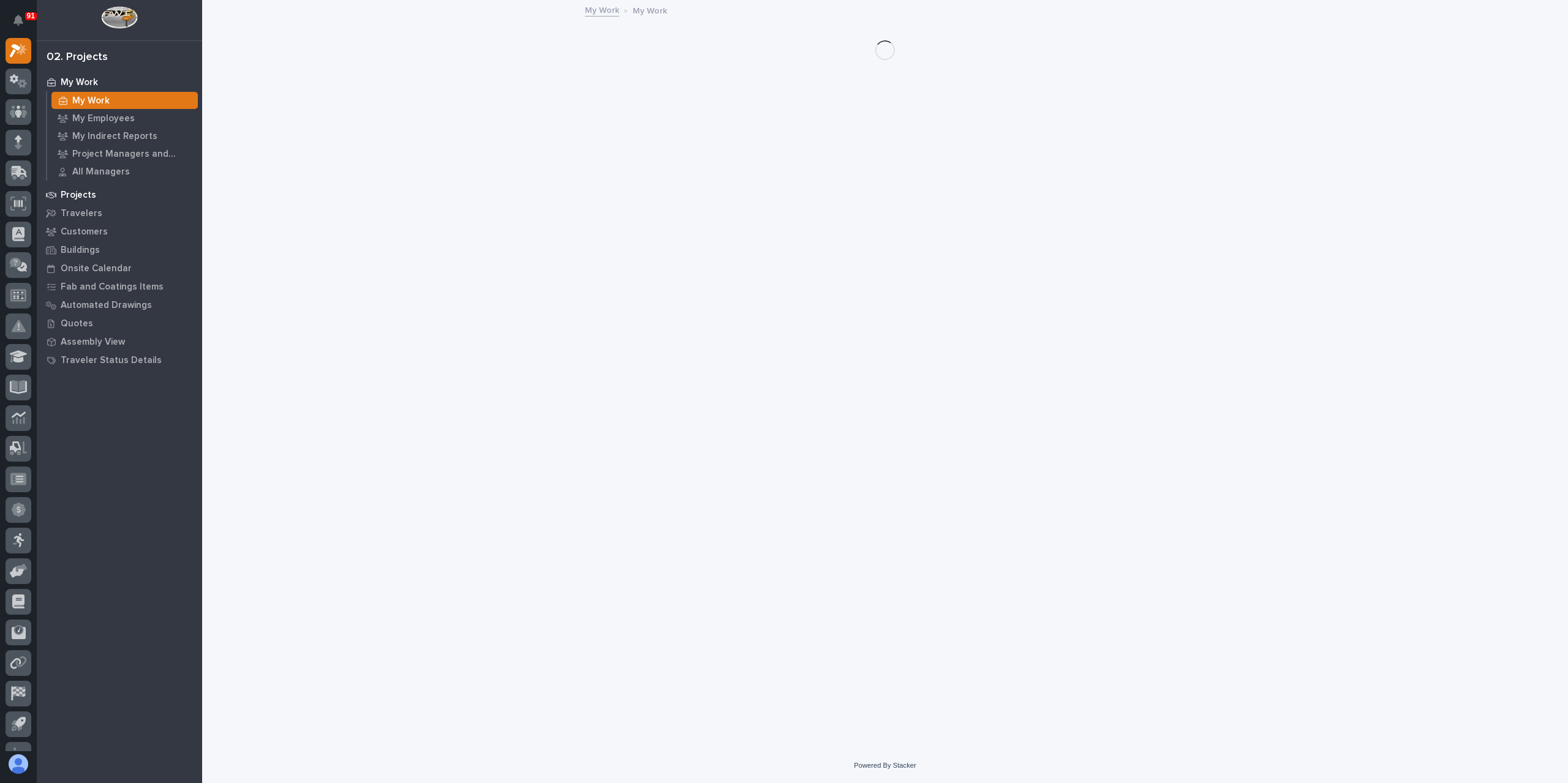
click at [92, 190] on p "Projects" at bounding box center [78, 195] width 35 height 11
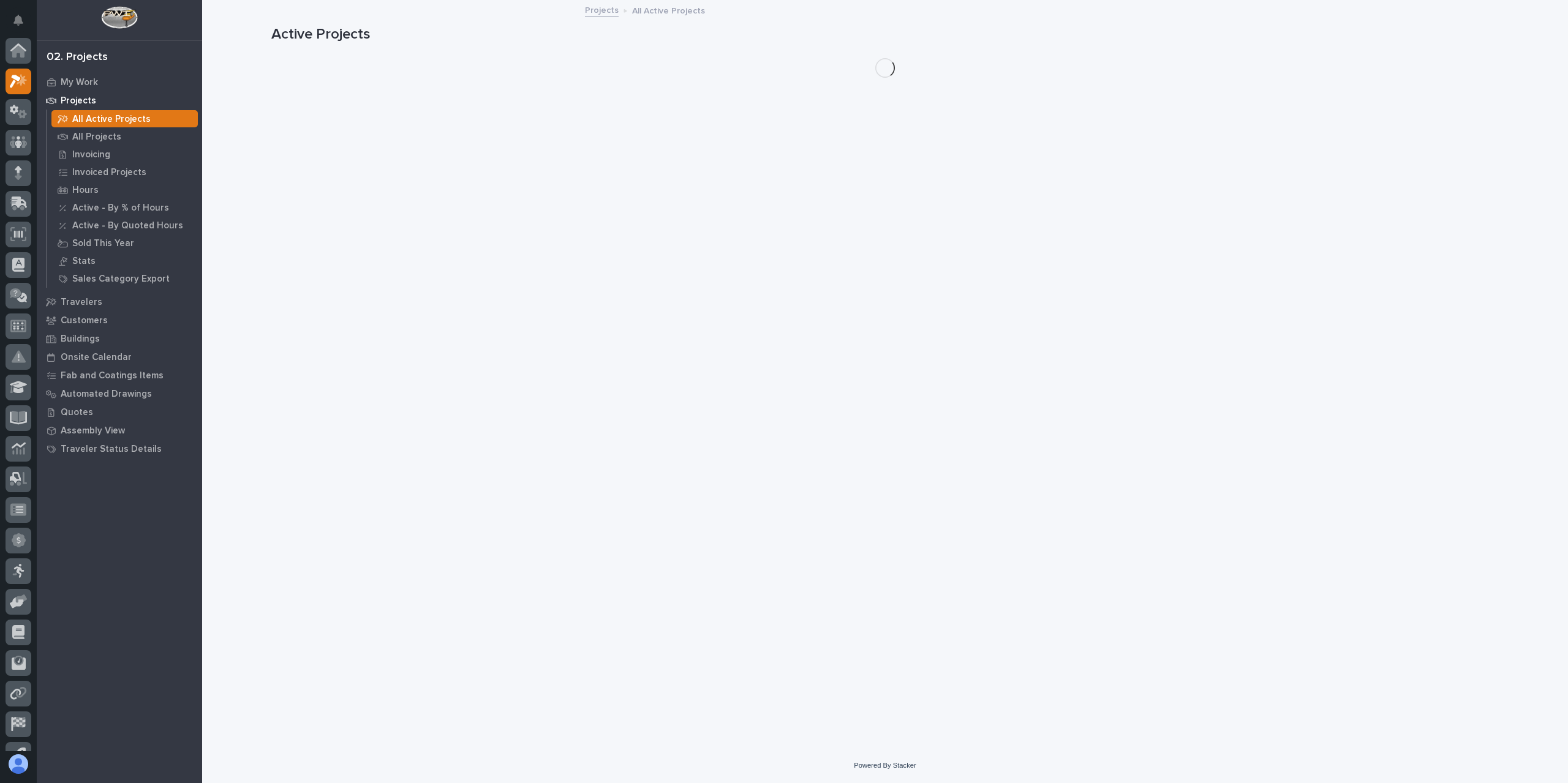
scroll to position [30, 0]
click at [120, 132] on div "All Projects" at bounding box center [124, 136] width 146 height 17
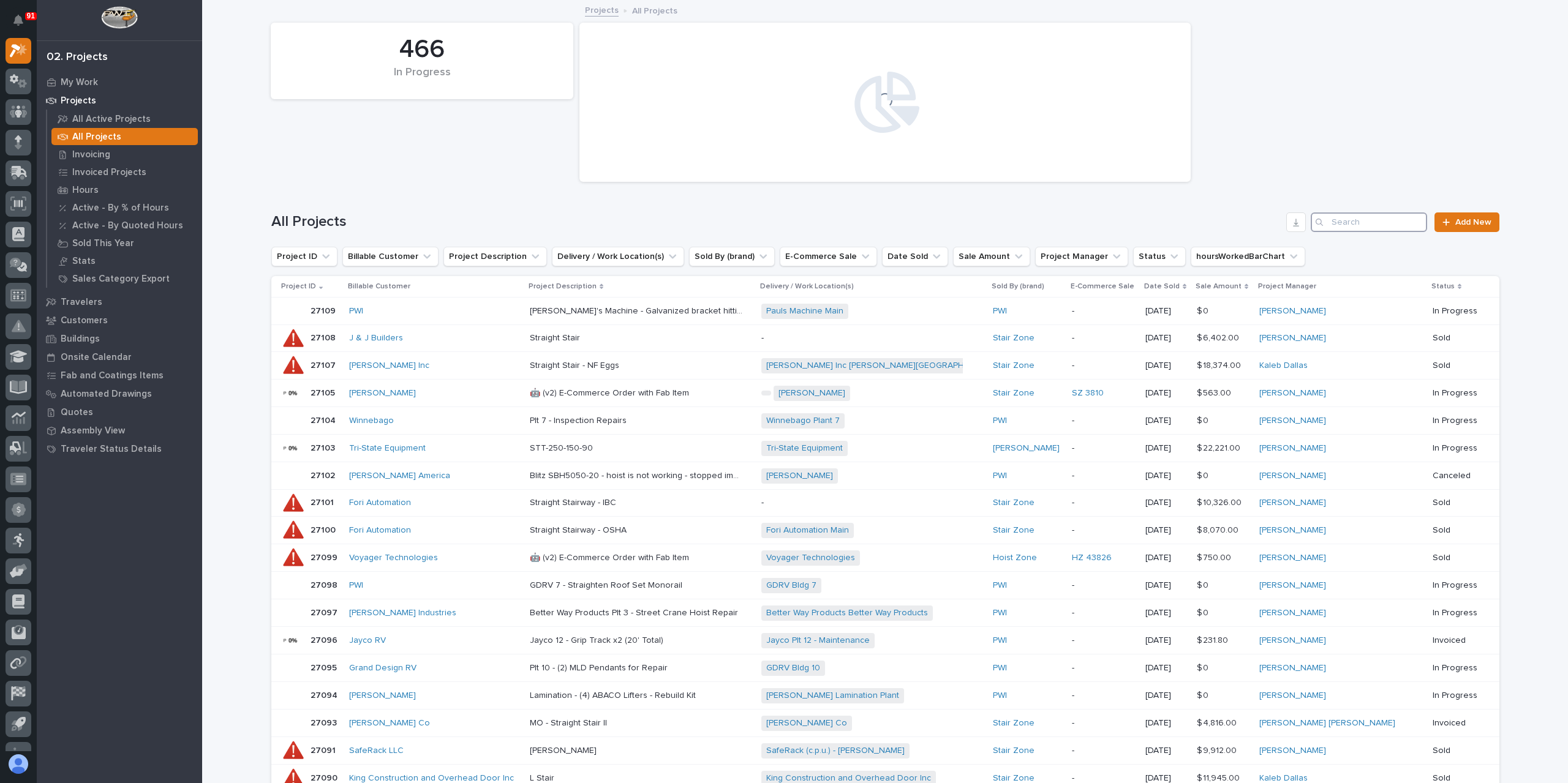
click at [1366, 218] on input "Search" at bounding box center [1369, 222] width 116 height 20
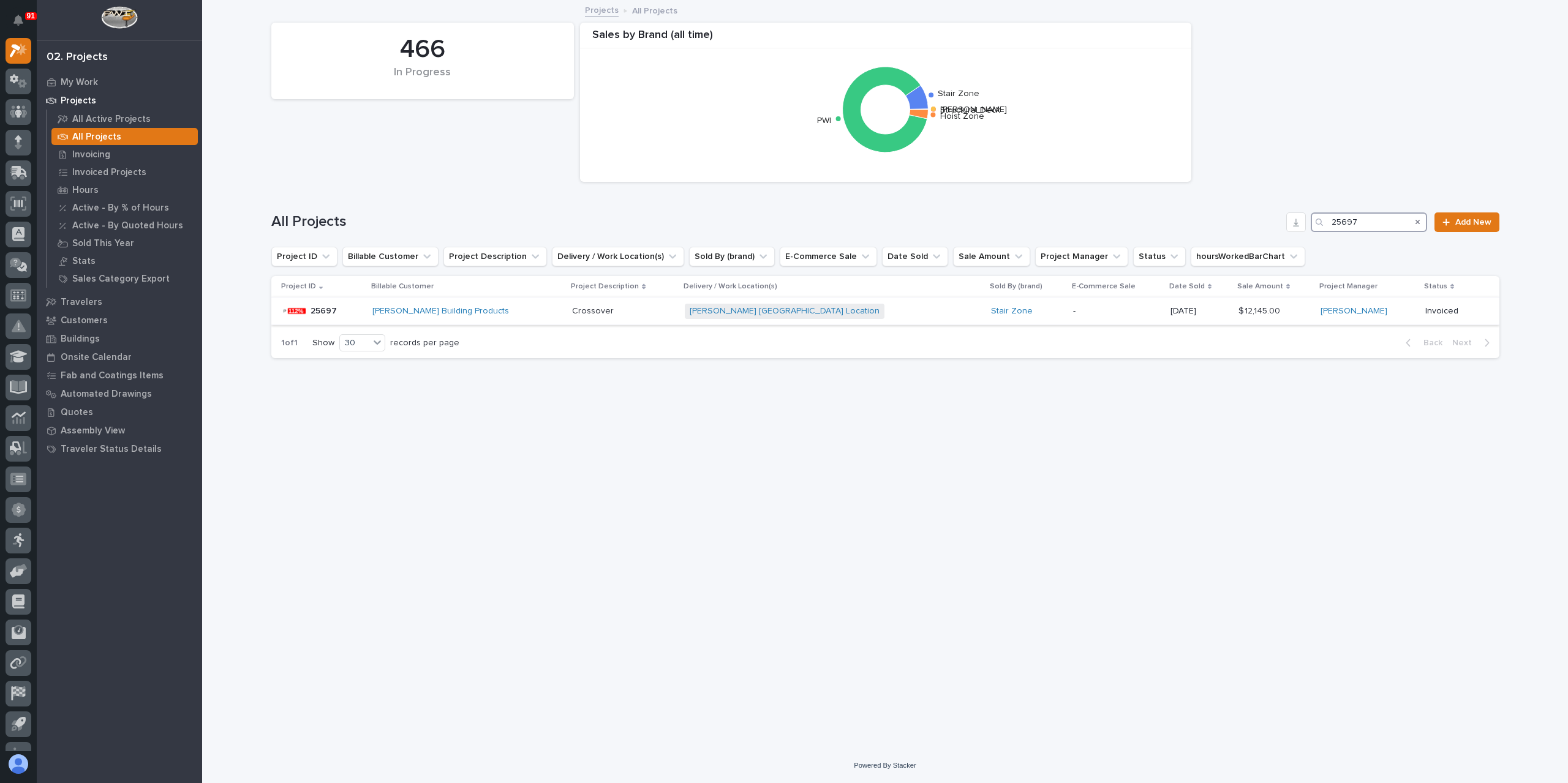
type input "25697"
click at [607, 316] on div "Crossover Crossover" at bounding box center [624, 311] width 103 height 20
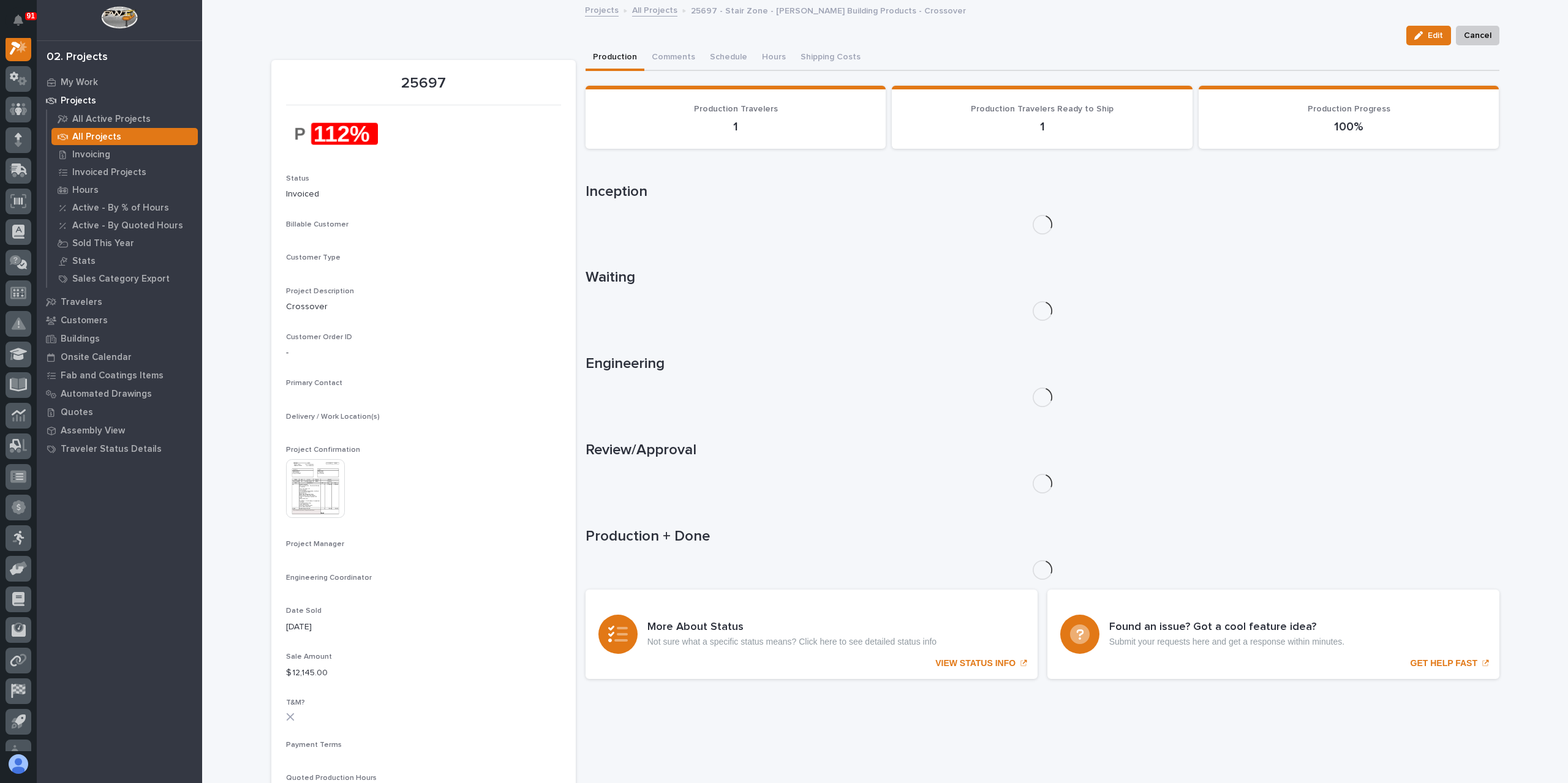
scroll to position [30, 0]
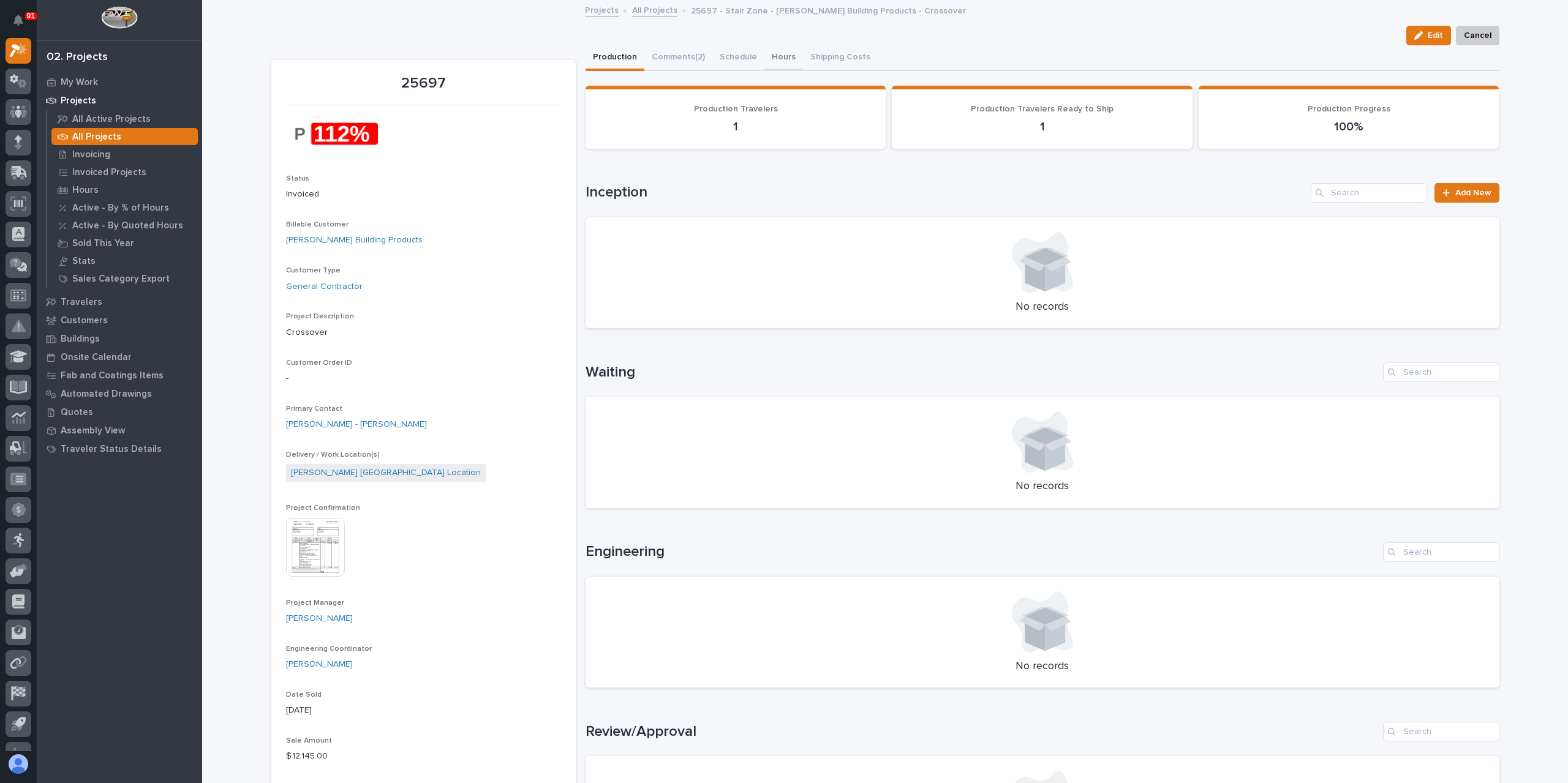
click at [784, 65] on button "Hours" at bounding box center [783, 57] width 38 height 25
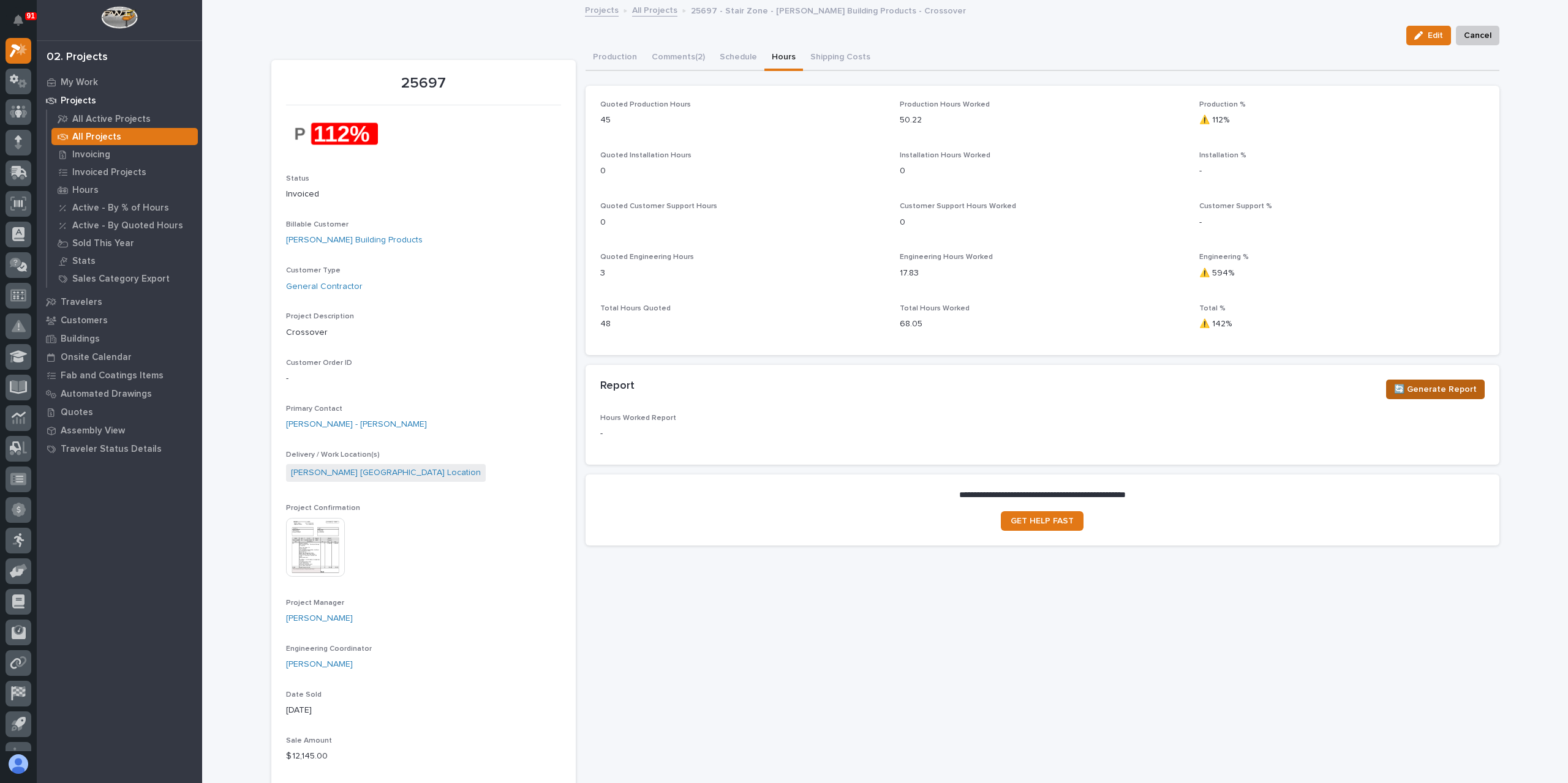
click at [1440, 387] on span "🔄 Generate Report" at bounding box center [1435, 389] width 83 height 15
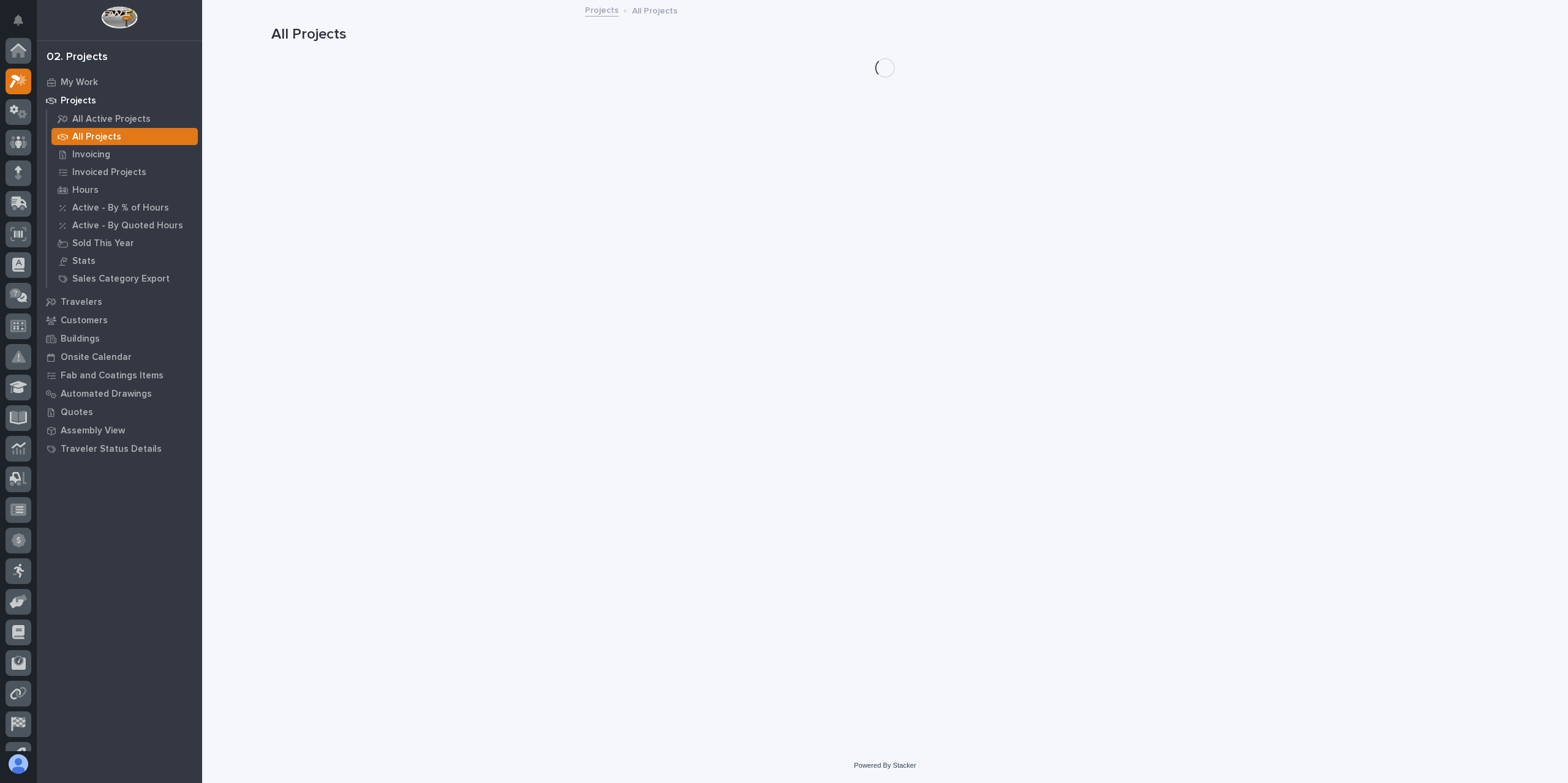
scroll to position [33, 0]
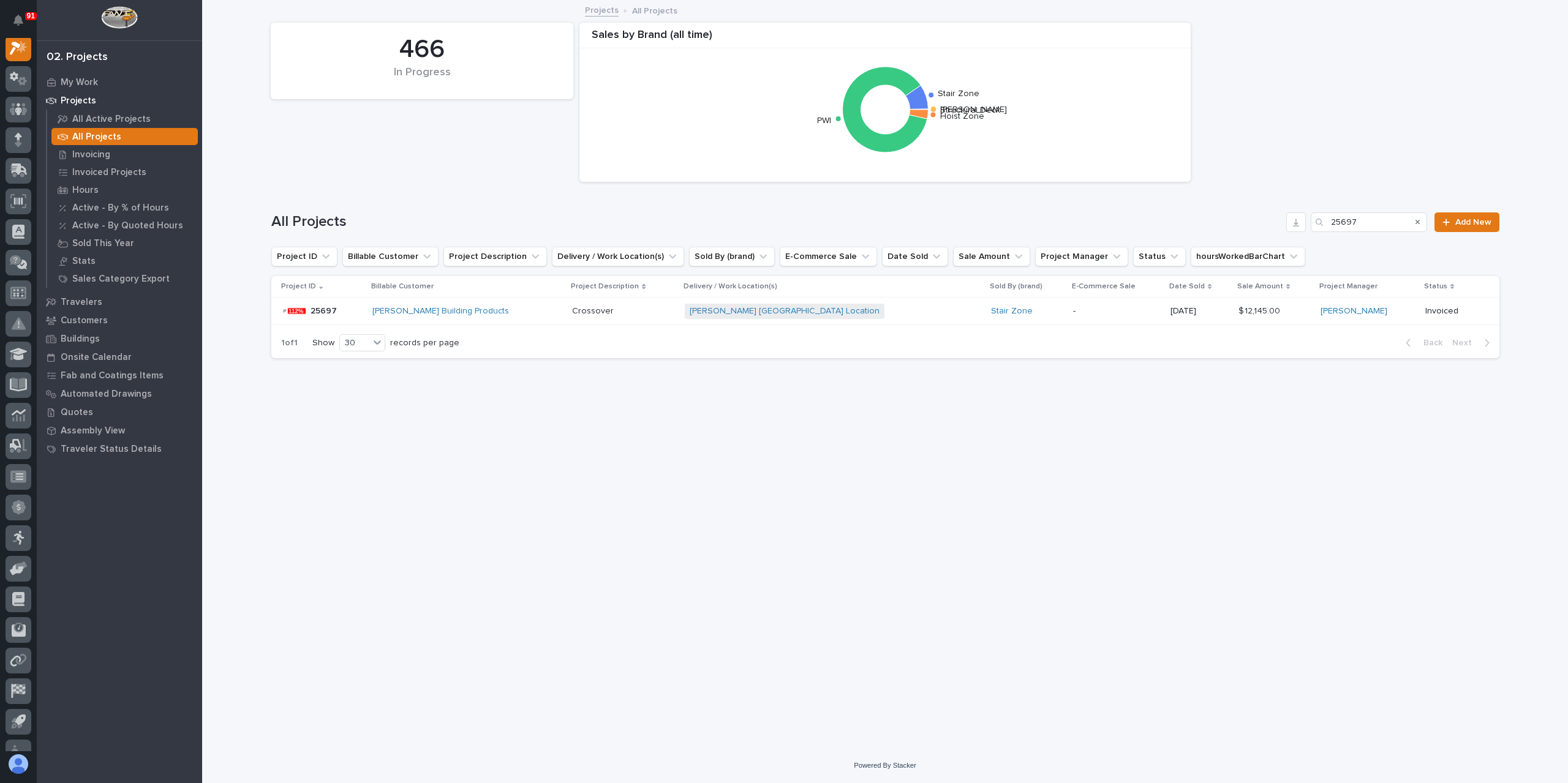
click at [615, 309] on p "Crossover" at bounding box center [594, 311] width 44 height 13
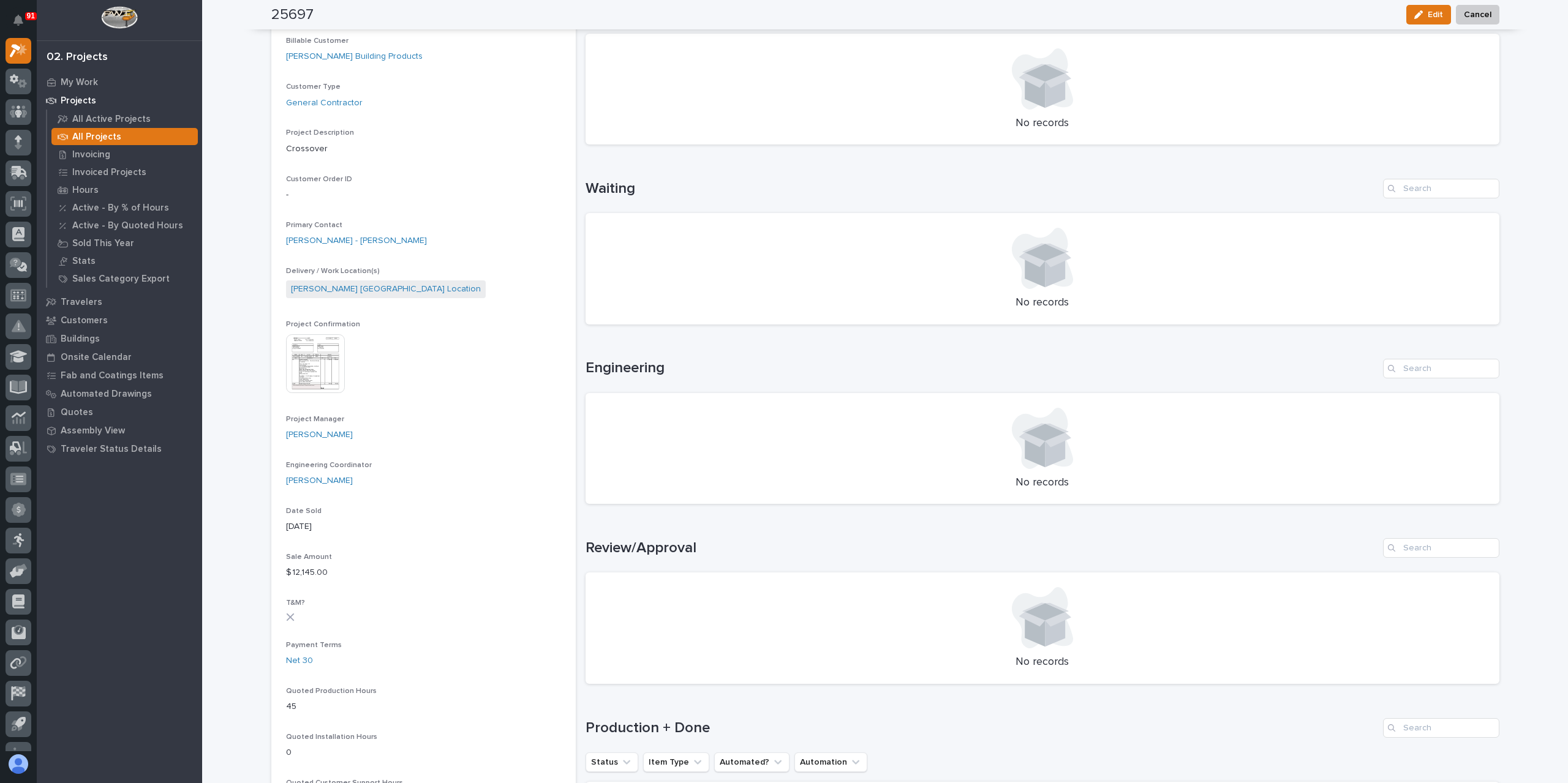
scroll to position [367, 0]
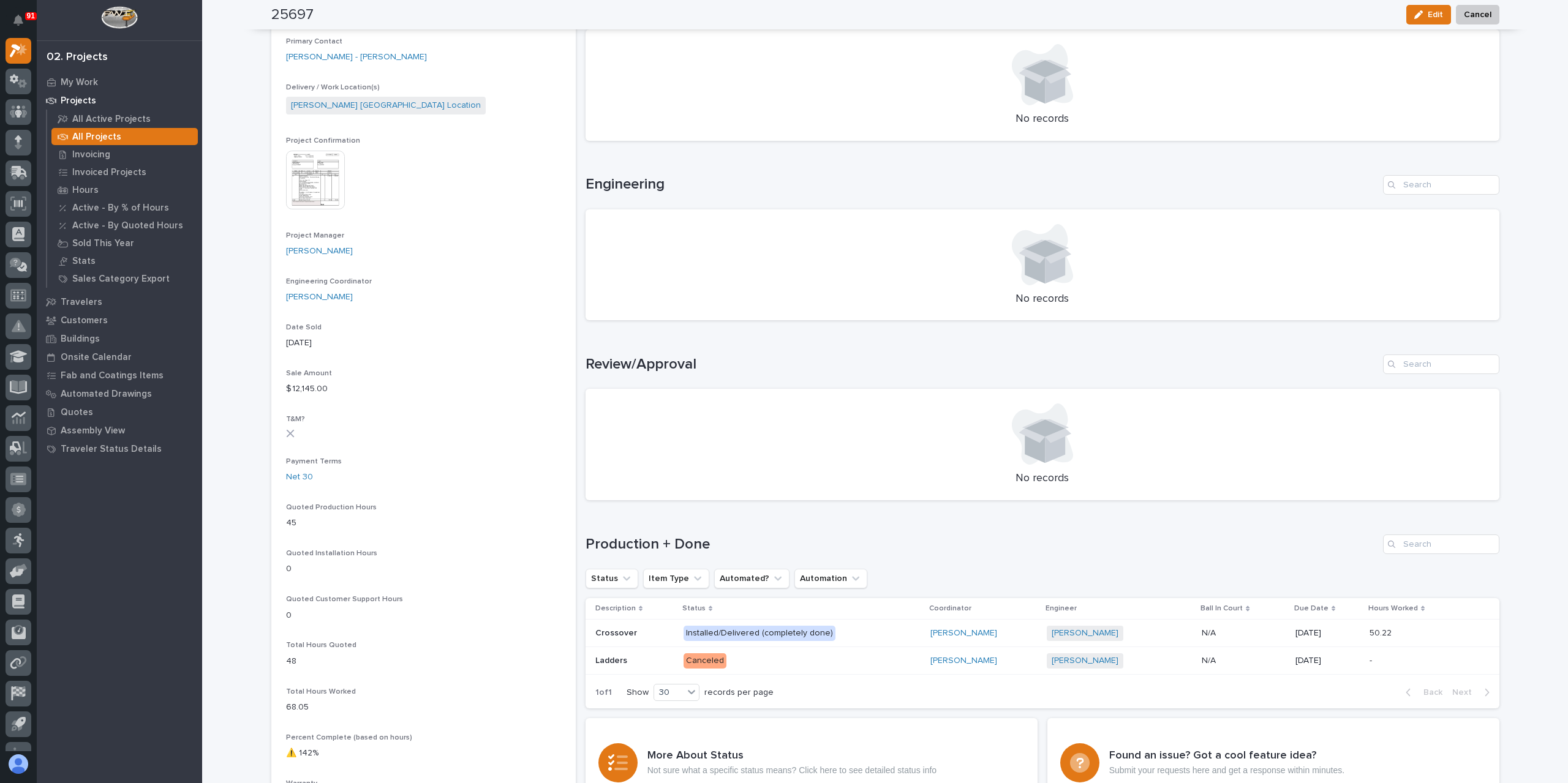
click at [603, 641] on div "Crossover Crossover" at bounding box center [634, 633] width 78 height 20
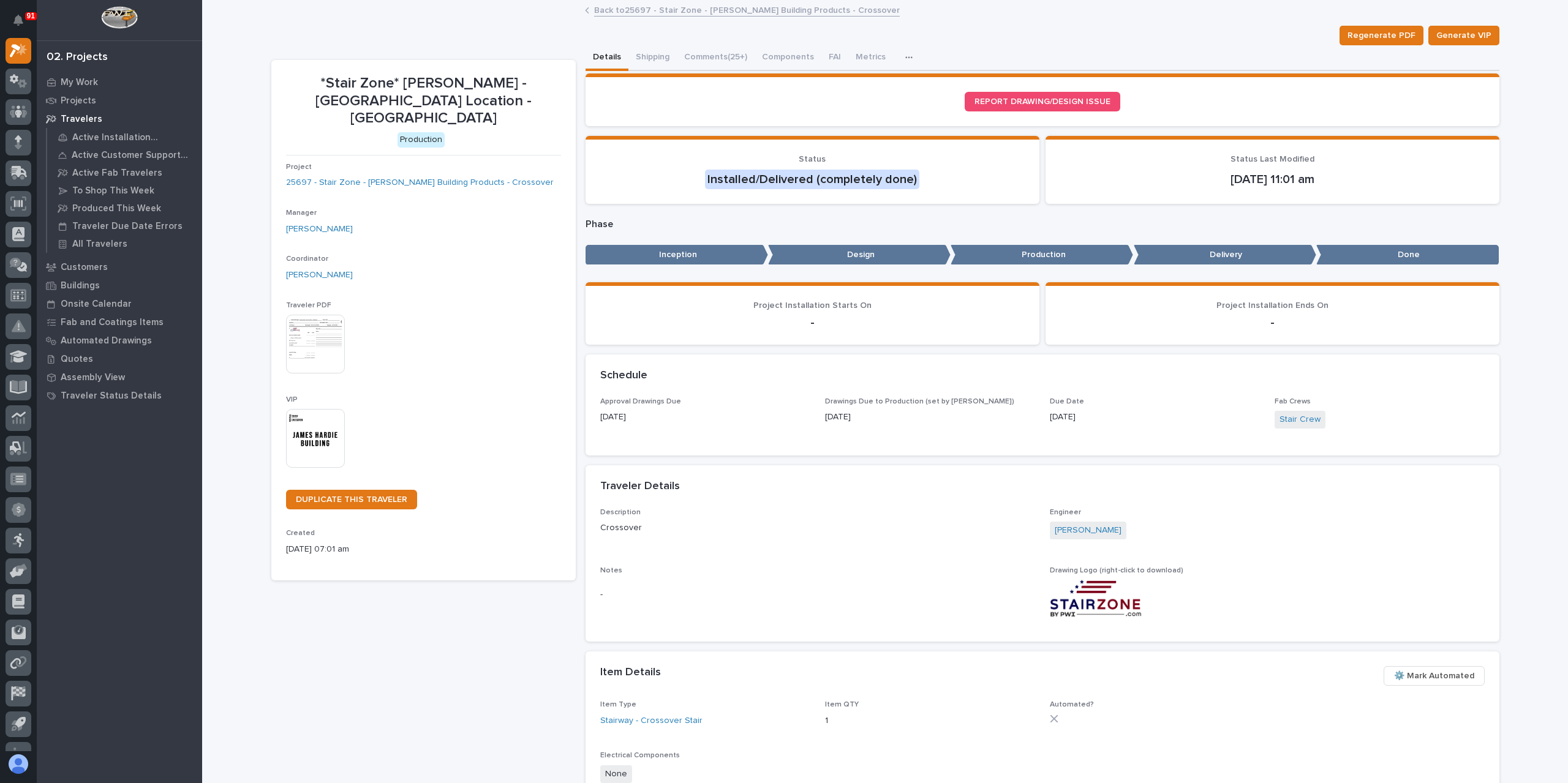
click at [898, 52] on button "button" at bounding box center [911, 57] width 27 height 25
click at [861, 57] on button "Metrics" at bounding box center [871, 57] width 45 height 25
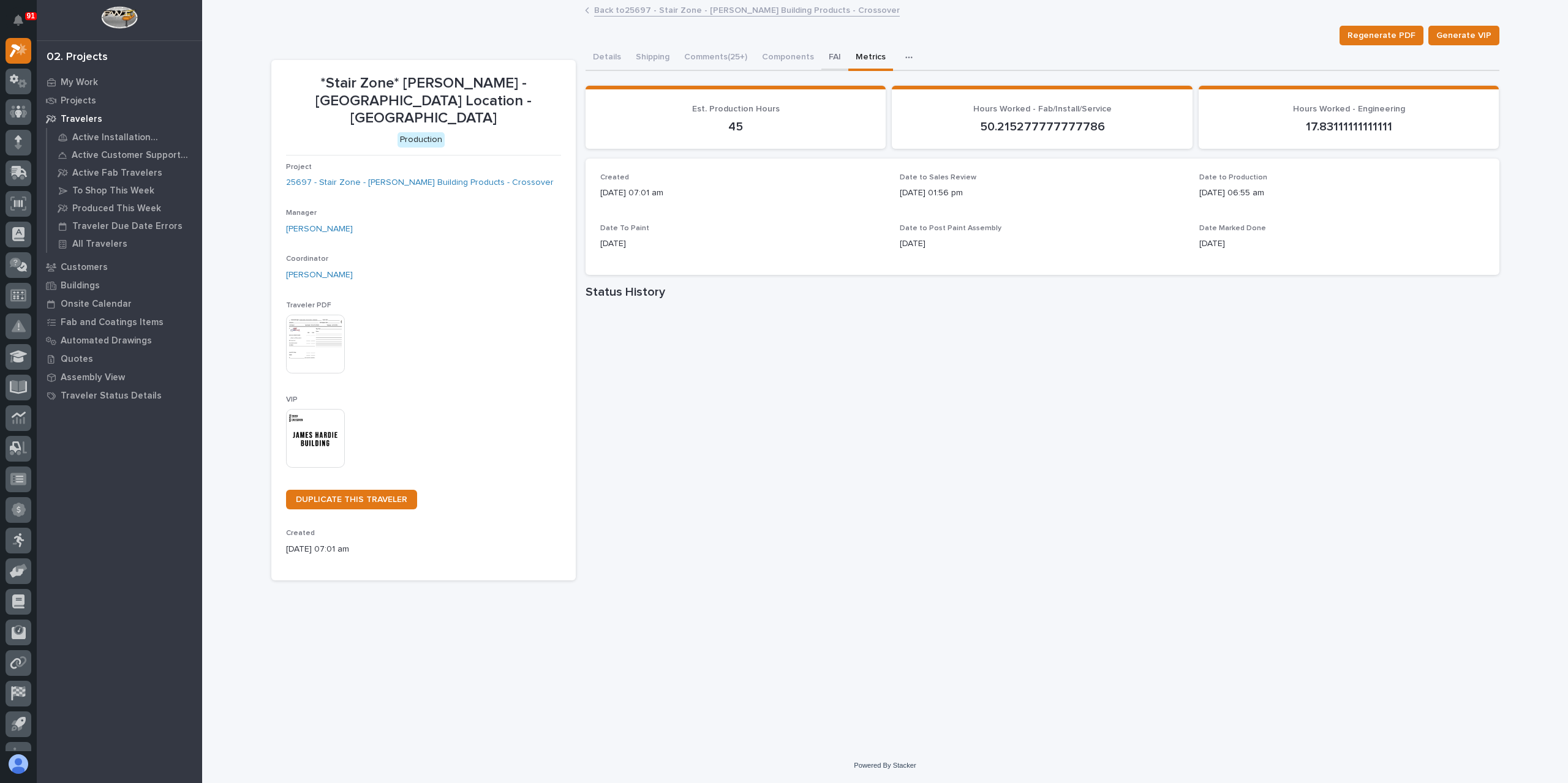
click at [836, 60] on button "FAI" at bounding box center [835, 57] width 27 height 25
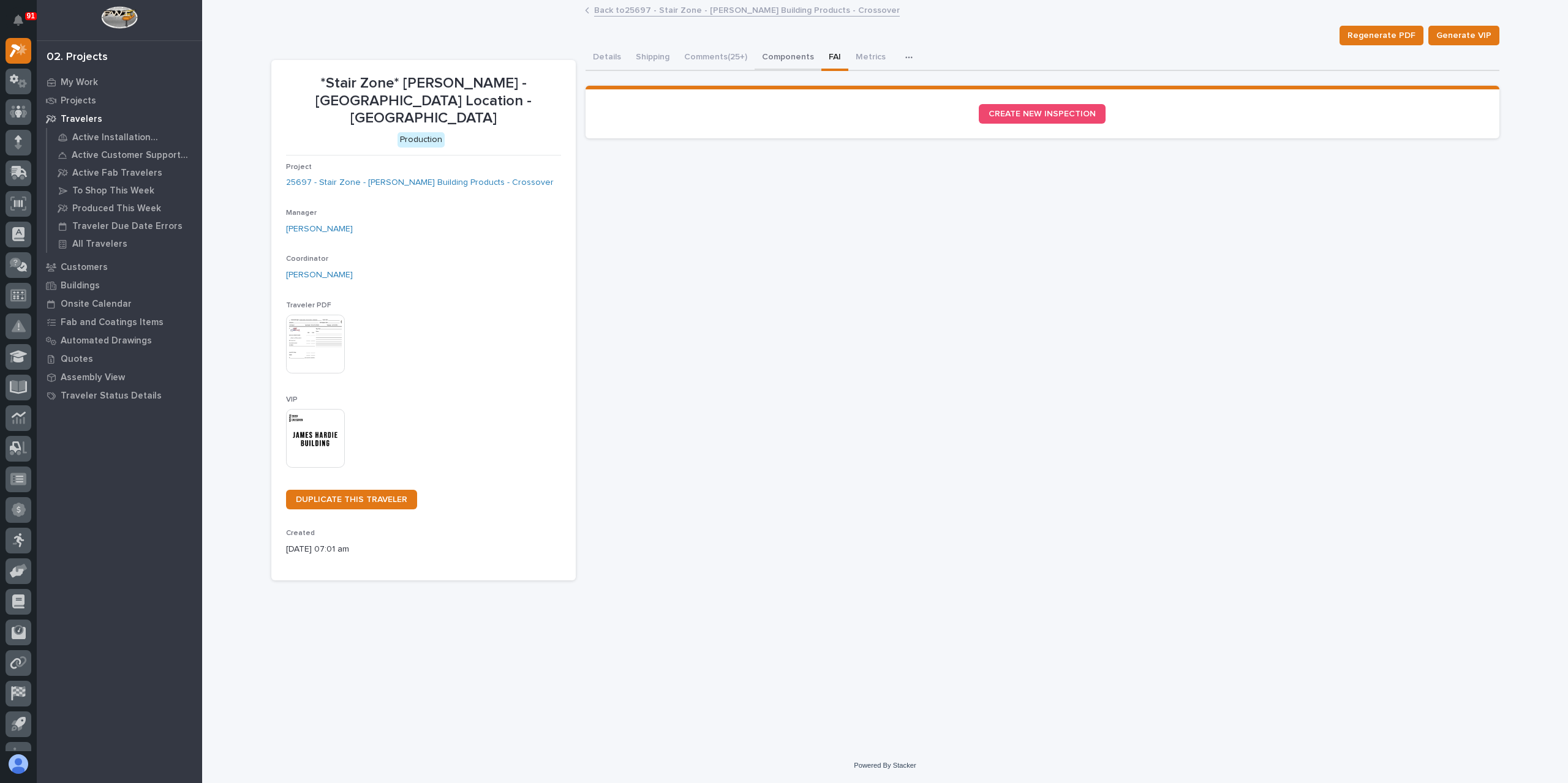
click at [797, 60] on button "Components" at bounding box center [788, 57] width 67 height 25
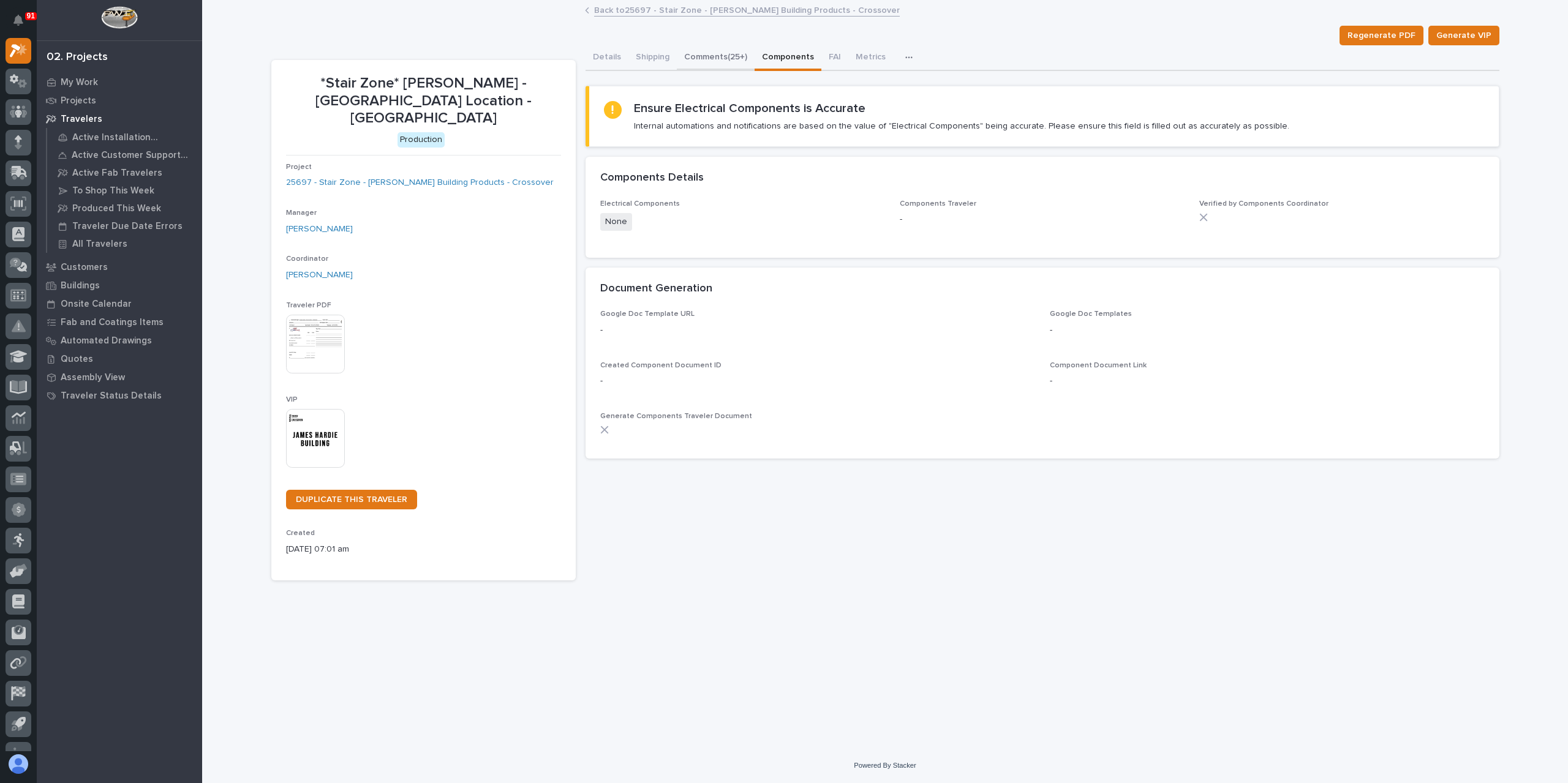
click at [725, 65] on button "Comments (25+)" at bounding box center [715, 57] width 78 height 25
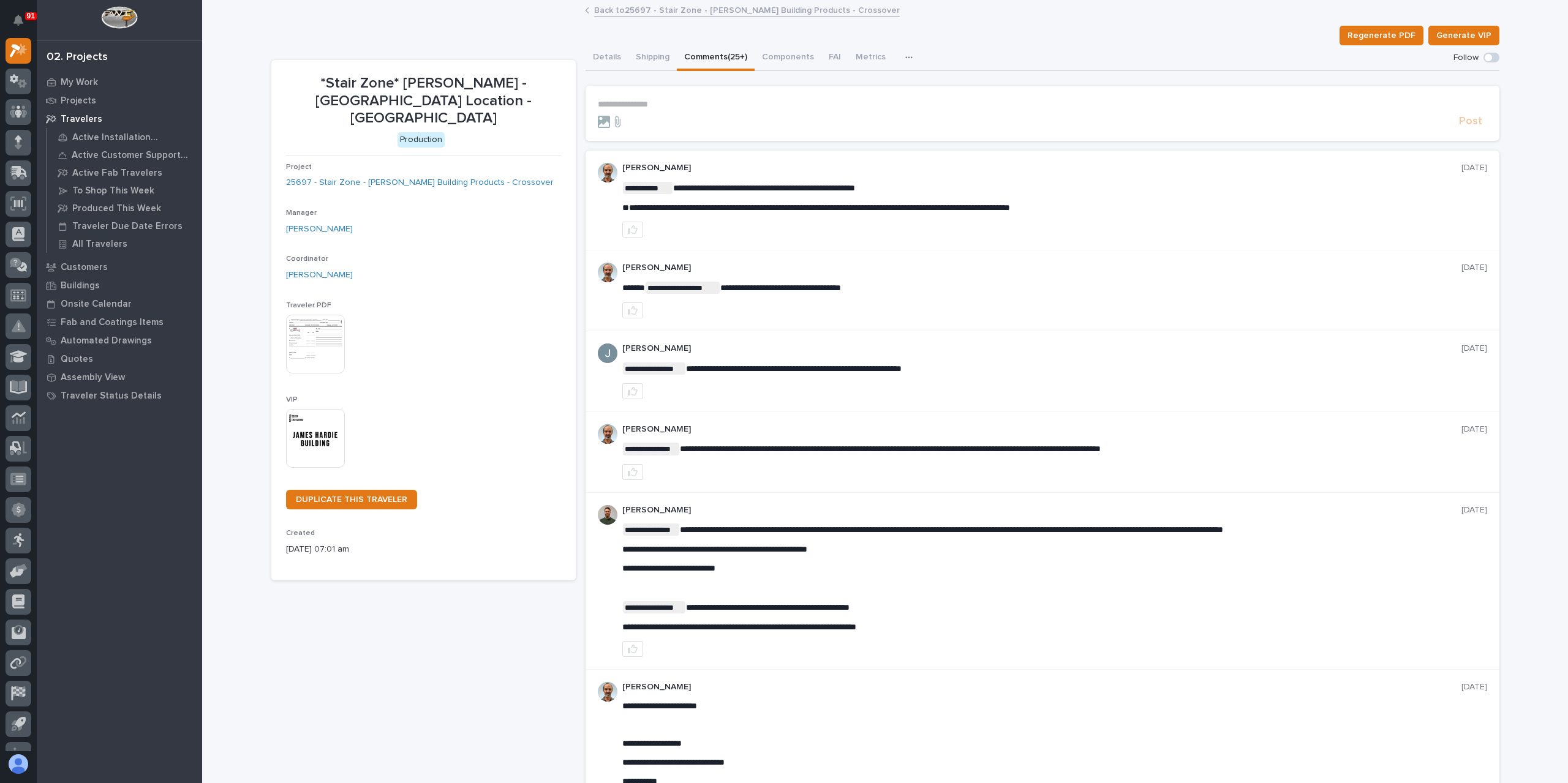
click at [660, 12] on link "Back to 25697 - Stair Zone - James Hardie Building Products - Crossover" at bounding box center [747, 9] width 306 height 14
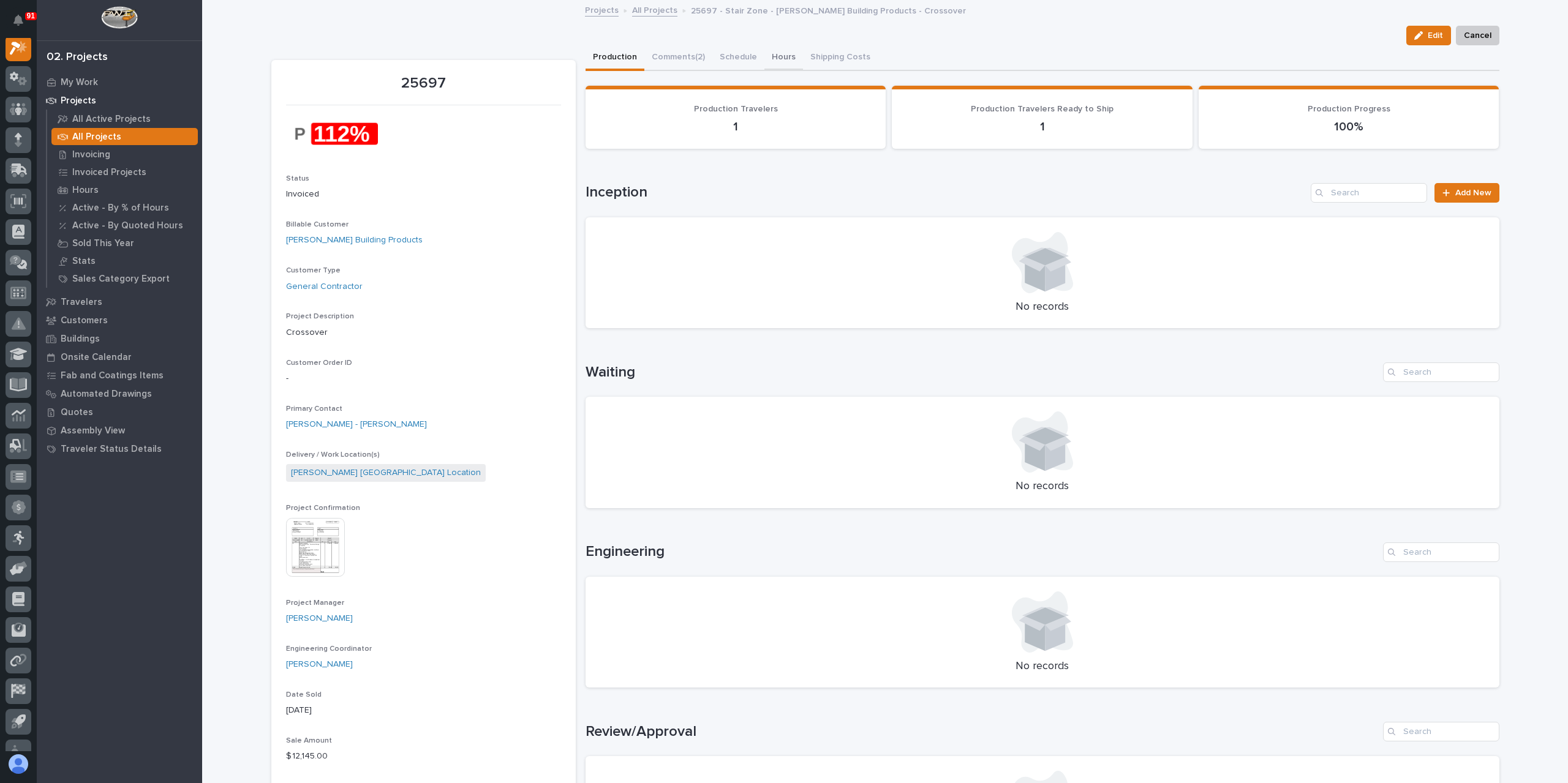
click at [773, 57] on button "Hours" at bounding box center [783, 57] width 38 height 25
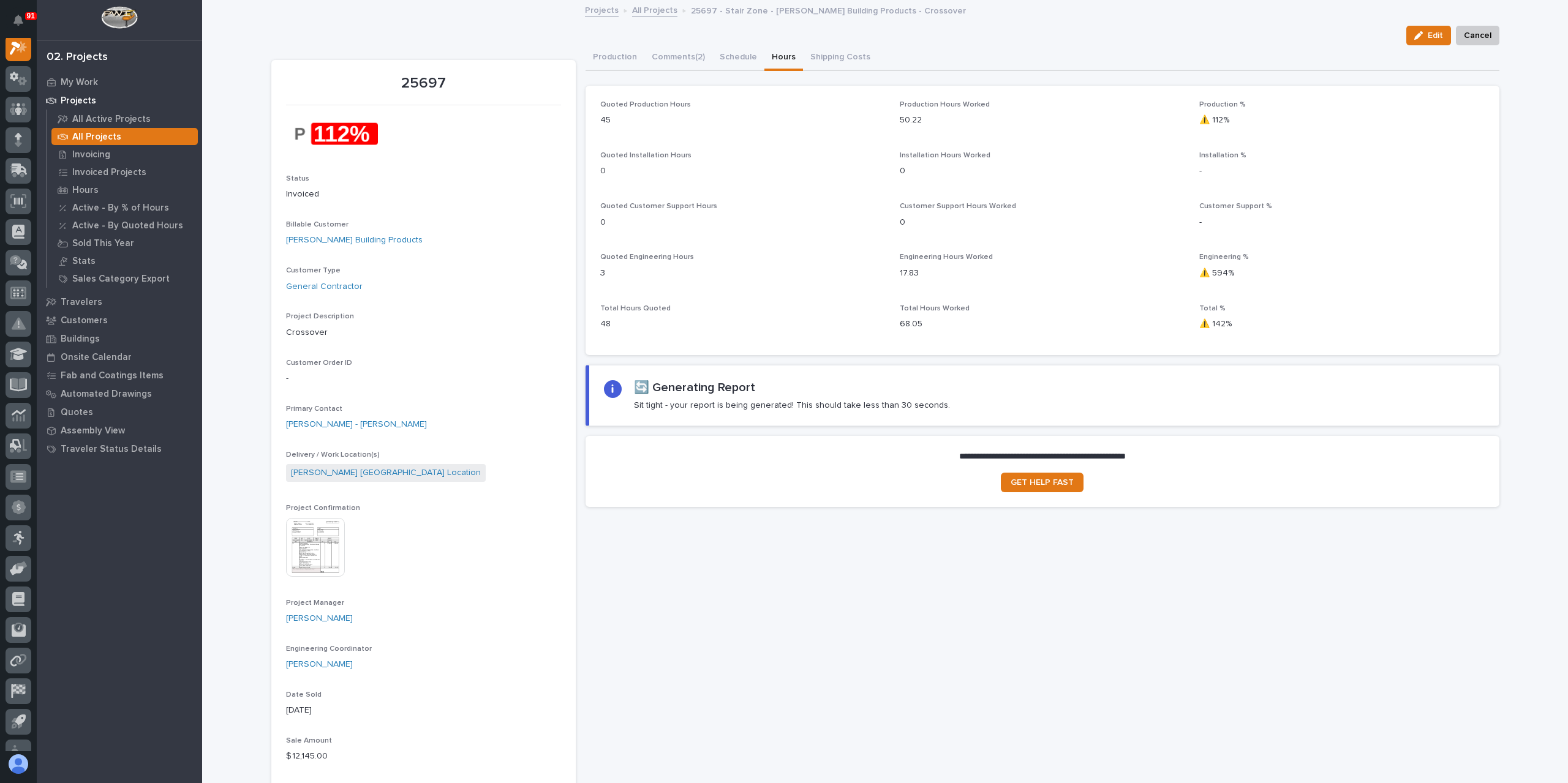
scroll to position [30, 0]
click at [638, 387] on h2 "🔄 Generating Report" at bounding box center [694, 387] width 121 height 15
click at [643, 387] on h2 "🔄 Generating Report" at bounding box center [694, 387] width 121 height 15
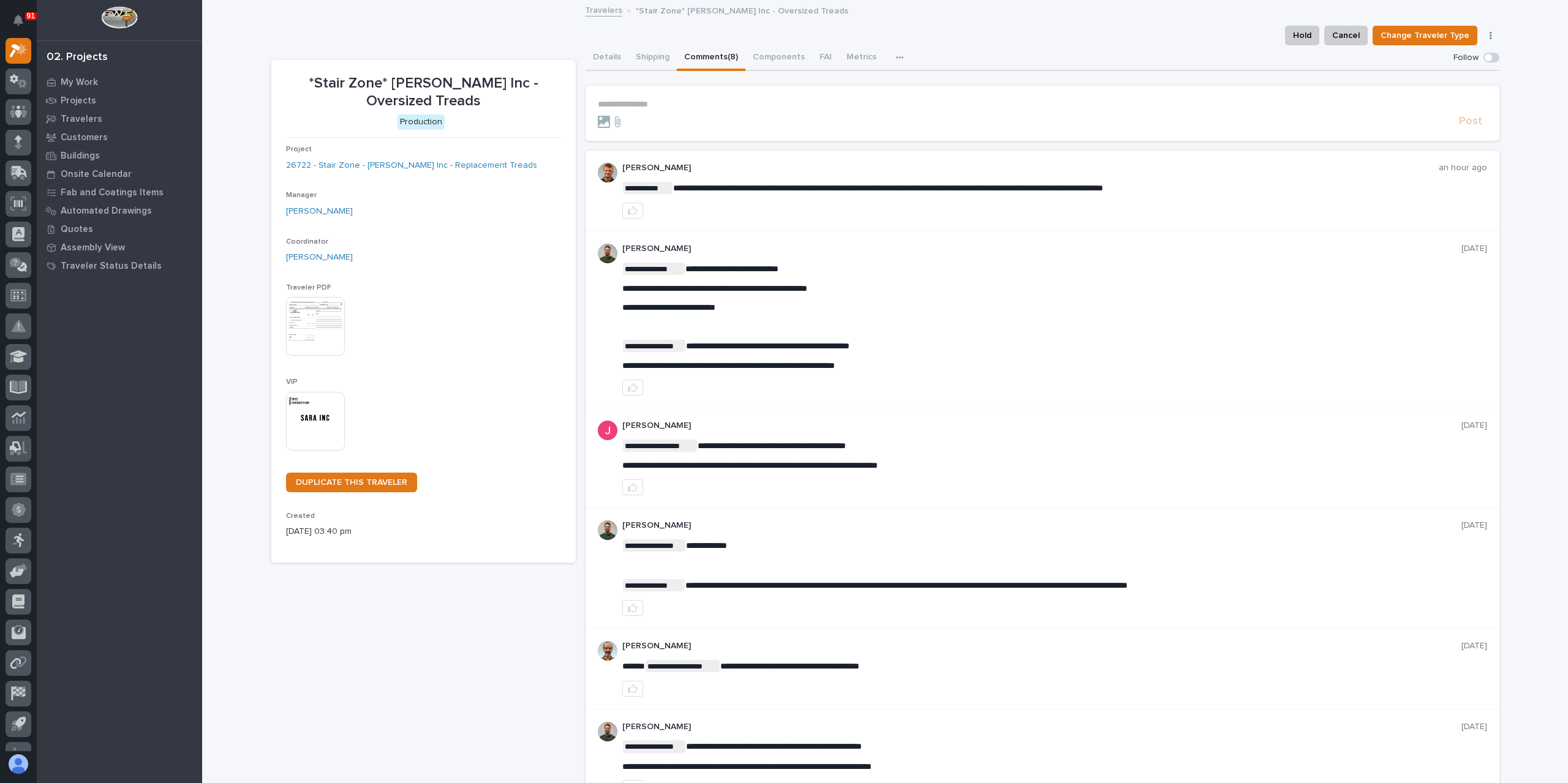
click at [641, 104] on p "**********" at bounding box center [1042, 104] width 889 height 11
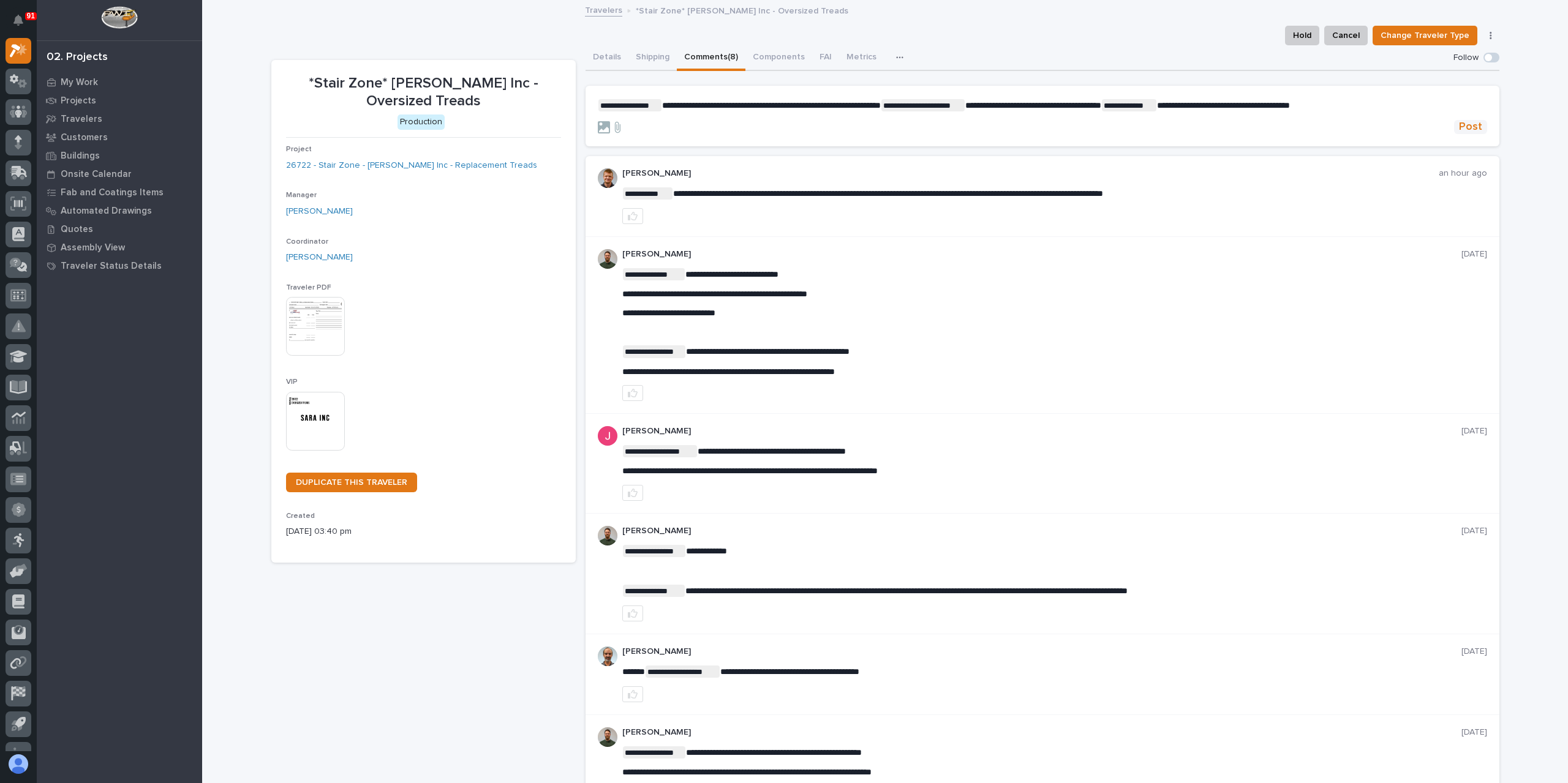
click at [1478, 124] on button "Post" at bounding box center [1471, 127] width 33 height 14
